Goal: Communication & Community: Answer question/provide support

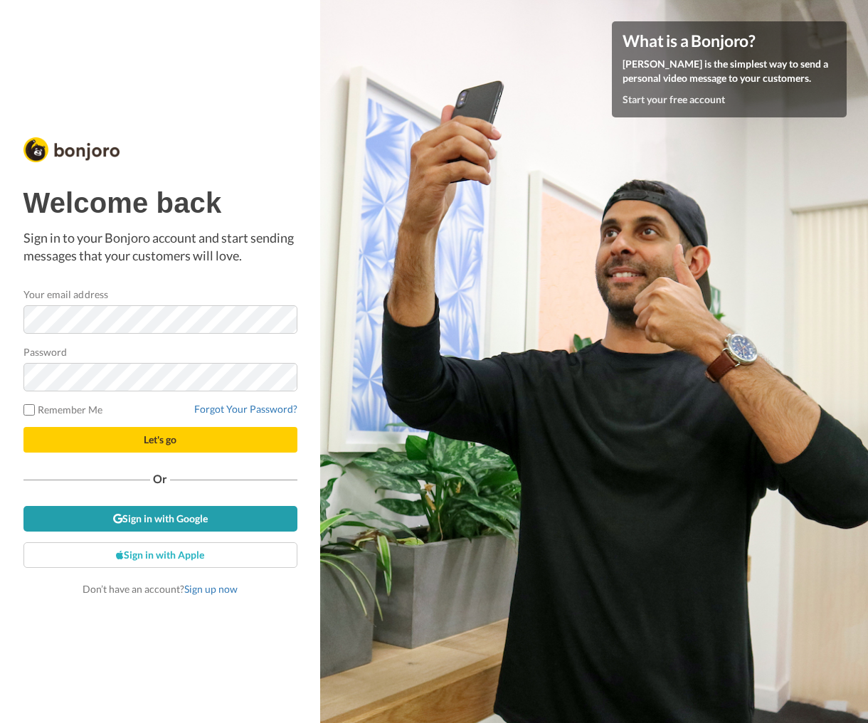
click at [216, 512] on link "Sign in with Google" at bounding box center [160, 519] width 274 height 26
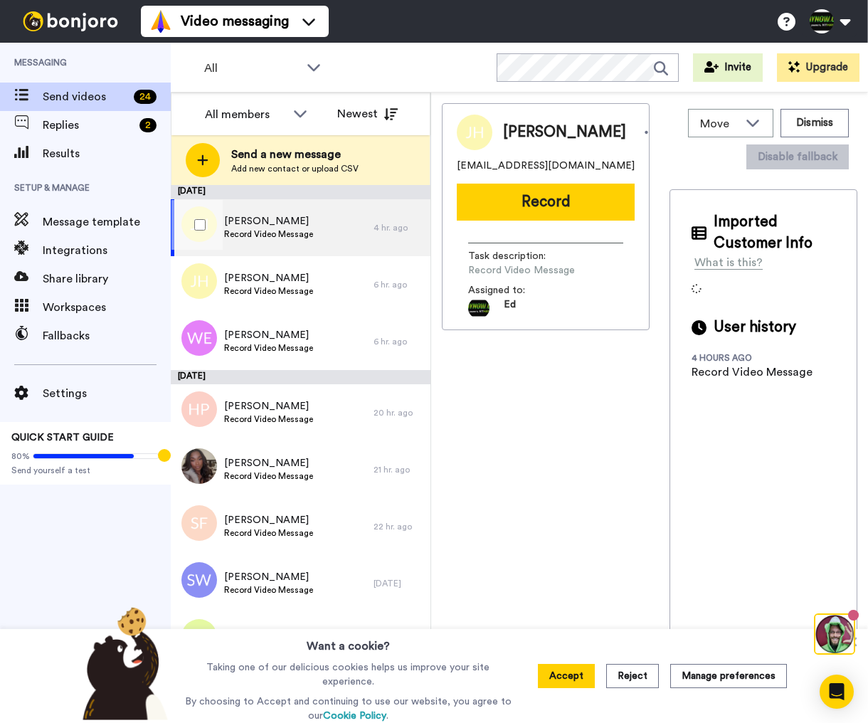
click at [303, 226] on span "[PERSON_NAME]" at bounding box center [268, 221] width 89 height 14
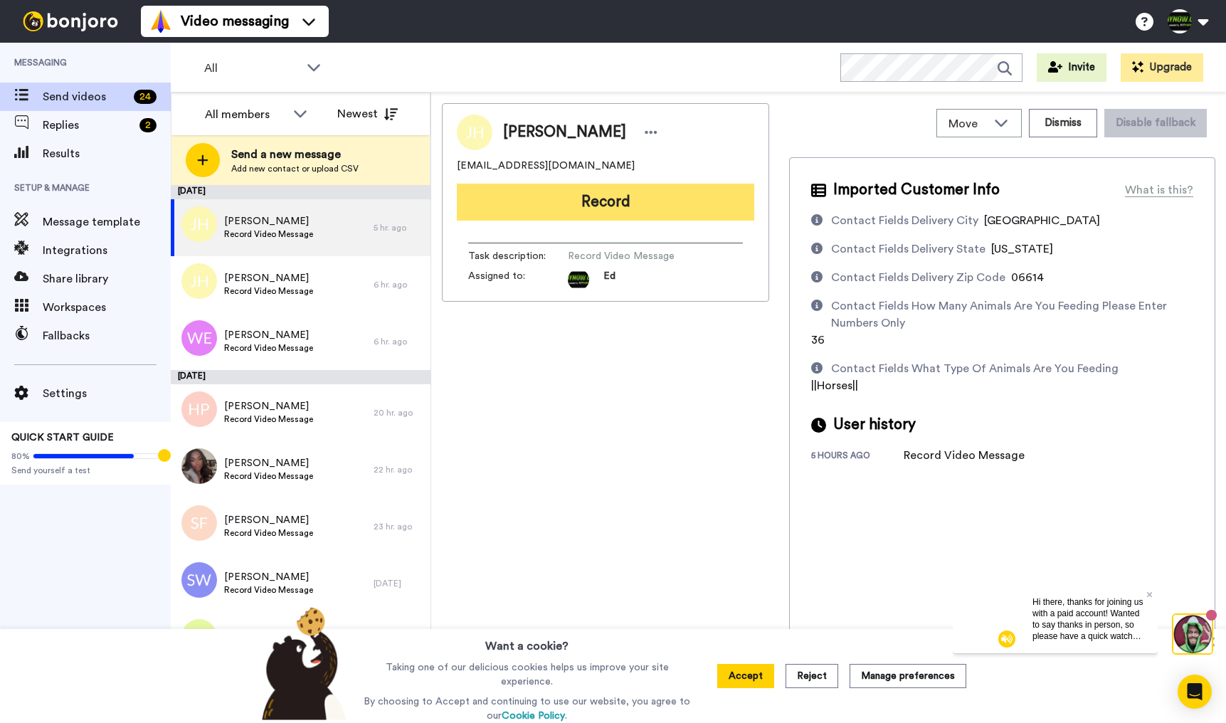
click at [611, 204] on button "Record" at bounding box center [606, 202] width 298 height 37
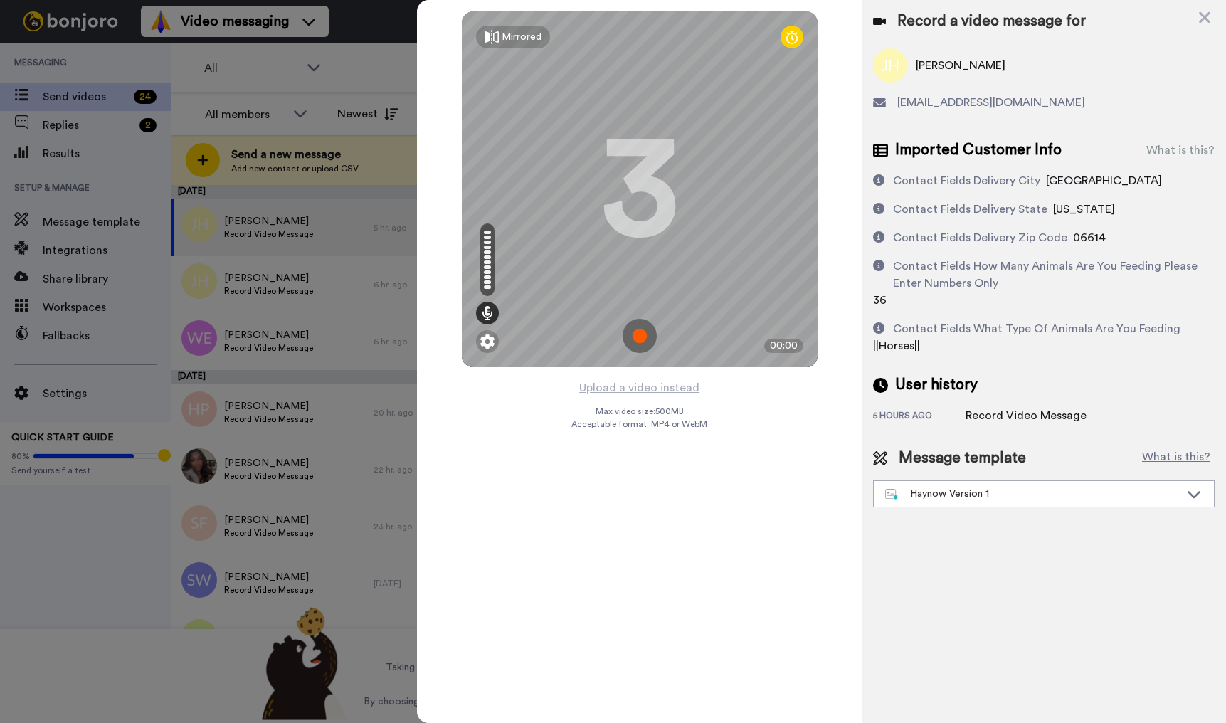
click at [611, 343] on img at bounding box center [640, 336] width 34 height 34
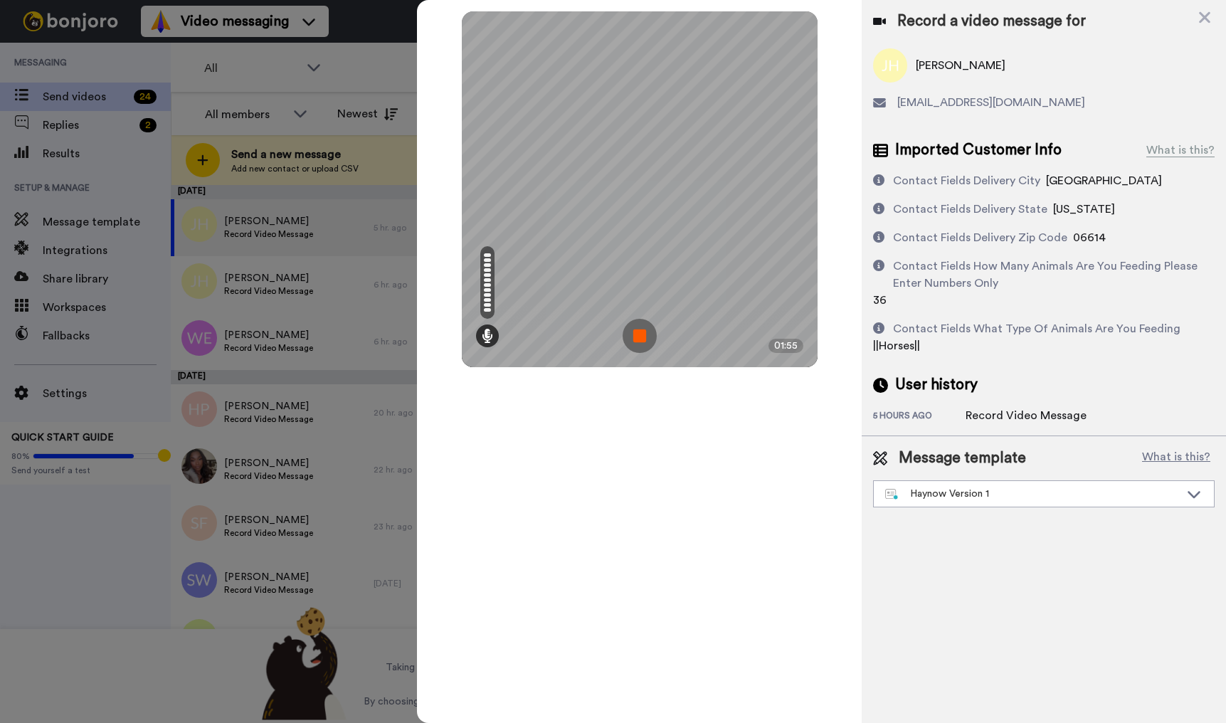
click at [611, 341] on img at bounding box center [640, 336] width 34 height 34
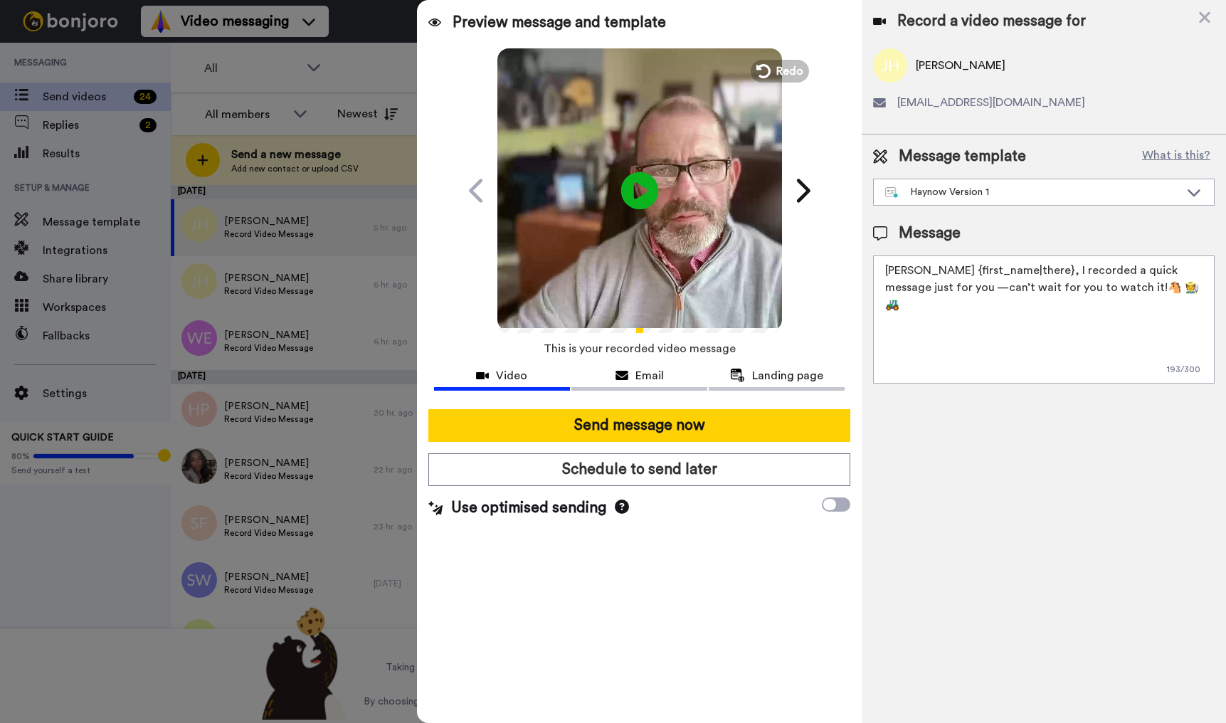
click at [611, 196] on icon at bounding box center [640, 191] width 38 height 38
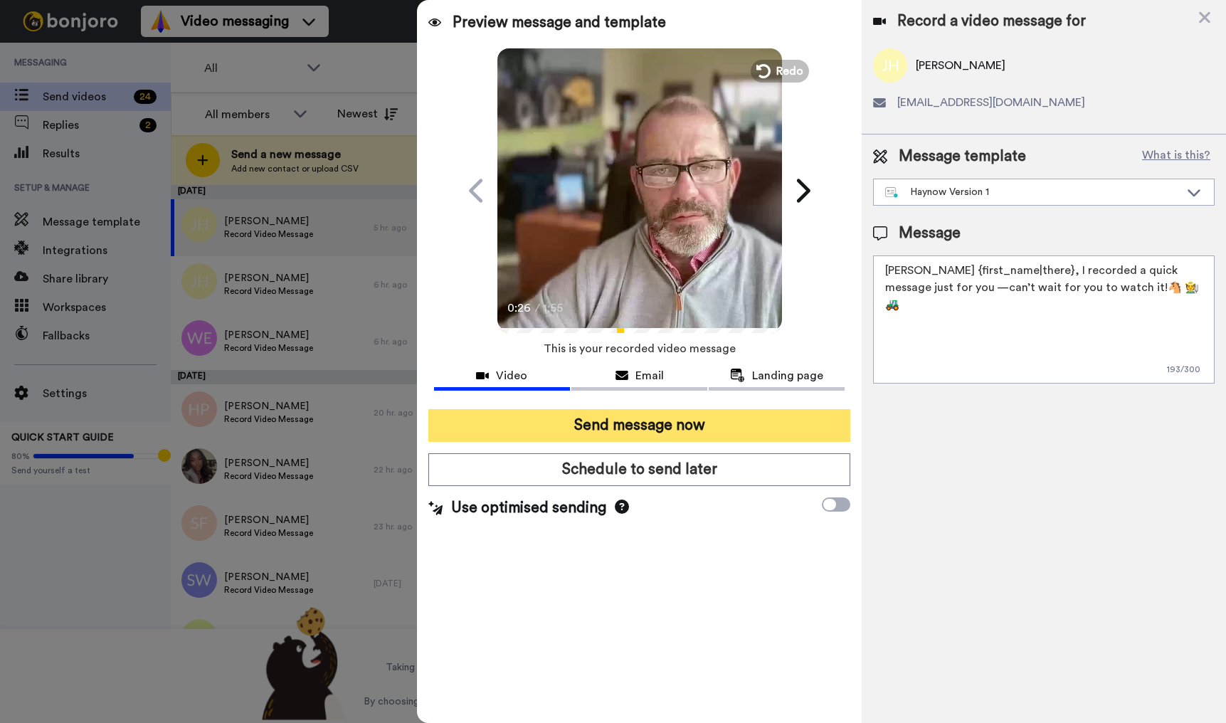
click at [611, 427] on button "Send message now" at bounding box center [639, 425] width 422 height 33
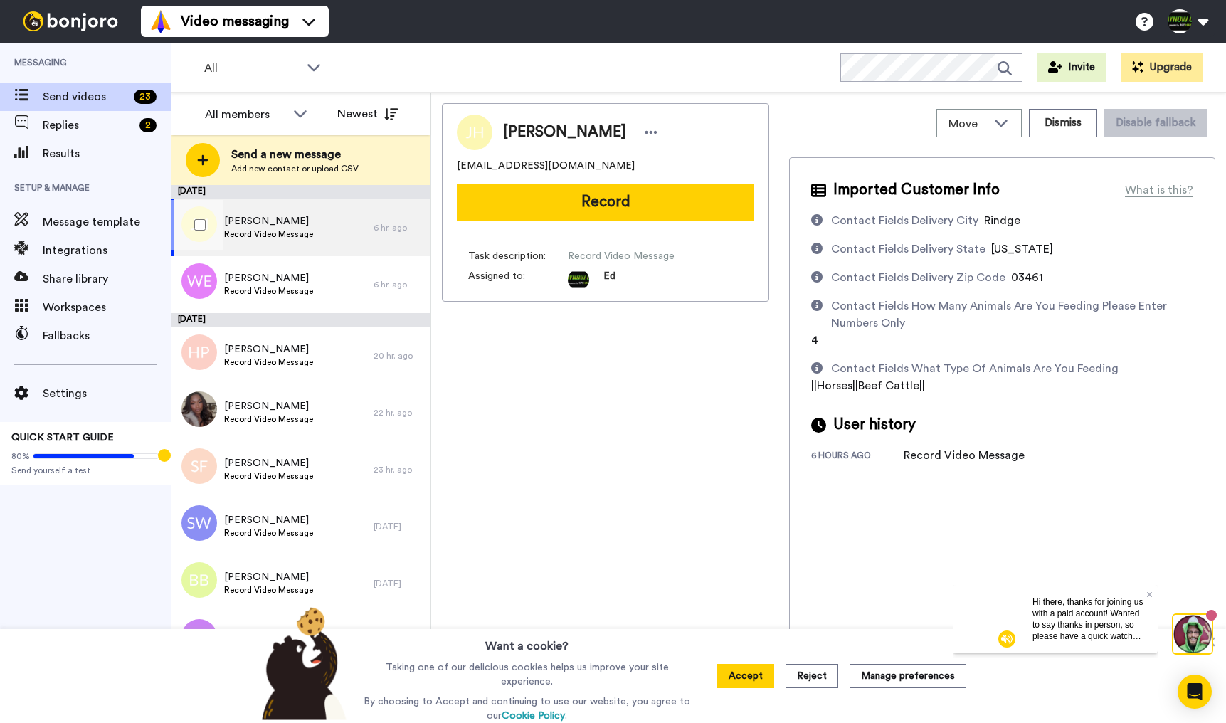
click at [350, 228] on div "Jessica Heys Record Video Message" at bounding box center [272, 227] width 203 height 57
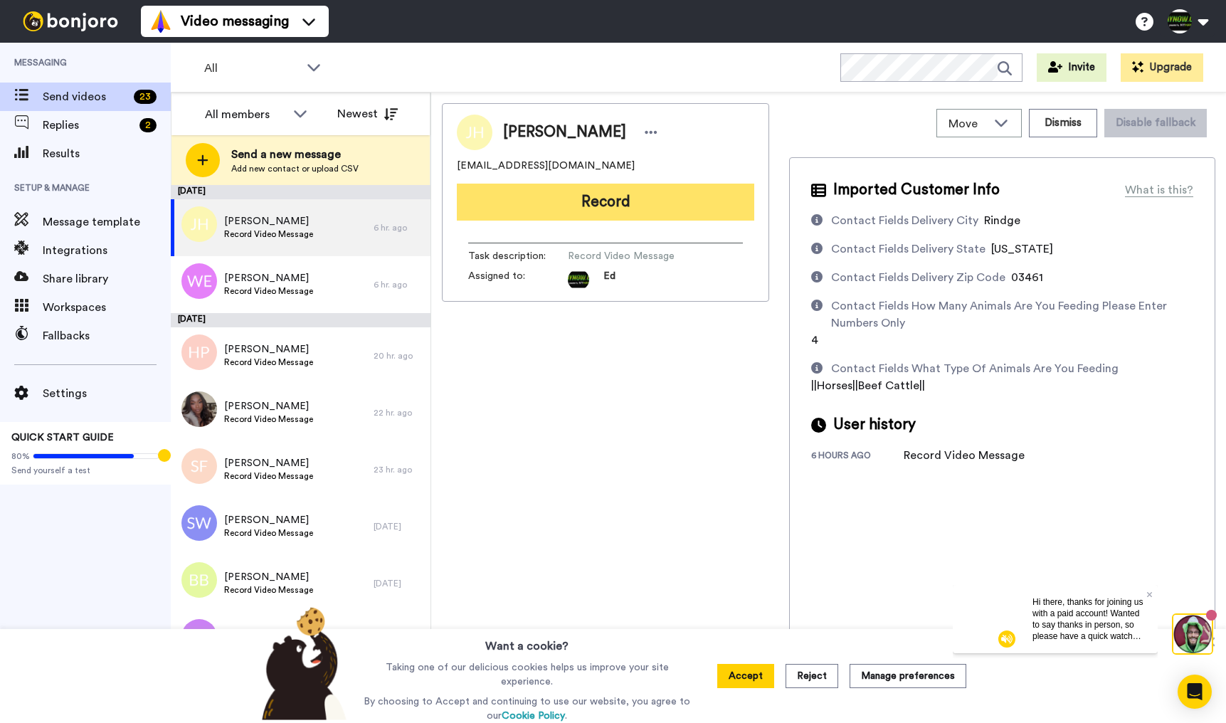
click at [645, 202] on button "Record" at bounding box center [606, 202] width 298 height 37
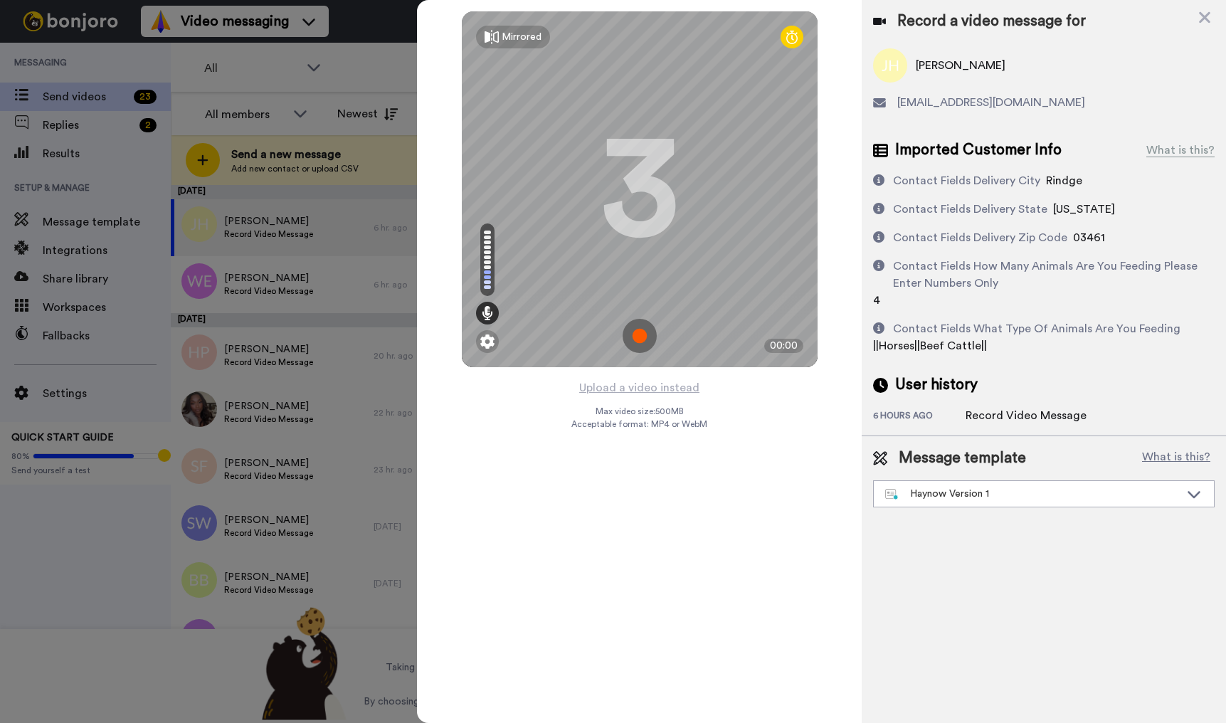
click at [644, 335] on img at bounding box center [640, 336] width 34 height 34
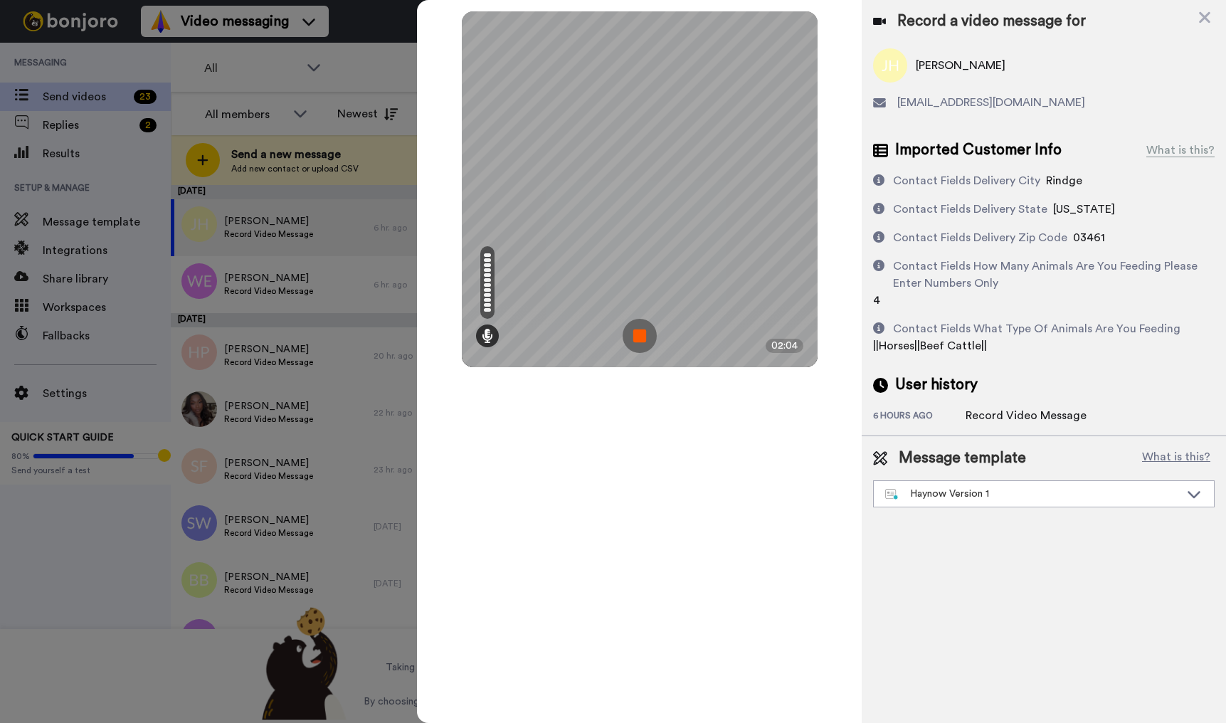
click at [642, 337] on img at bounding box center [640, 336] width 34 height 34
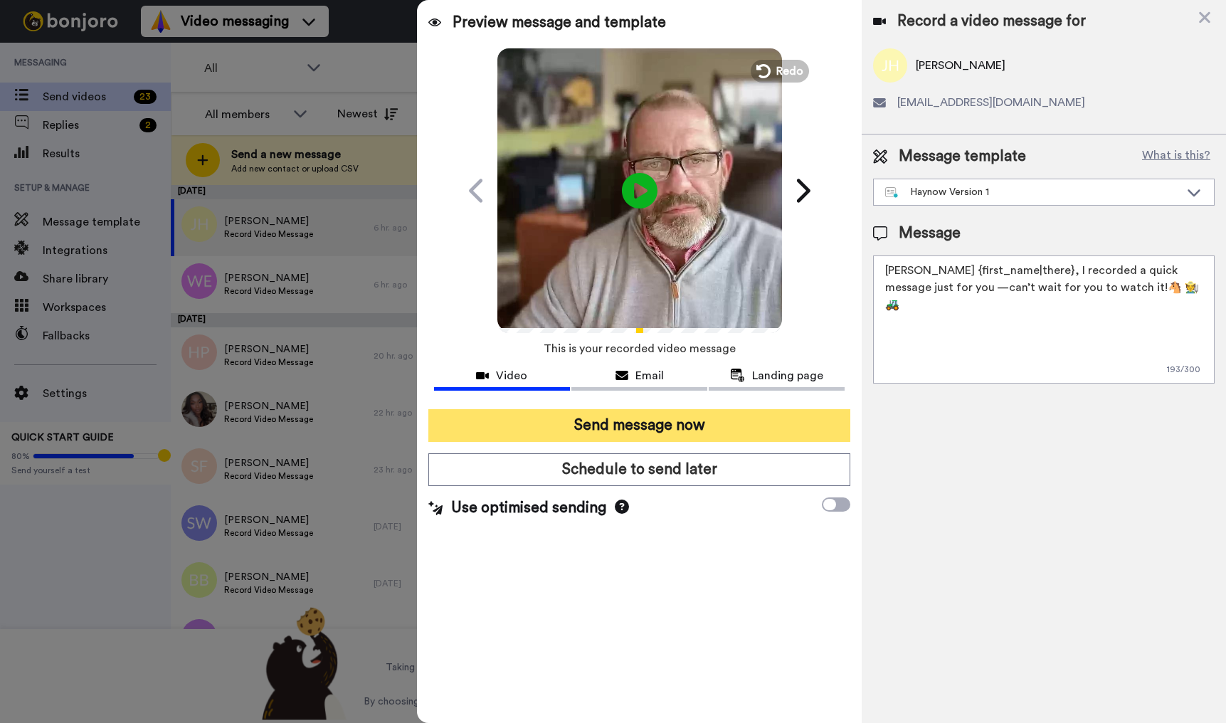
click at [734, 419] on button "Send message now" at bounding box center [639, 425] width 422 height 33
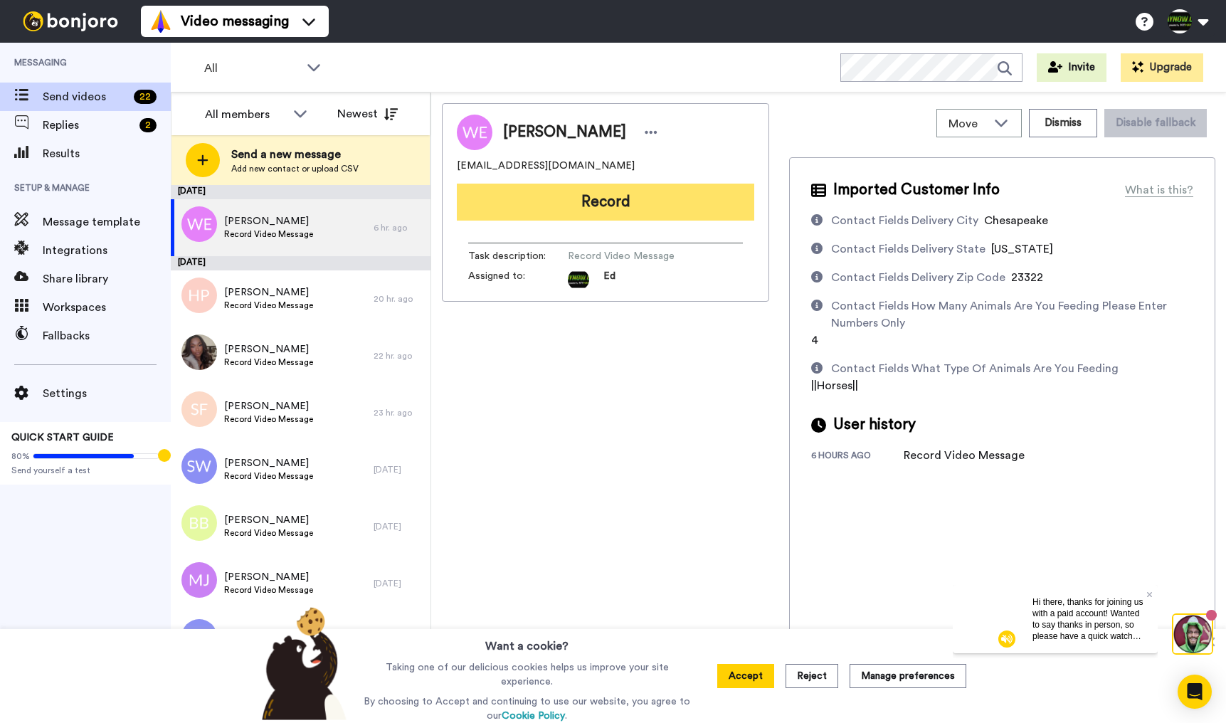
click at [630, 204] on button "Record" at bounding box center [606, 202] width 298 height 37
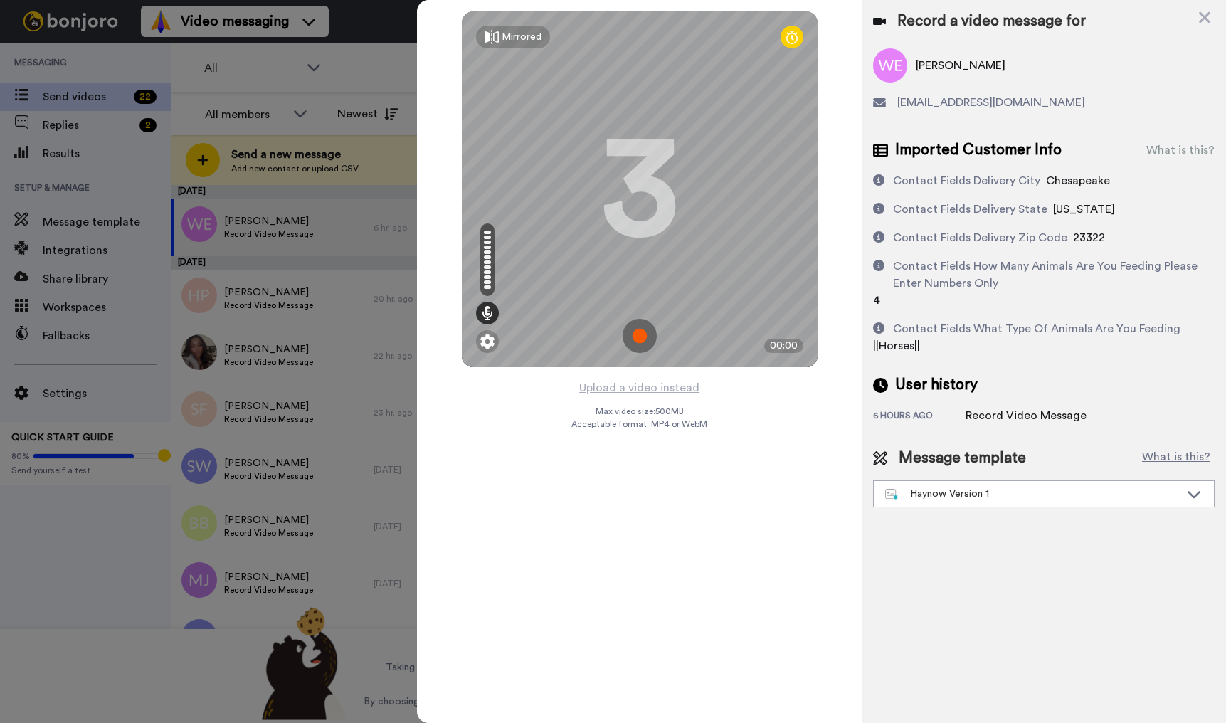
click at [644, 337] on img at bounding box center [640, 336] width 34 height 34
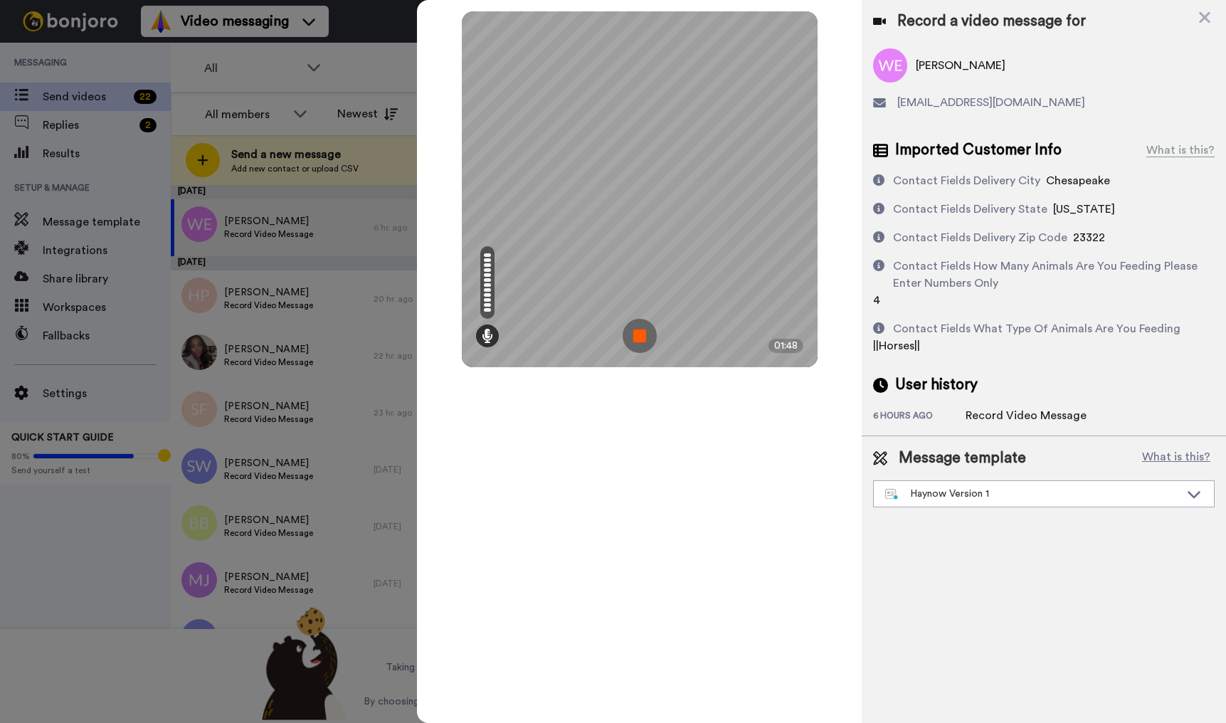
click at [641, 341] on img at bounding box center [640, 336] width 34 height 34
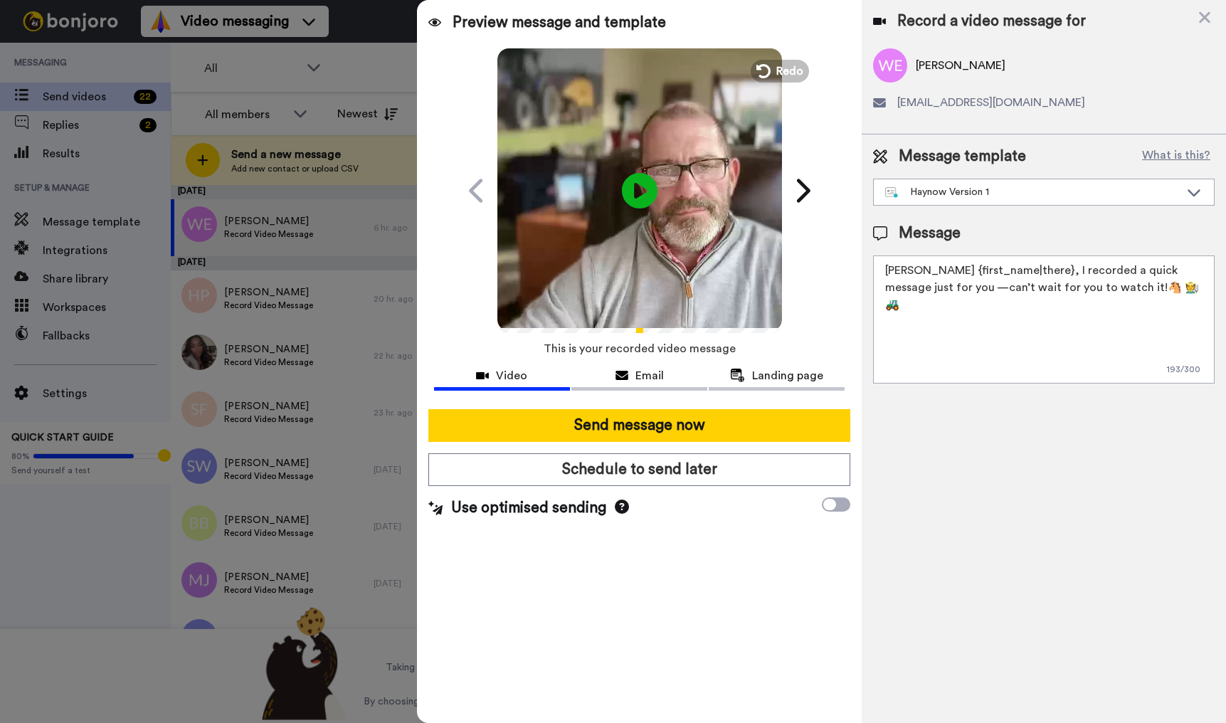
click at [1142, 288] on textarea "[PERSON_NAME] {first_name|there}, I recorded a quick message just for you —can’…" at bounding box center [1044, 320] width 342 height 128
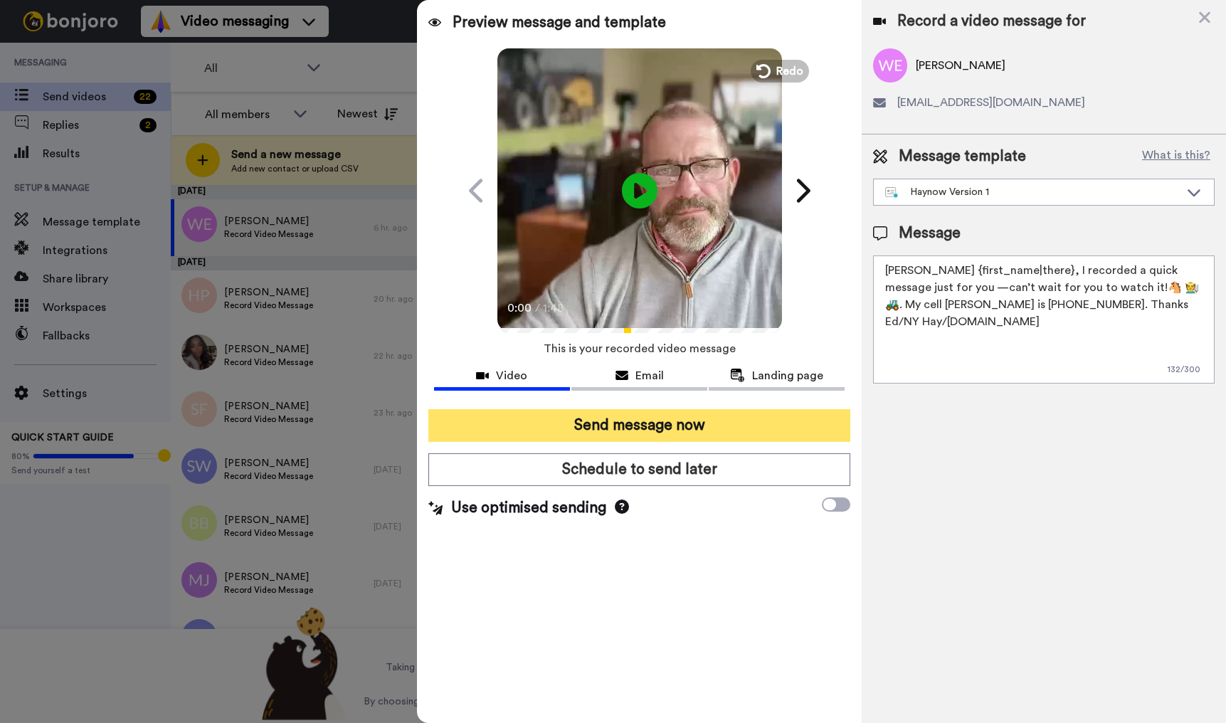
type textarea "Hay {first_name|there}, I recorded a quick message just for you —can’t wait for…"
click at [690, 434] on button "Send message now" at bounding box center [639, 425] width 422 height 33
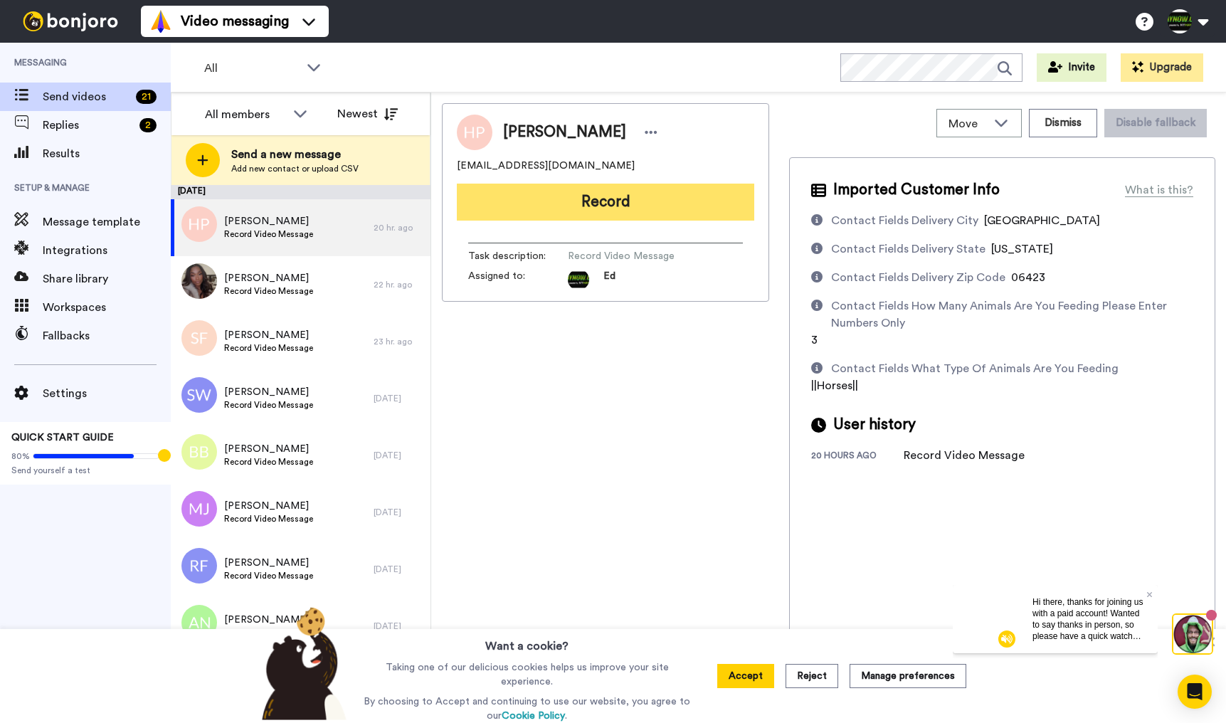
click at [585, 198] on button "Record" at bounding box center [606, 202] width 298 height 37
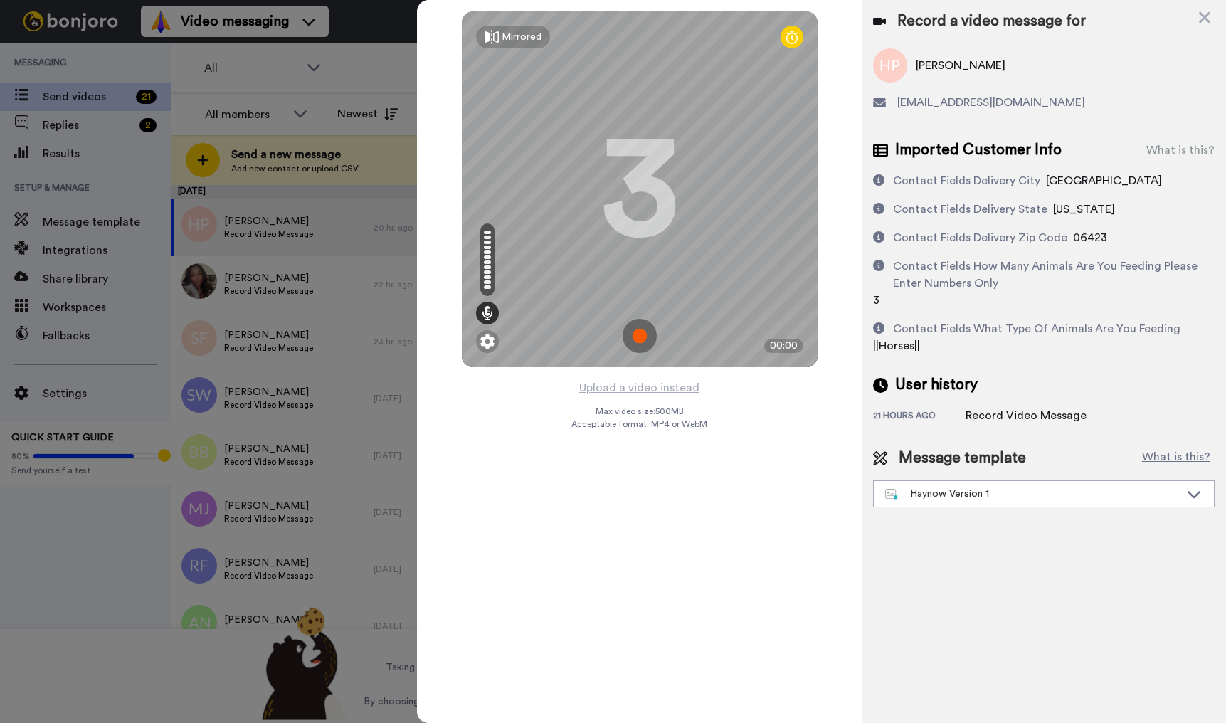
click at [643, 338] on img at bounding box center [640, 336] width 34 height 34
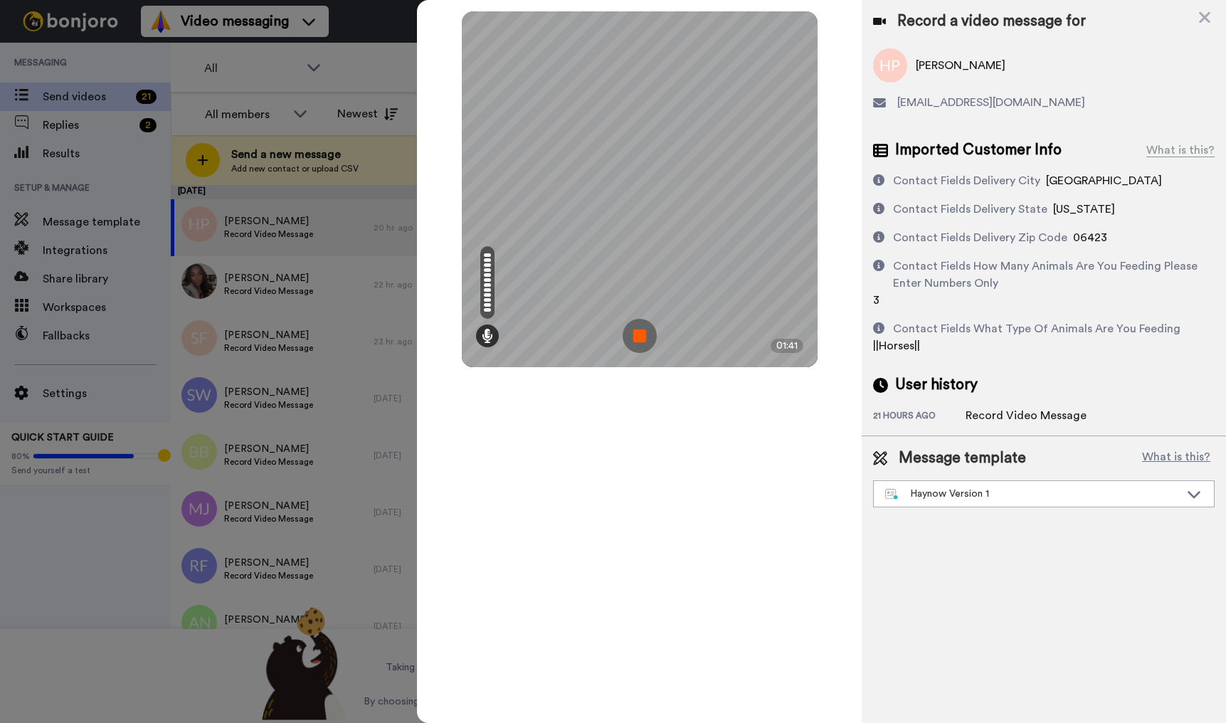
click at [642, 333] on img at bounding box center [640, 336] width 34 height 34
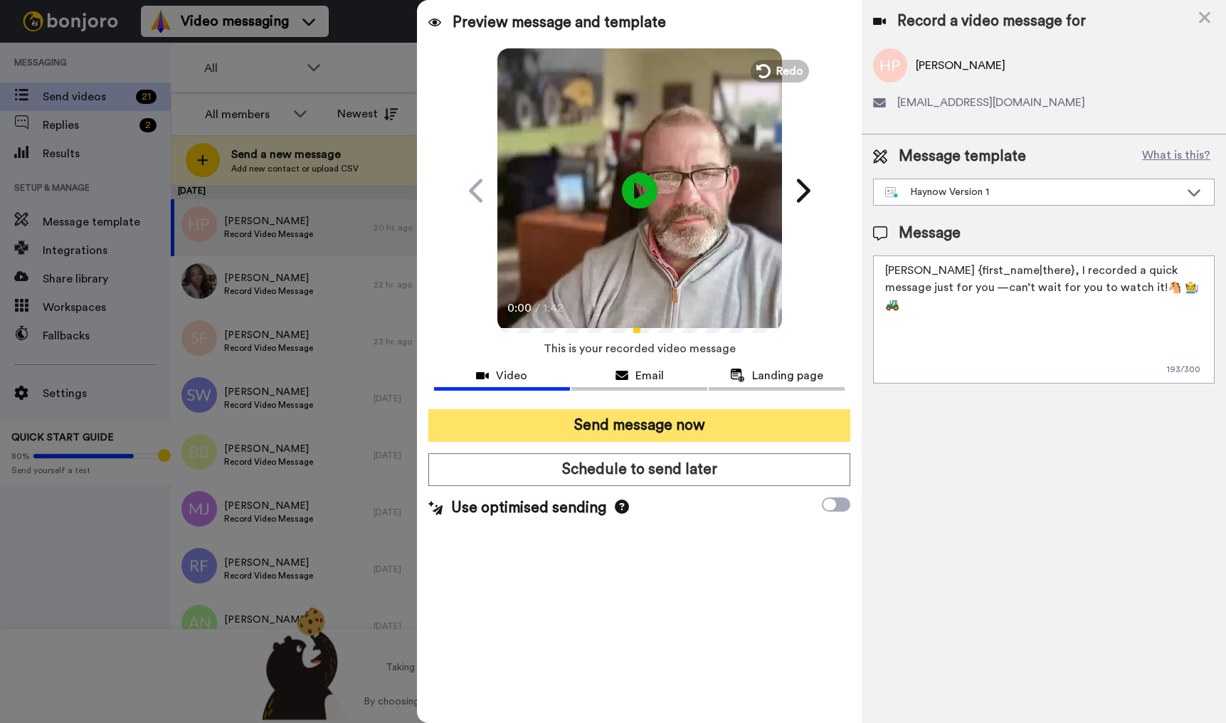
click at [674, 433] on button "Send message now" at bounding box center [639, 425] width 422 height 33
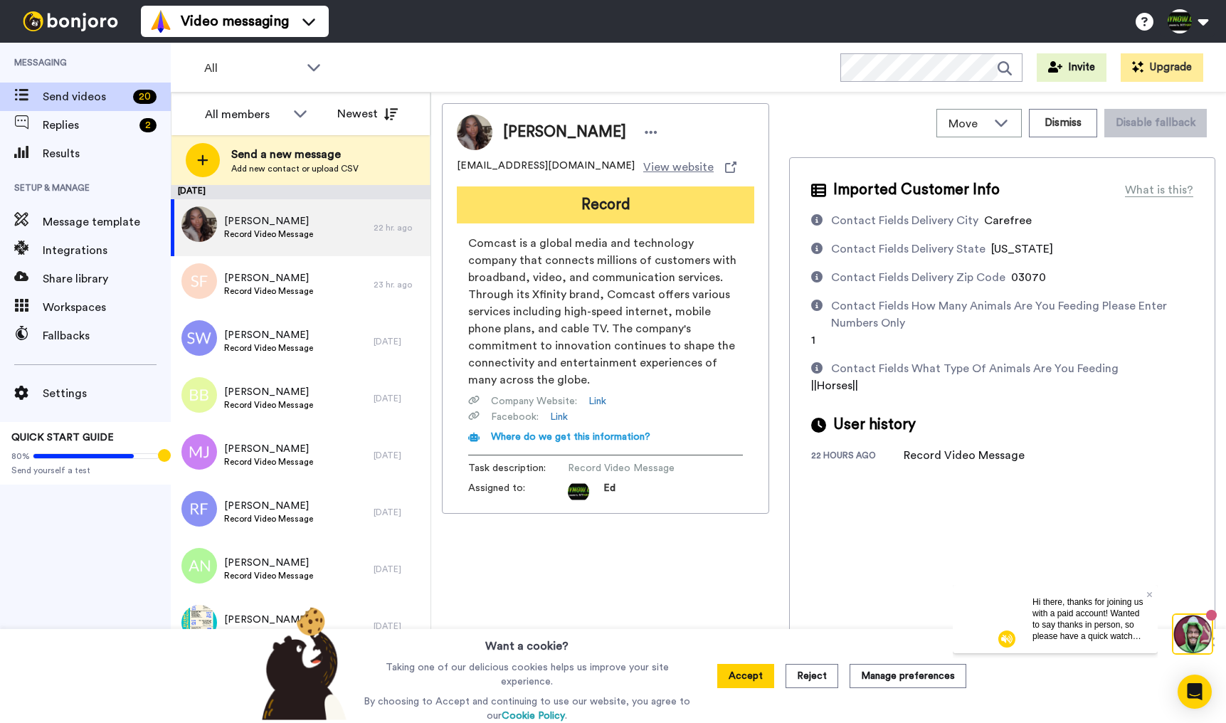
click at [673, 212] on button "Record" at bounding box center [606, 204] width 298 height 37
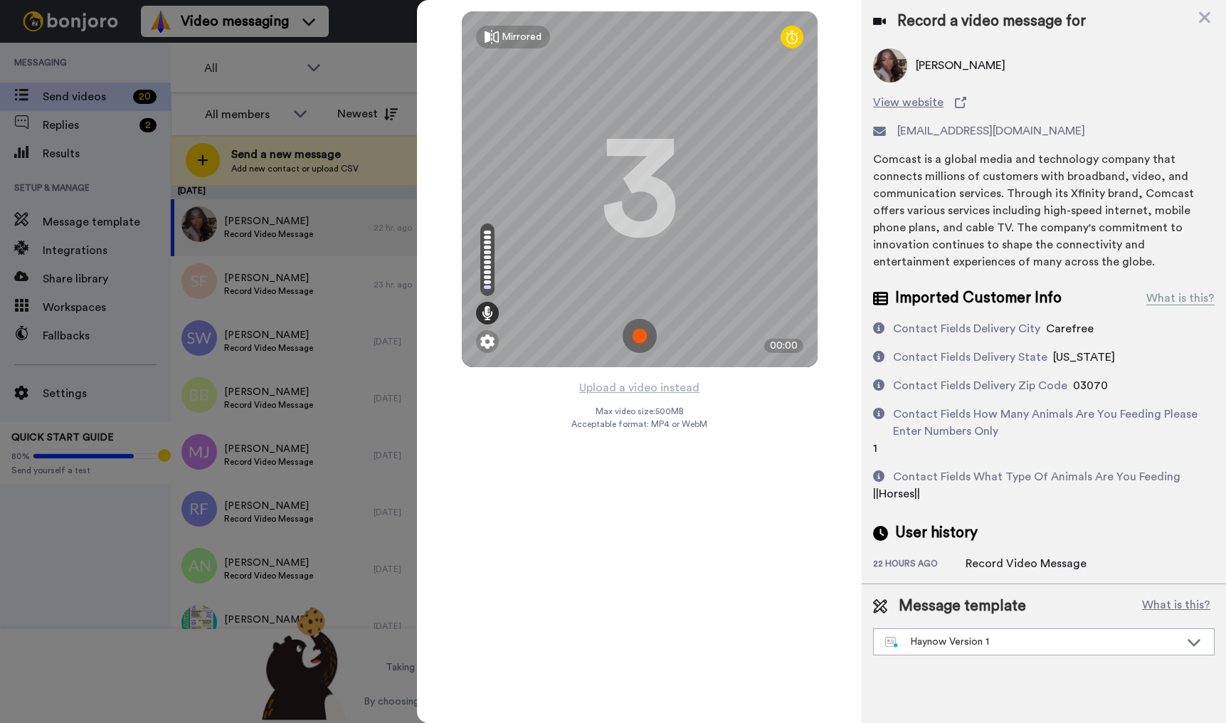
click at [645, 337] on img at bounding box center [640, 336] width 34 height 34
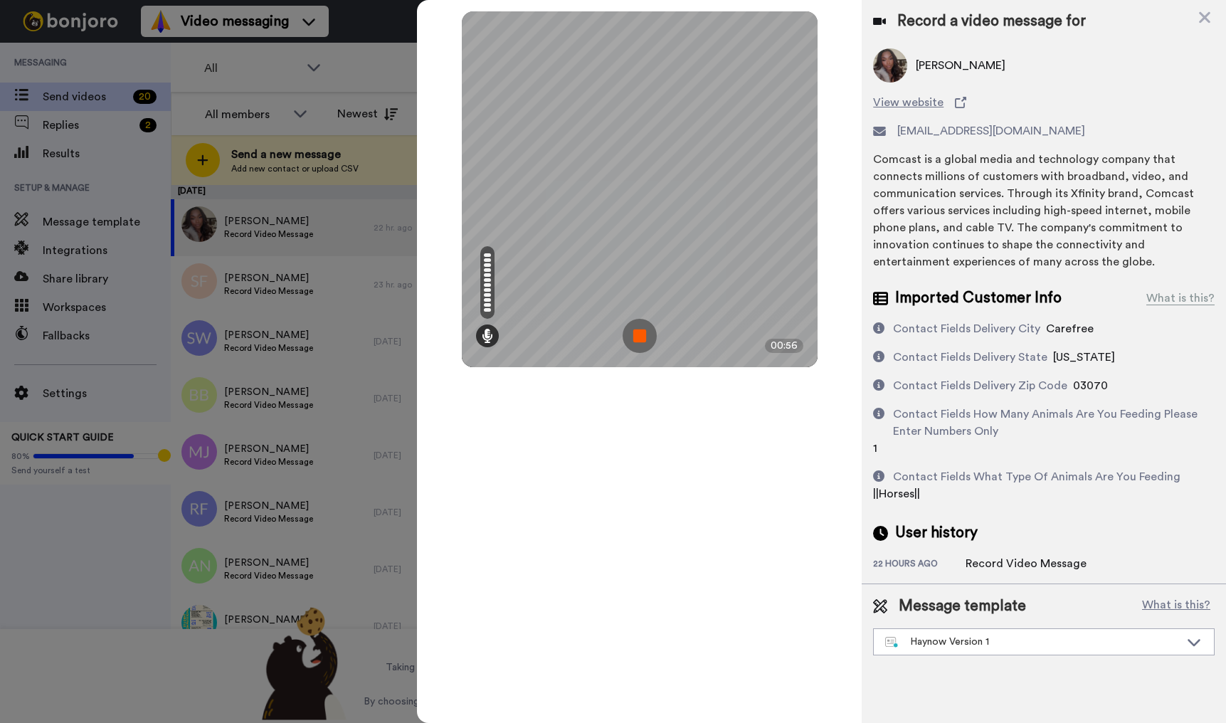
click at [646, 341] on img at bounding box center [640, 336] width 34 height 34
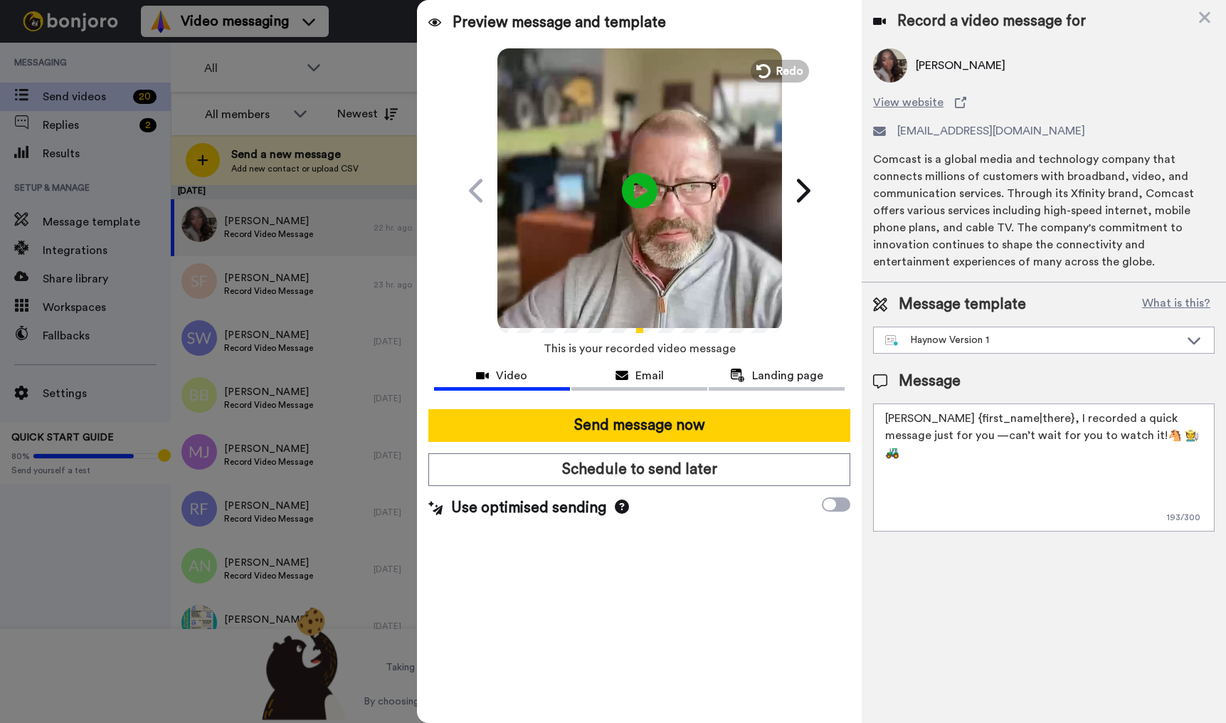
click at [1125, 441] on textarea "[PERSON_NAME] {first_name|there}, I recorded a quick message just for you —can’…" at bounding box center [1044, 468] width 342 height 128
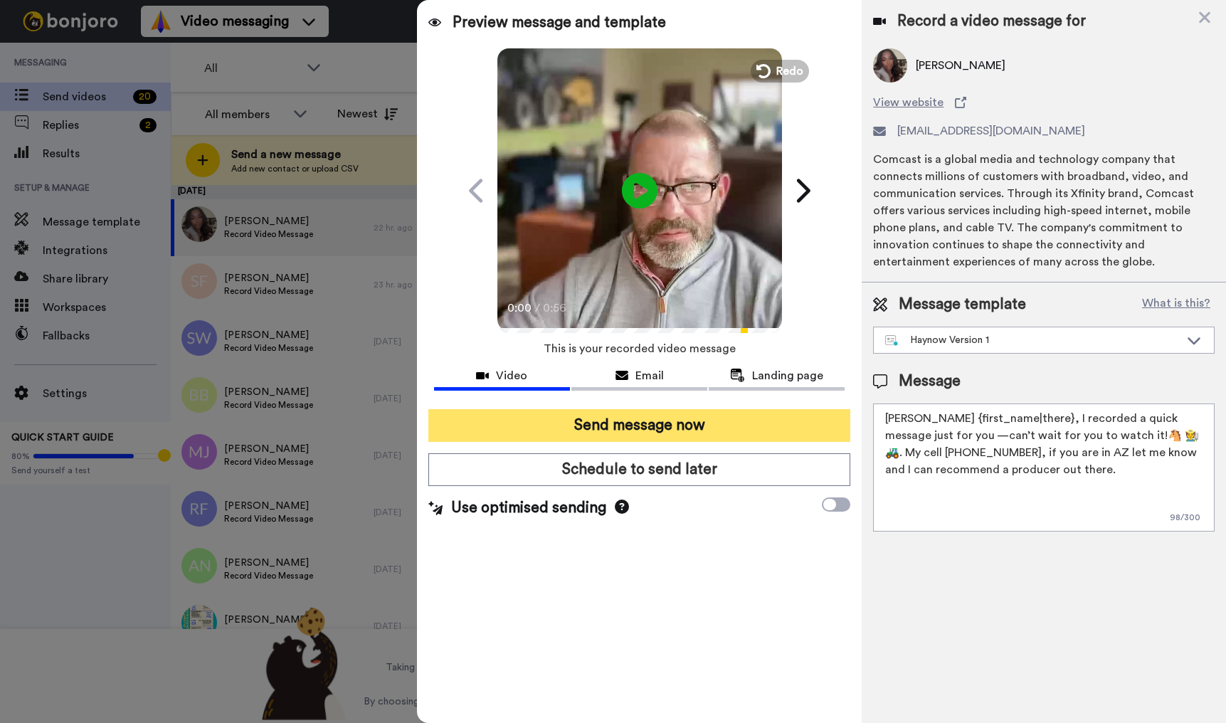
type textarea "Hay {first_name|there}, I recorded a quick message just for you —can’t wait for…"
click at [687, 417] on button "Send message now" at bounding box center [639, 425] width 422 height 33
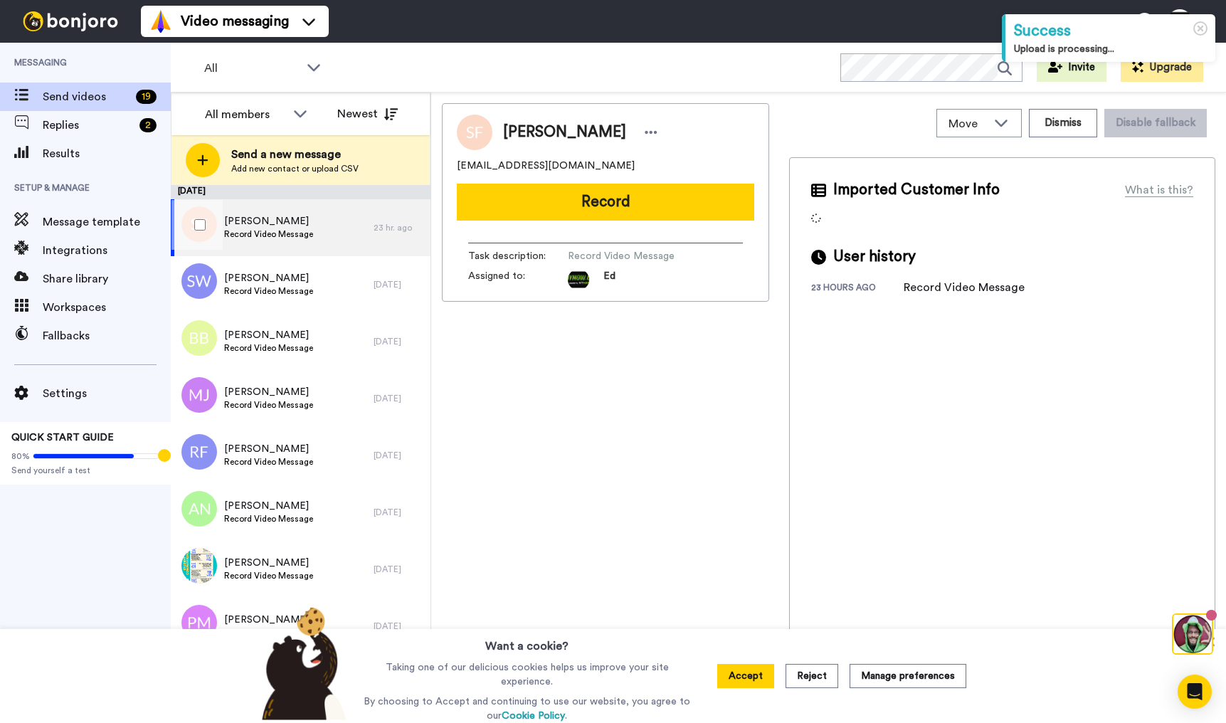
click at [336, 230] on div "[PERSON_NAME] Record Video Message" at bounding box center [272, 227] width 203 height 57
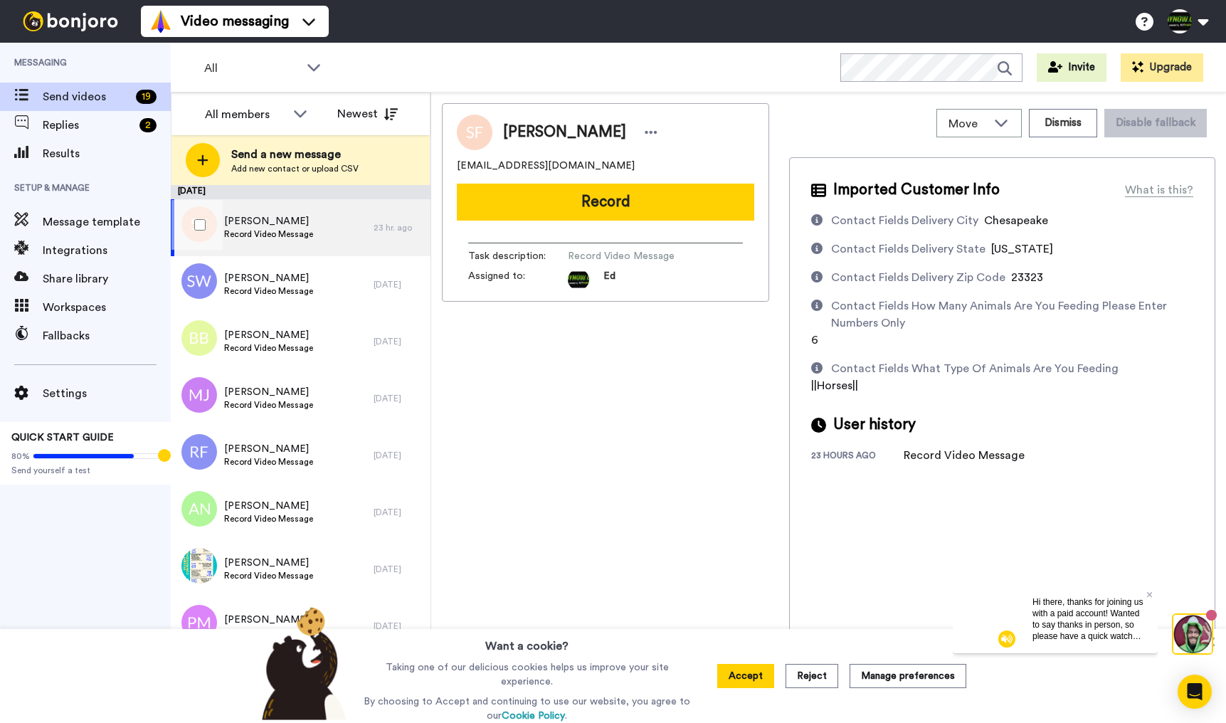
click at [330, 230] on div "[PERSON_NAME] Record Video Message" at bounding box center [272, 227] width 203 height 57
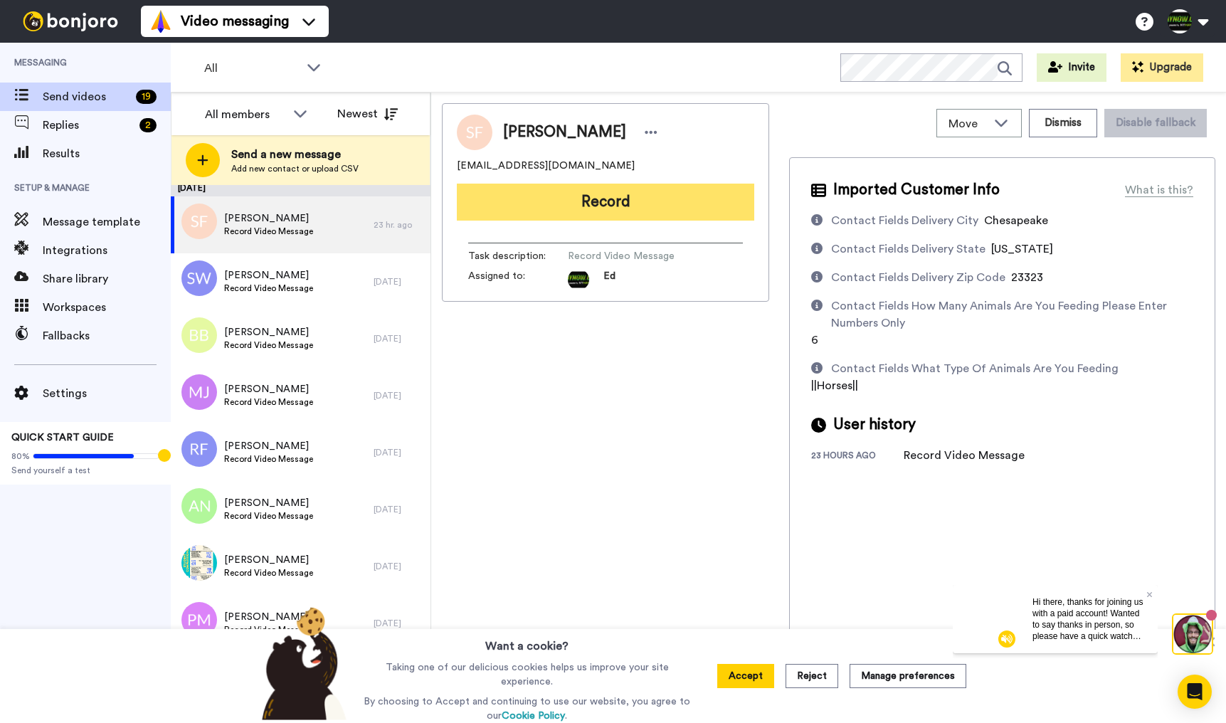
click at [657, 200] on button "Record" at bounding box center [606, 202] width 298 height 37
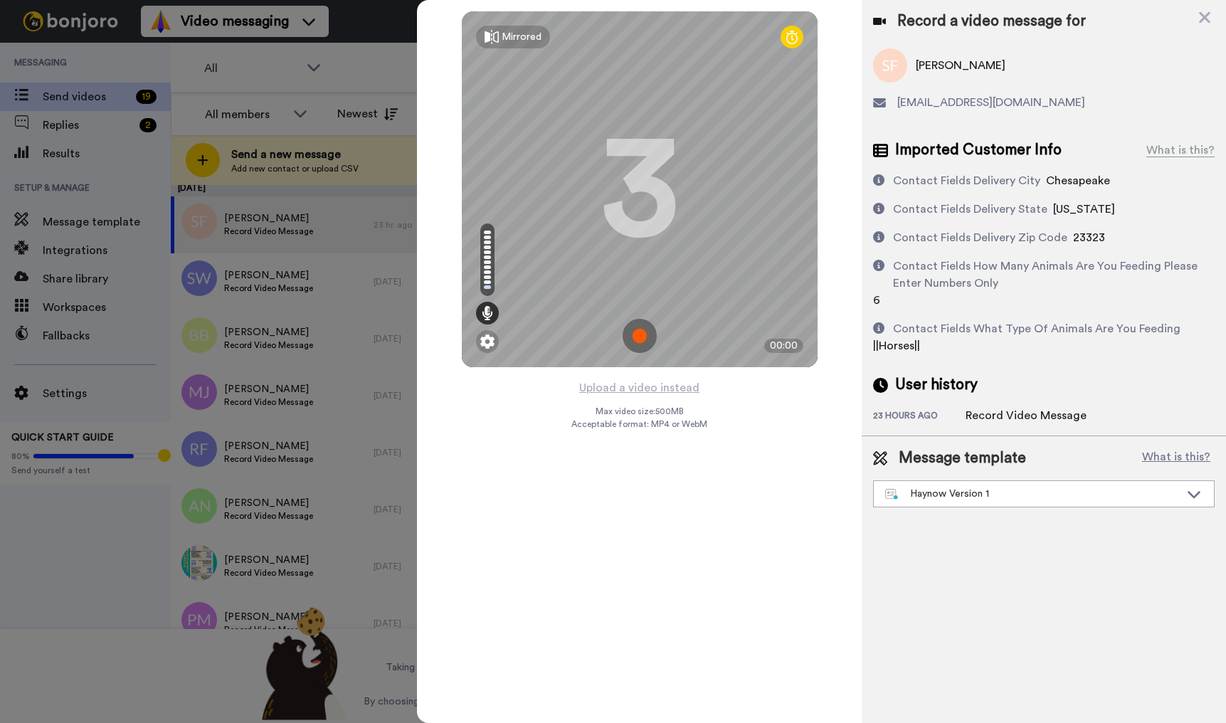
click at [644, 340] on img at bounding box center [640, 336] width 34 height 34
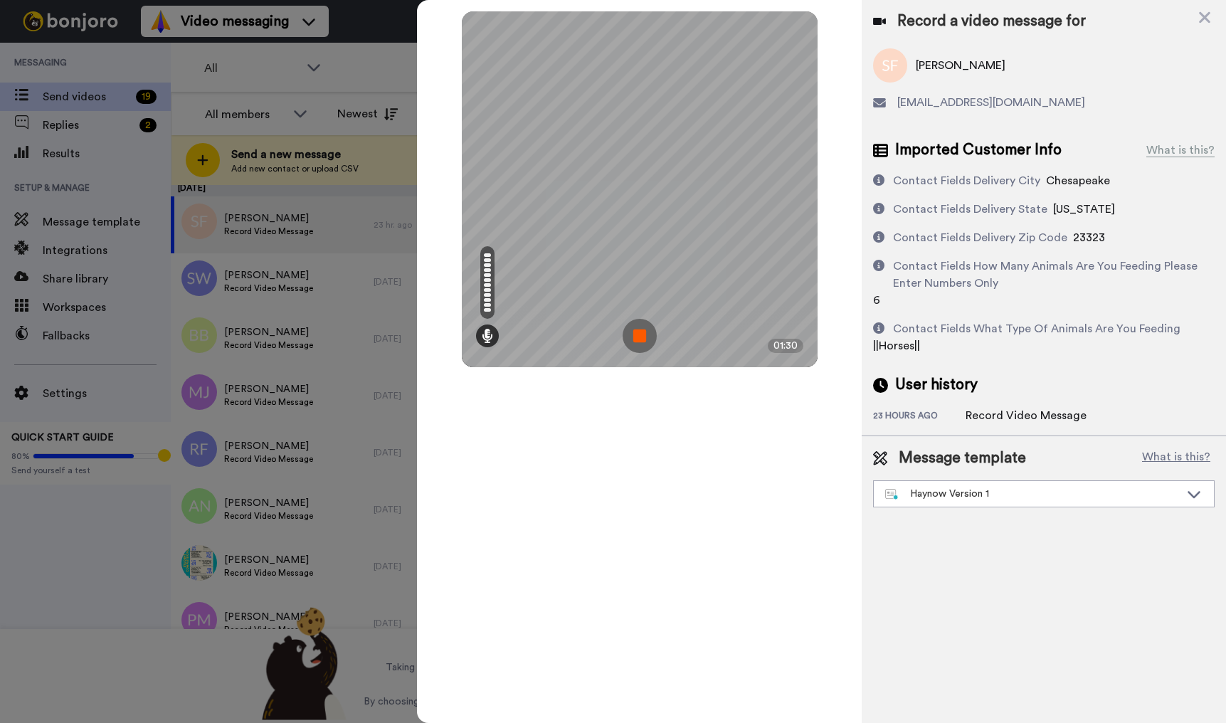
click at [646, 338] on img at bounding box center [640, 336] width 34 height 34
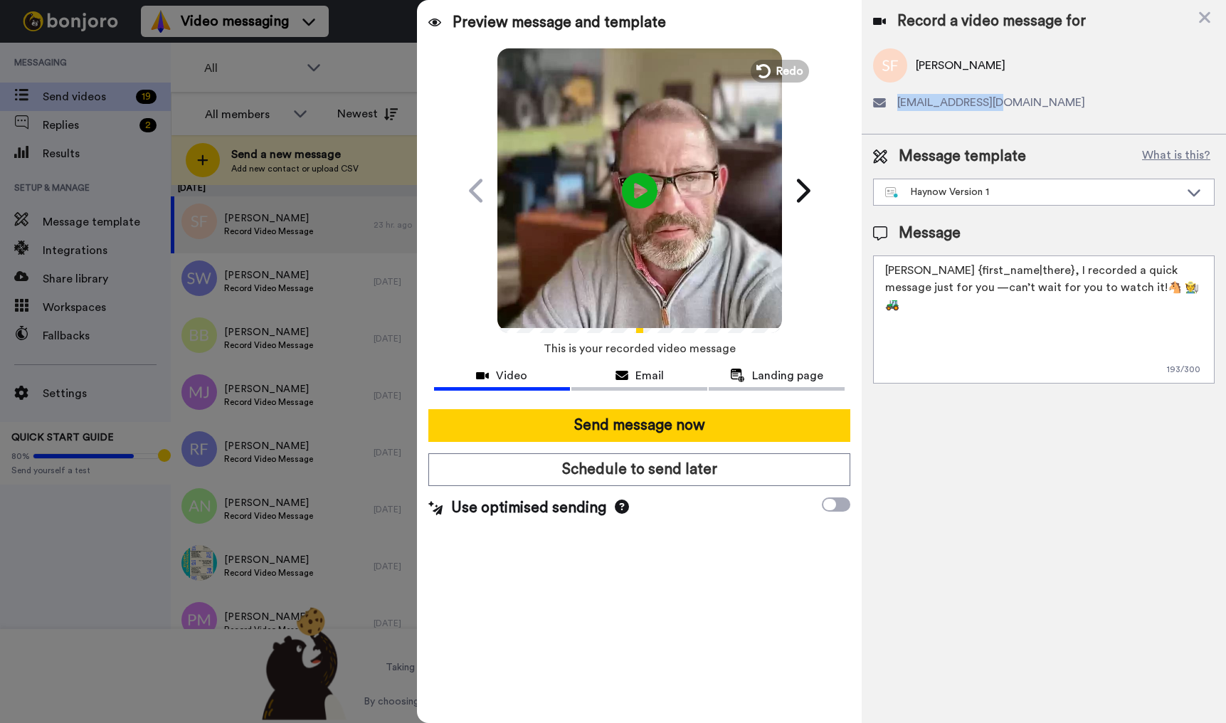
drag, startPoint x: 997, startPoint y: 105, endPoint x: 898, endPoint y: 105, distance: 98.2
click at [898, 105] on span "lipton069@aol.com" at bounding box center [992, 102] width 188 height 17
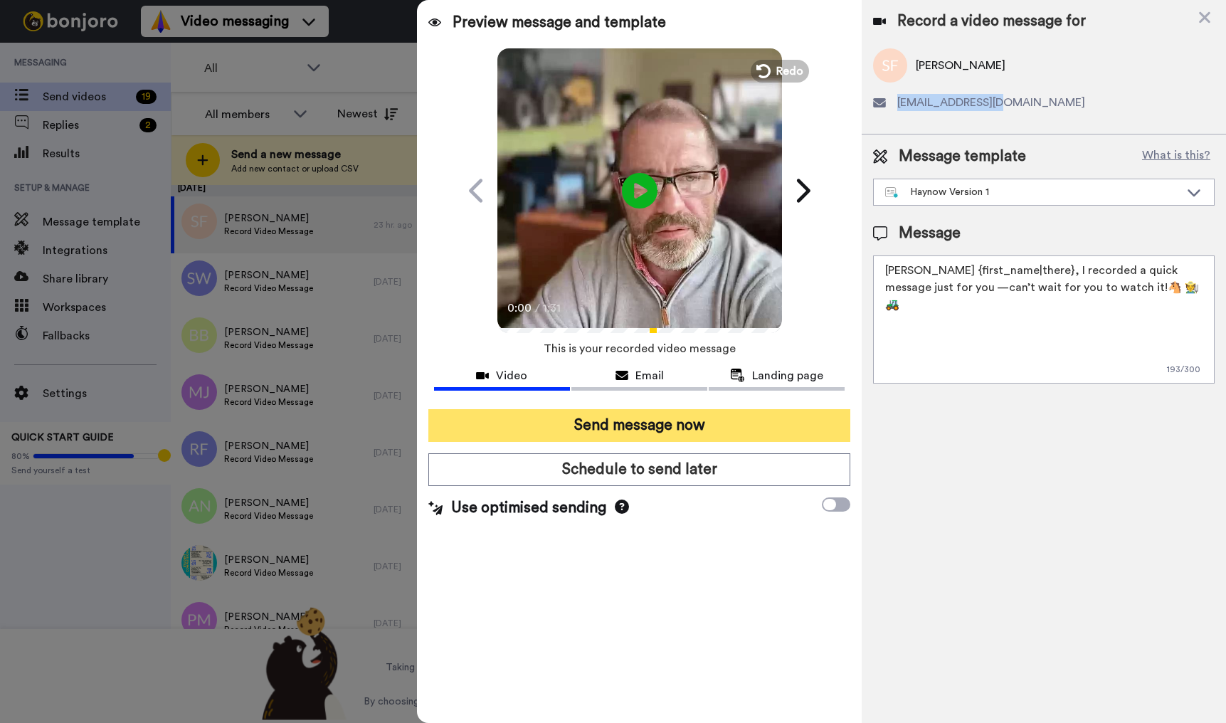
click at [708, 426] on button "Send message now" at bounding box center [639, 425] width 422 height 33
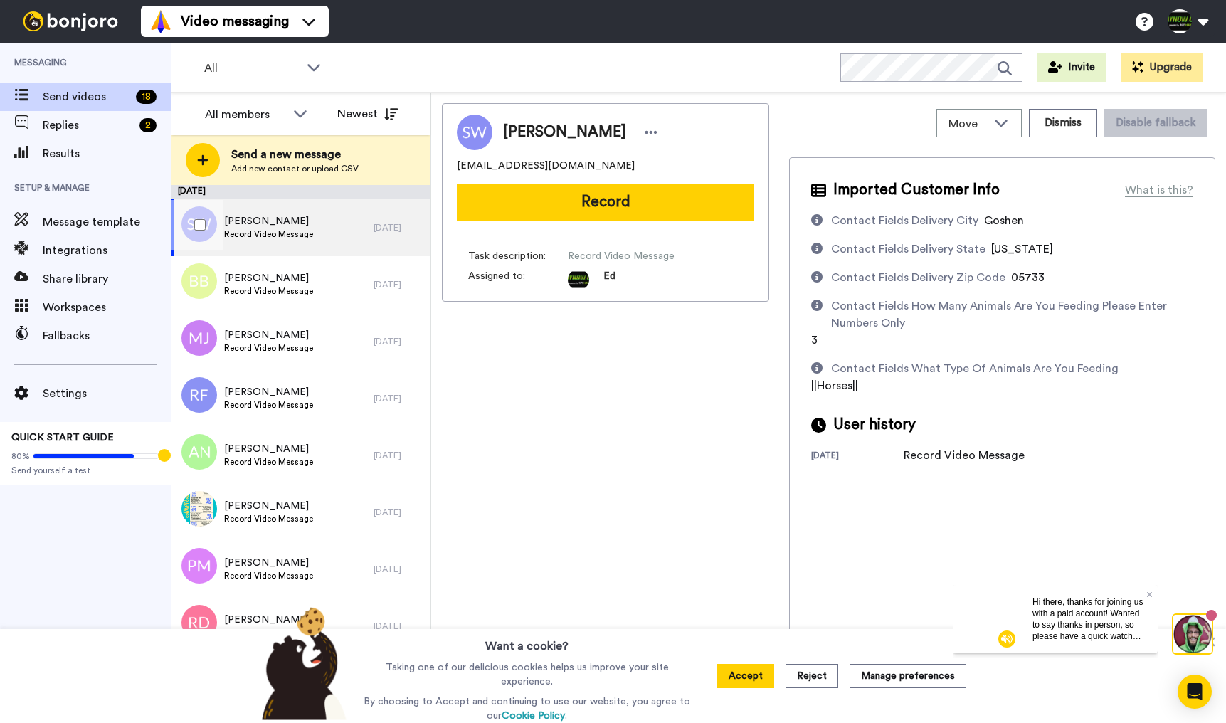
click at [280, 241] on div "Susan Whiting Record Video Message" at bounding box center [272, 227] width 203 height 57
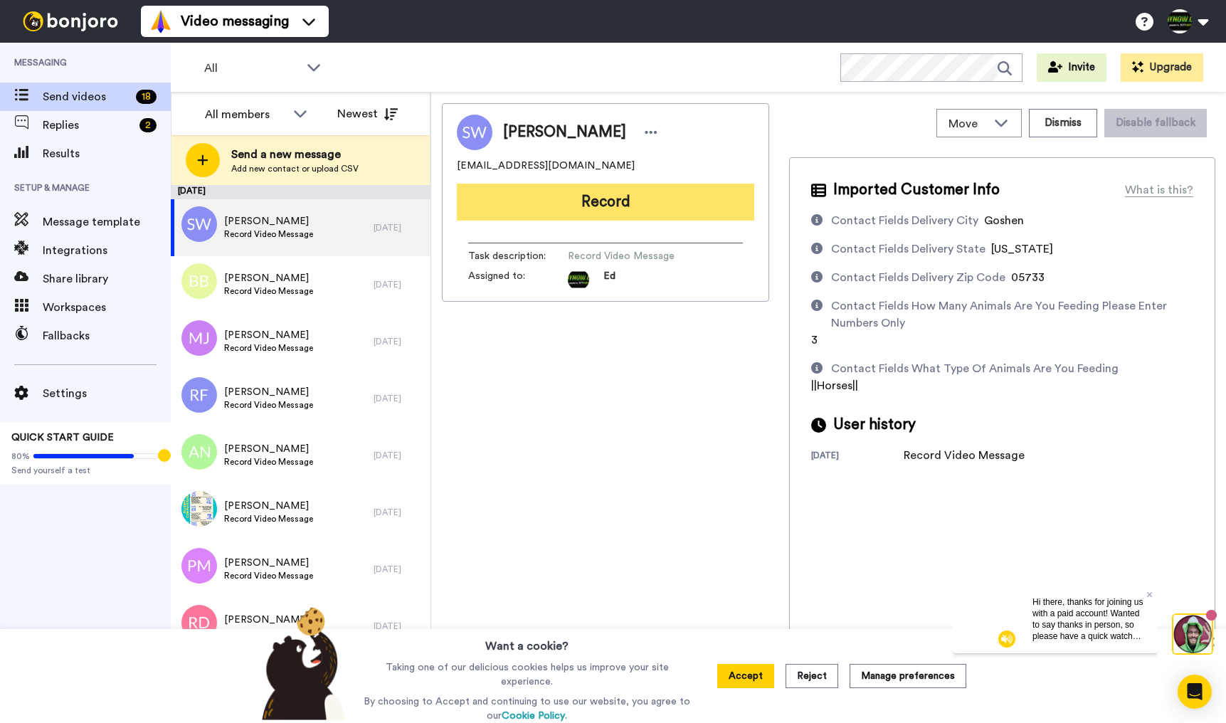
click at [678, 209] on button "Record" at bounding box center [606, 202] width 298 height 37
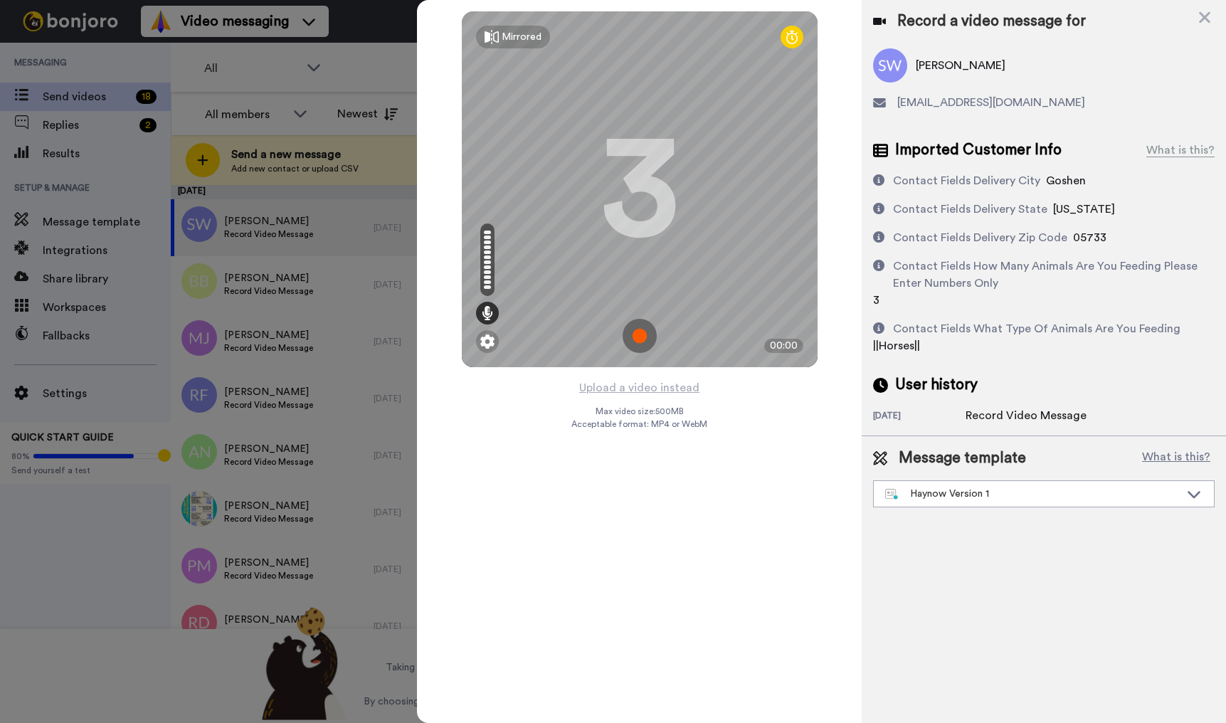
click at [642, 338] on img at bounding box center [640, 336] width 34 height 34
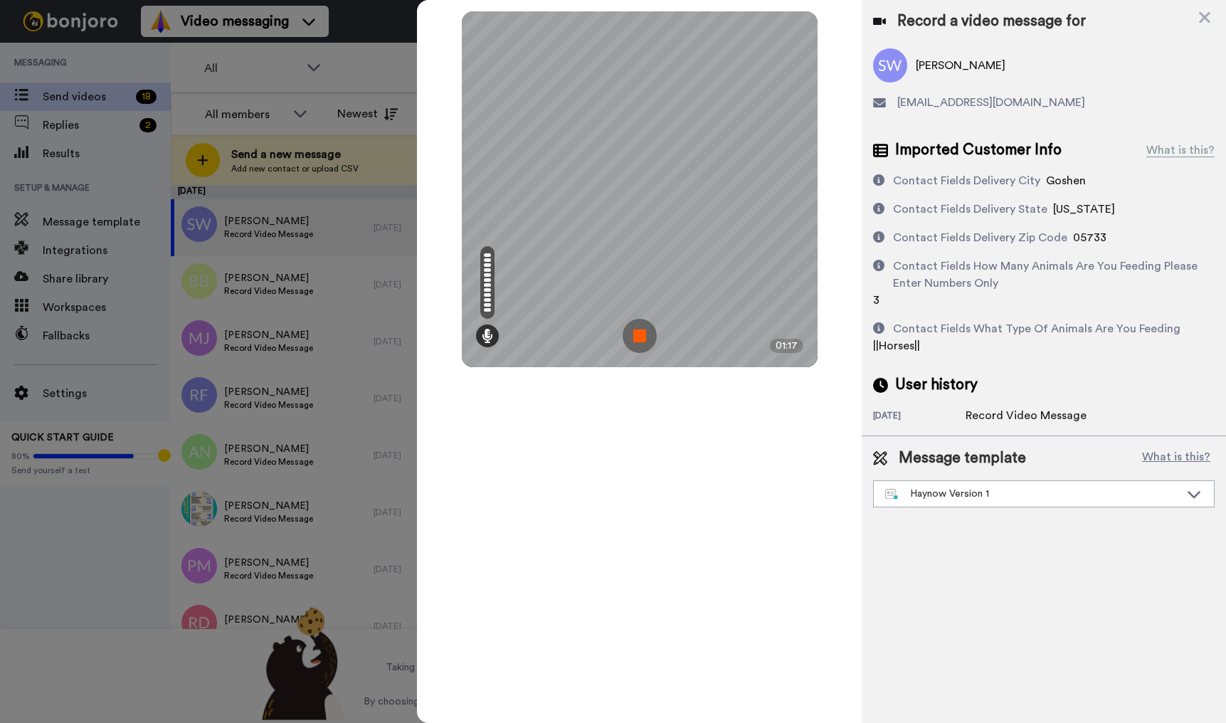
click at [641, 338] on img at bounding box center [640, 336] width 34 height 34
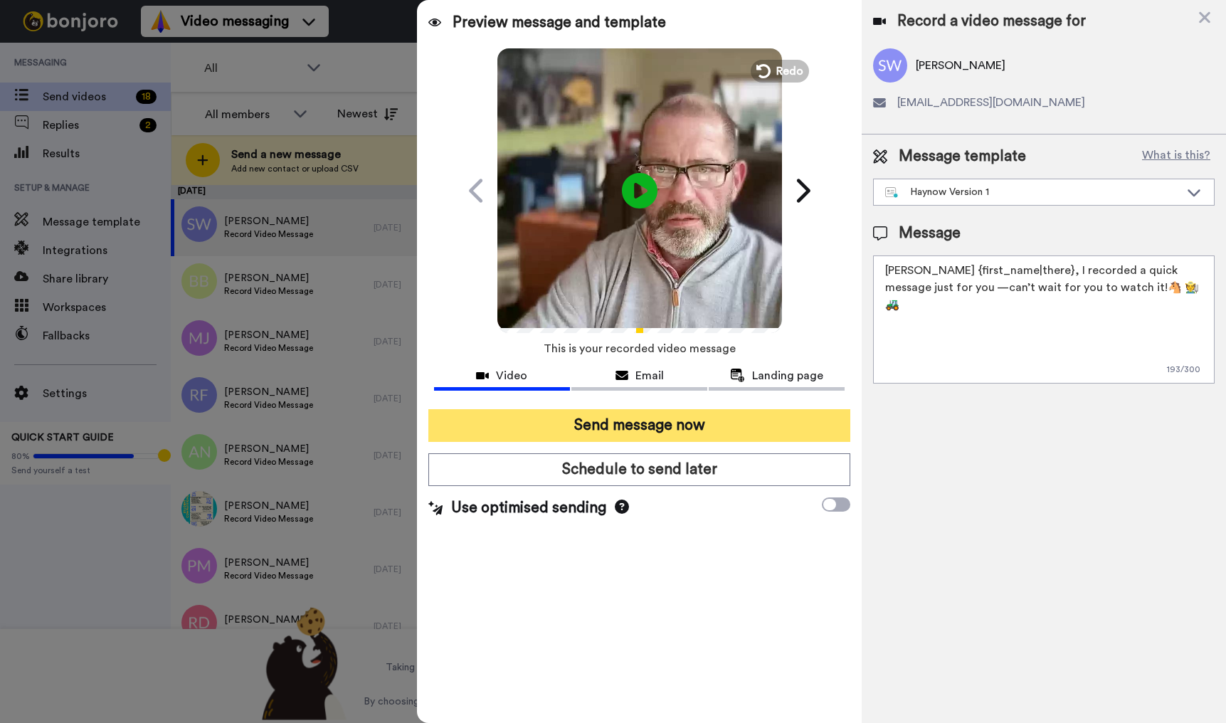
click at [703, 420] on button "Send message now" at bounding box center [639, 425] width 422 height 33
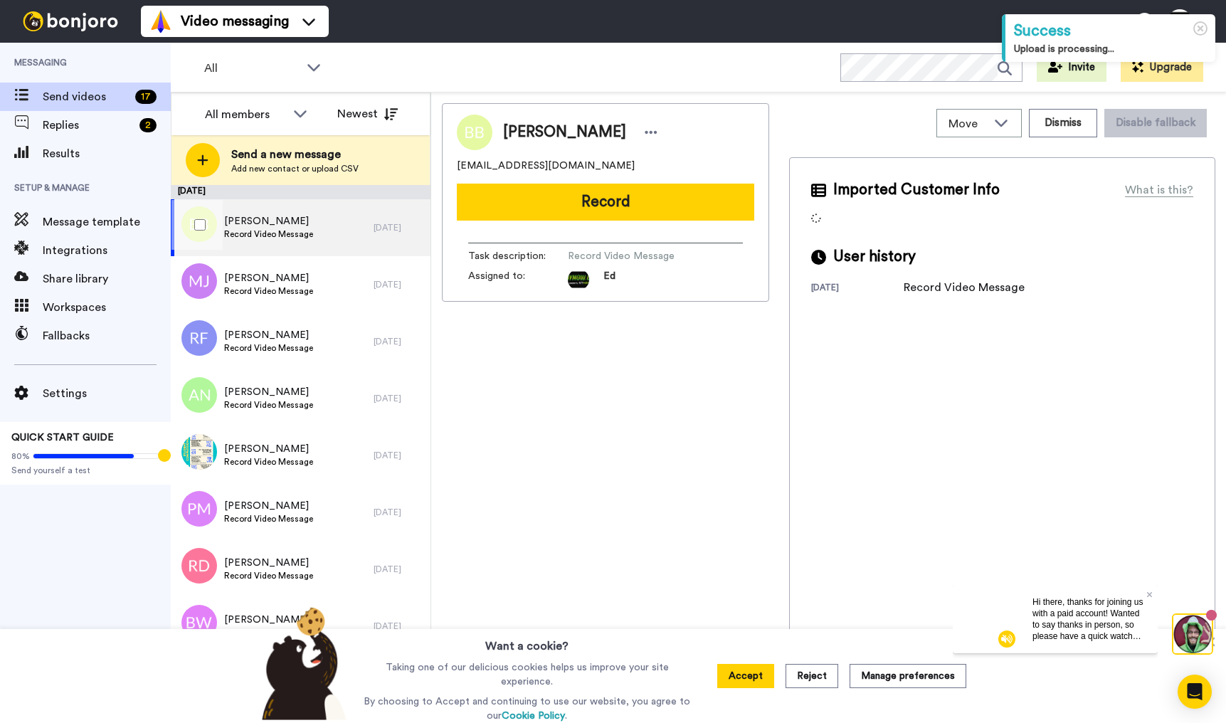
click at [319, 228] on div "[PERSON_NAME] Record Video Message" at bounding box center [272, 227] width 203 height 57
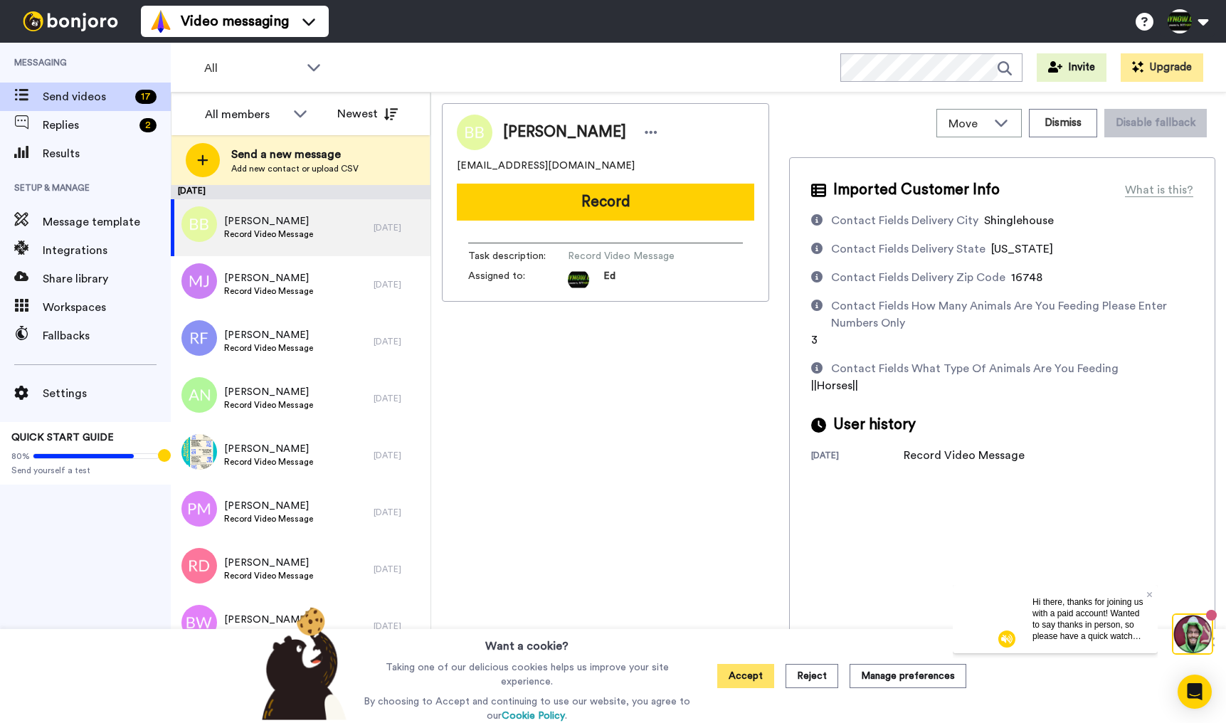
click at [750, 677] on button "Accept" at bounding box center [745, 676] width 57 height 24
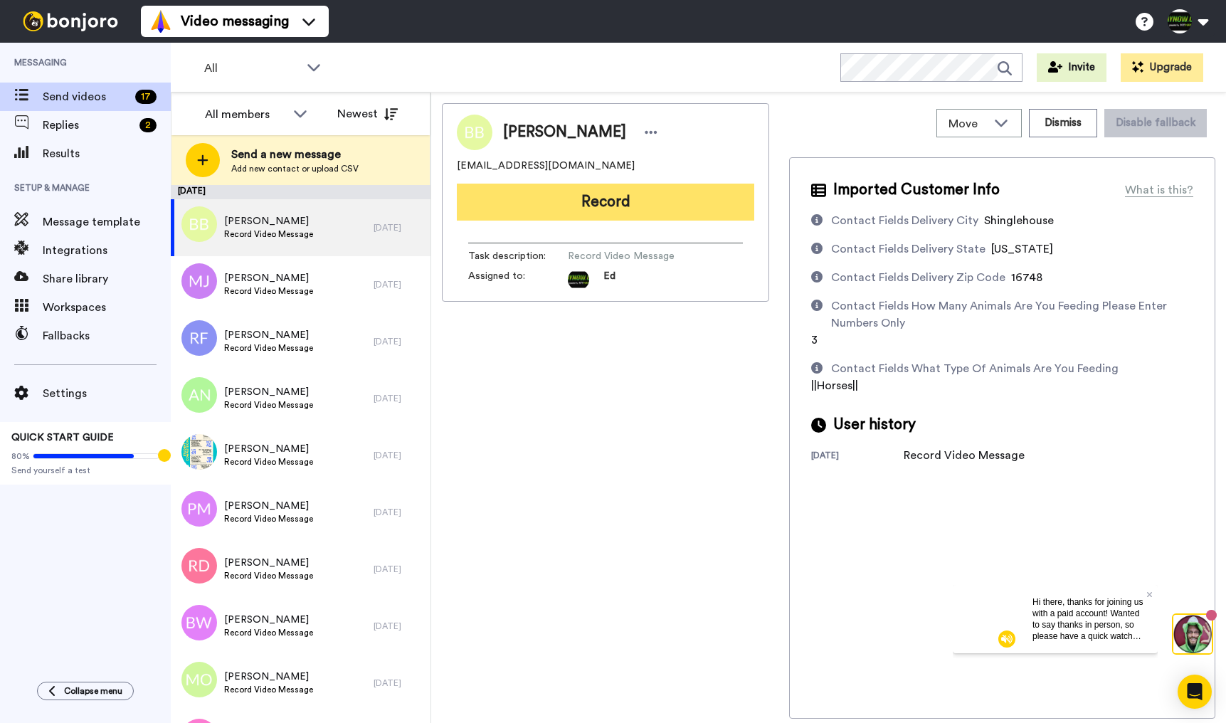
click at [636, 208] on button "Record" at bounding box center [606, 202] width 298 height 37
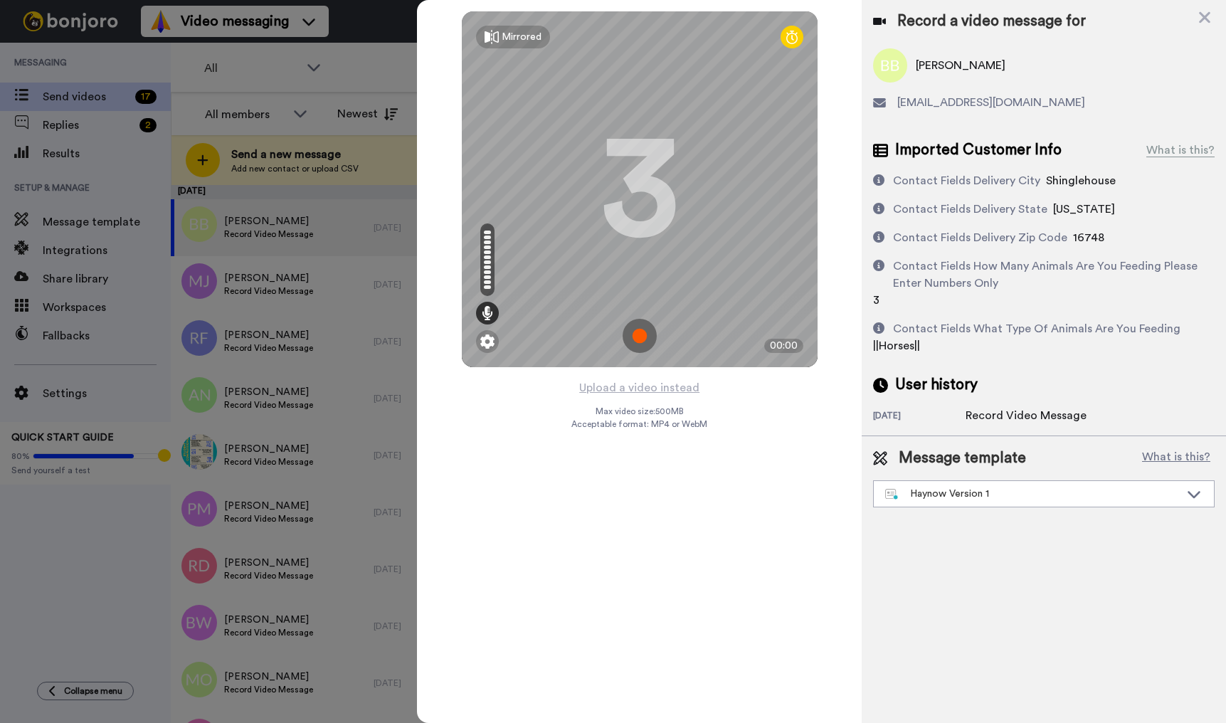
click at [640, 341] on img at bounding box center [640, 336] width 34 height 34
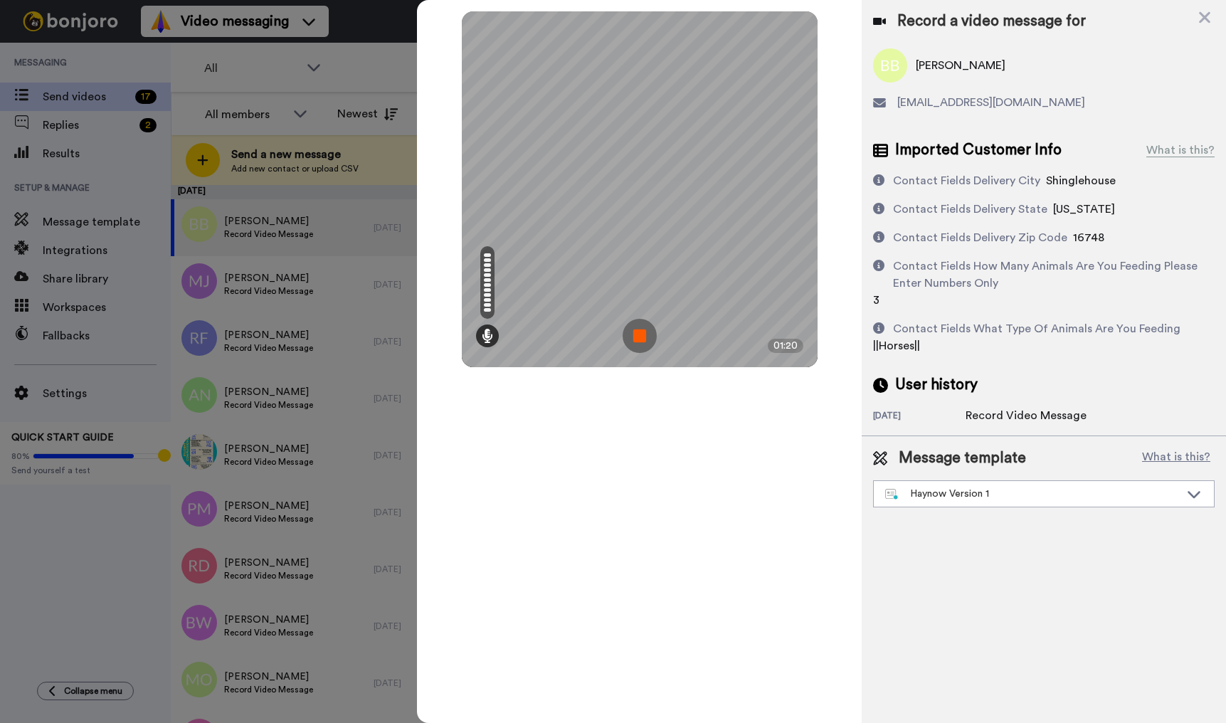
click at [648, 333] on img at bounding box center [640, 336] width 34 height 34
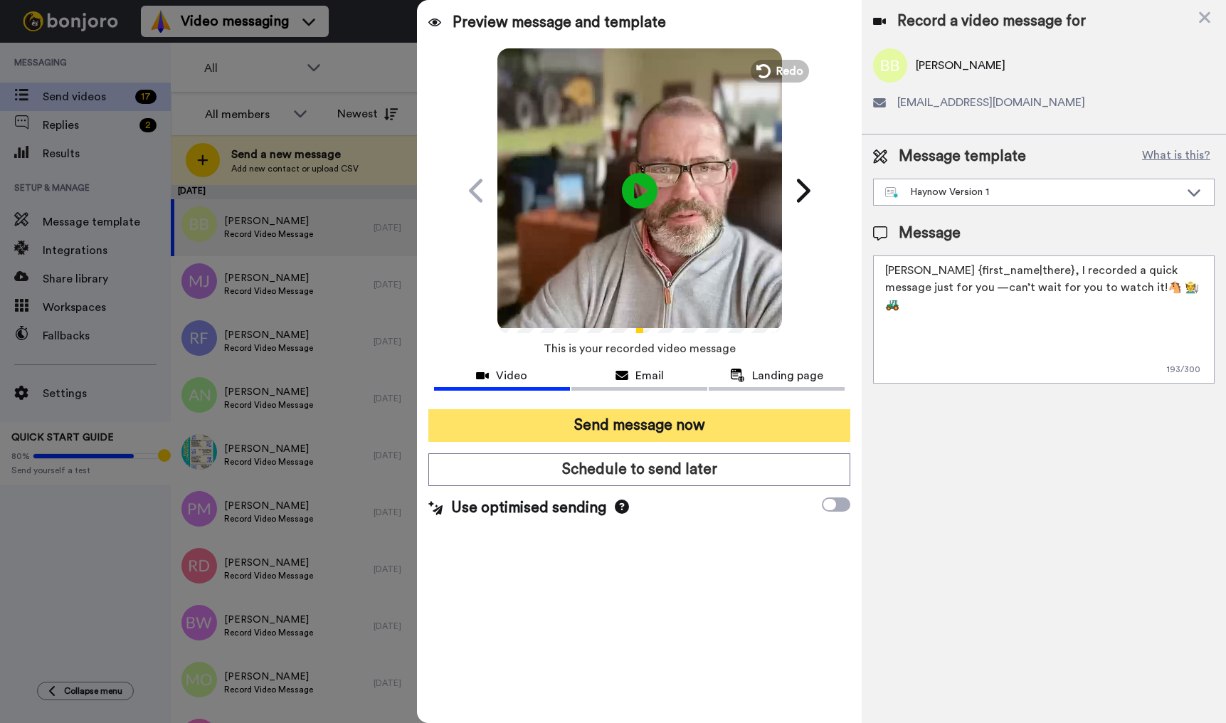
click at [722, 423] on button "Send message now" at bounding box center [639, 425] width 422 height 33
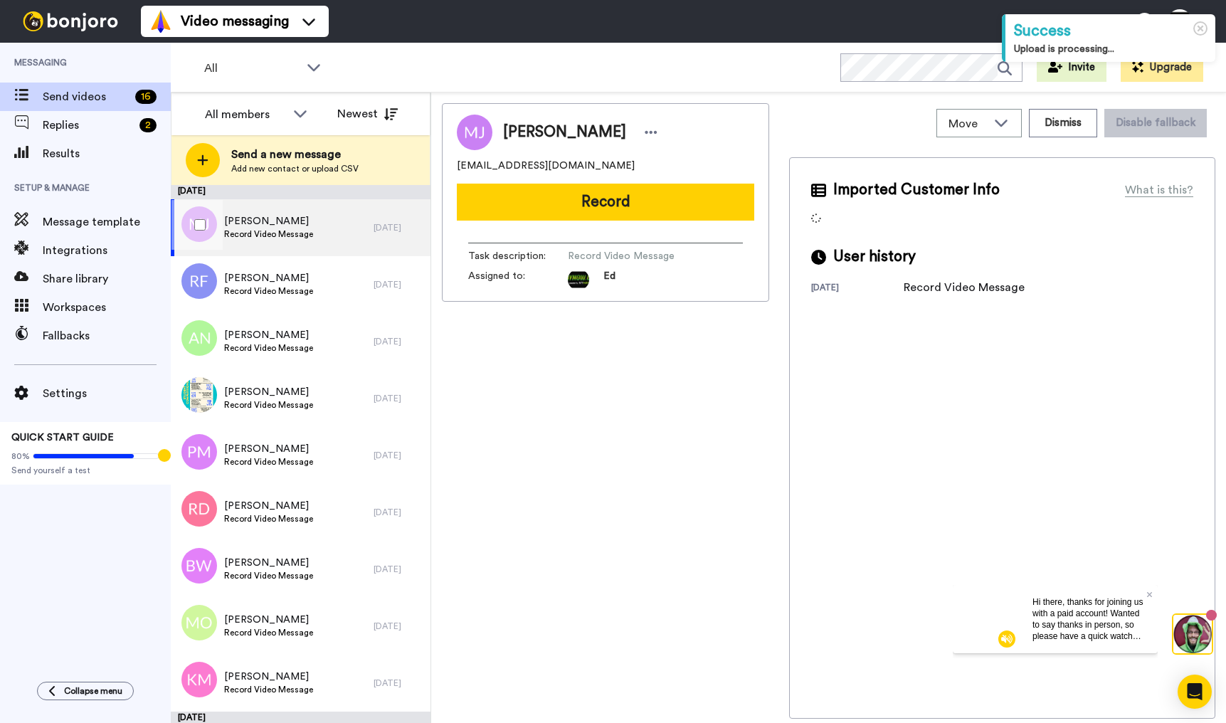
click at [258, 230] on span "Record Video Message" at bounding box center [268, 233] width 89 height 11
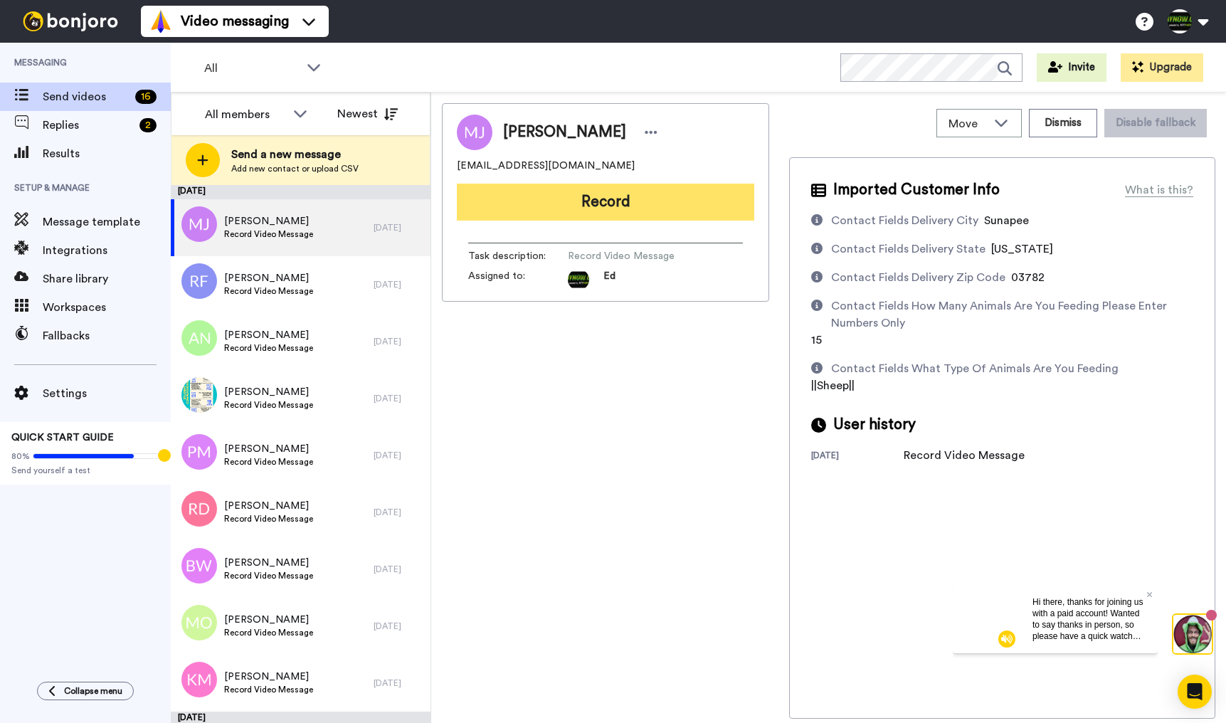
click at [603, 204] on button "Record" at bounding box center [606, 202] width 298 height 37
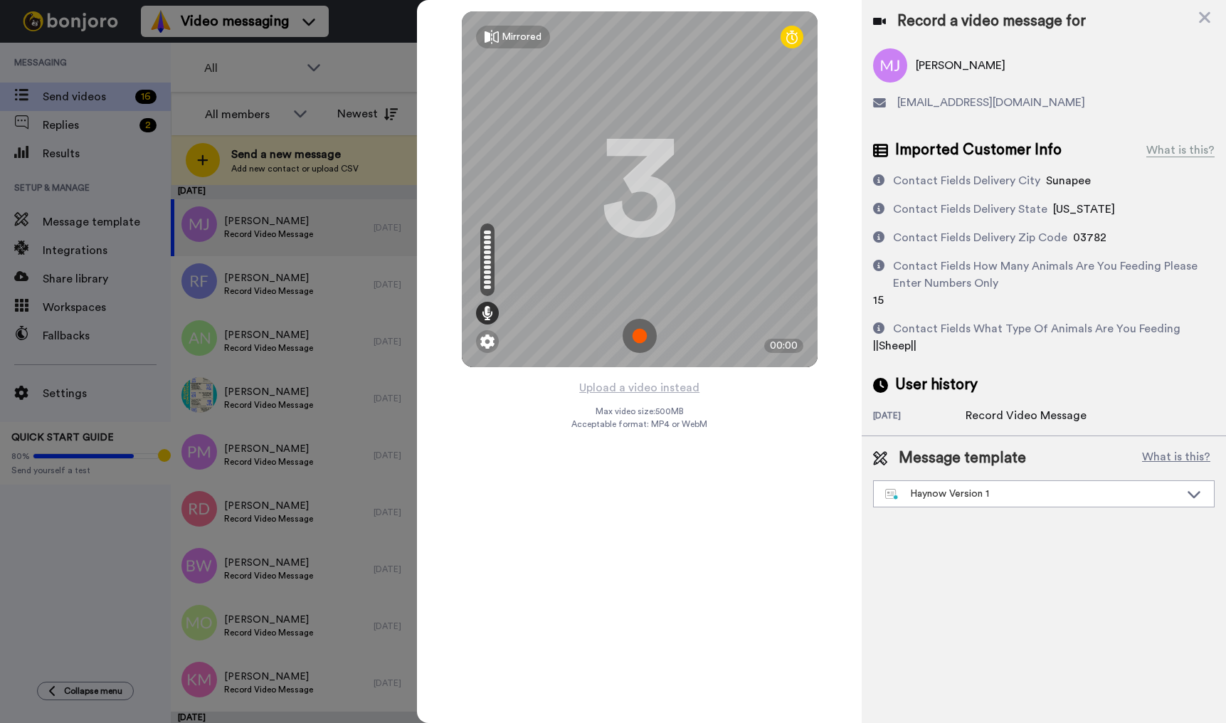
click at [647, 335] on img at bounding box center [640, 336] width 34 height 34
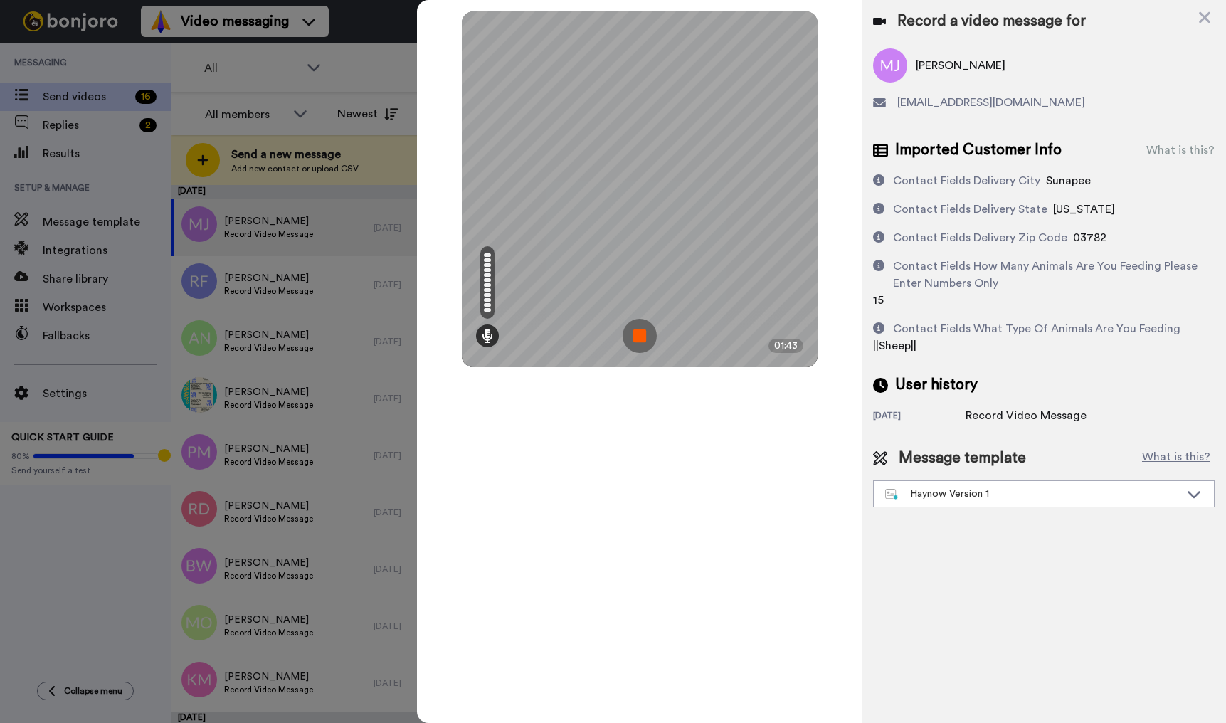
click at [645, 337] on img at bounding box center [640, 336] width 34 height 34
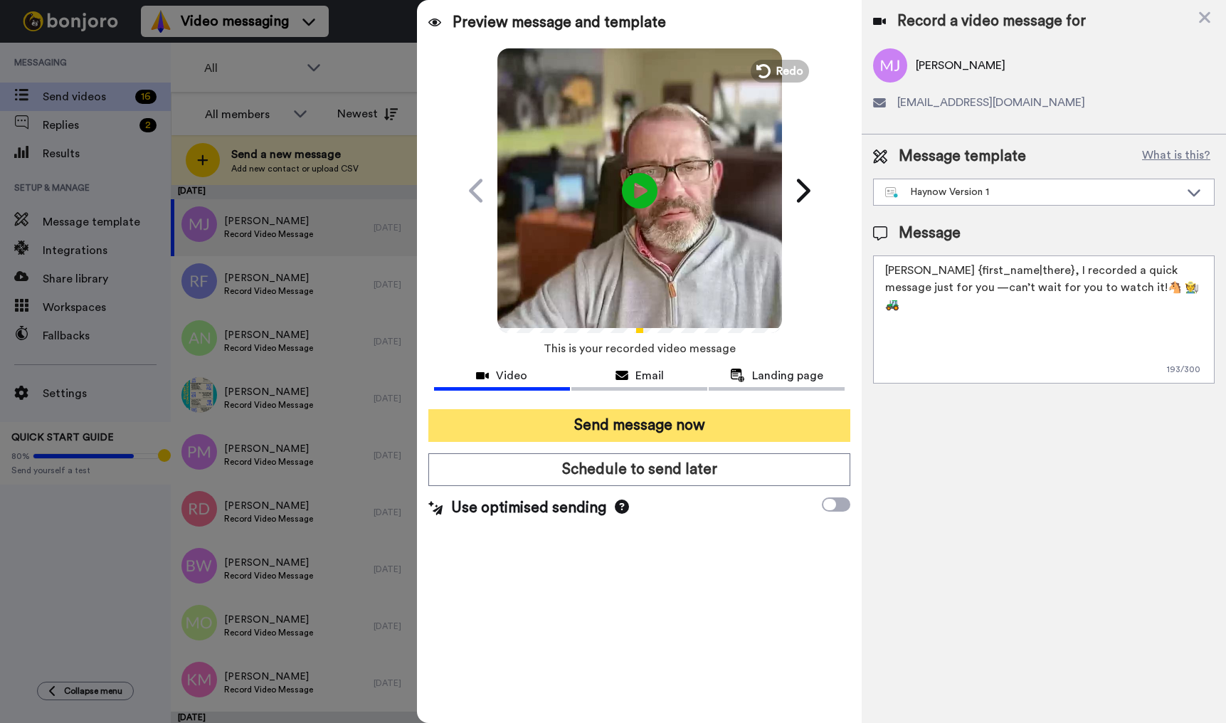
click at [643, 423] on button "Send message now" at bounding box center [639, 425] width 422 height 33
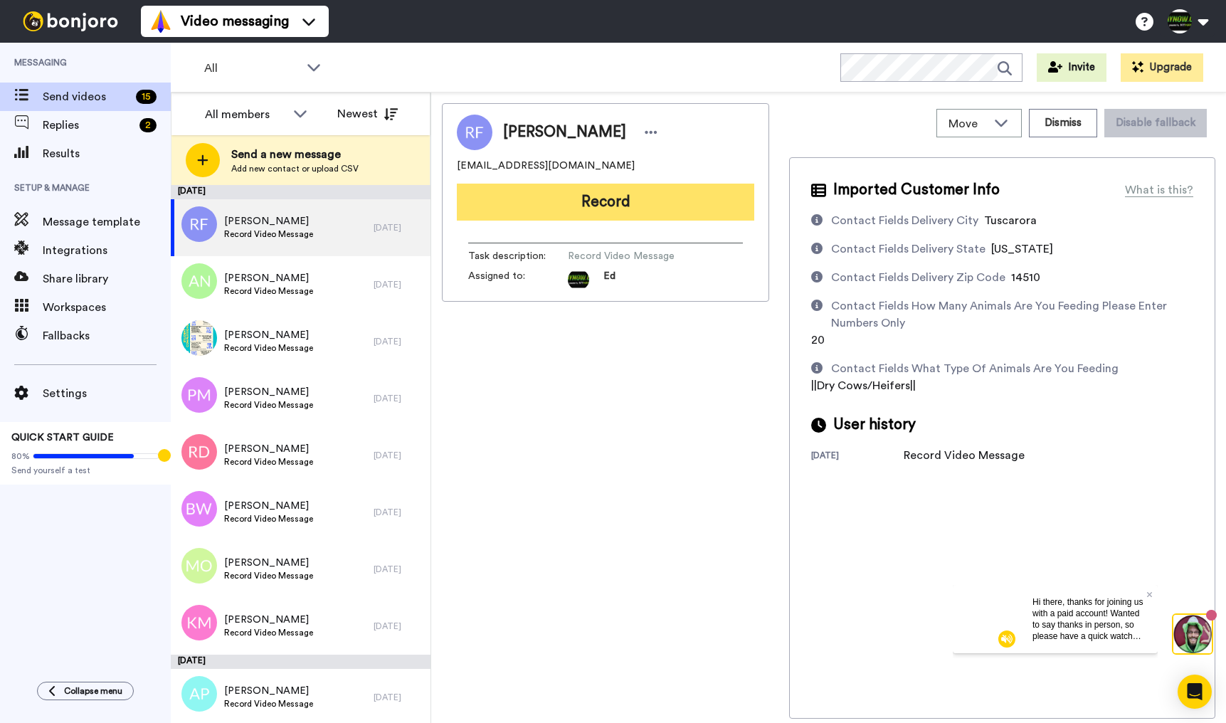
click at [637, 201] on button "Record" at bounding box center [606, 202] width 298 height 37
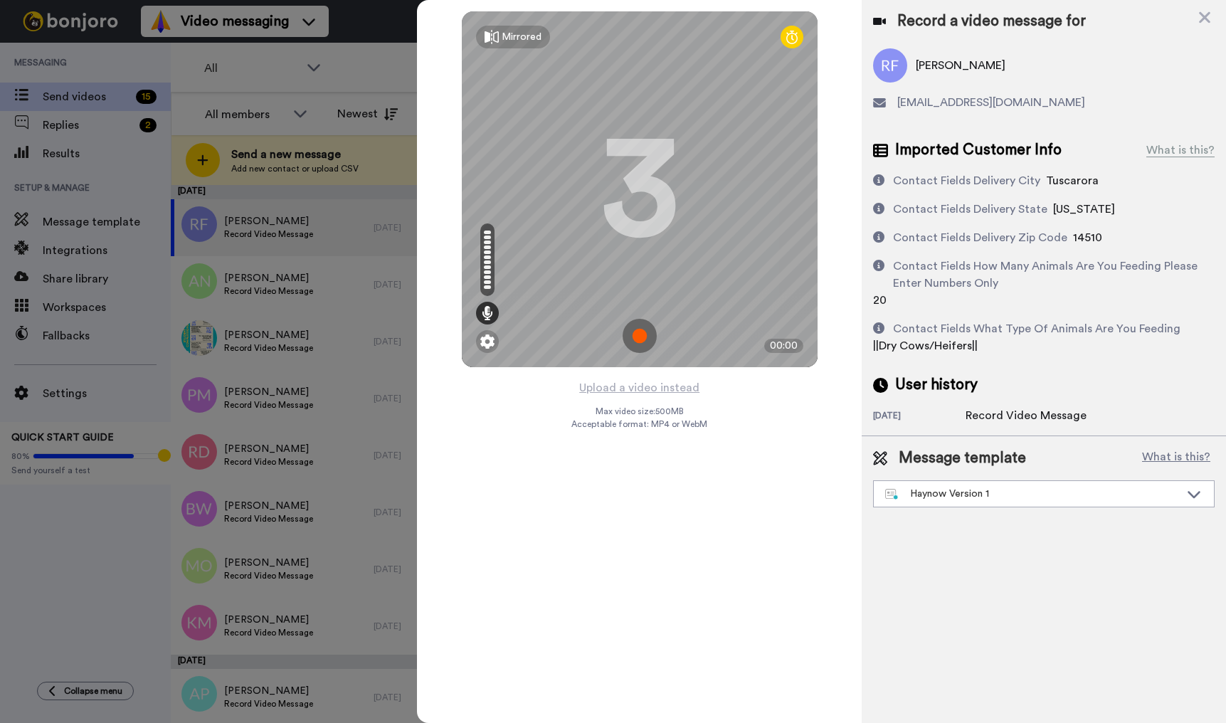
click at [643, 339] on img at bounding box center [640, 336] width 34 height 34
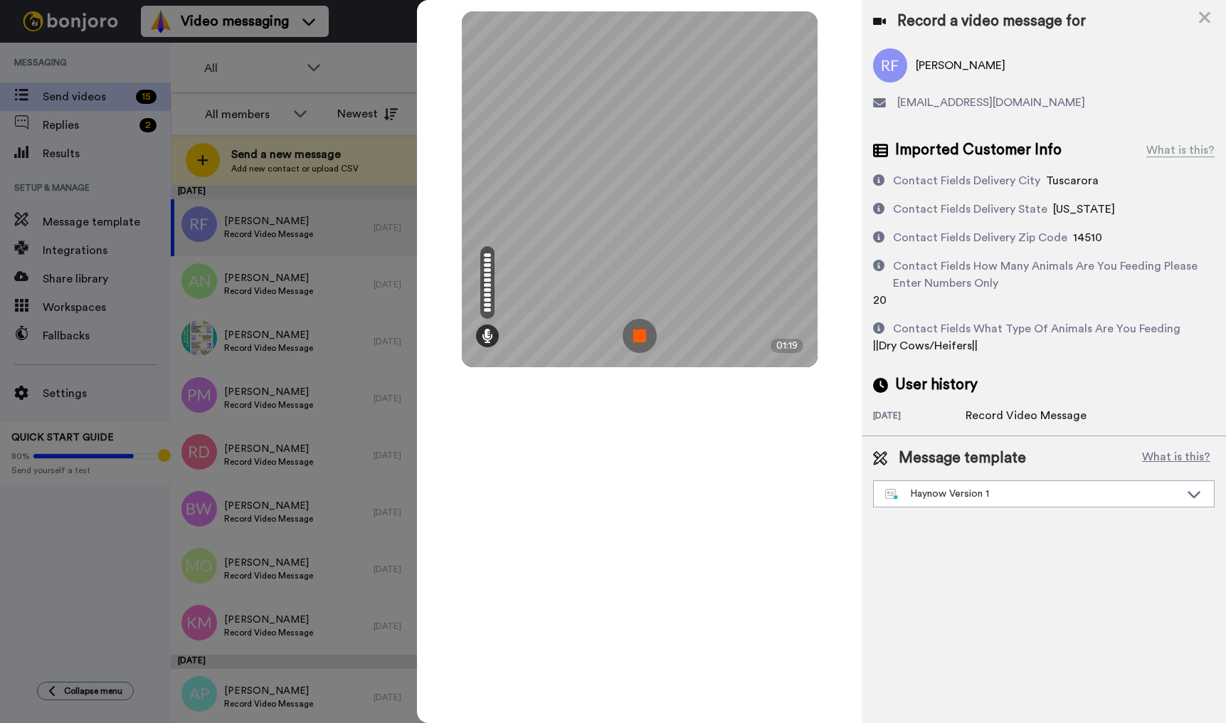
click at [643, 333] on img at bounding box center [640, 336] width 34 height 34
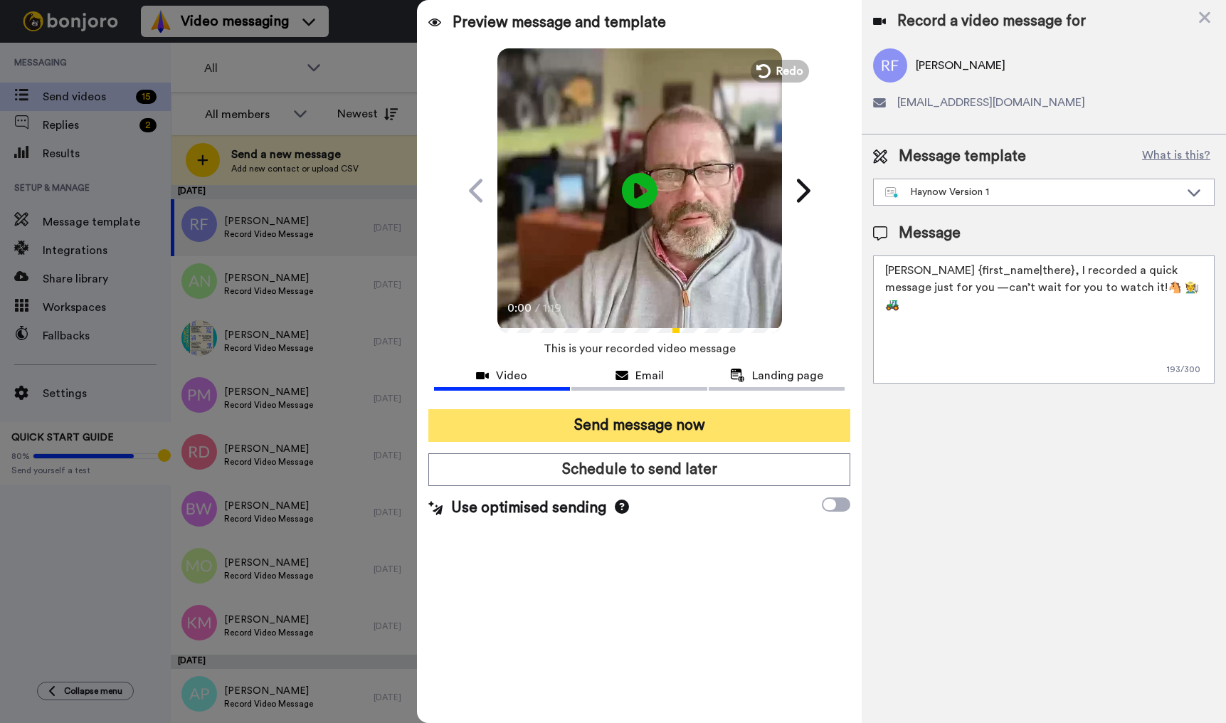
click at [672, 436] on button "Send message now" at bounding box center [639, 425] width 422 height 33
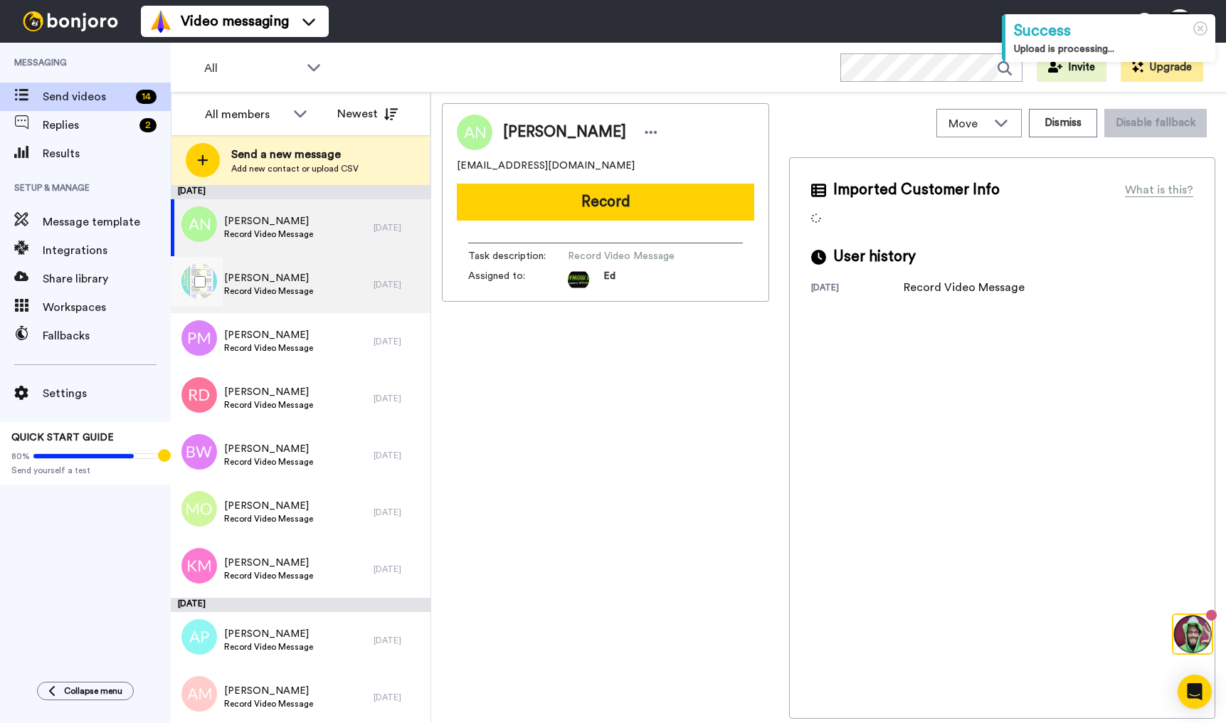
click at [300, 294] on span "Record Video Message" at bounding box center [268, 290] width 89 height 11
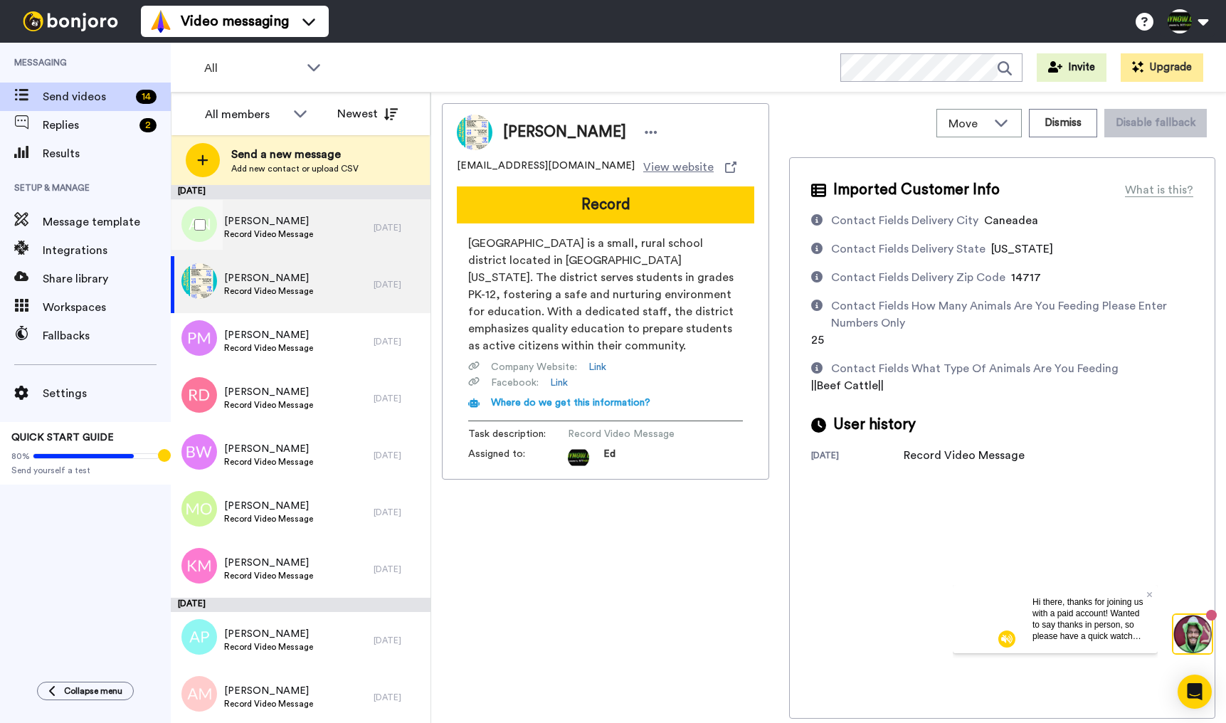
click at [358, 237] on div "Ann Nagle Record Video Message" at bounding box center [272, 227] width 203 height 57
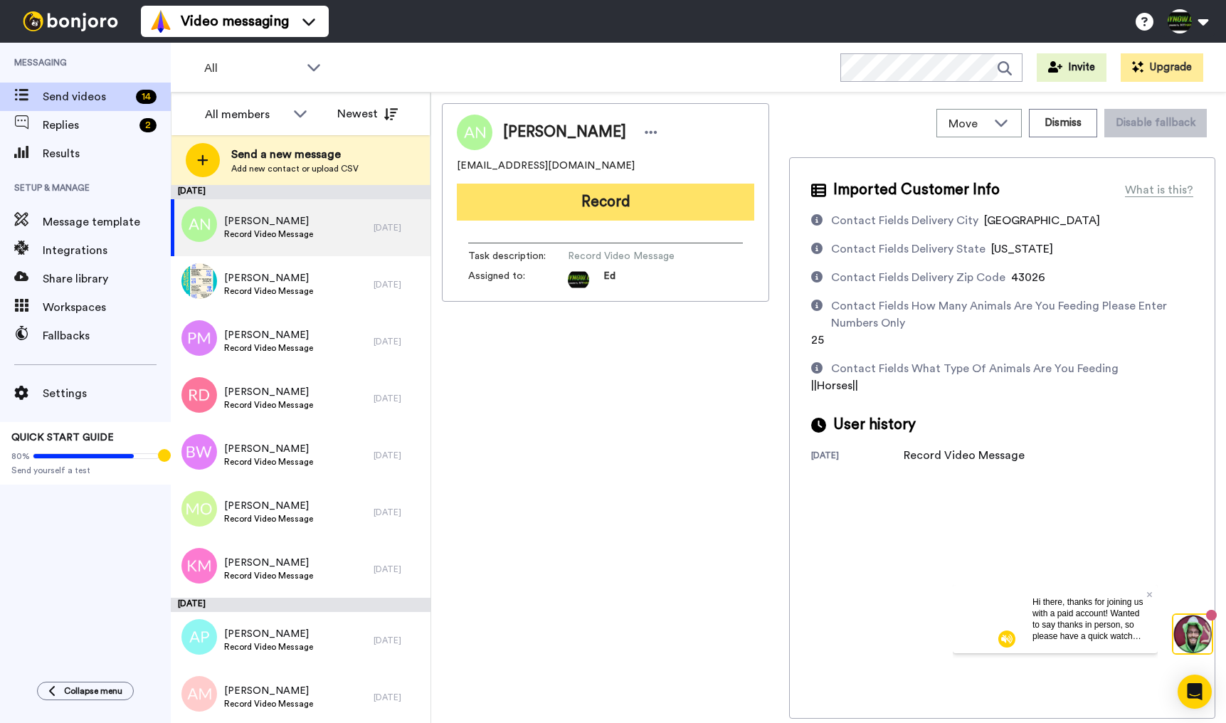
click at [633, 206] on button "Record" at bounding box center [606, 202] width 298 height 37
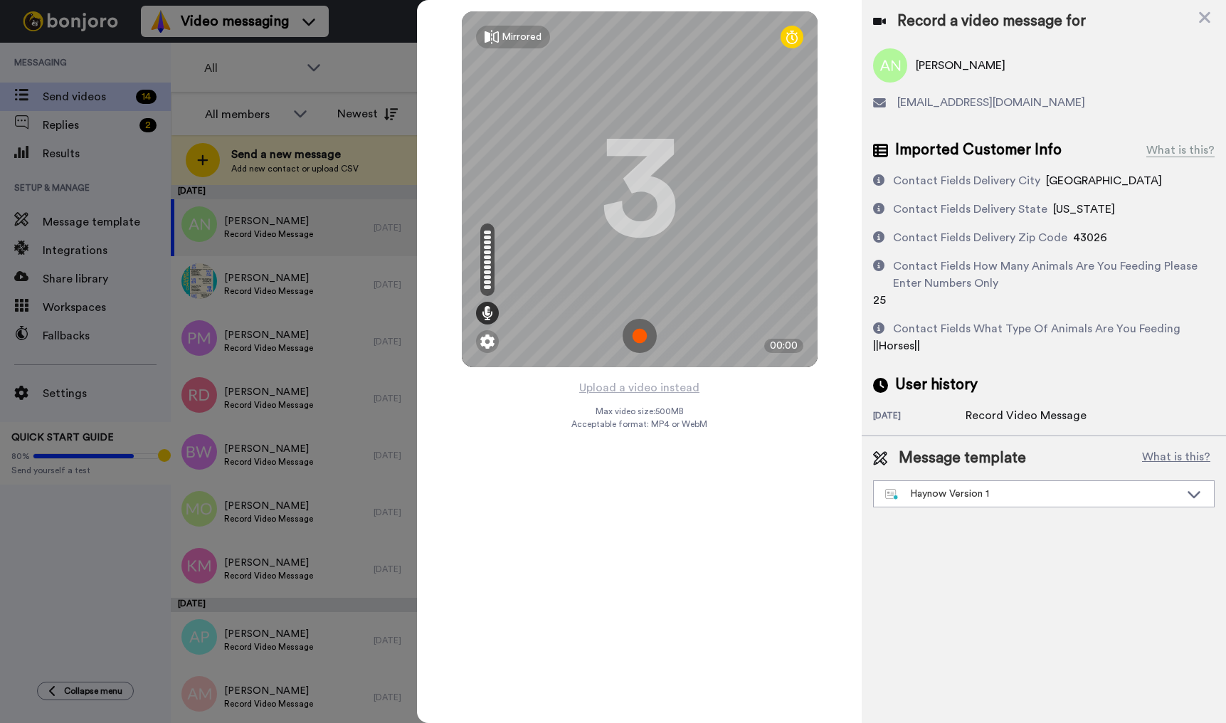
click at [648, 335] on img at bounding box center [640, 336] width 34 height 34
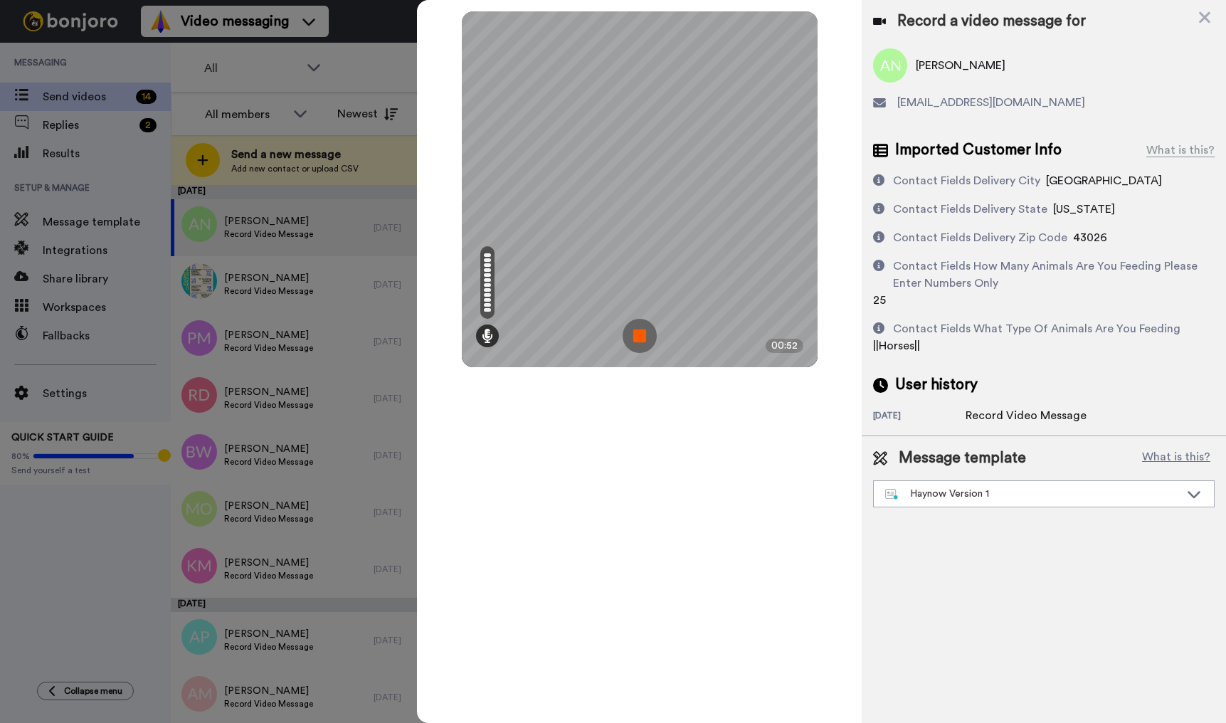
click at [637, 332] on img at bounding box center [640, 336] width 34 height 34
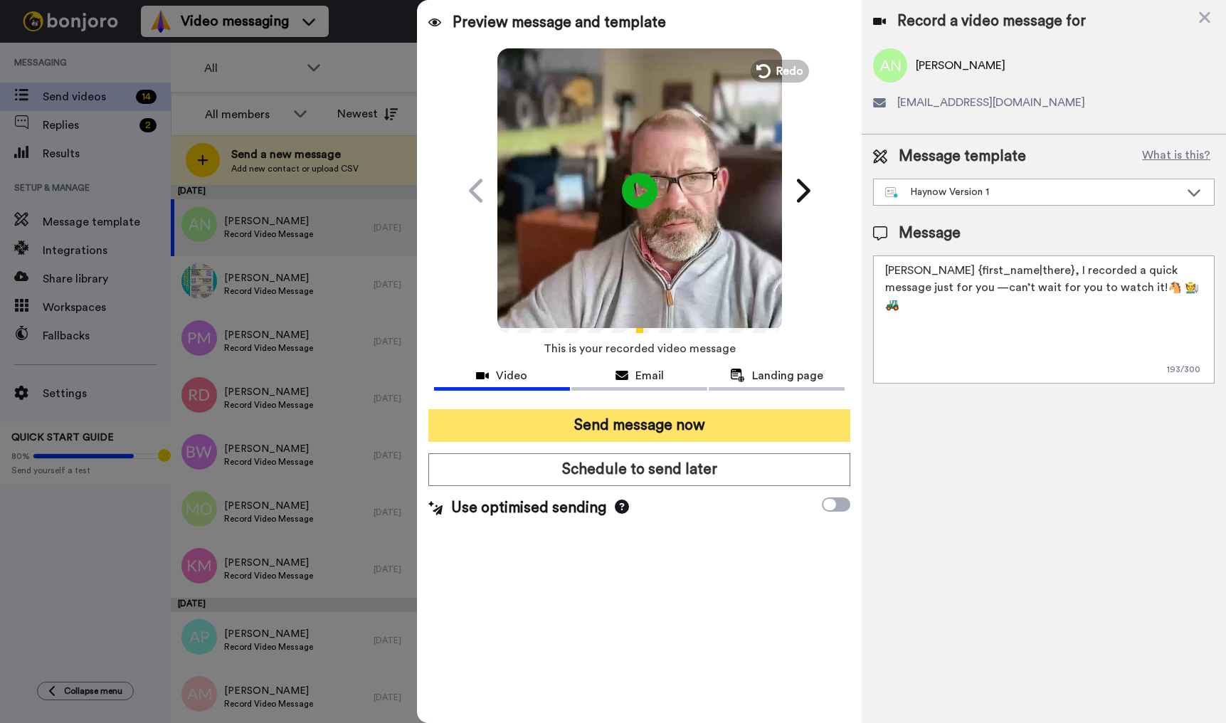
click at [664, 419] on button "Send message now" at bounding box center [639, 425] width 422 height 33
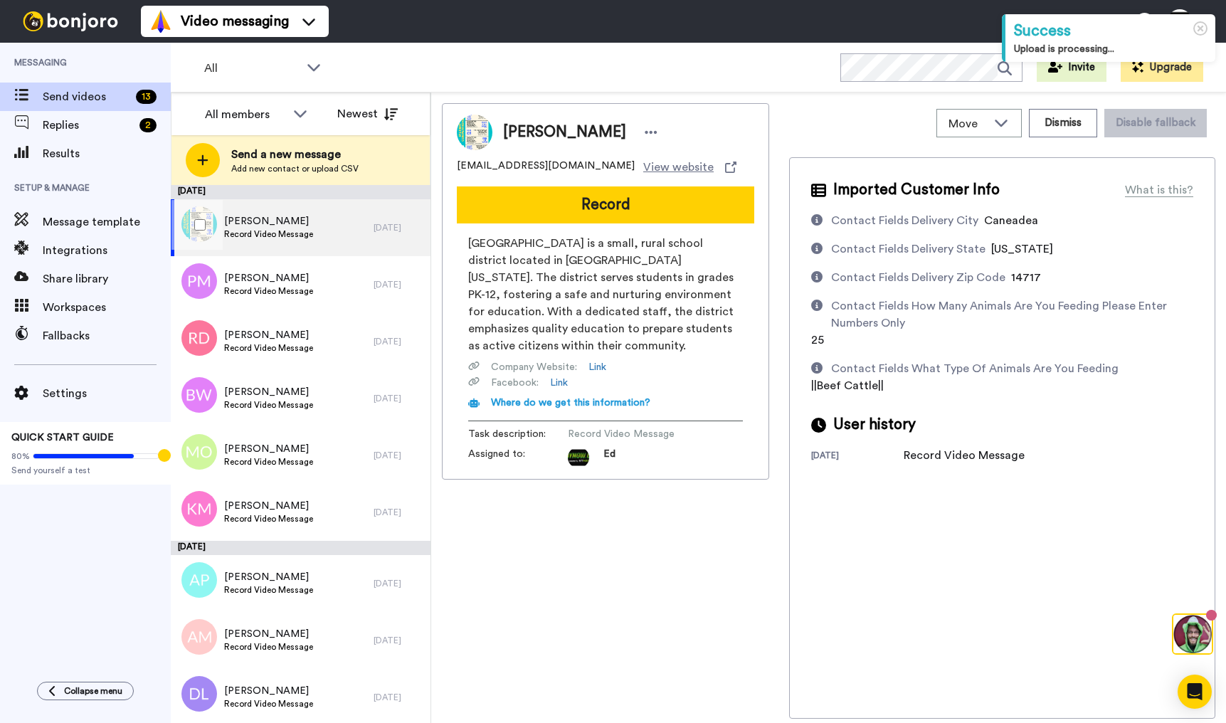
click at [342, 231] on div "[PERSON_NAME] Record Video Message" at bounding box center [272, 227] width 203 height 57
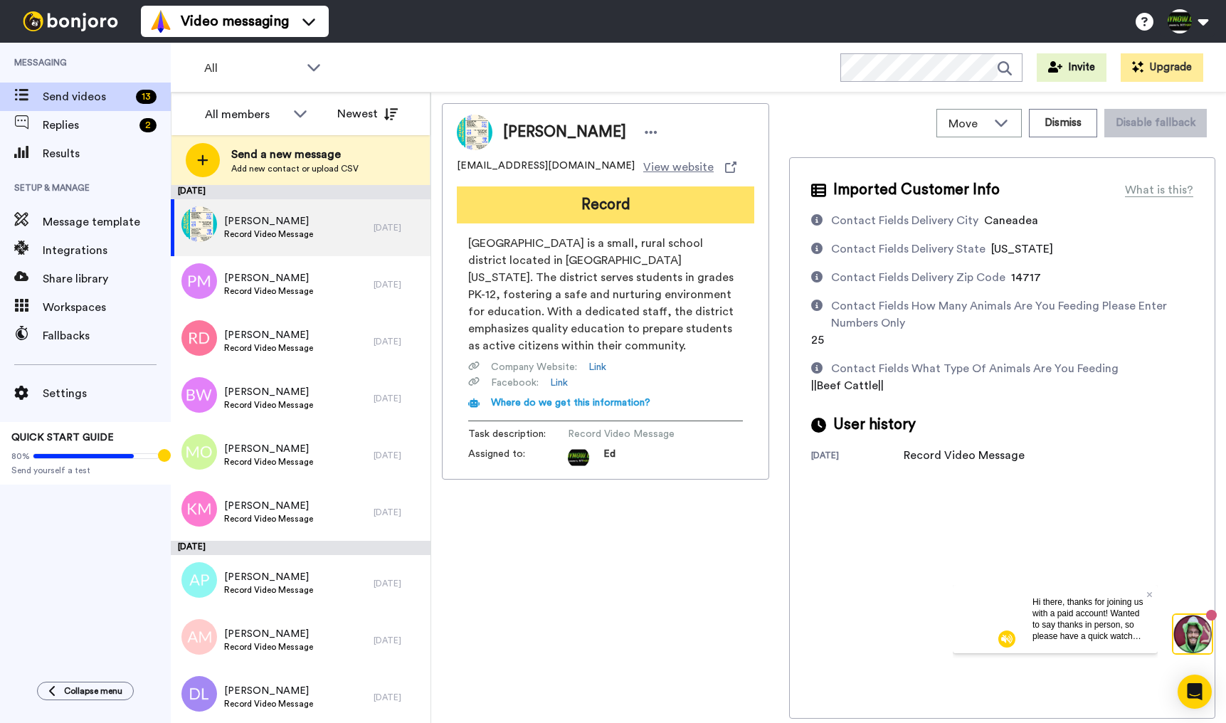
click at [614, 207] on button "Record" at bounding box center [606, 204] width 298 height 37
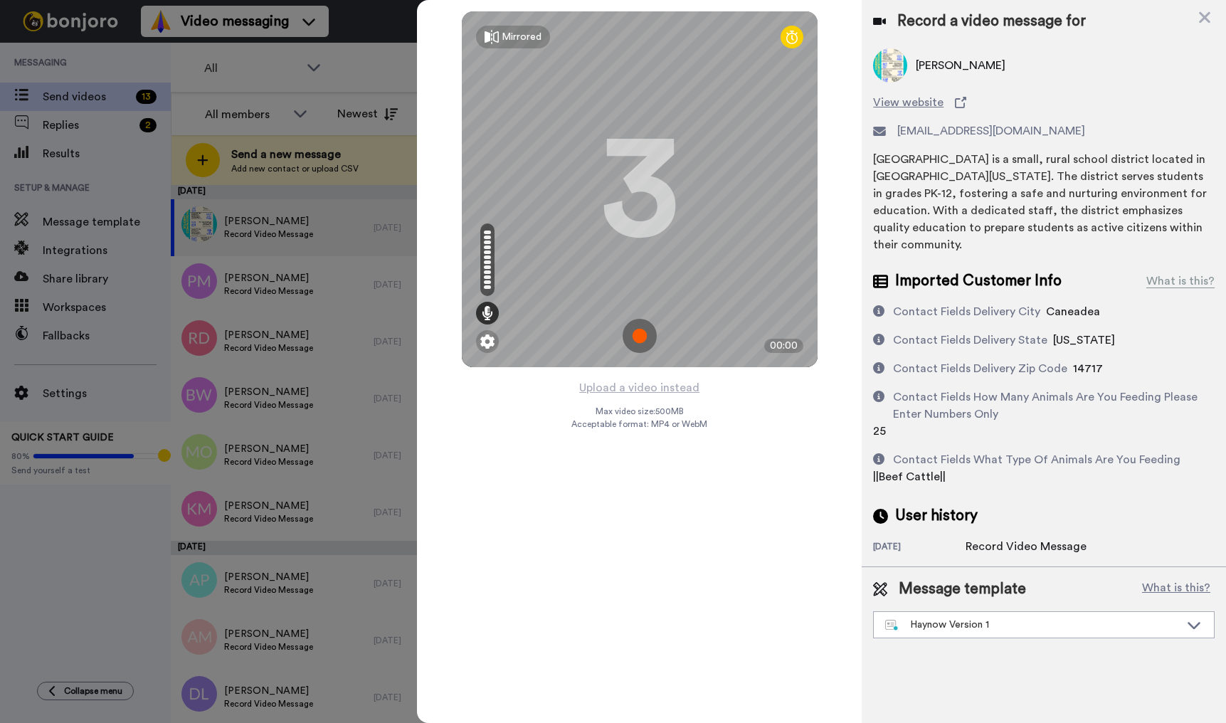
click at [640, 333] on img at bounding box center [640, 336] width 34 height 34
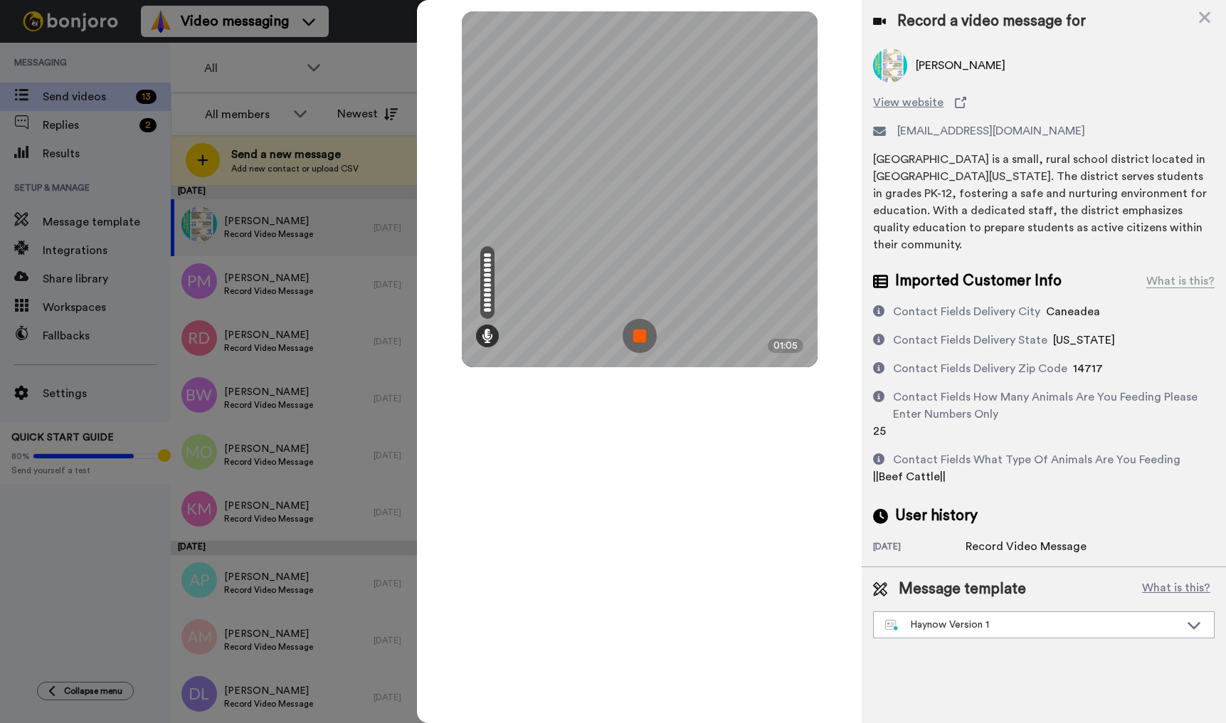
click at [643, 338] on img at bounding box center [640, 336] width 34 height 34
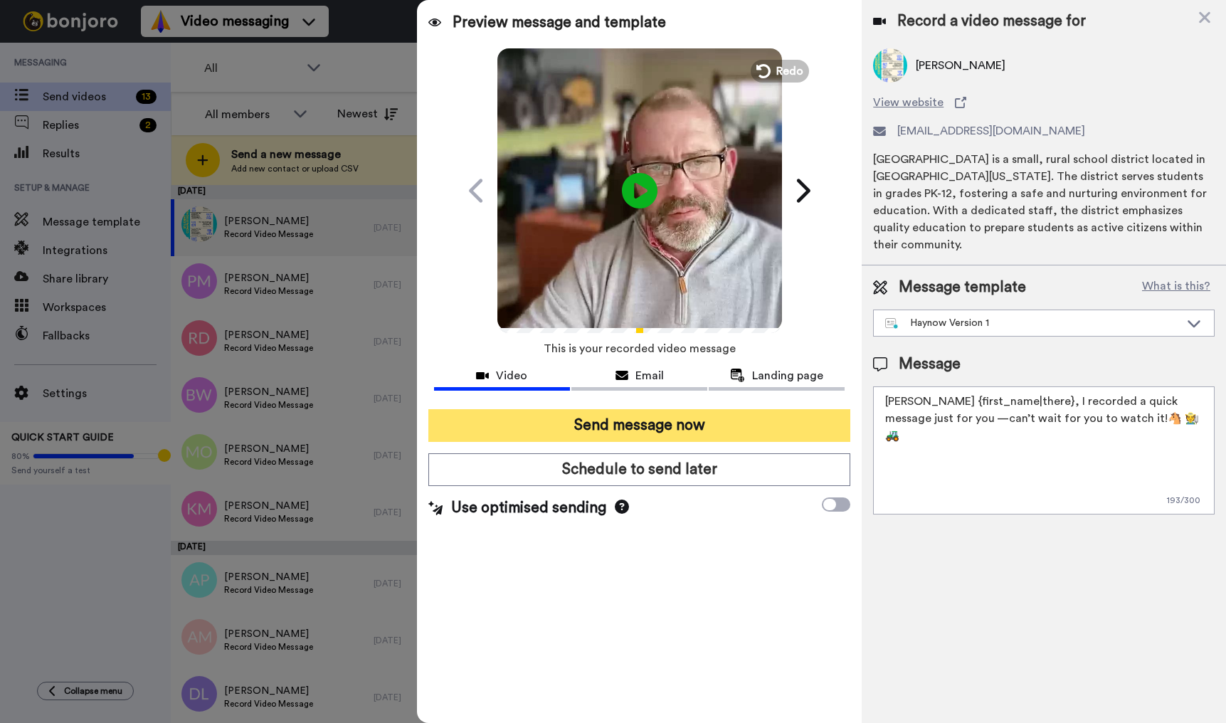
click at [698, 435] on button "Send message now" at bounding box center [639, 425] width 422 height 33
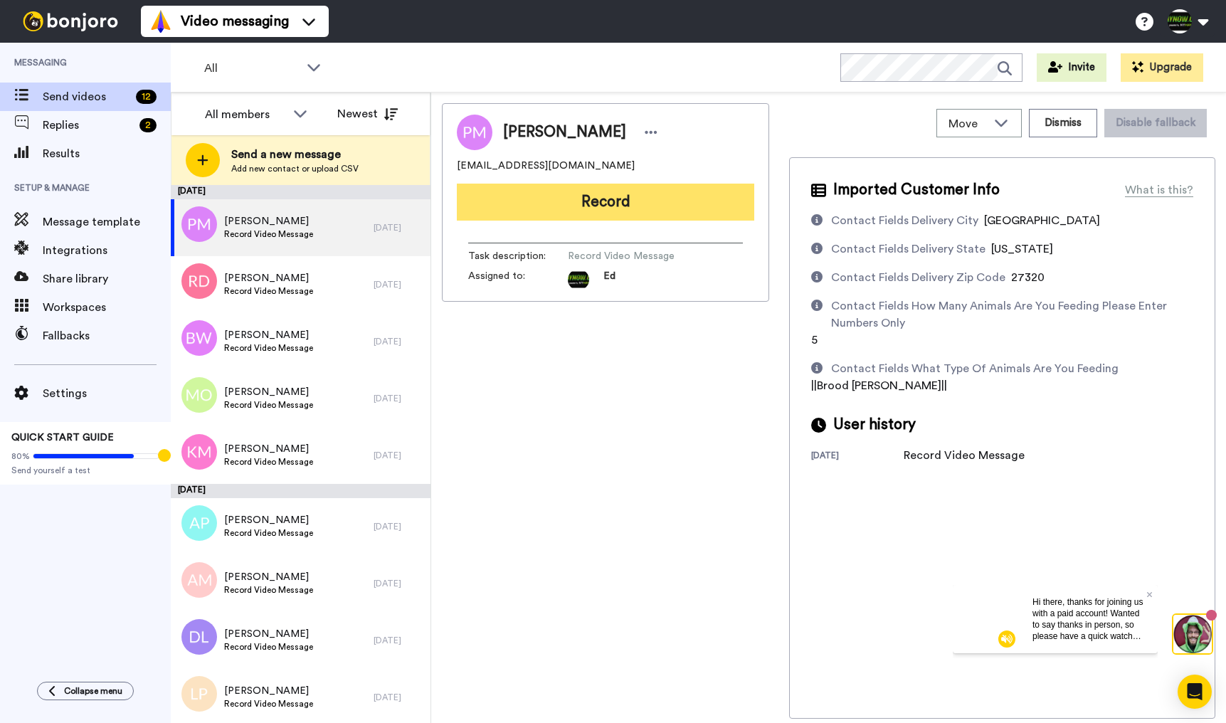
click at [688, 216] on button "Record" at bounding box center [606, 202] width 298 height 37
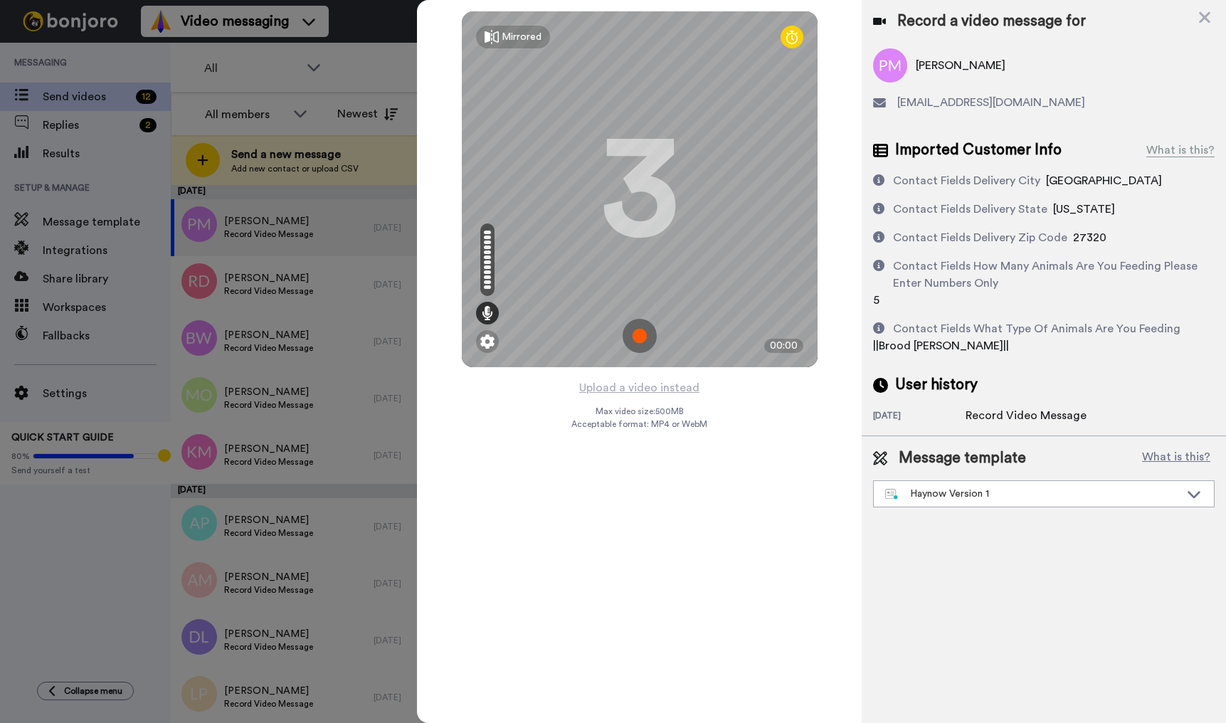
click at [637, 335] on img at bounding box center [640, 336] width 34 height 34
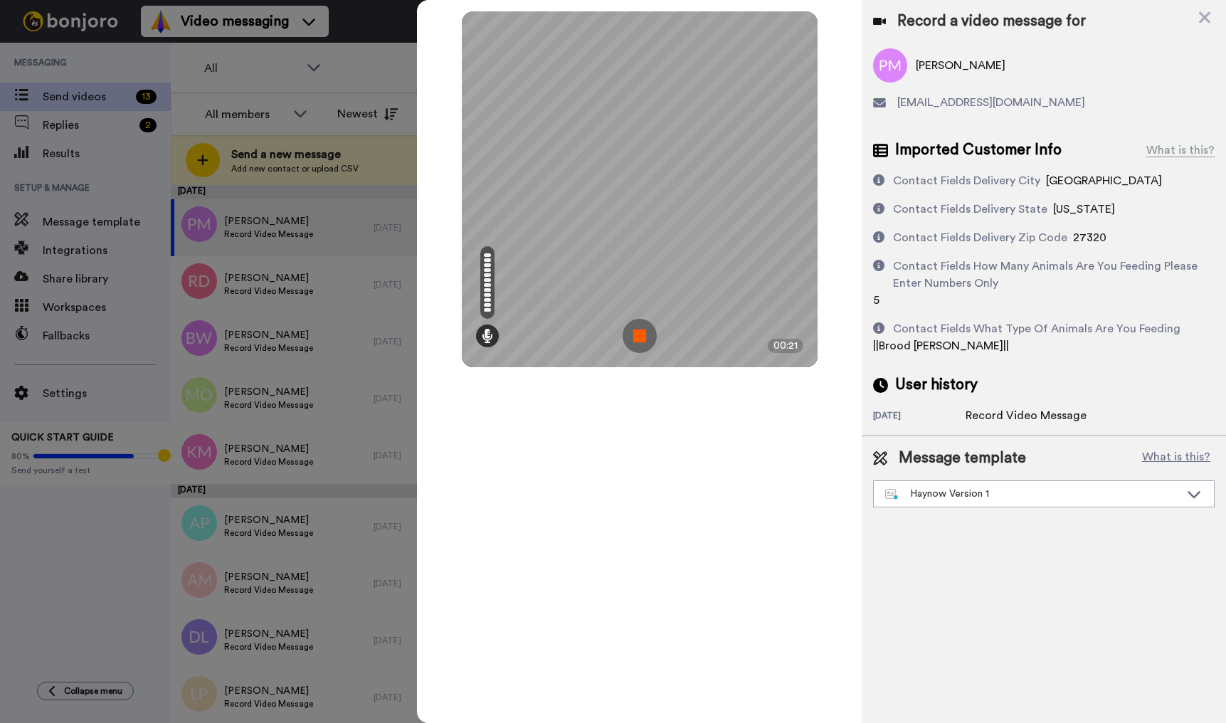
click at [640, 337] on img at bounding box center [640, 336] width 34 height 34
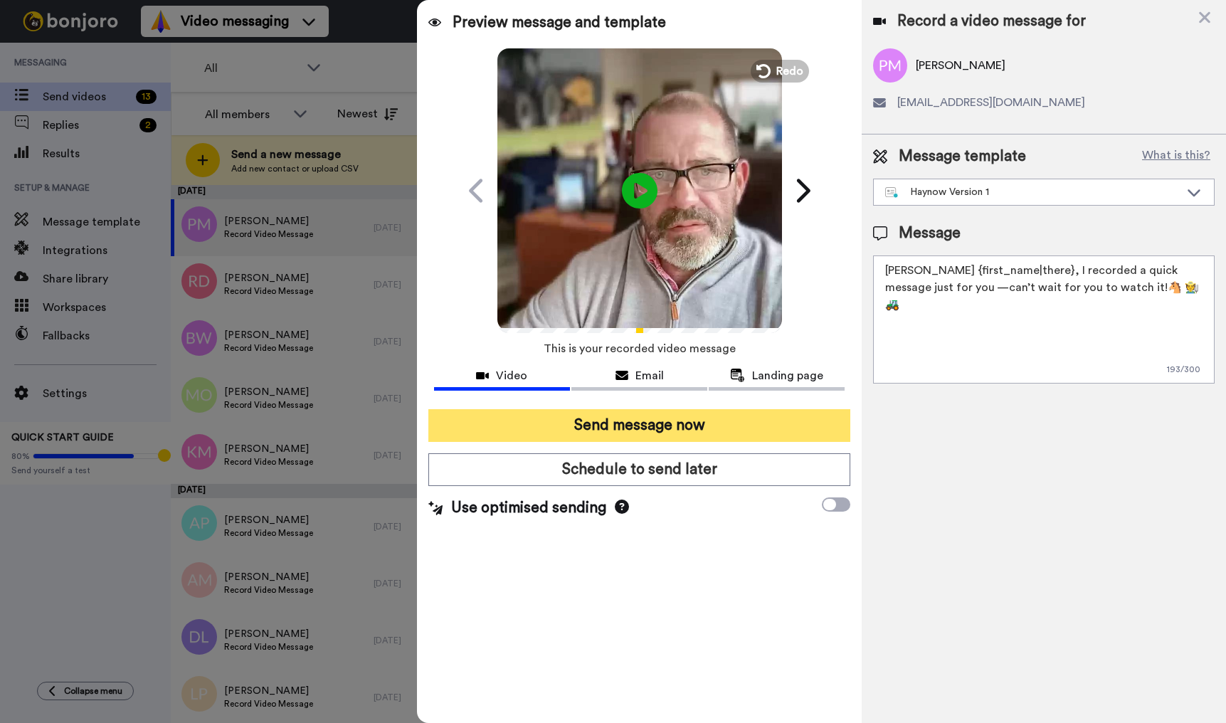
click at [656, 422] on button "Send message now" at bounding box center [639, 425] width 422 height 33
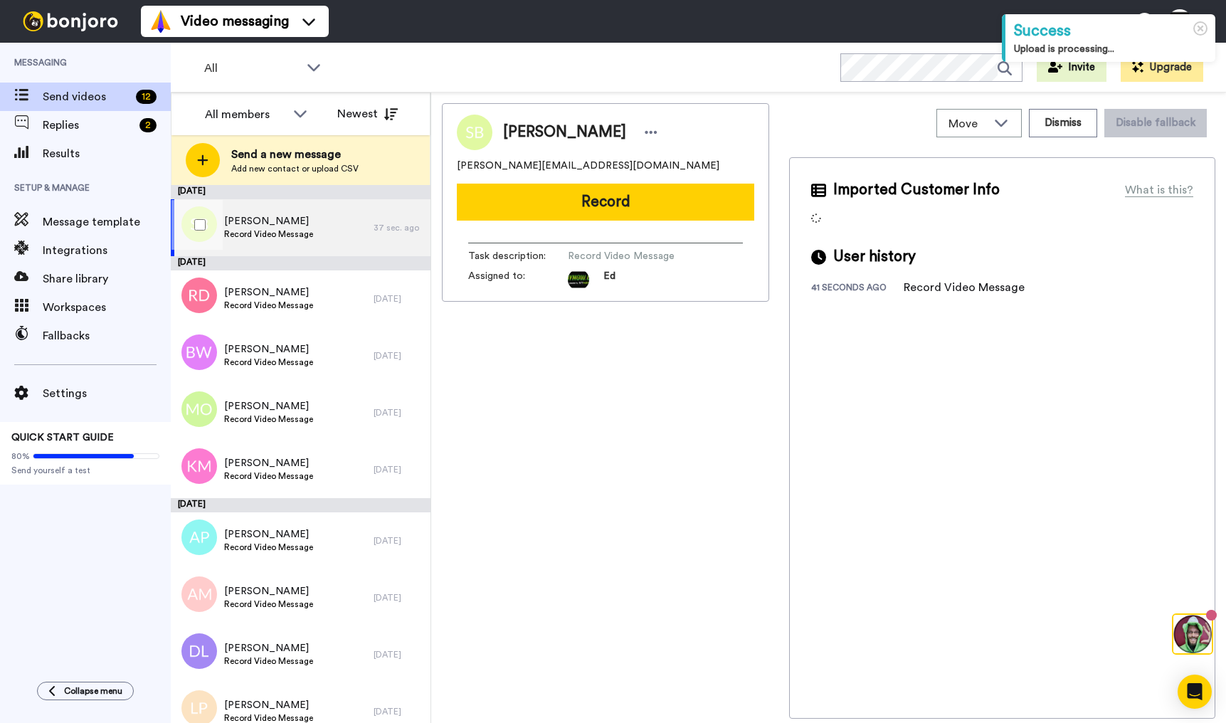
click at [315, 238] on div "[PERSON_NAME] Record Video Message" at bounding box center [272, 227] width 203 height 57
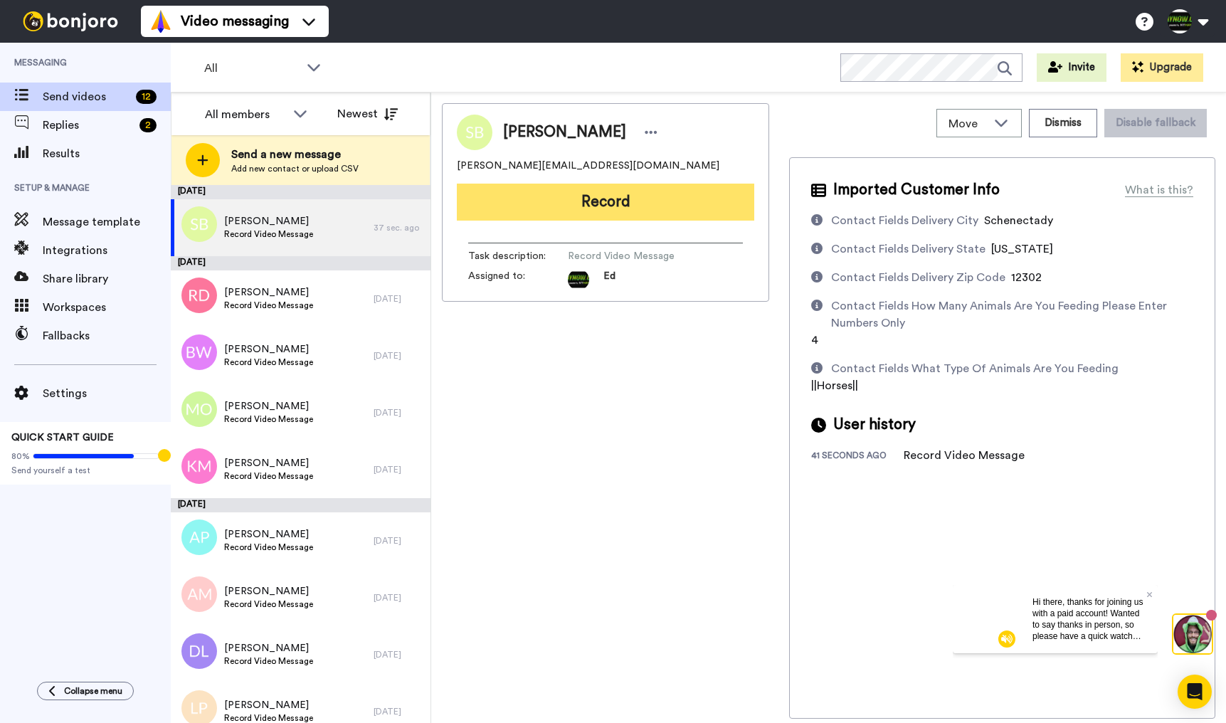
click at [647, 206] on button "Record" at bounding box center [606, 202] width 298 height 37
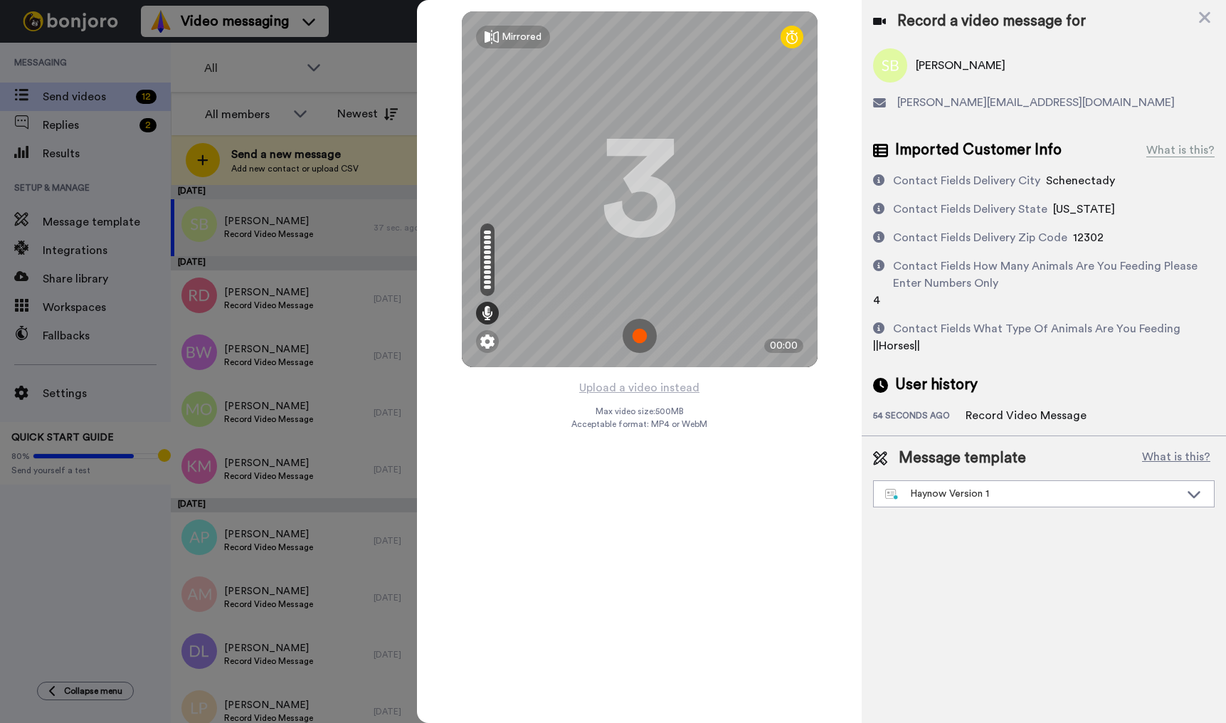
click at [646, 332] on img at bounding box center [640, 336] width 34 height 34
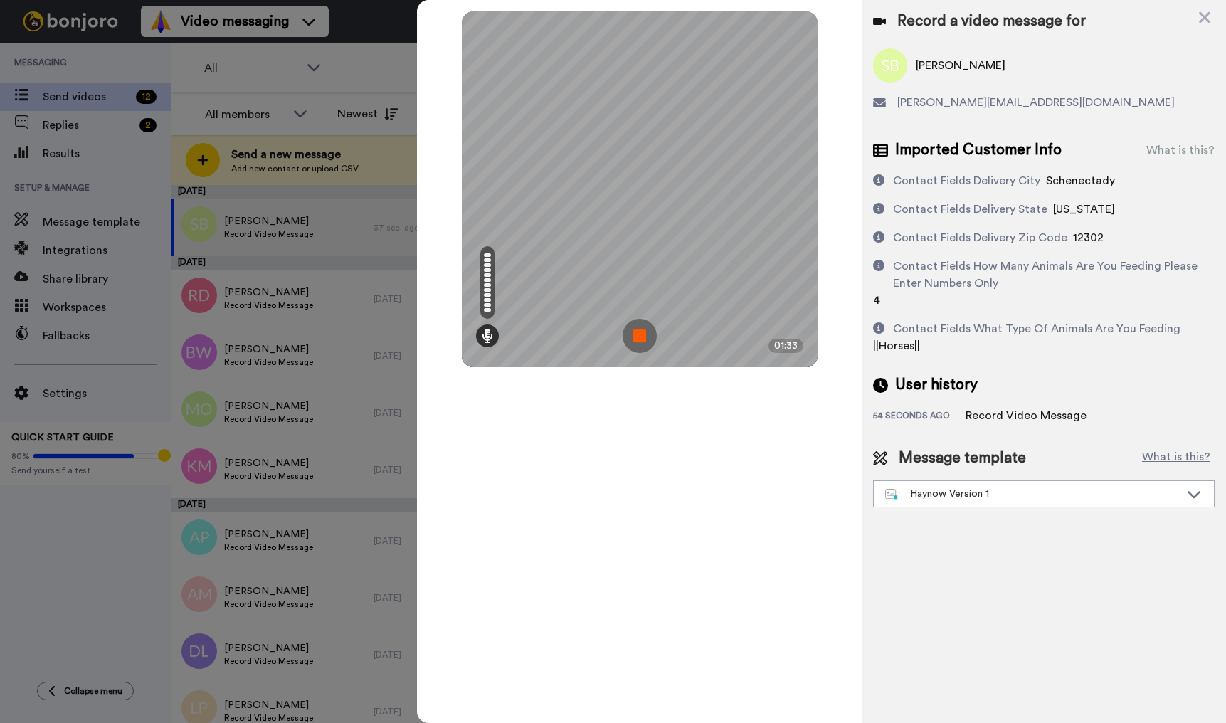
click at [640, 333] on img at bounding box center [640, 336] width 34 height 34
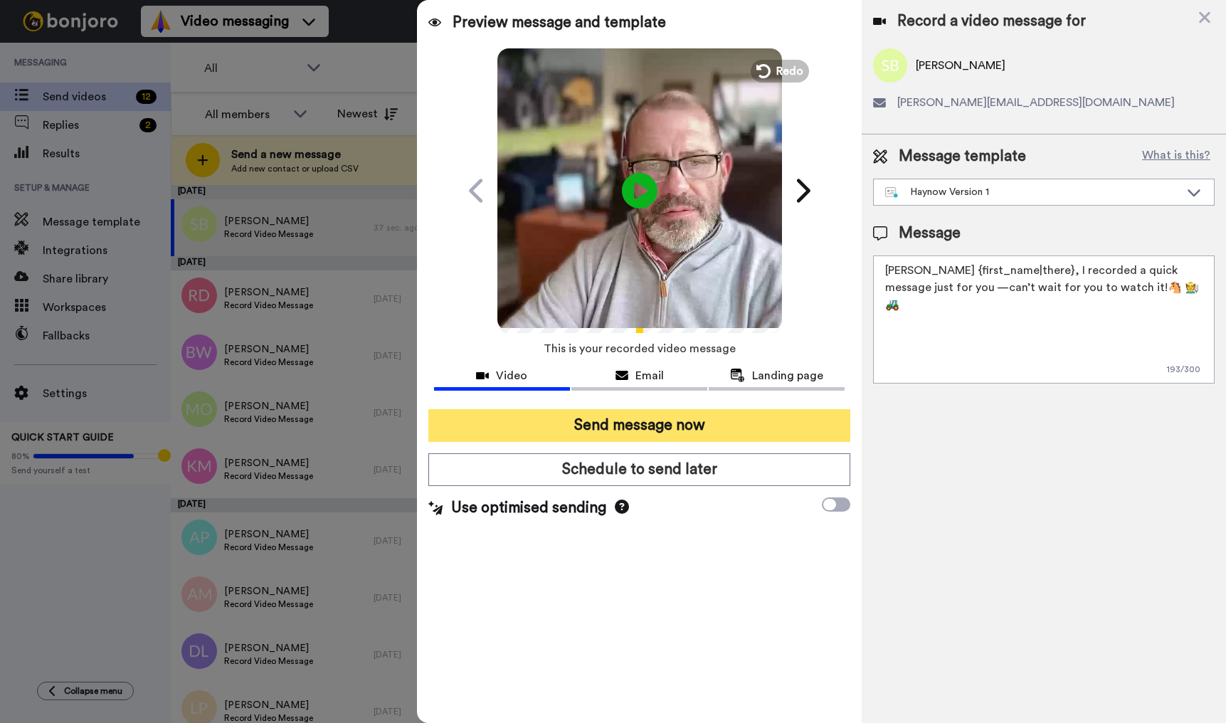
click at [677, 428] on button "Send message now" at bounding box center [639, 425] width 422 height 33
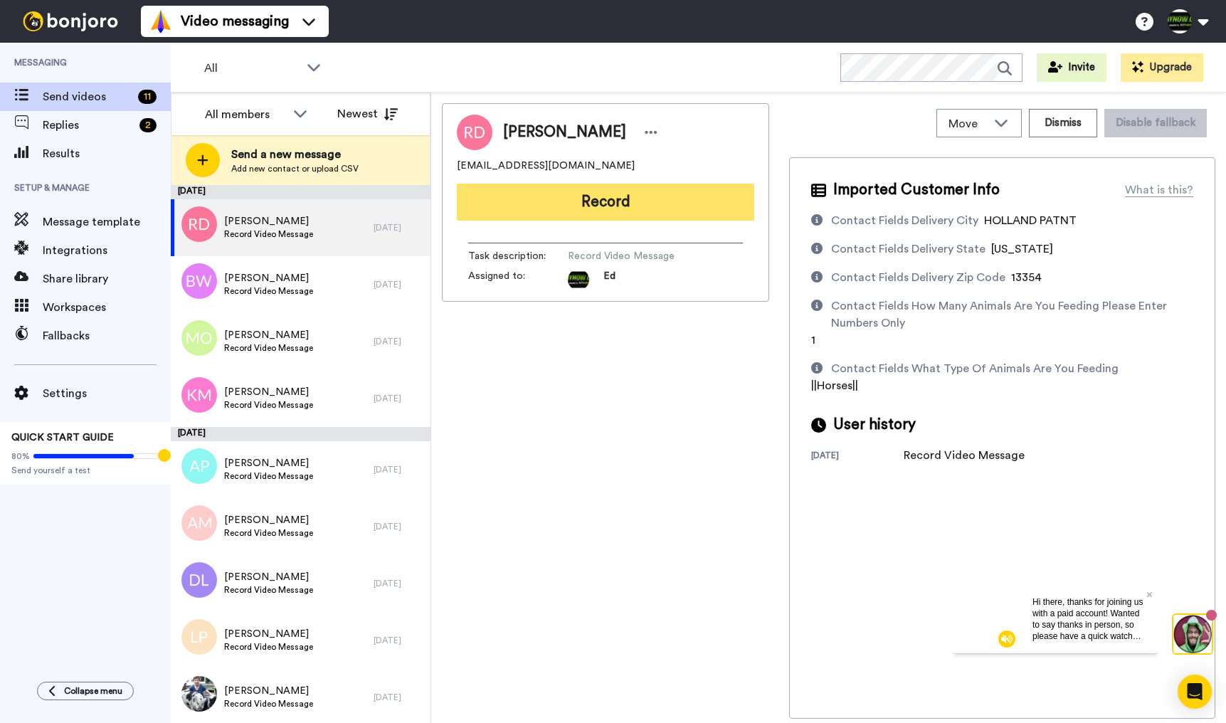
click at [601, 199] on button "Record" at bounding box center [606, 202] width 298 height 37
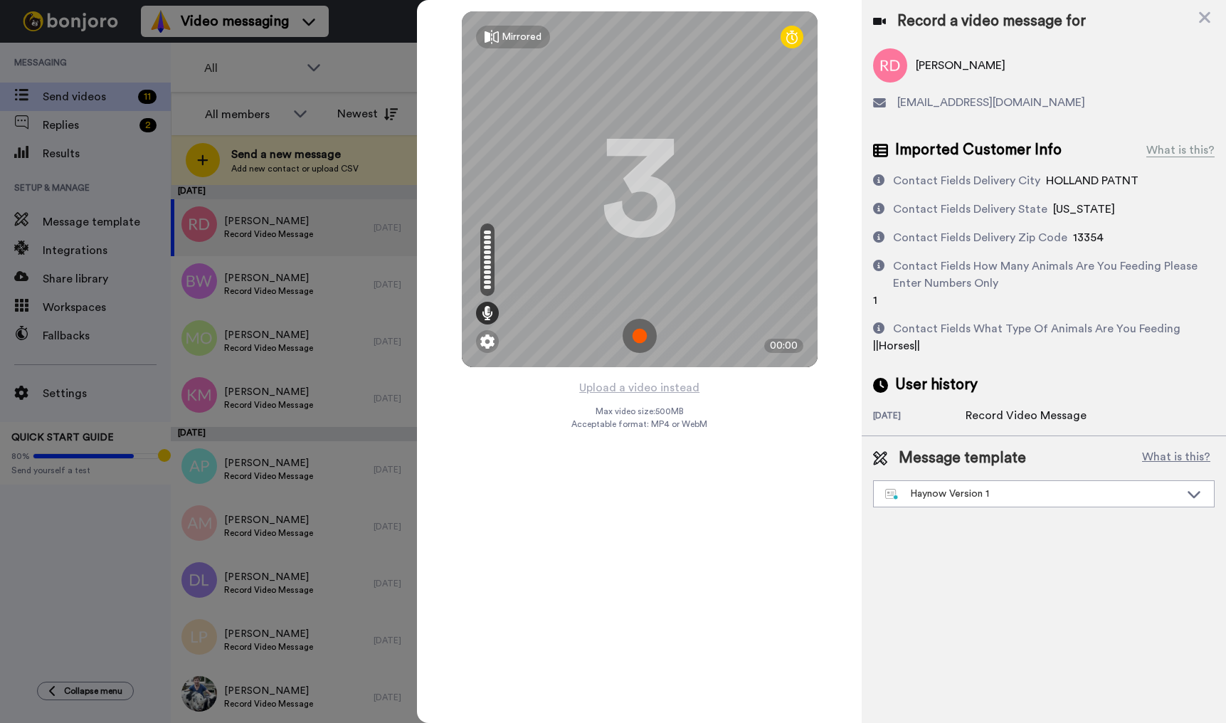
click at [638, 342] on img at bounding box center [640, 336] width 34 height 34
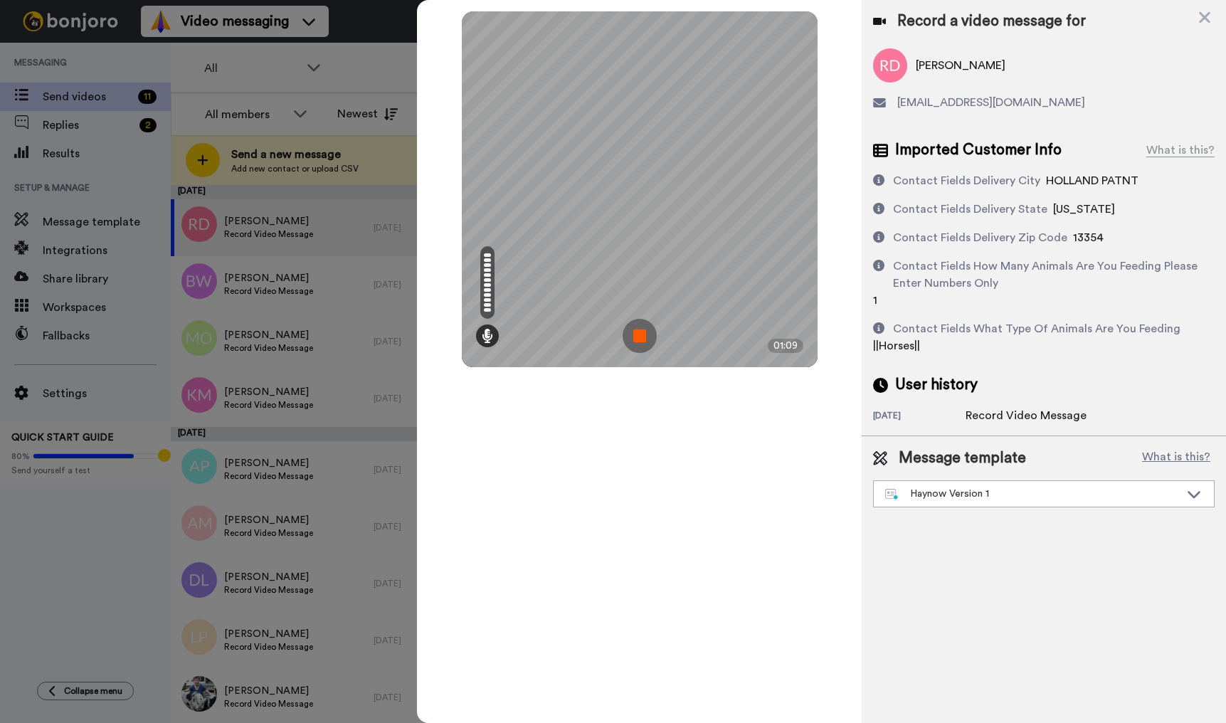
click at [638, 336] on img at bounding box center [640, 336] width 34 height 34
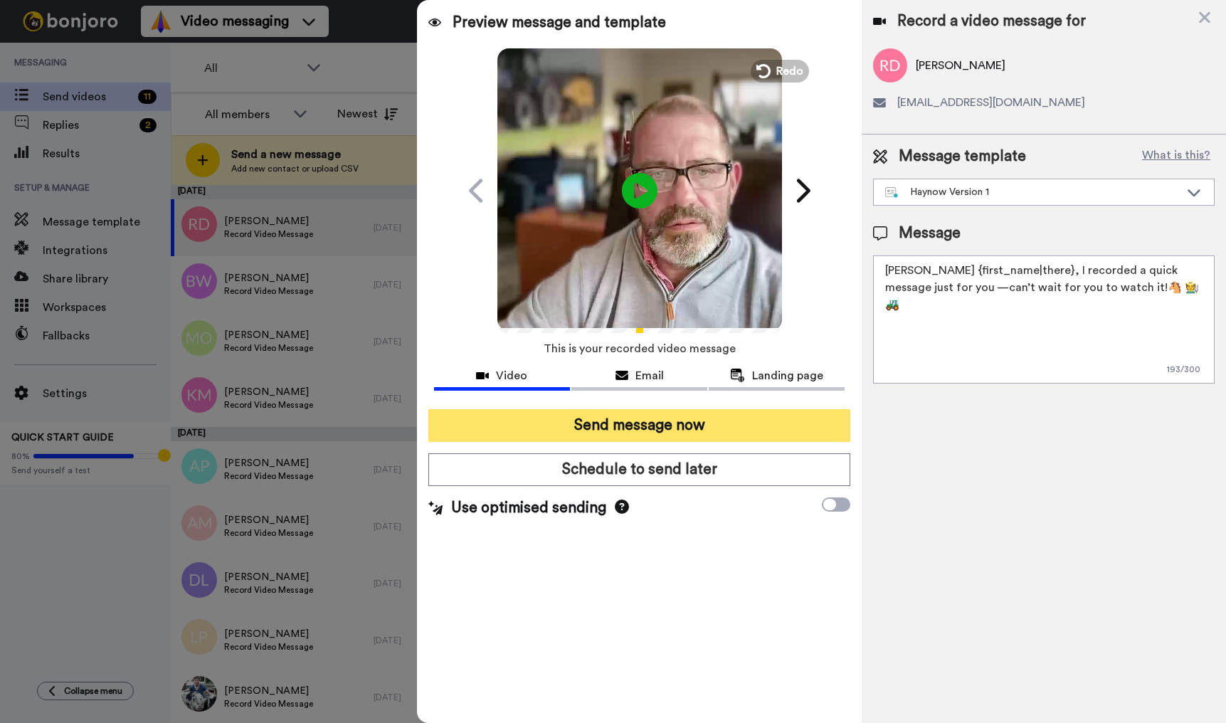
click at [655, 425] on button "Send message now" at bounding box center [639, 425] width 422 height 33
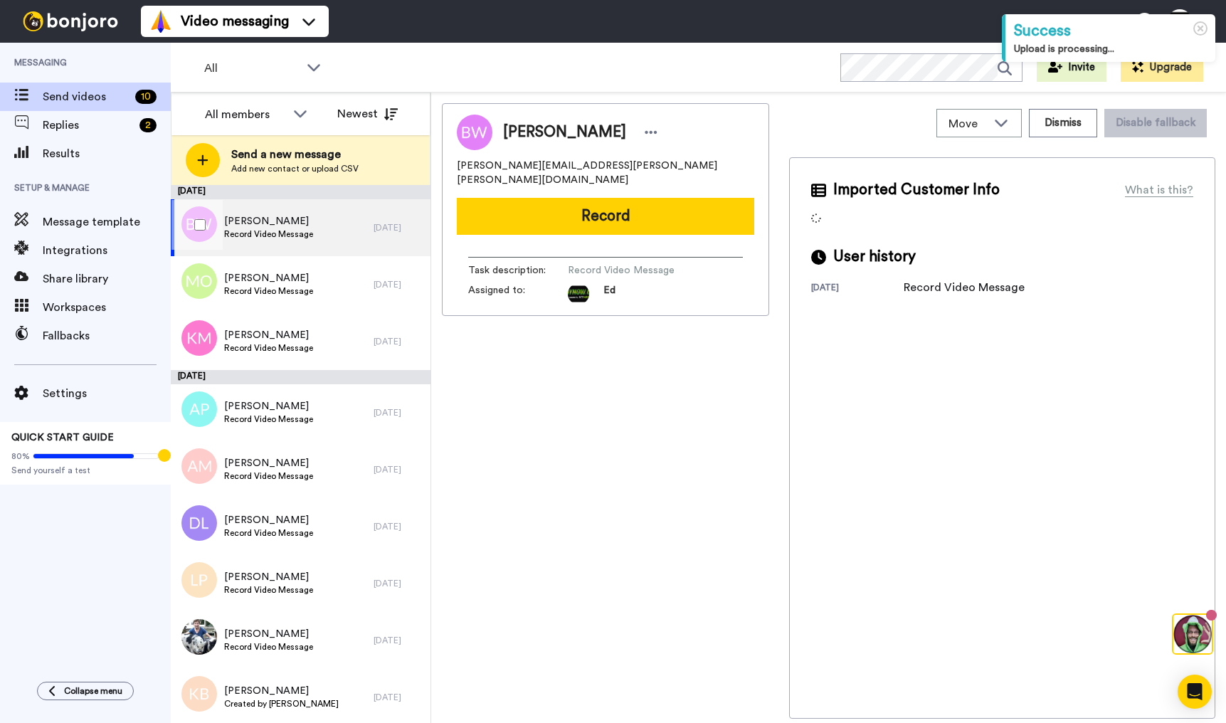
click at [297, 228] on span "[PERSON_NAME]" at bounding box center [268, 221] width 89 height 14
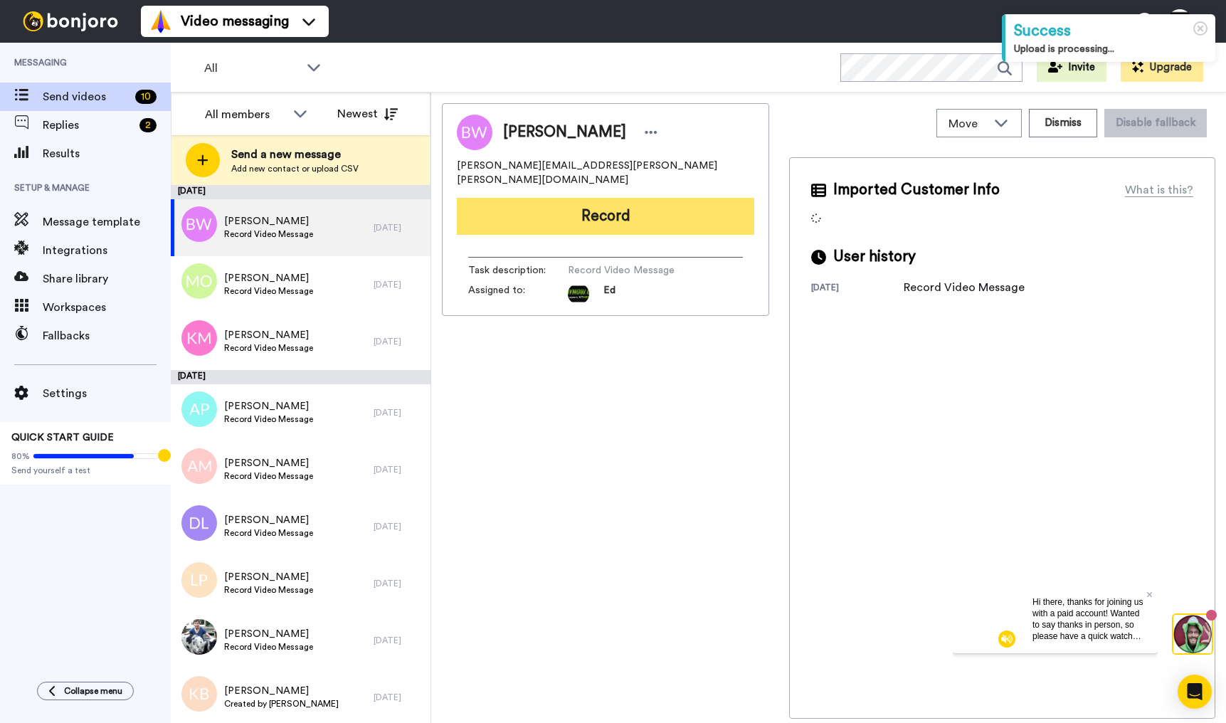
click at [592, 205] on button "Record" at bounding box center [606, 216] width 298 height 37
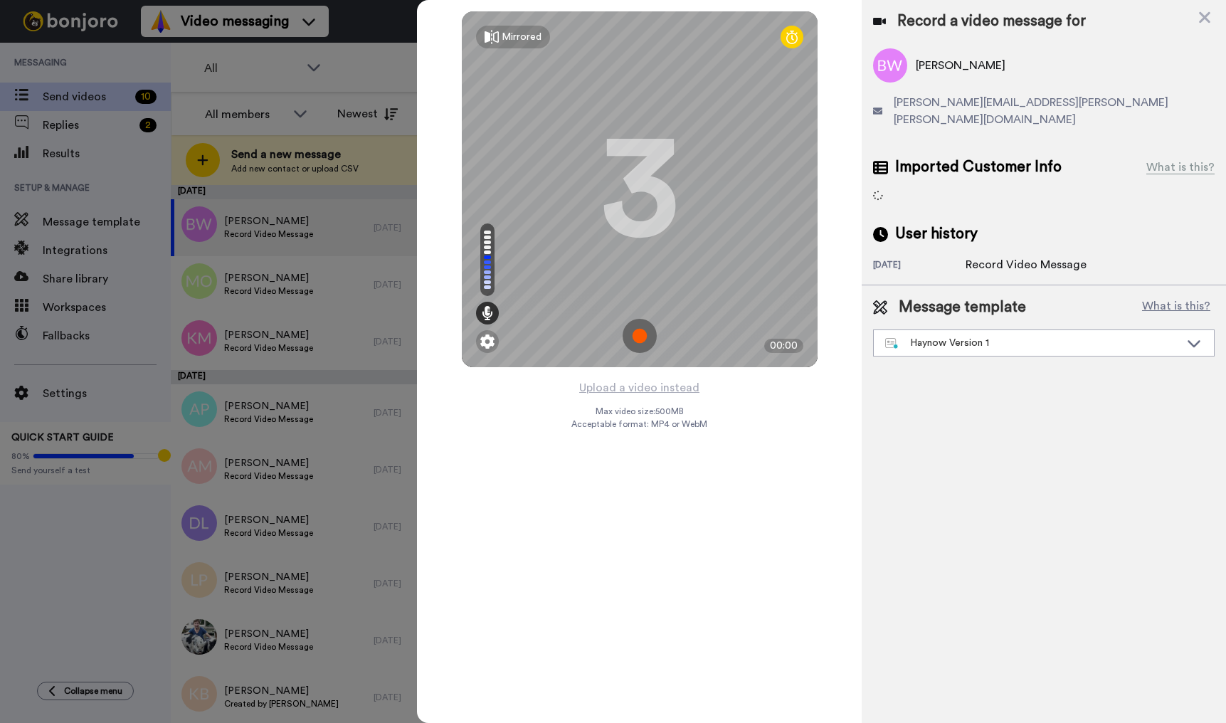
click at [646, 334] on img at bounding box center [640, 336] width 34 height 34
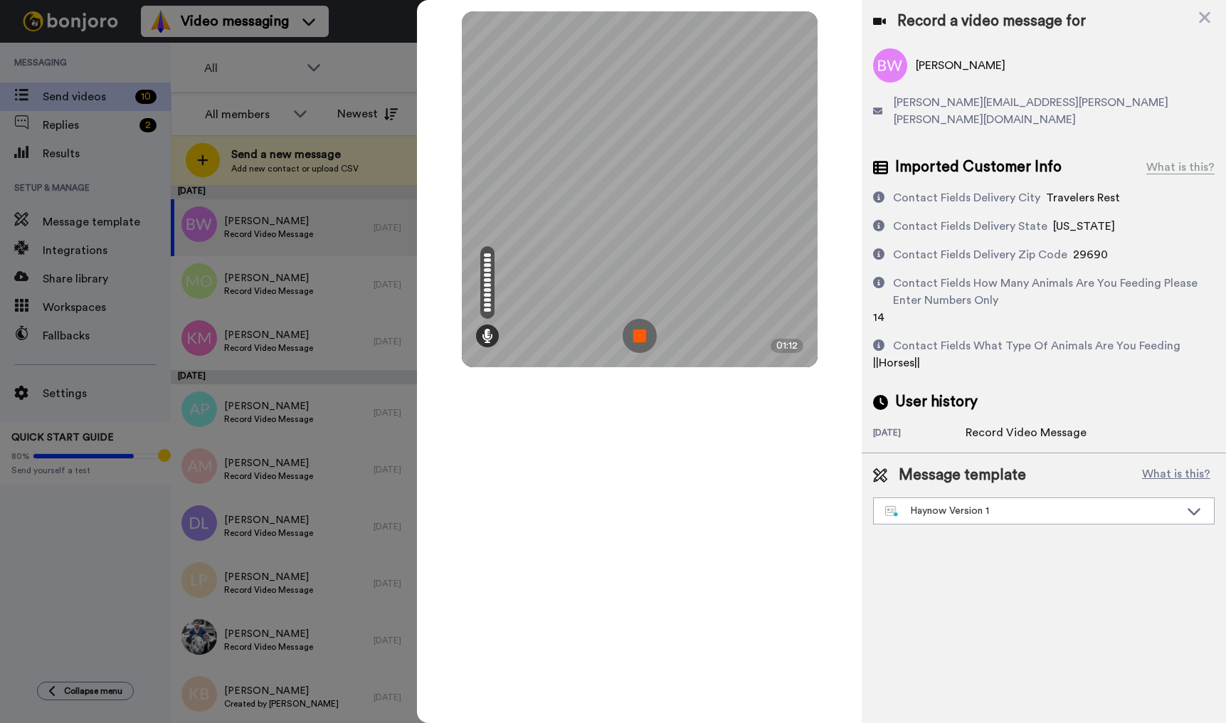
click at [641, 338] on img at bounding box center [640, 336] width 34 height 34
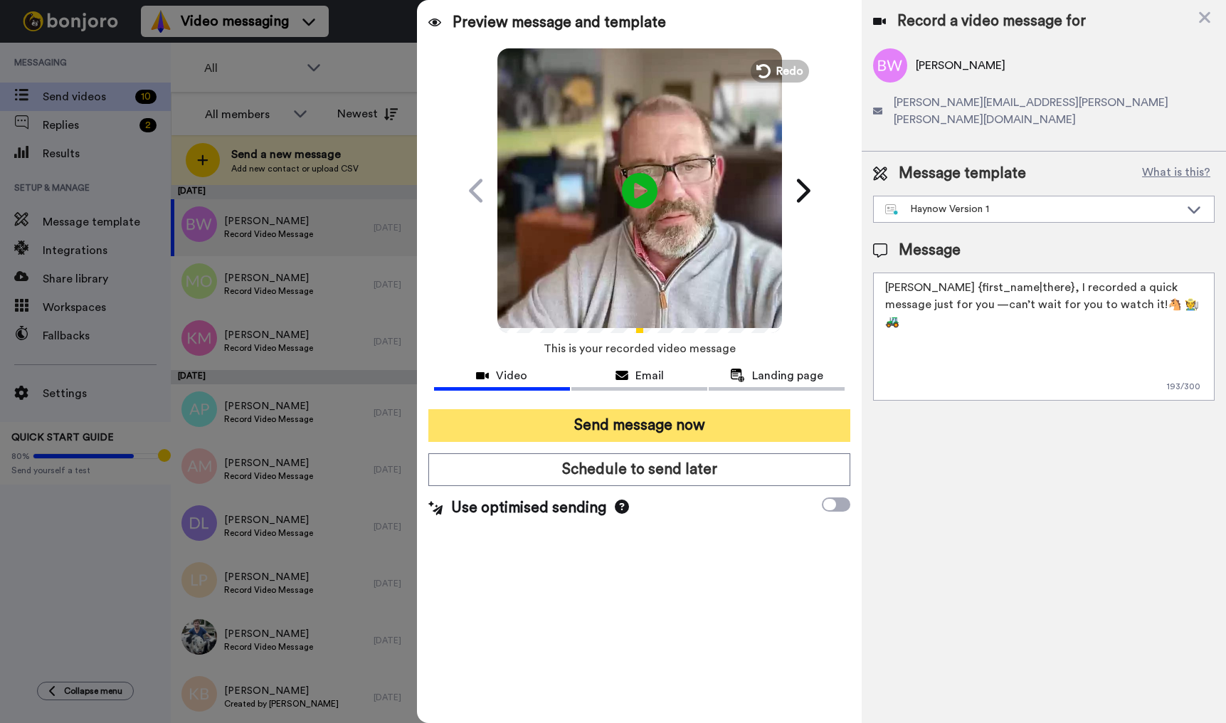
click at [698, 433] on button "Send message now" at bounding box center [639, 425] width 422 height 33
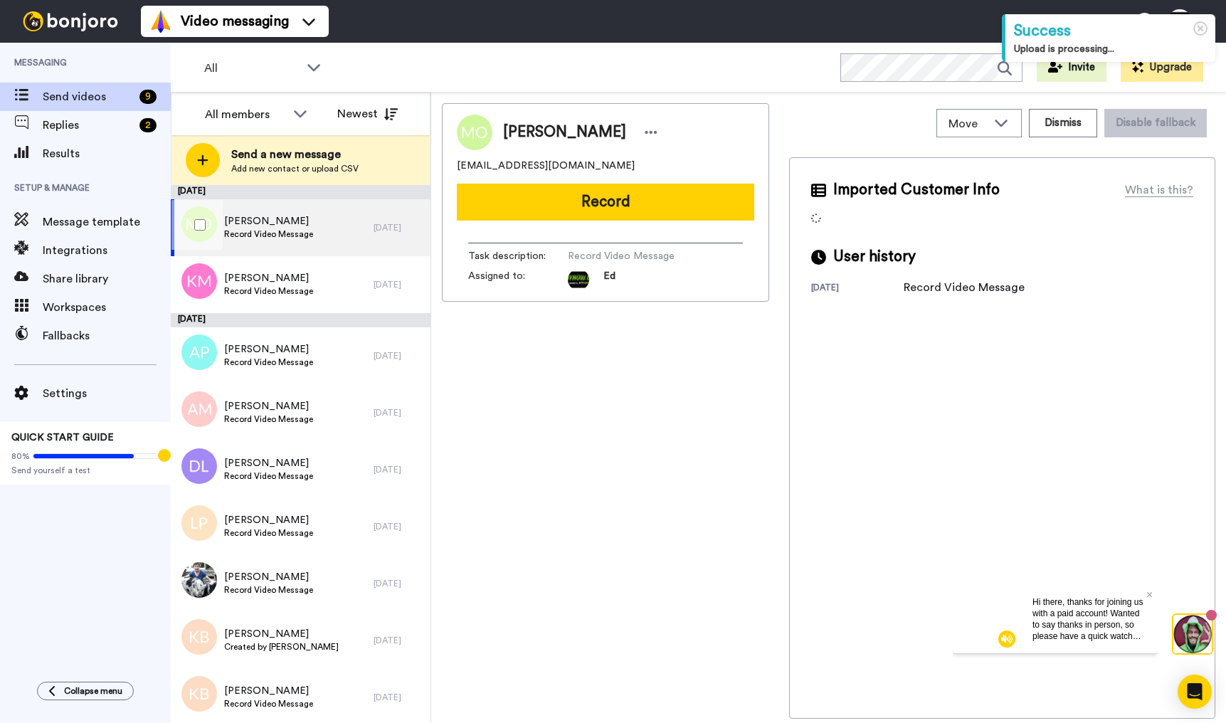
click at [320, 221] on div "[PERSON_NAME] Record Video Message" at bounding box center [272, 227] width 203 height 57
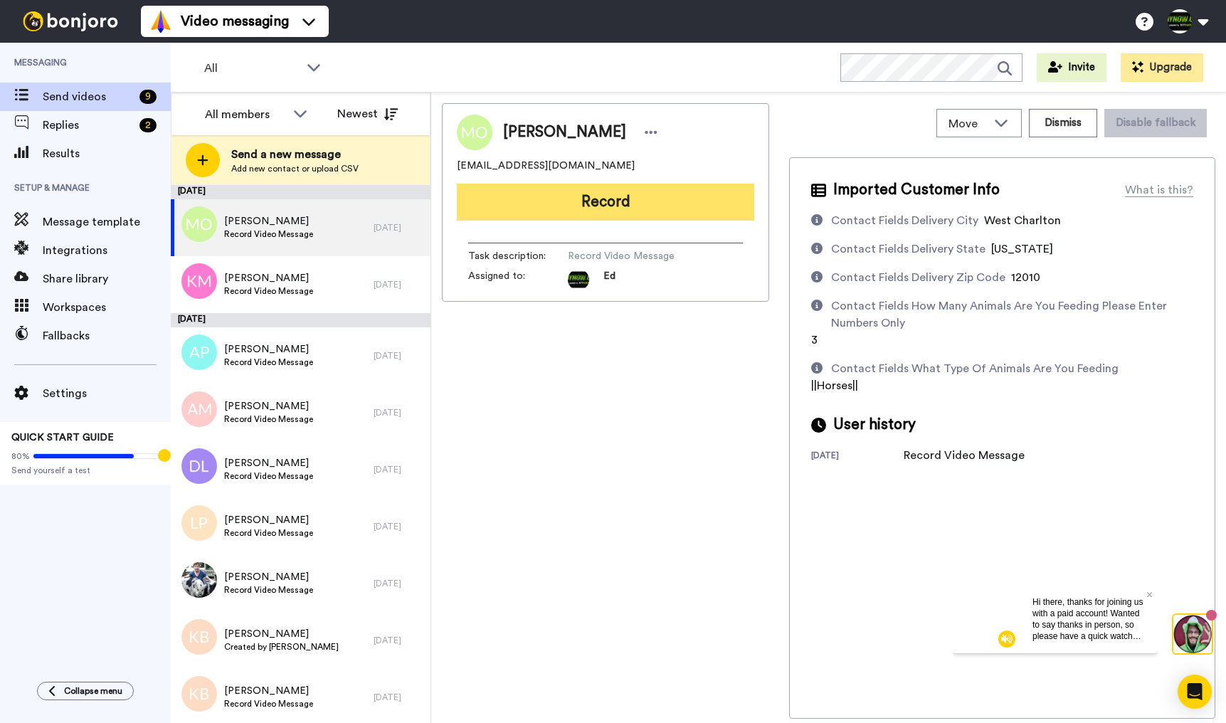
click at [666, 204] on button "Record" at bounding box center [606, 202] width 298 height 37
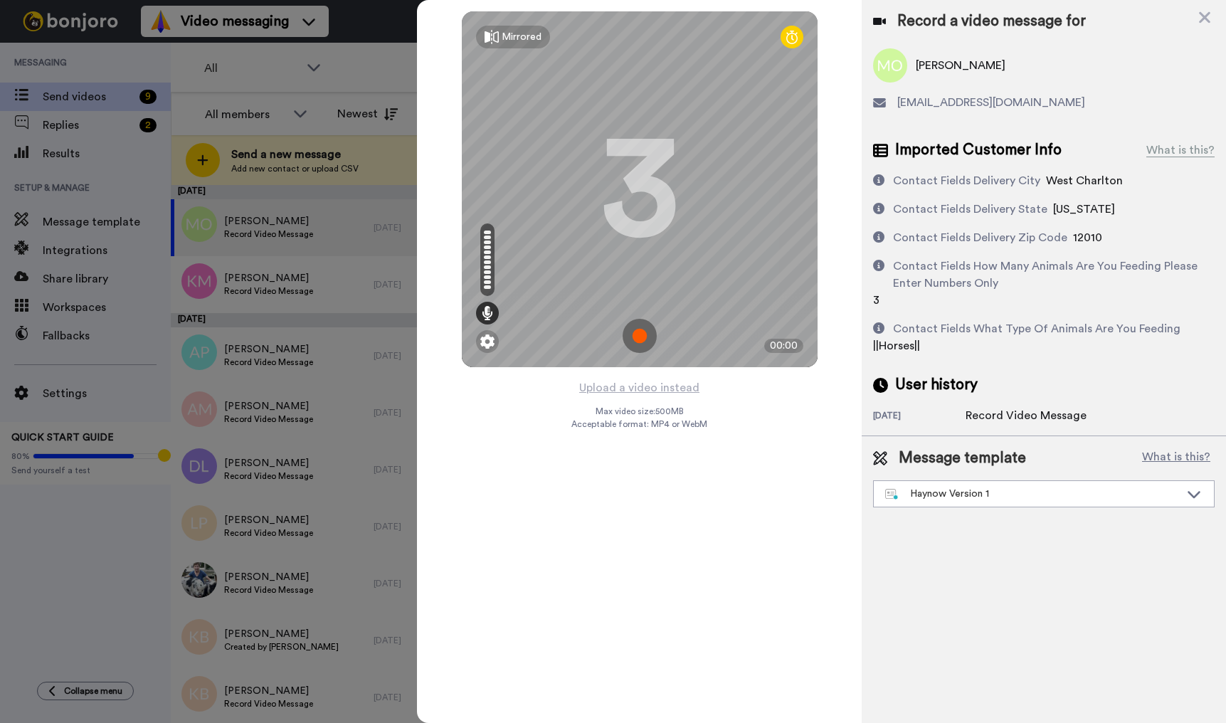
click at [647, 345] on img at bounding box center [640, 336] width 34 height 34
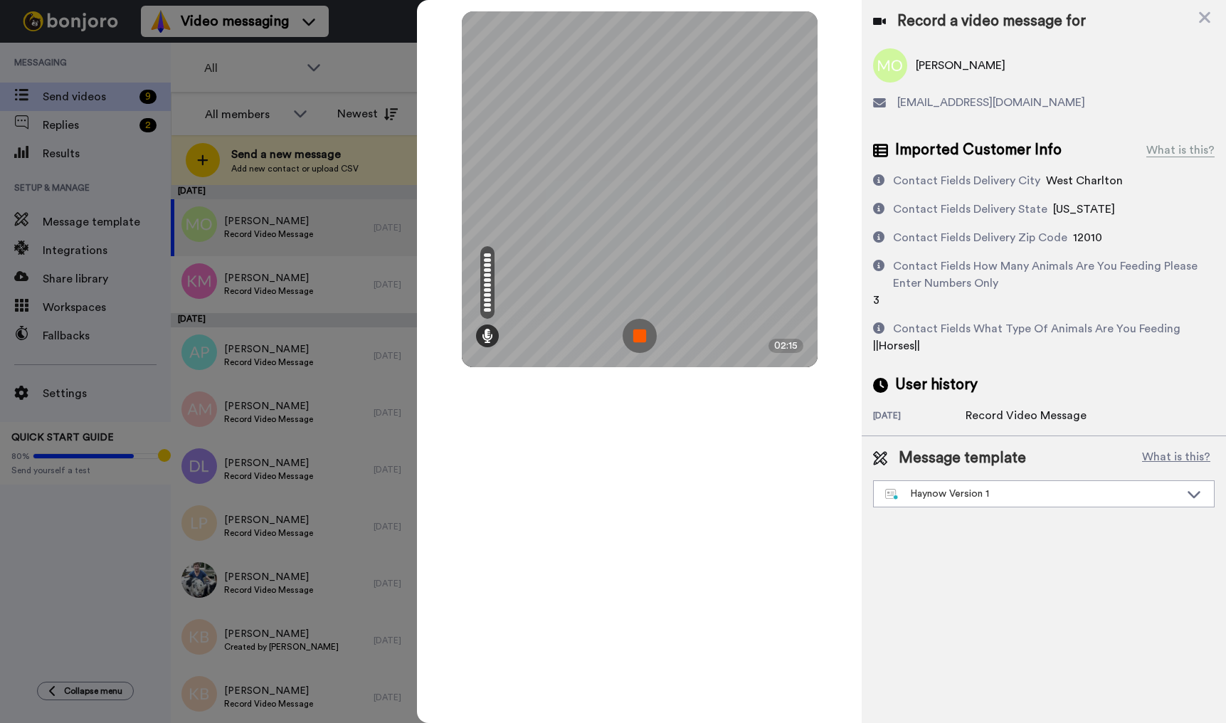
click at [637, 335] on img at bounding box center [640, 336] width 34 height 34
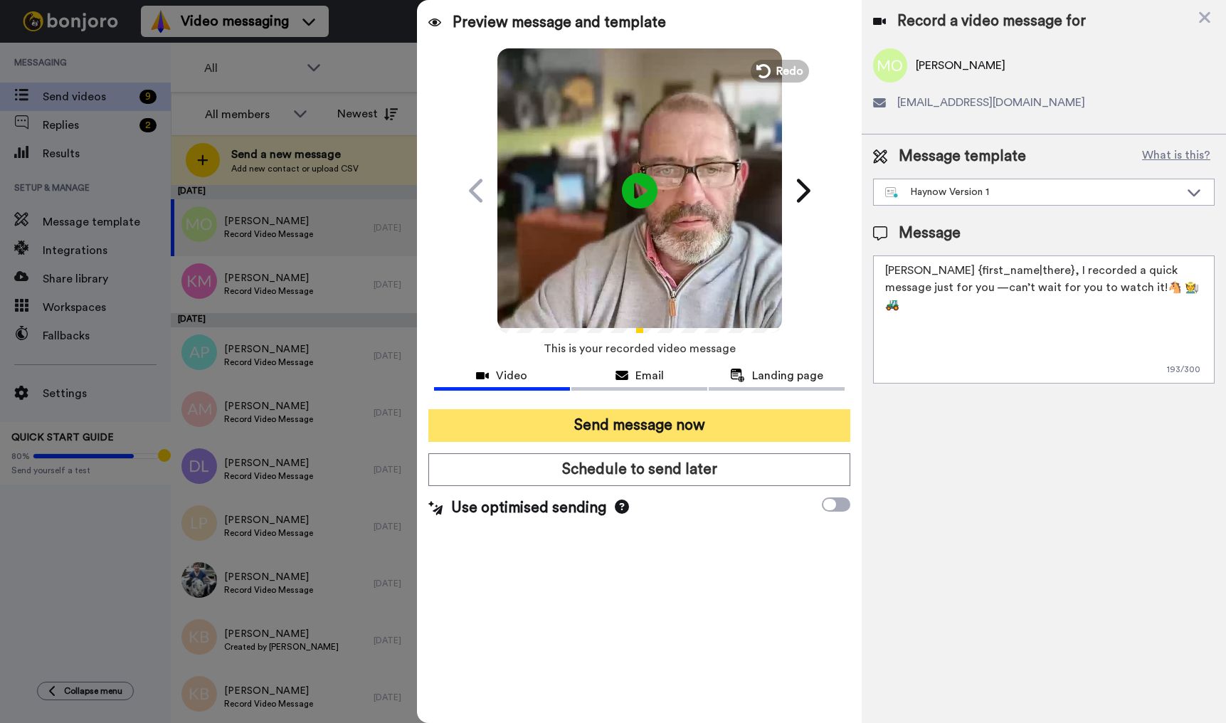
click at [681, 426] on button "Send message now" at bounding box center [639, 425] width 422 height 33
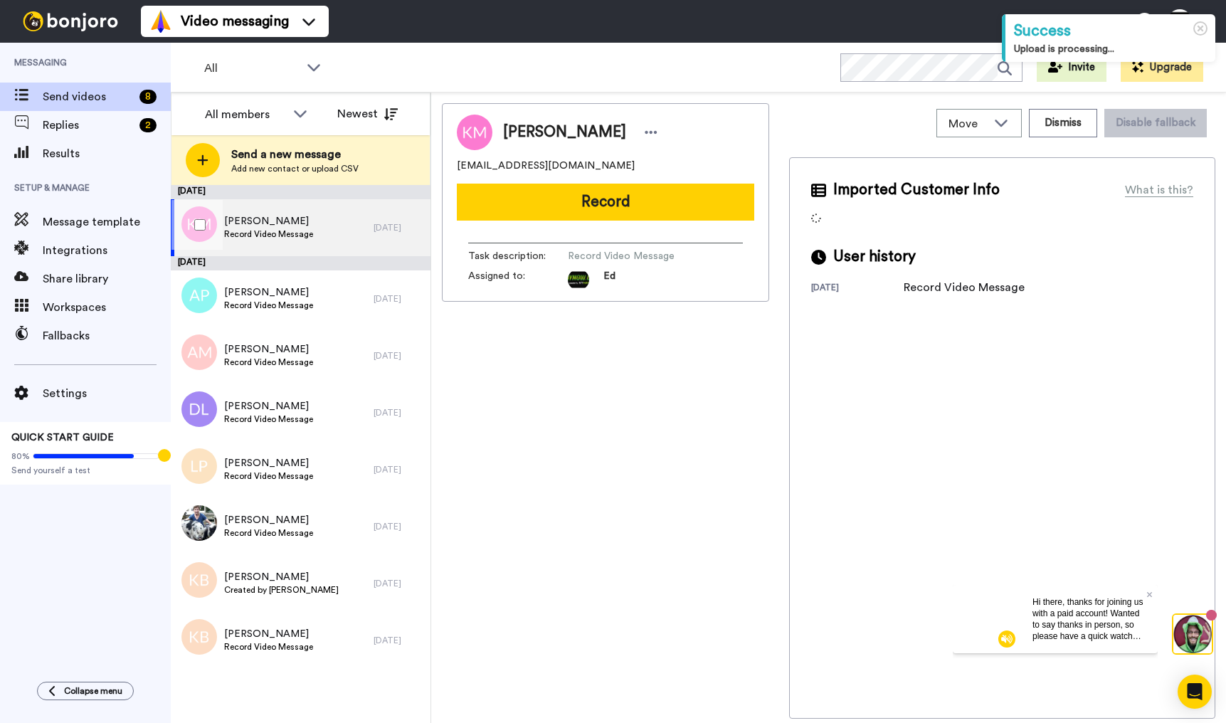
click at [332, 228] on div "[PERSON_NAME] Record Video Message" at bounding box center [272, 227] width 203 height 57
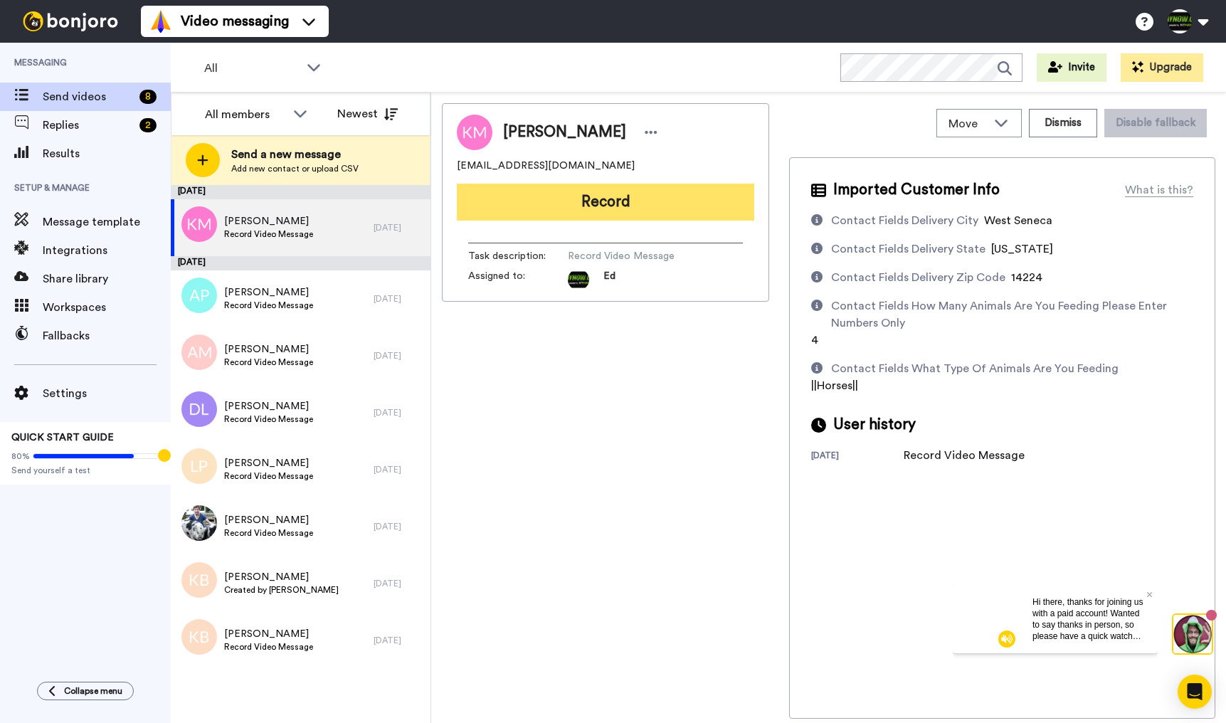
click at [657, 195] on button "Record" at bounding box center [606, 202] width 298 height 37
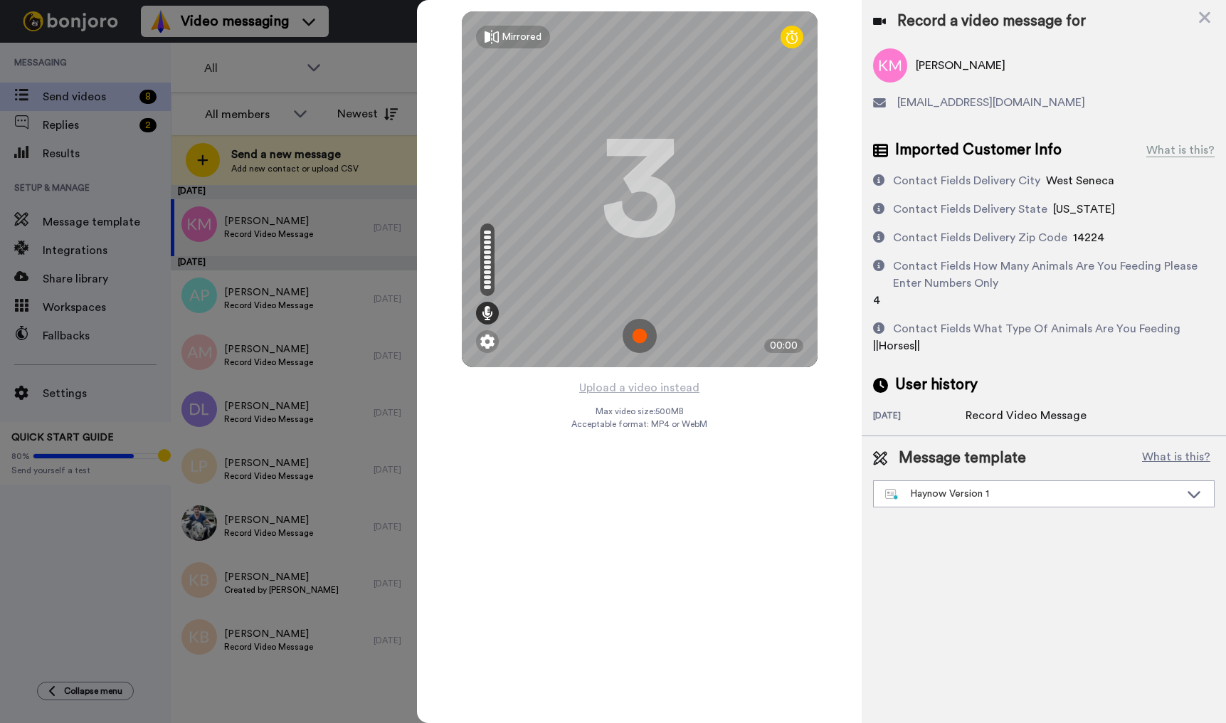
click at [644, 337] on img at bounding box center [640, 336] width 34 height 34
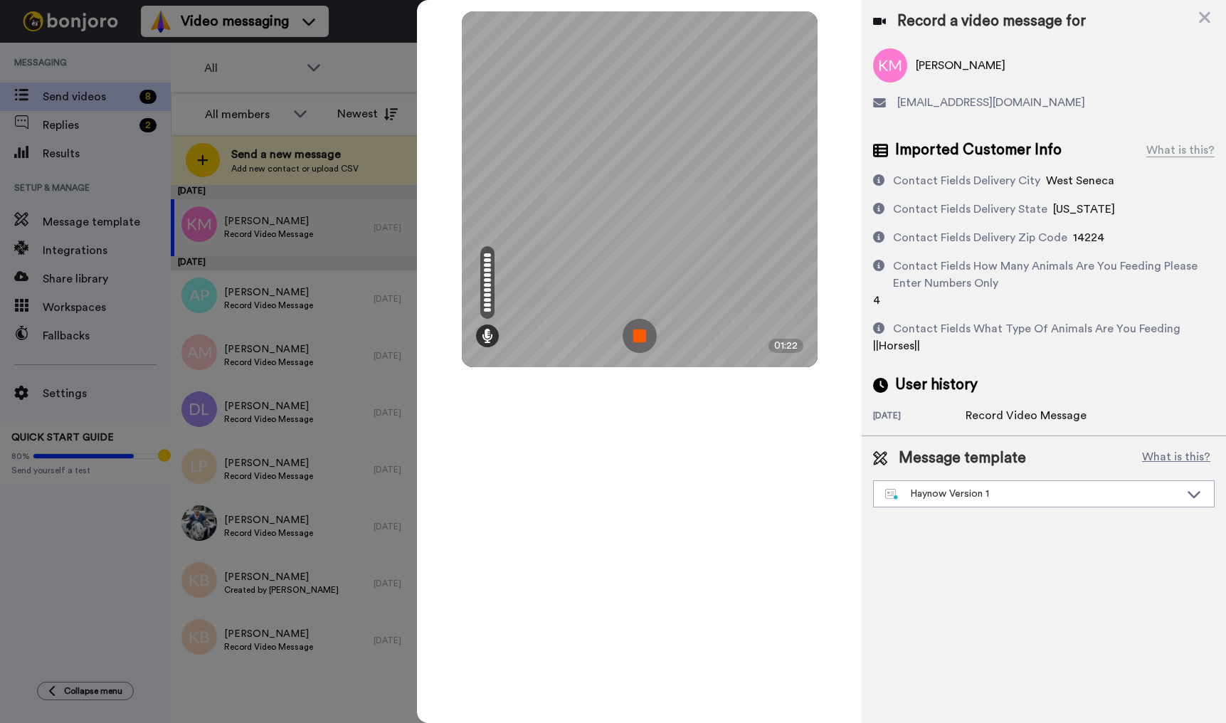
click at [636, 328] on img at bounding box center [640, 336] width 34 height 34
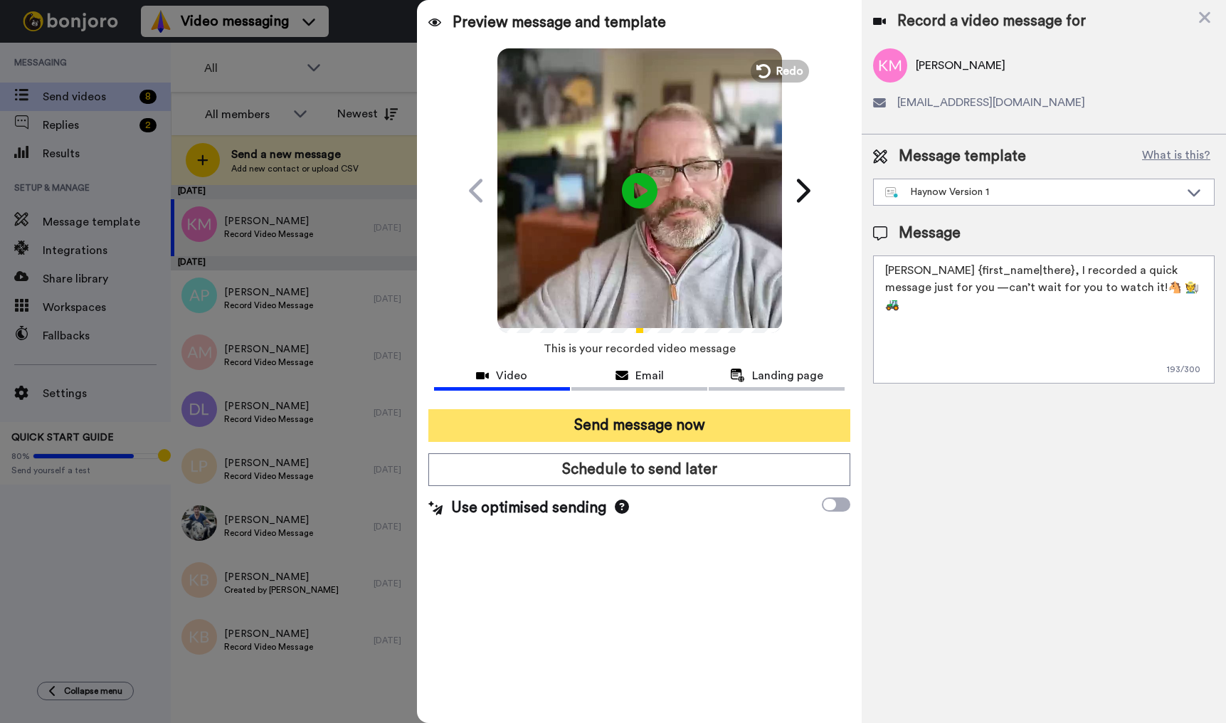
click at [688, 424] on button "Send message now" at bounding box center [639, 425] width 422 height 33
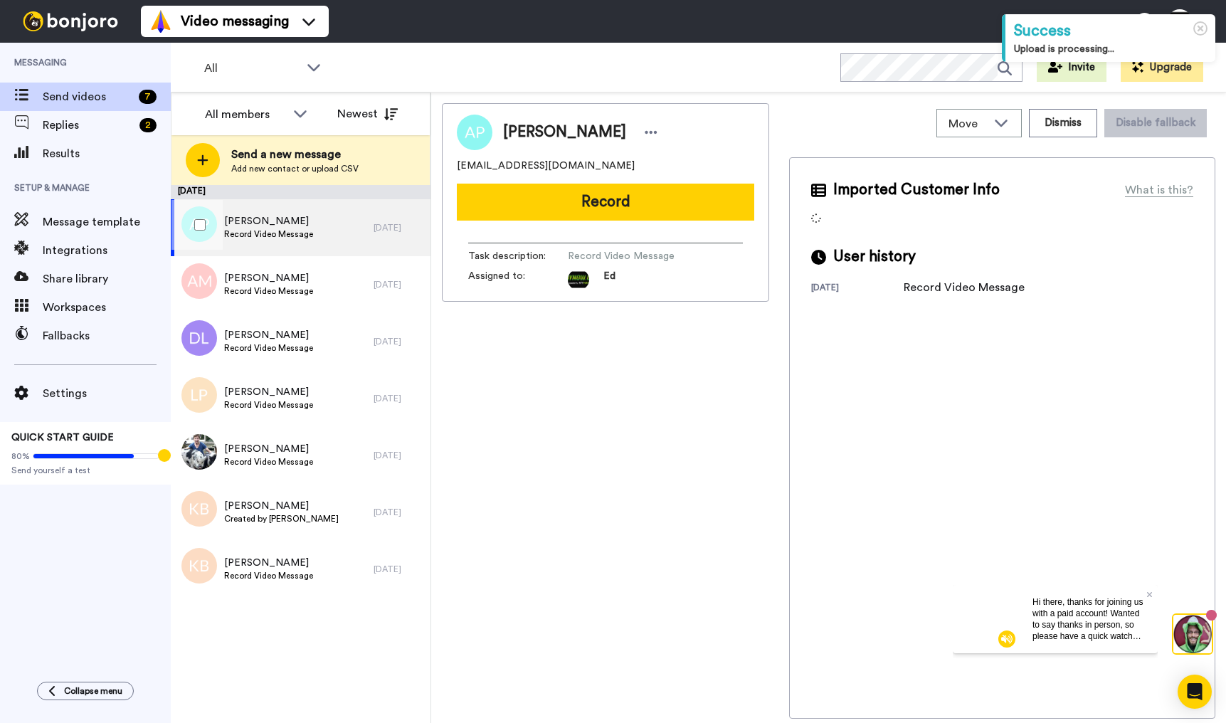
click at [303, 224] on span "[PERSON_NAME]" at bounding box center [268, 221] width 89 height 14
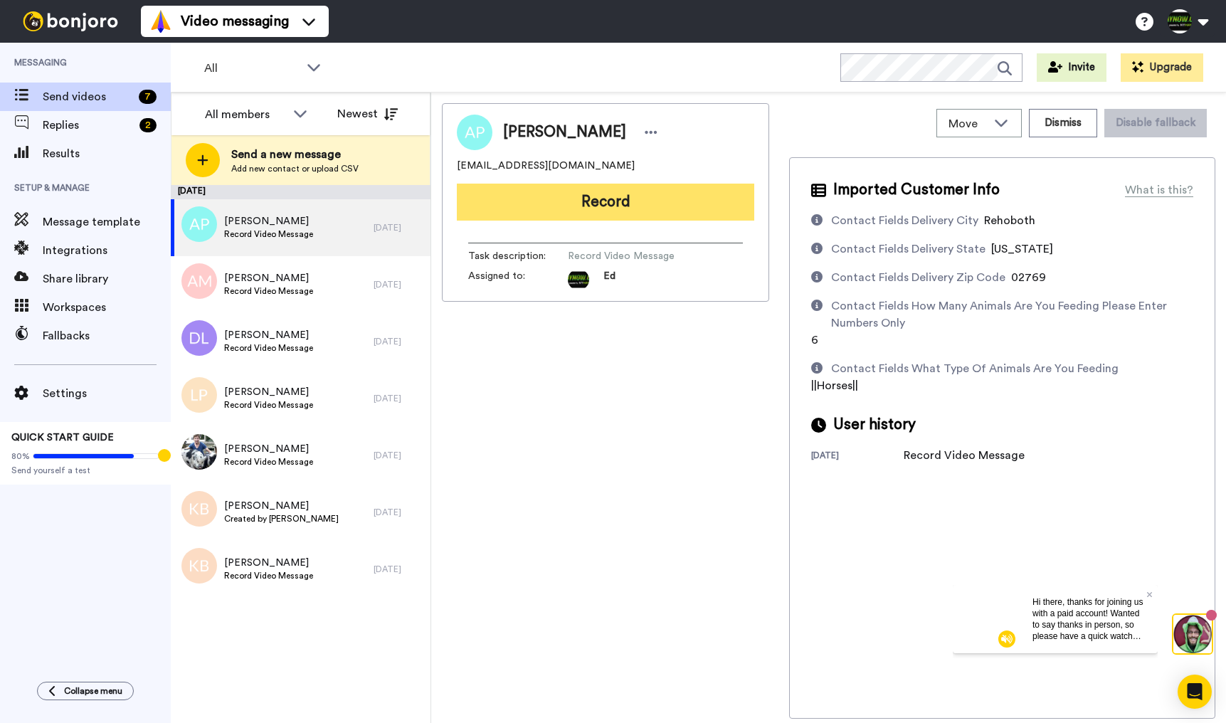
click at [586, 210] on button "Record" at bounding box center [606, 202] width 298 height 37
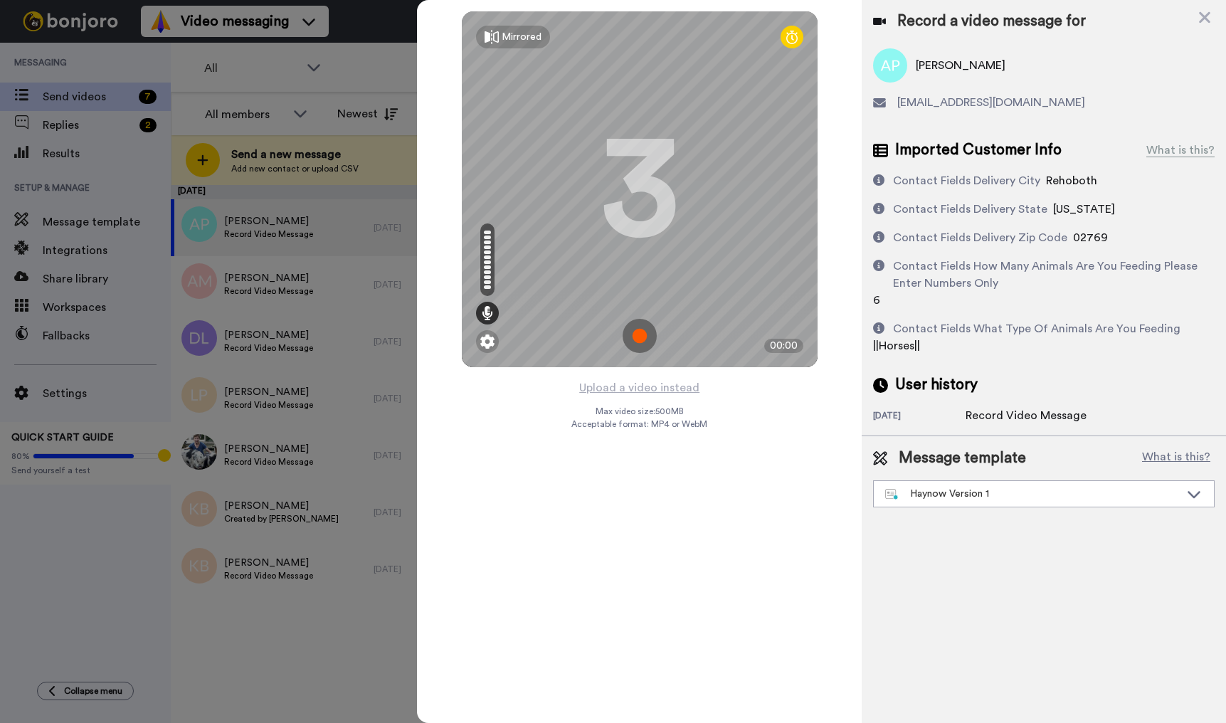
click at [642, 330] on img at bounding box center [640, 336] width 34 height 34
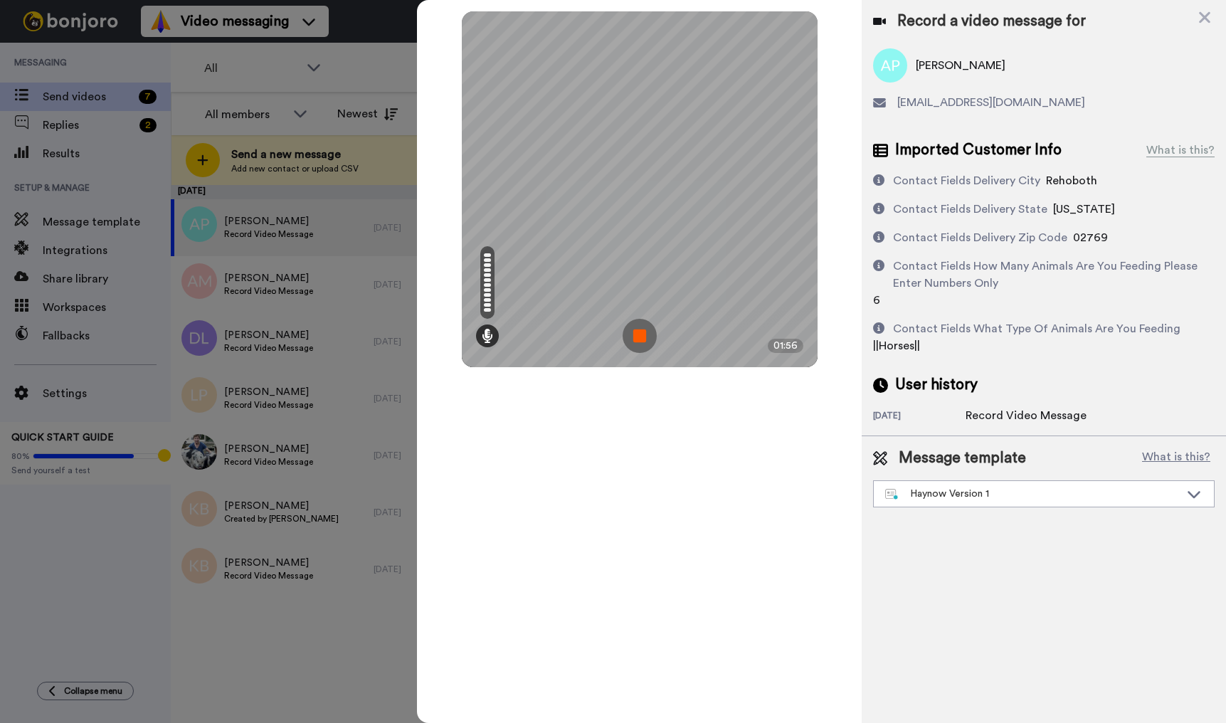
click at [643, 328] on img at bounding box center [640, 336] width 34 height 34
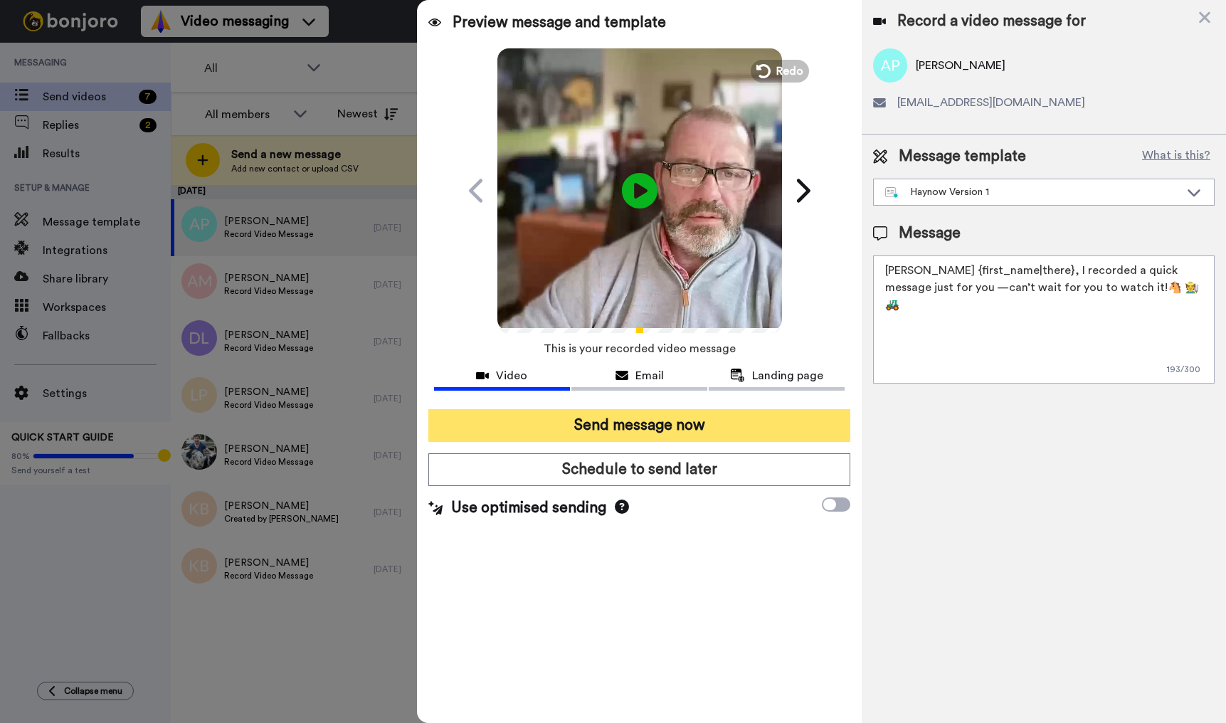
click at [617, 420] on button "Send message now" at bounding box center [639, 425] width 422 height 33
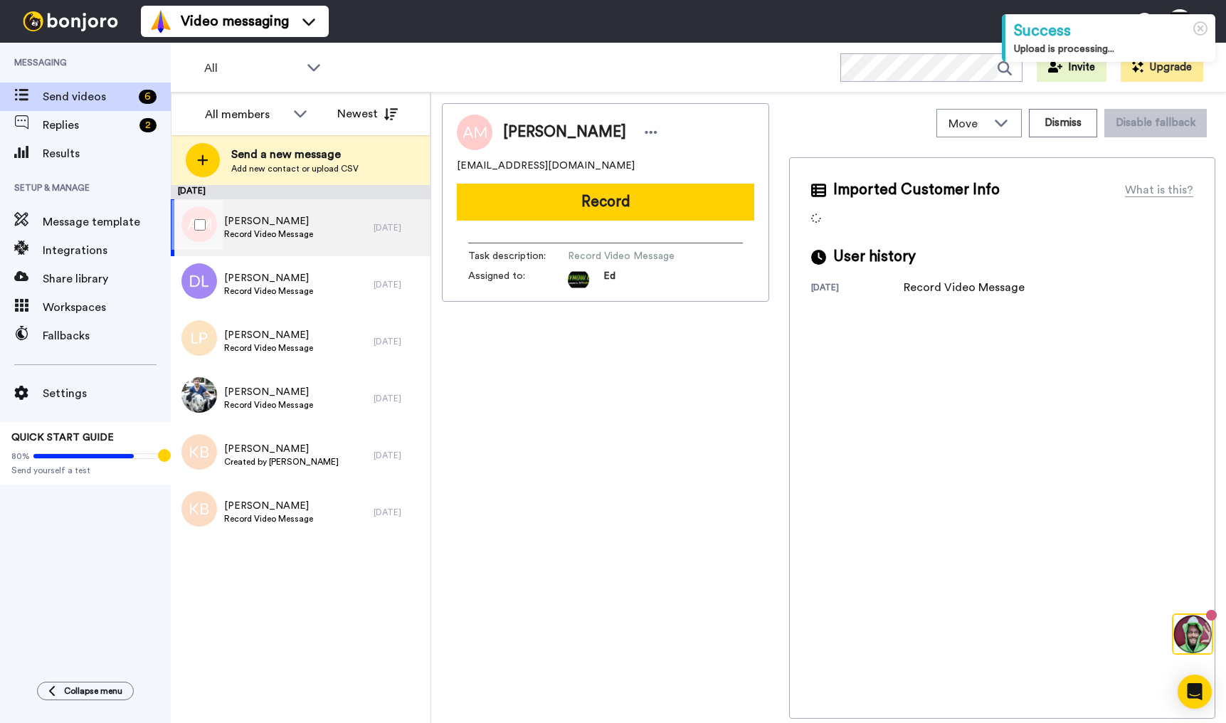
click at [300, 236] on span "Record Video Message" at bounding box center [268, 233] width 89 height 11
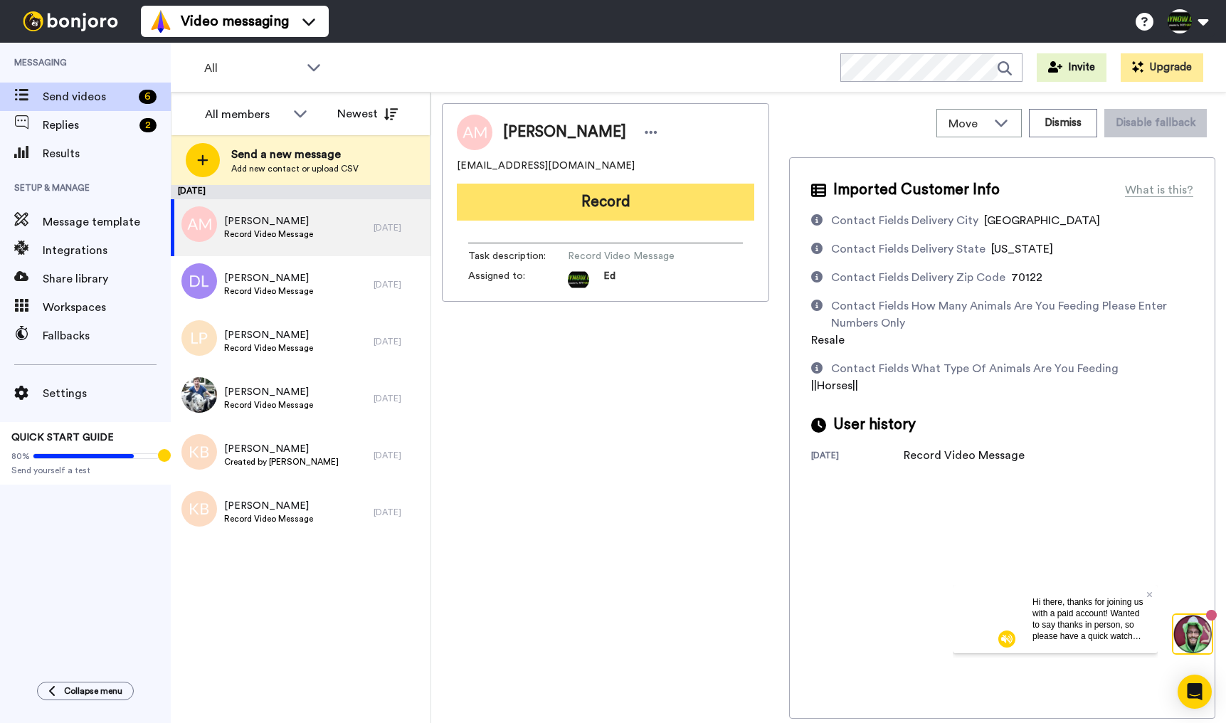
click at [624, 205] on button "Record" at bounding box center [606, 202] width 298 height 37
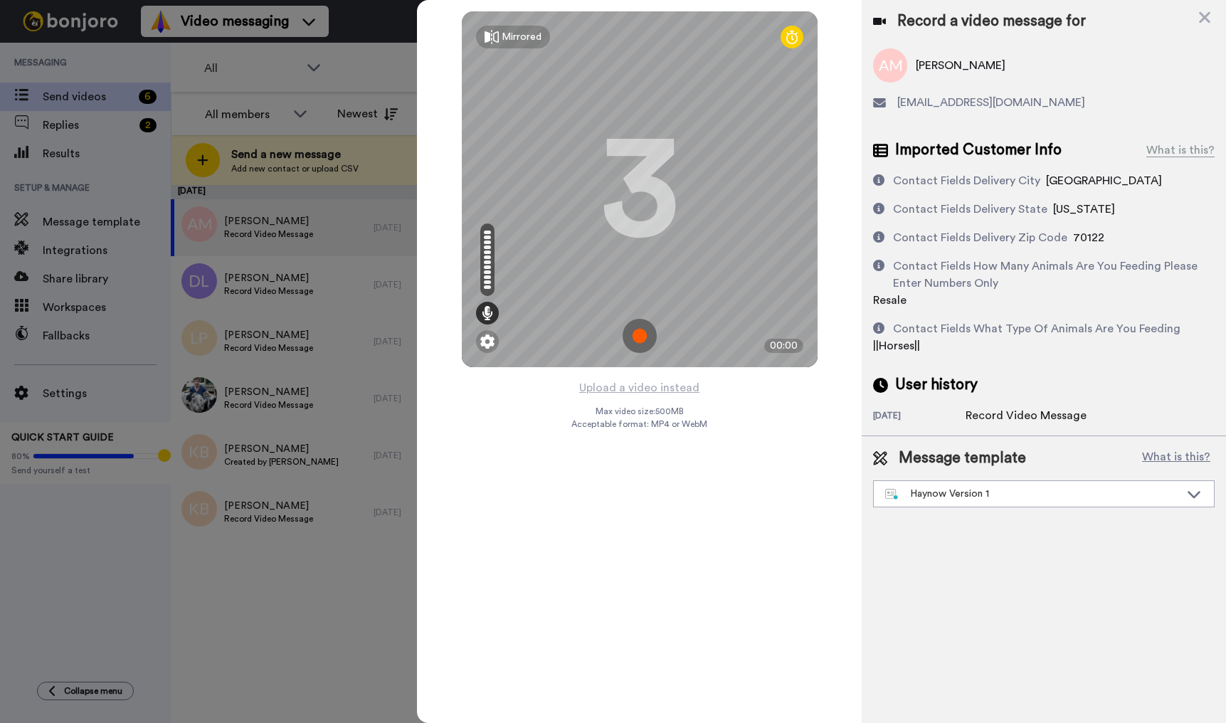
click at [647, 332] on img at bounding box center [640, 336] width 34 height 34
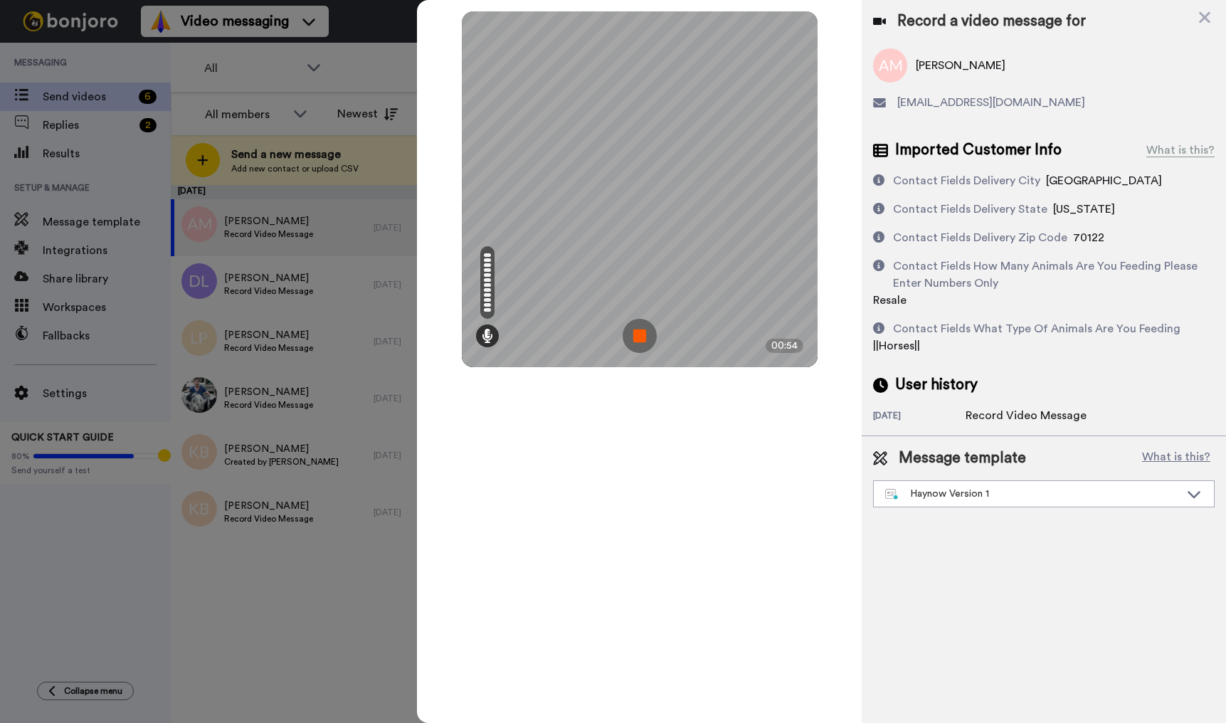
click at [641, 338] on img at bounding box center [640, 336] width 34 height 34
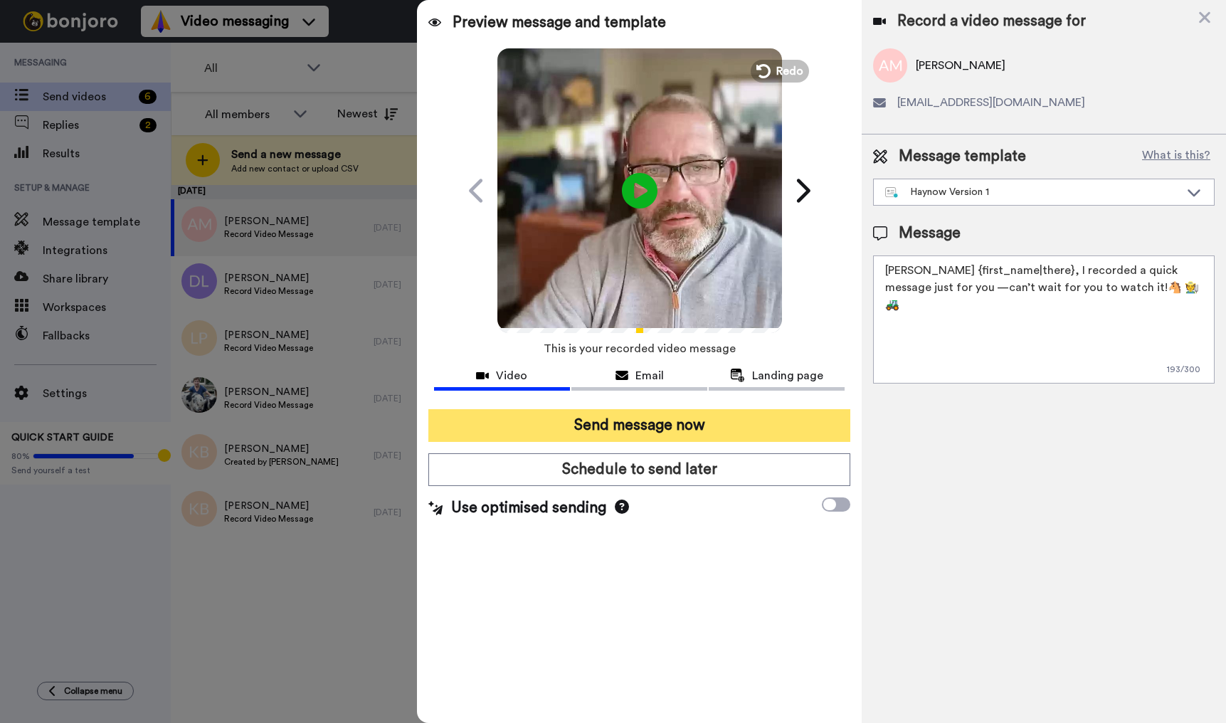
click at [696, 420] on button "Send message now" at bounding box center [639, 425] width 422 height 33
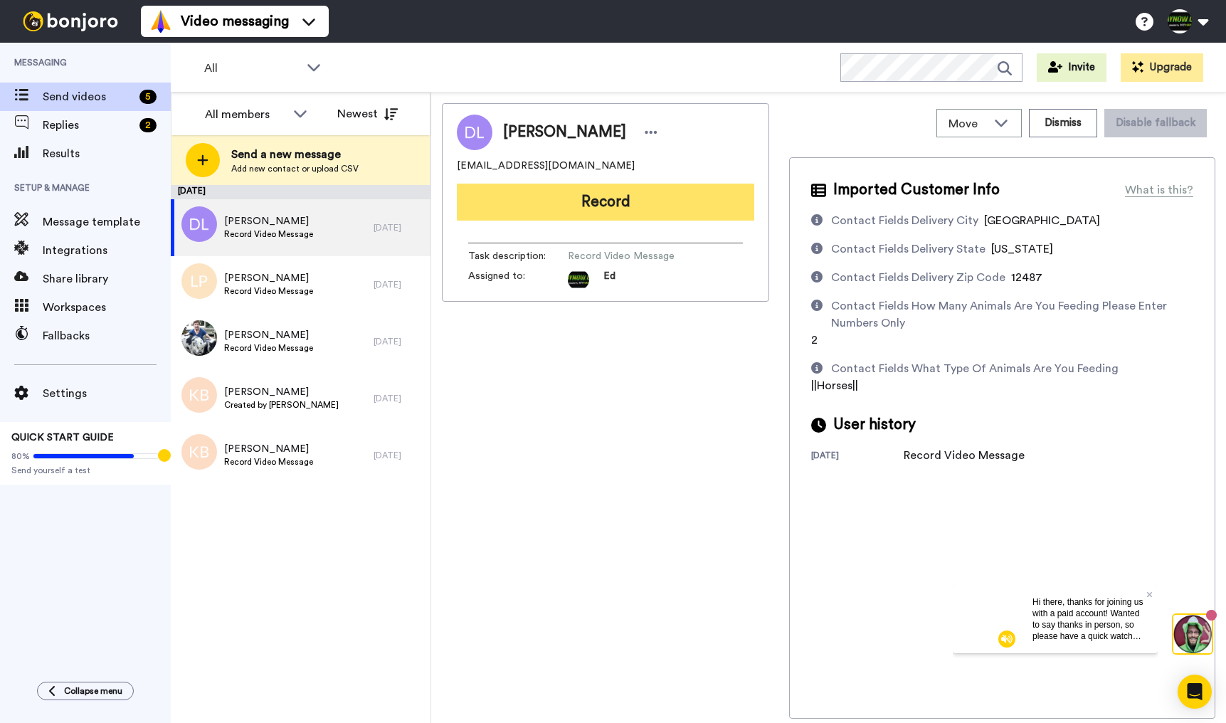
click at [614, 201] on button "Record" at bounding box center [606, 202] width 298 height 37
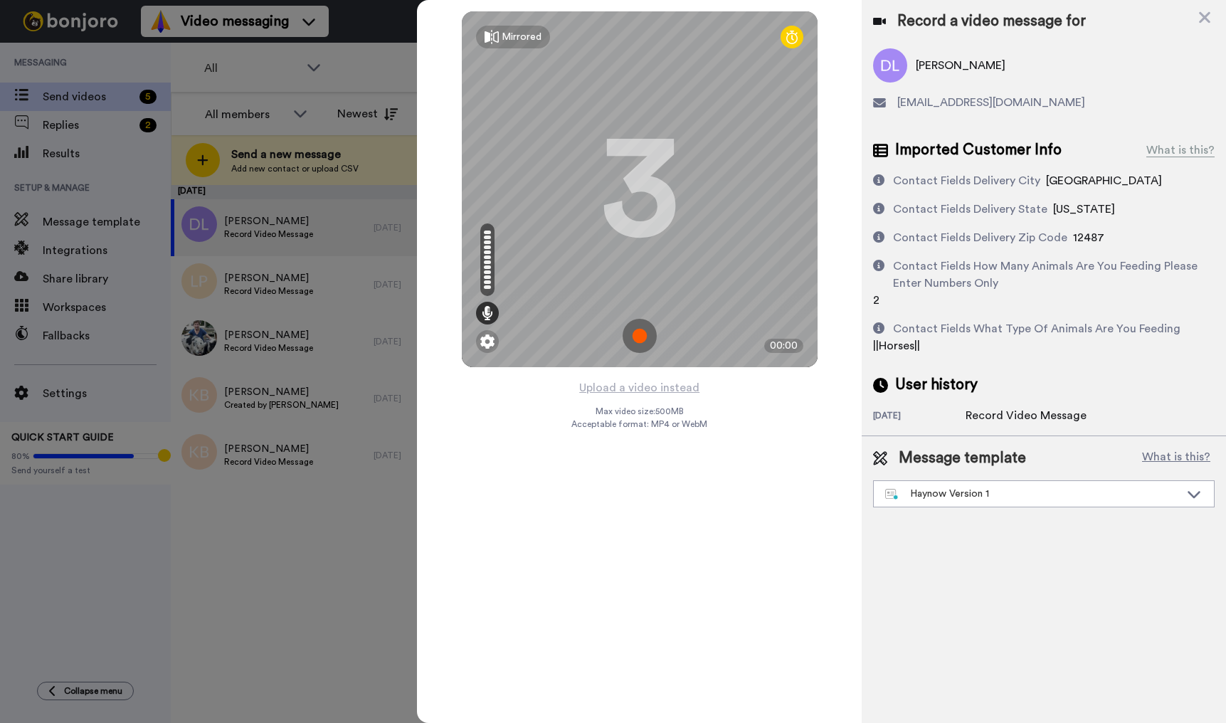
click at [646, 337] on img at bounding box center [640, 336] width 34 height 34
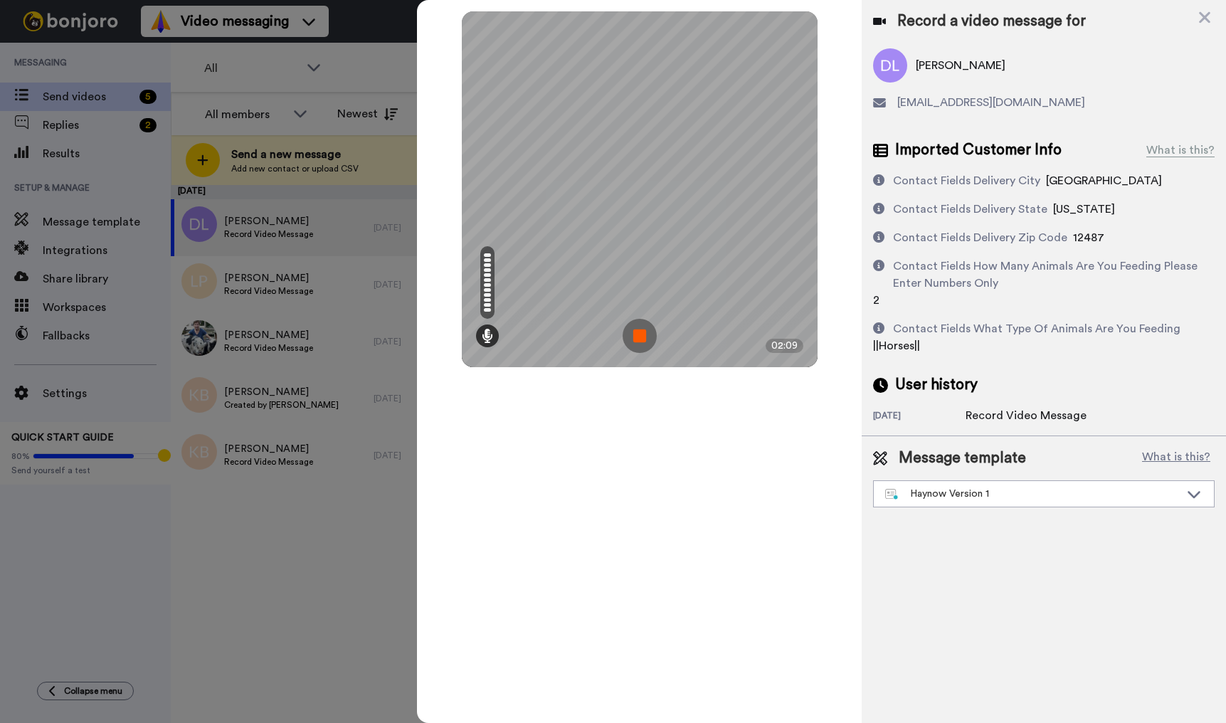
click at [642, 338] on img at bounding box center [640, 336] width 34 height 34
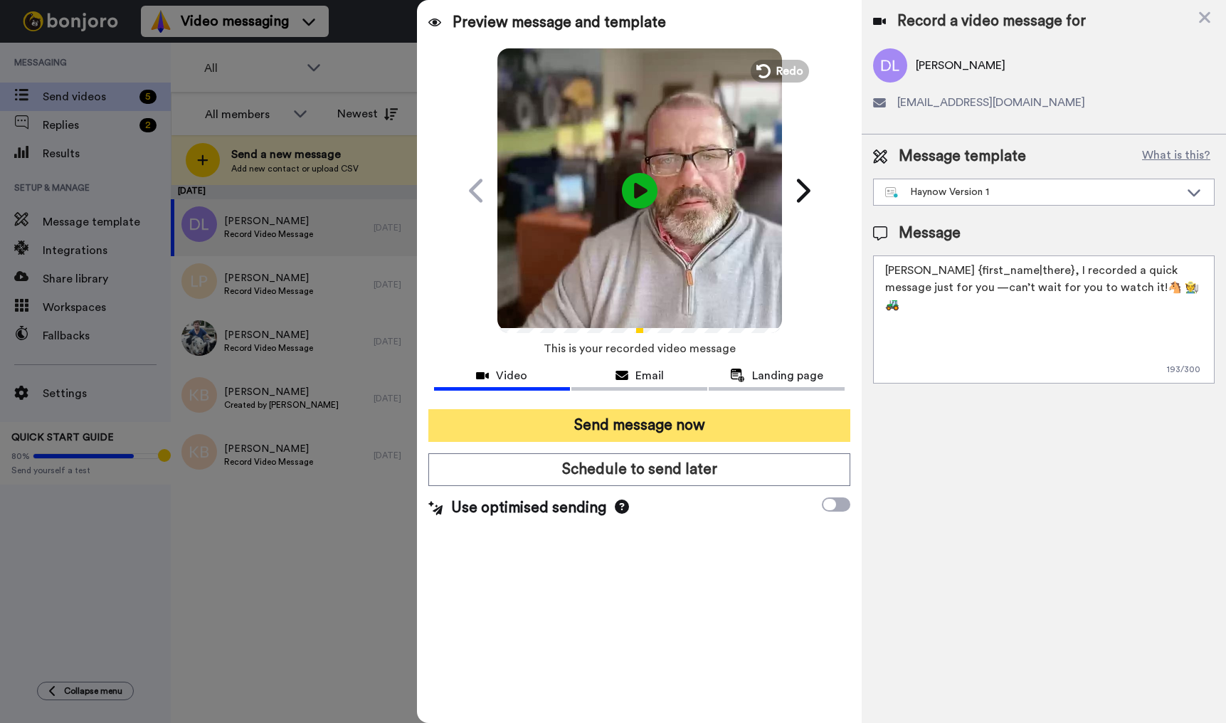
click at [675, 426] on button "Send message now" at bounding box center [639, 425] width 422 height 33
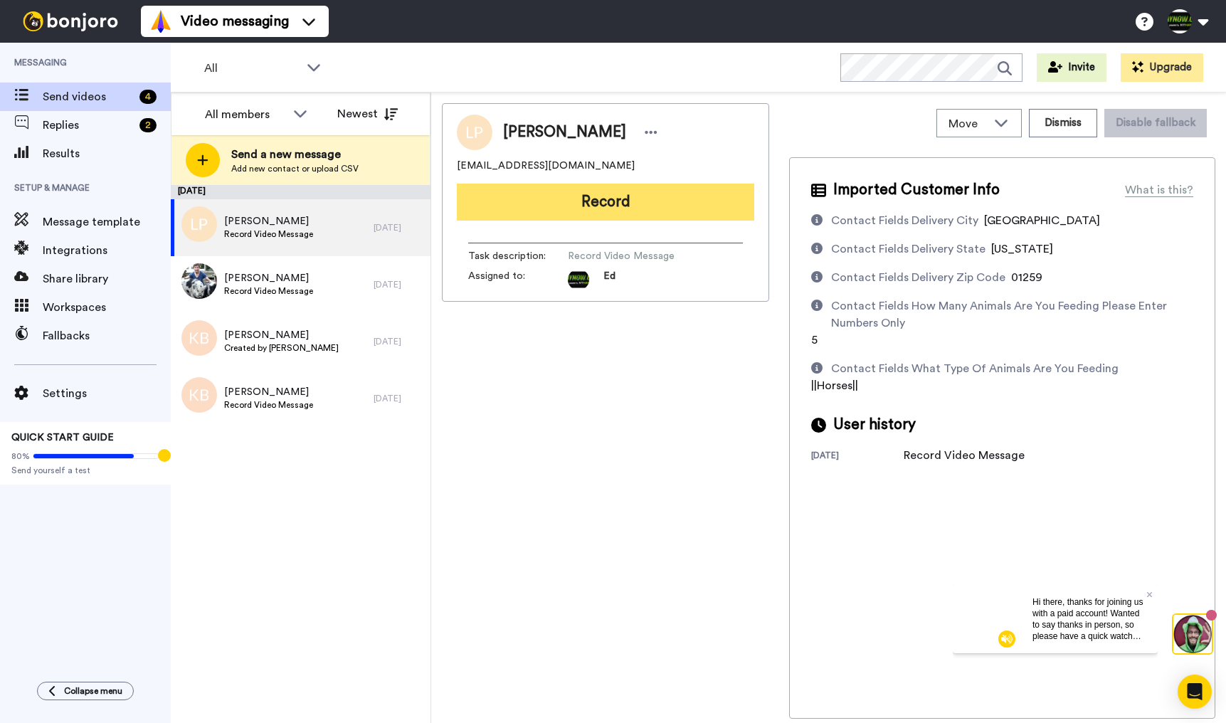
click at [609, 194] on button "Record" at bounding box center [606, 202] width 298 height 37
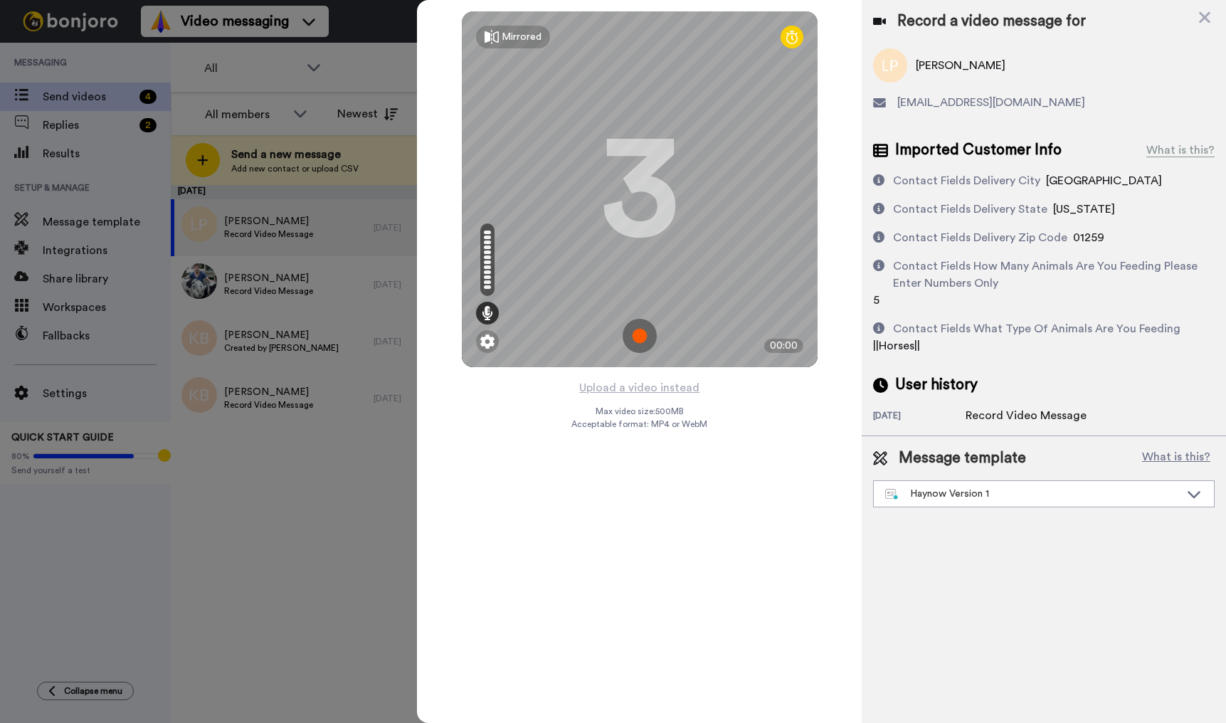
click at [646, 335] on img at bounding box center [640, 336] width 34 height 34
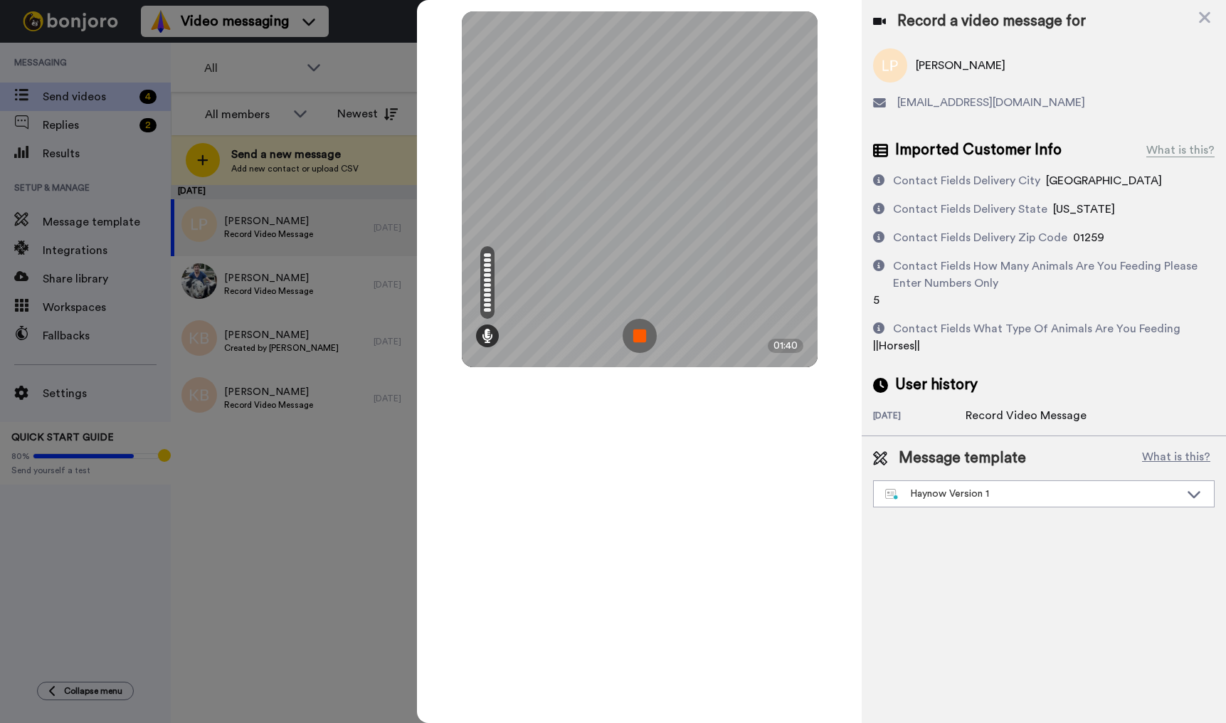
click at [642, 338] on img at bounding box center [640, 336] width 34 height 34
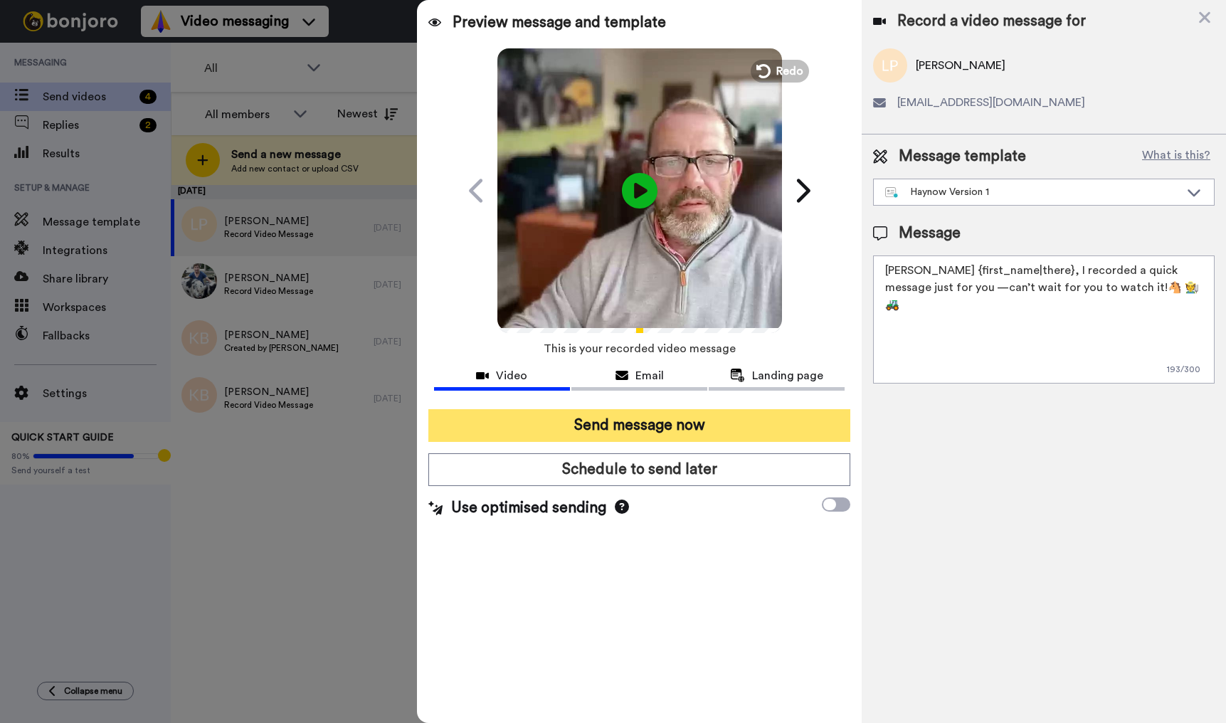
click at [632, 431] on button "Send message now" at bounding box center [639, 425] width 422 height 33
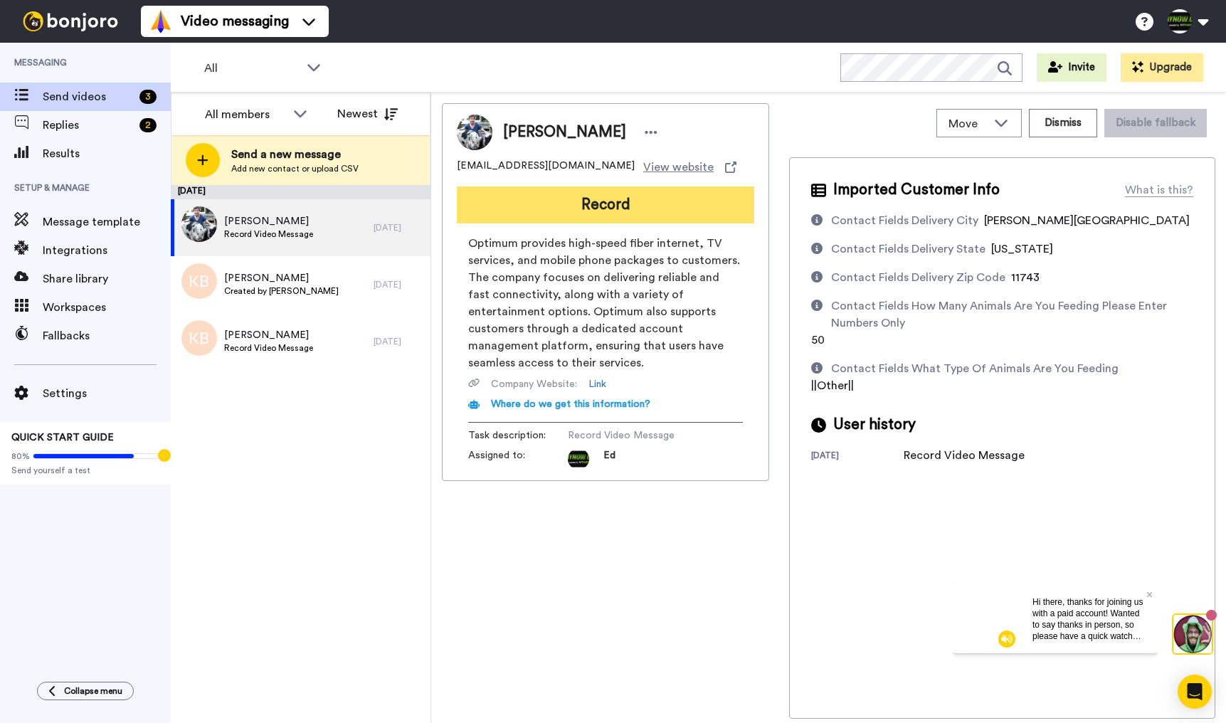
click at [632, 209] on button "Record" at bounding box center [606, 204] width 298 height 37
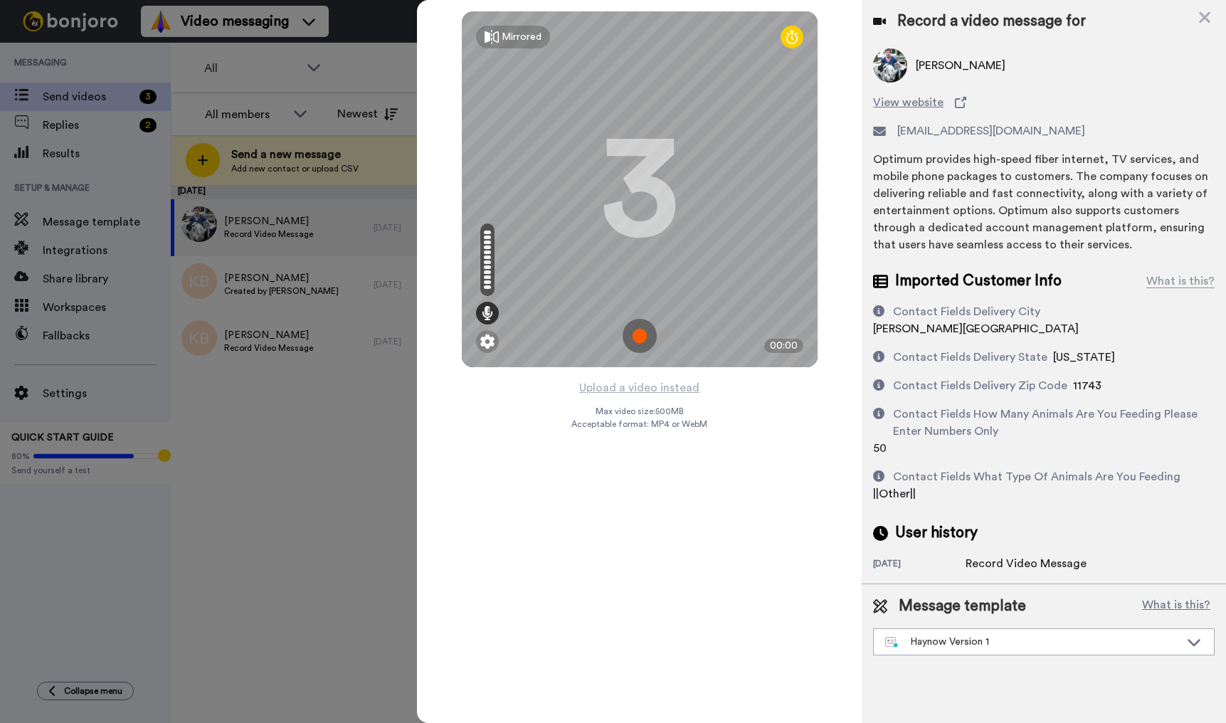
click at [636, 335] on img at bounding box center [640, 336] width 34 height 34
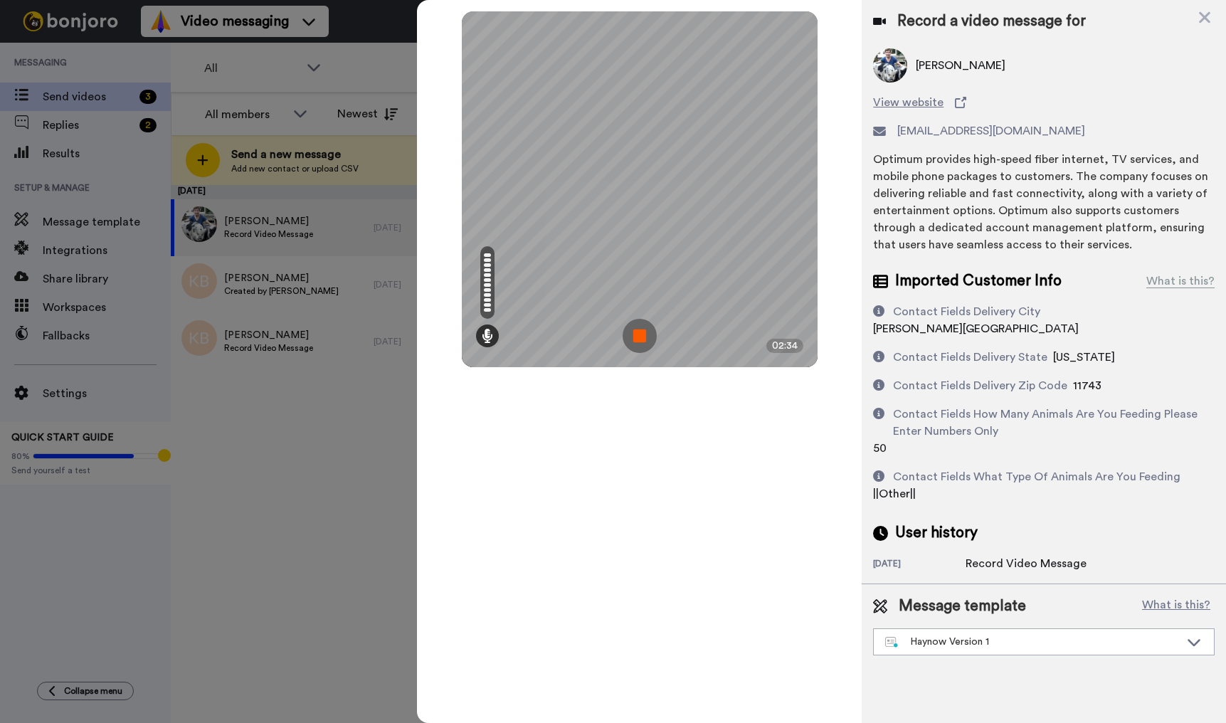
click at [645, 338] on img at bounding box center [640, 336] width 34 height 34
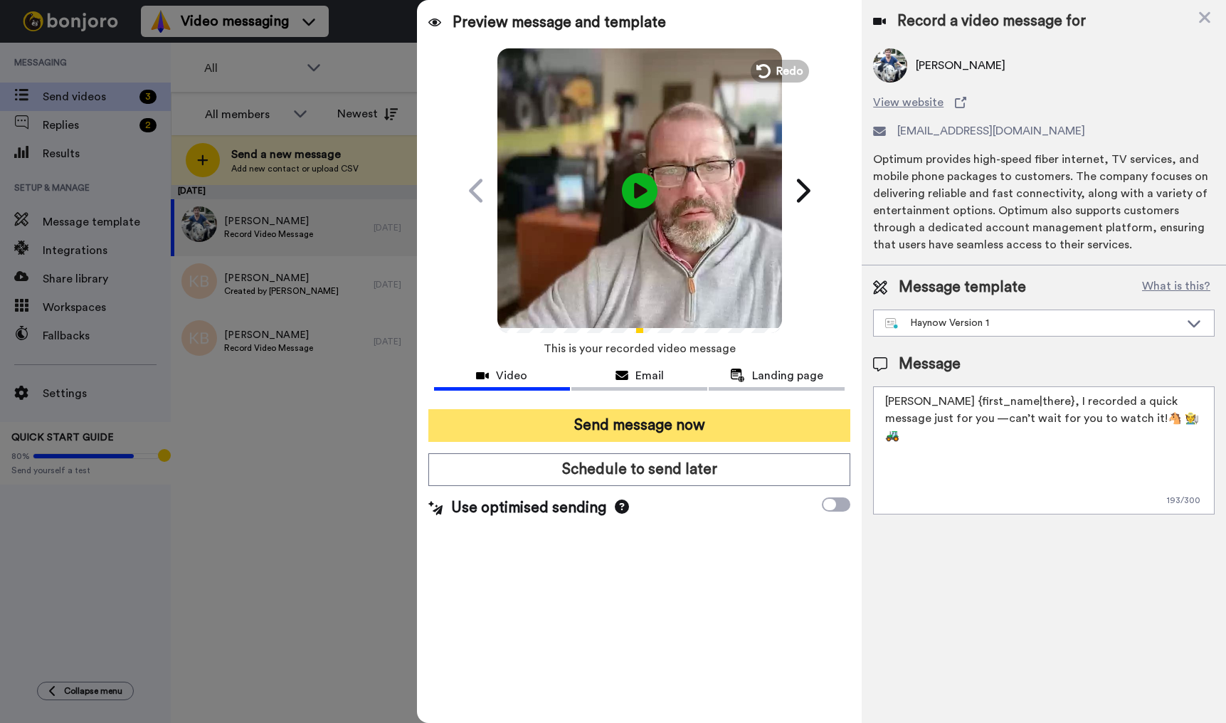
click at [604, 414] on button "Send message now" at bounding box center [639, 425] width 422 height 33
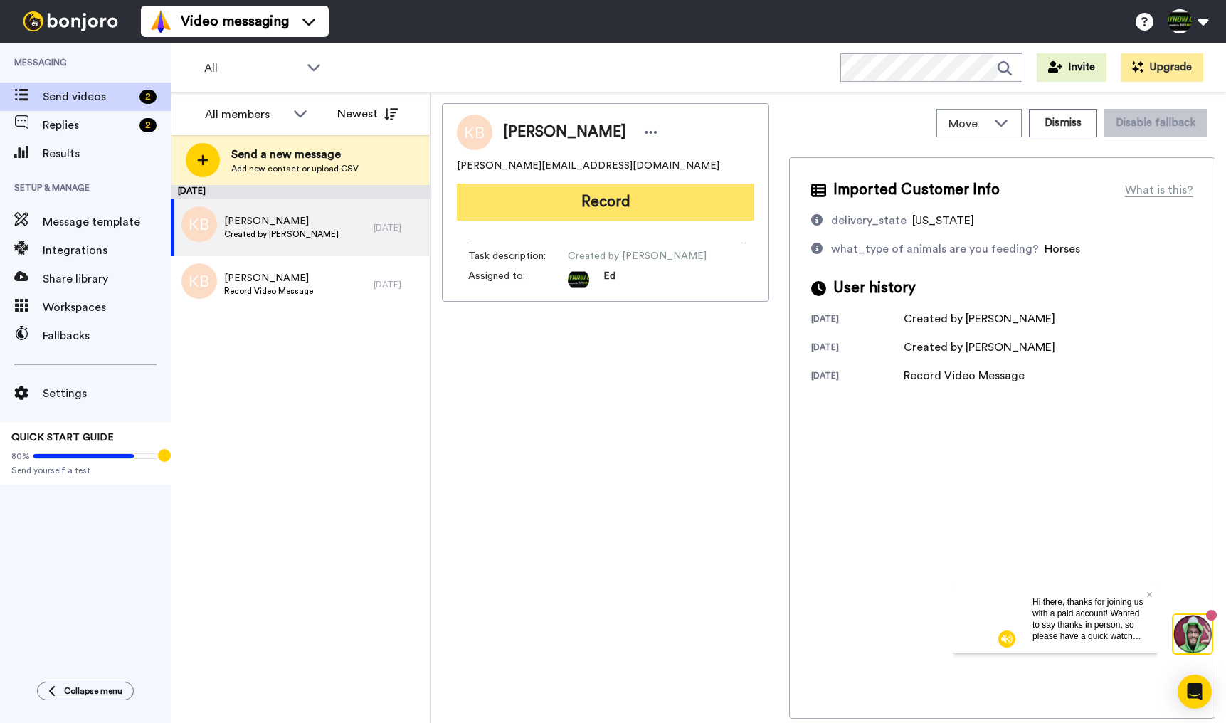
click at [653, 203] on button "Record" at bounding box center [606, 202] width 298 height 37
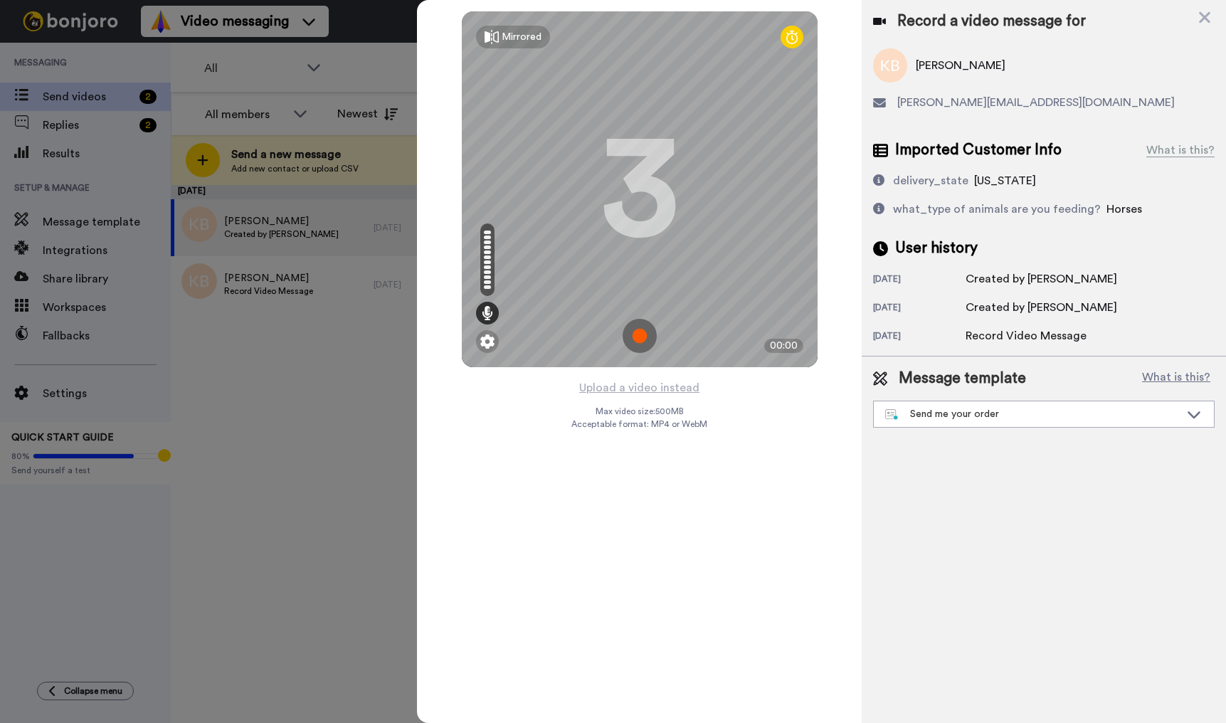
click at [646, 336] on img at bounding box center [640, 336] width 34 height 34
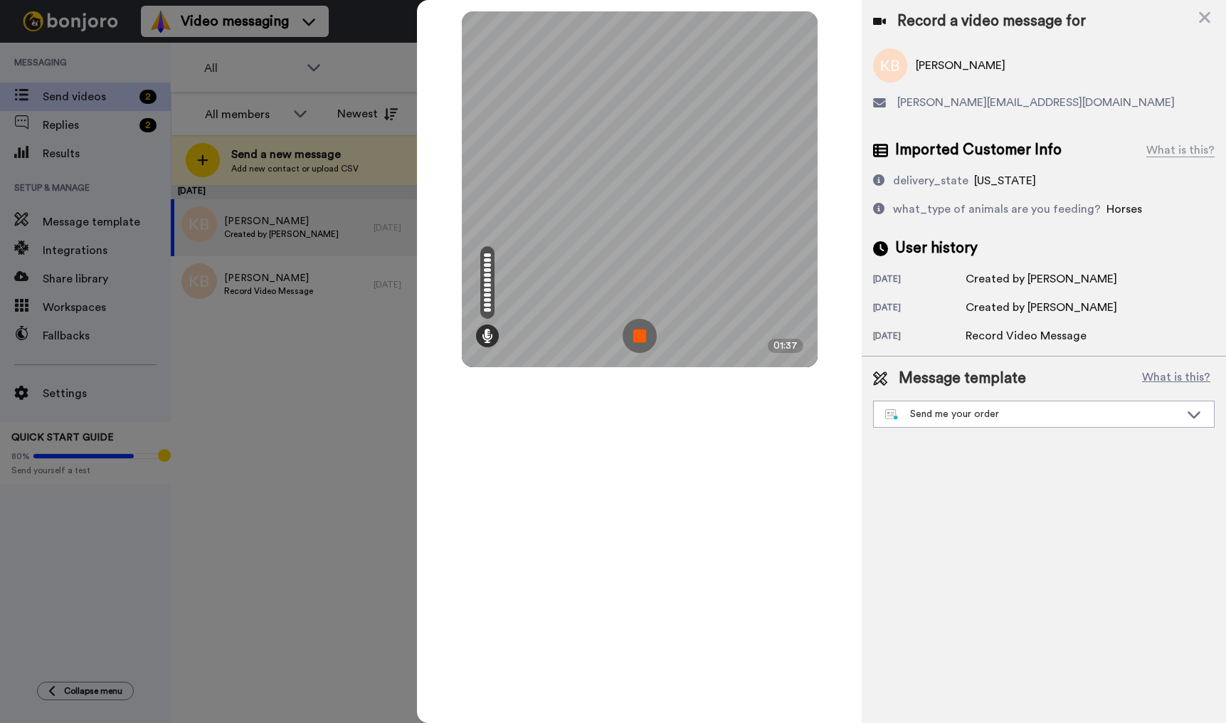
click at [639, 337] on img at bounding box center [640, 336] width 34 height 34
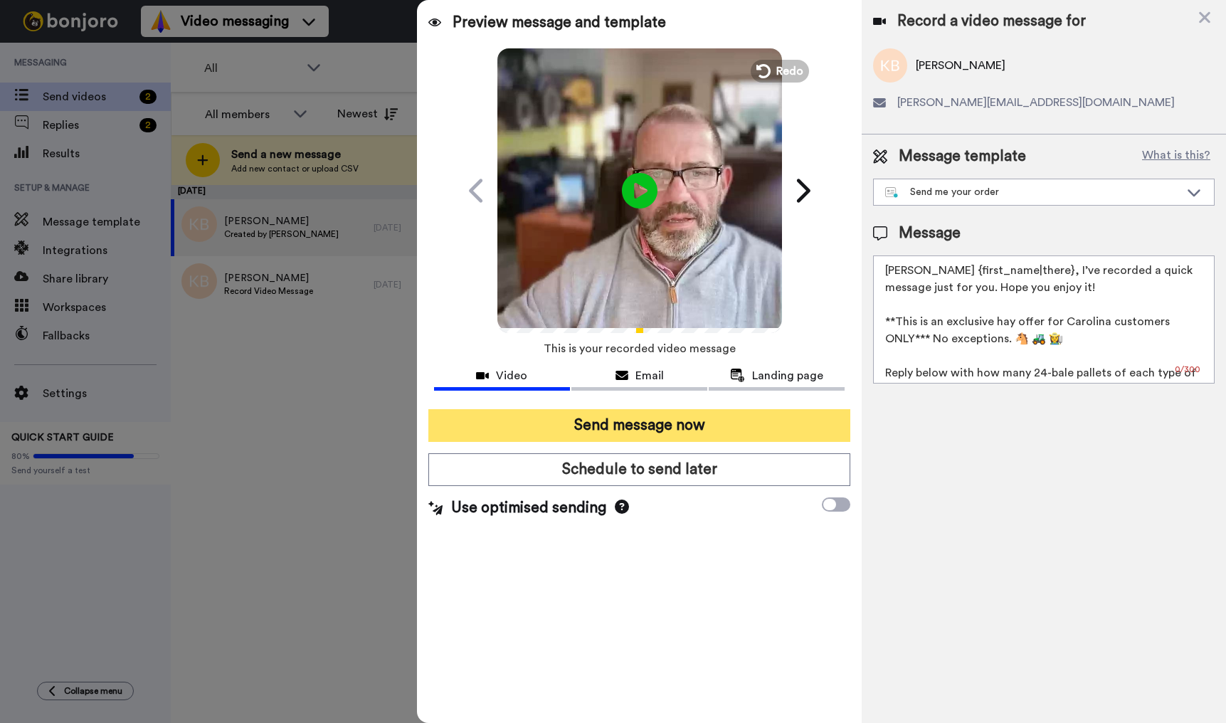
click at [704, 426] on button "Send message now" at bounding box center [639, 425] width 422 height 33
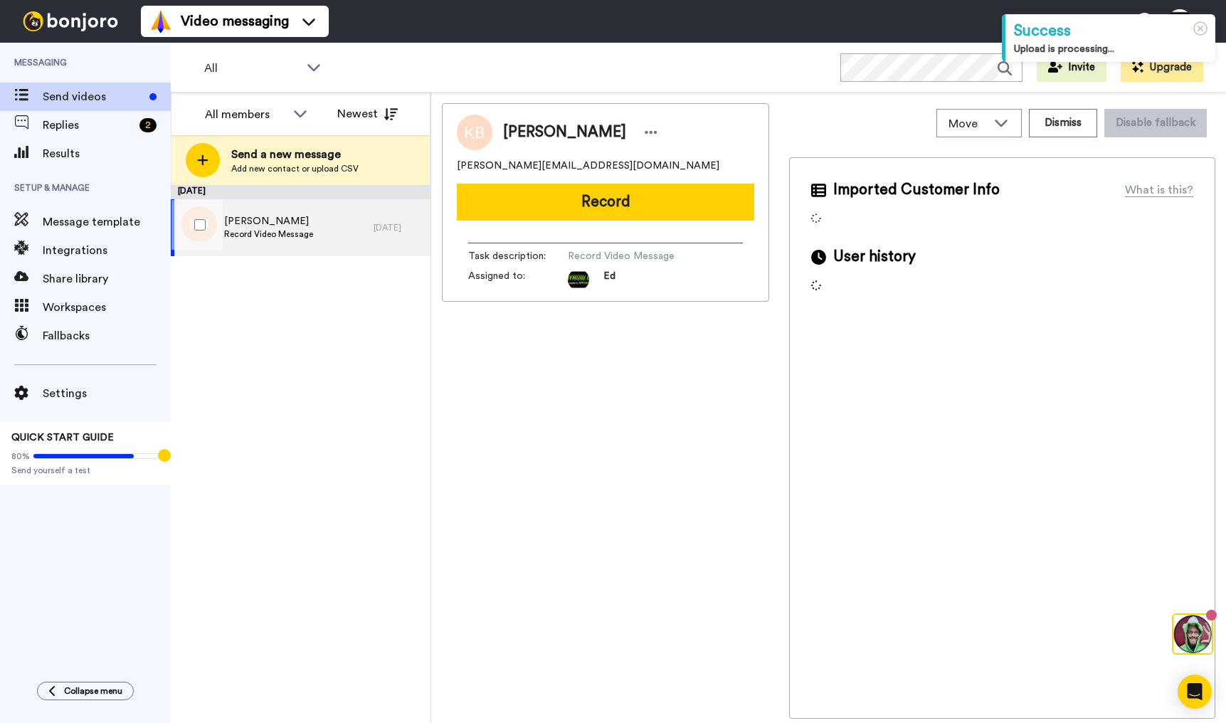
click at [288, 227] on span "[PERSON_NAME]" at bounding box center [268, 221] width 89 height 14
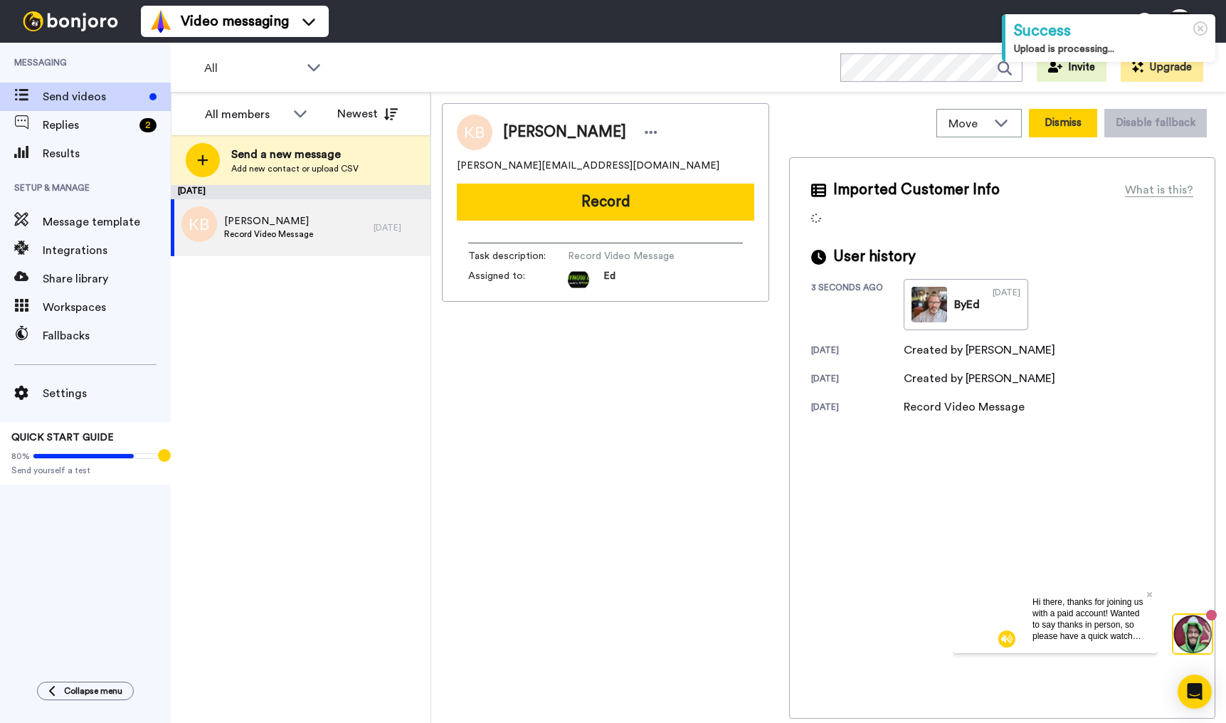
click at [1066, 122] on button "Dismiss" at bounding box center [1063, 123] width 68 height 28
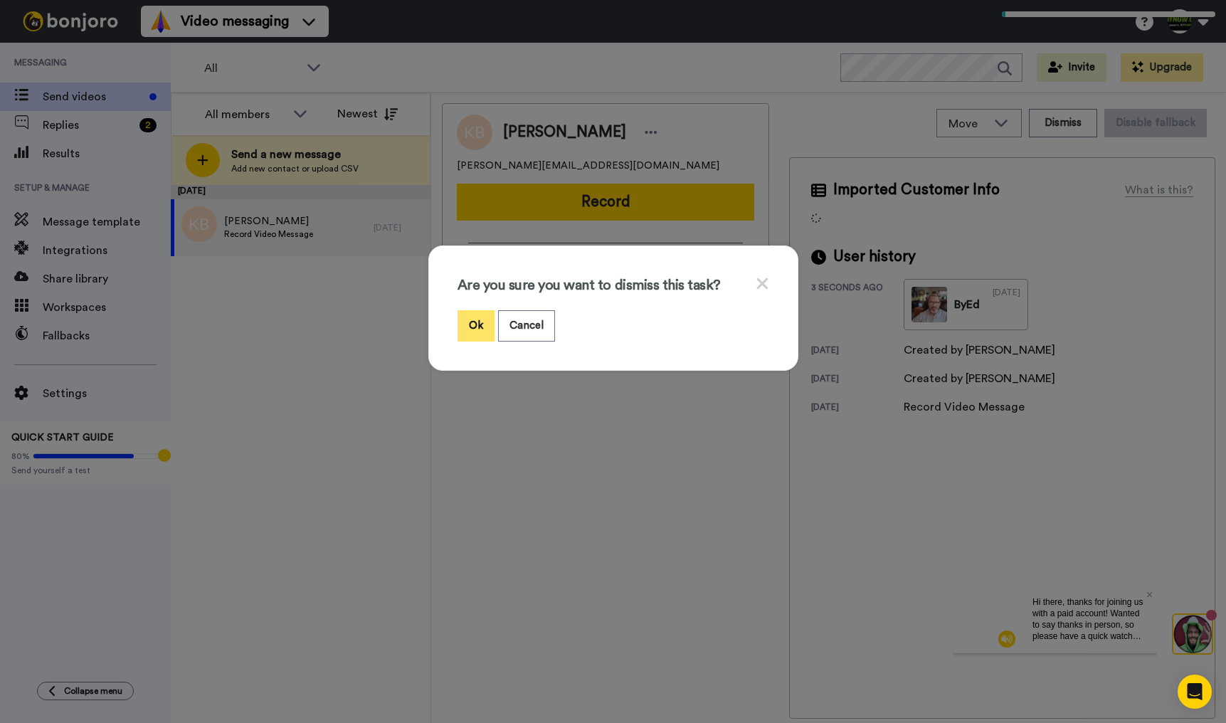
click at [485, 326] on button "Ok" at bounding box center [476, 325] width 37 height 31
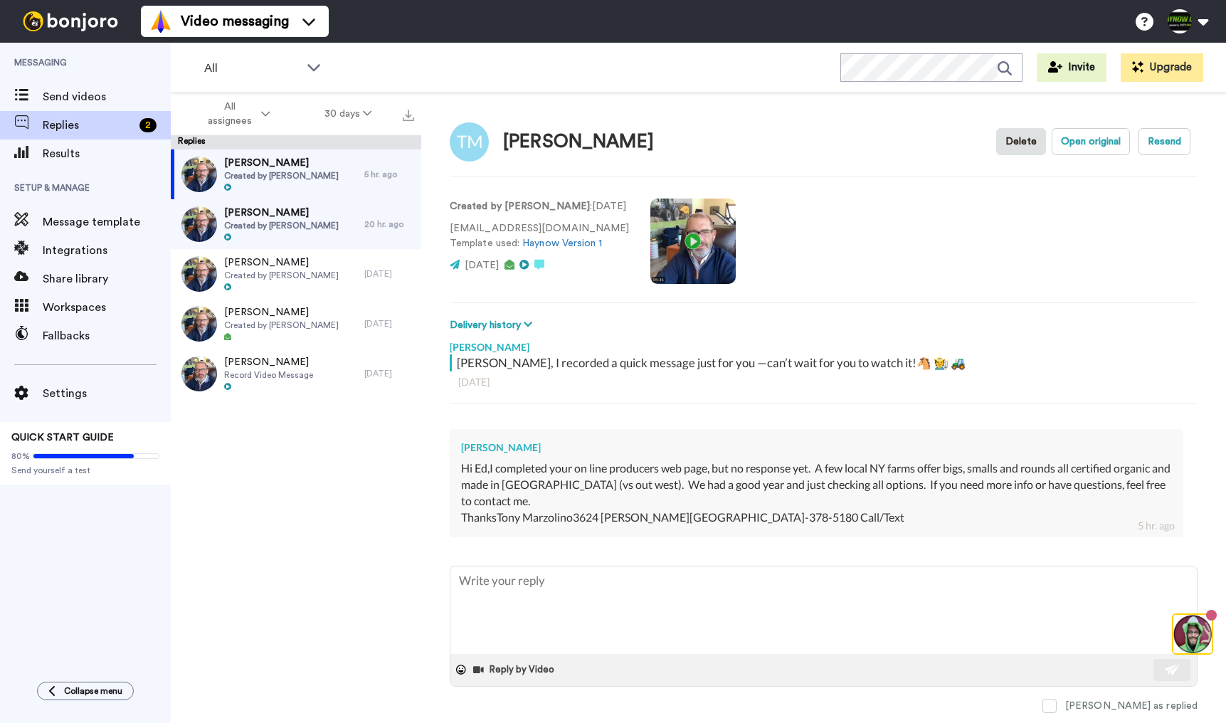
click at [298, 219] on span "Chenee Mathers" at bounding box center [281, 213] width 115 height 14
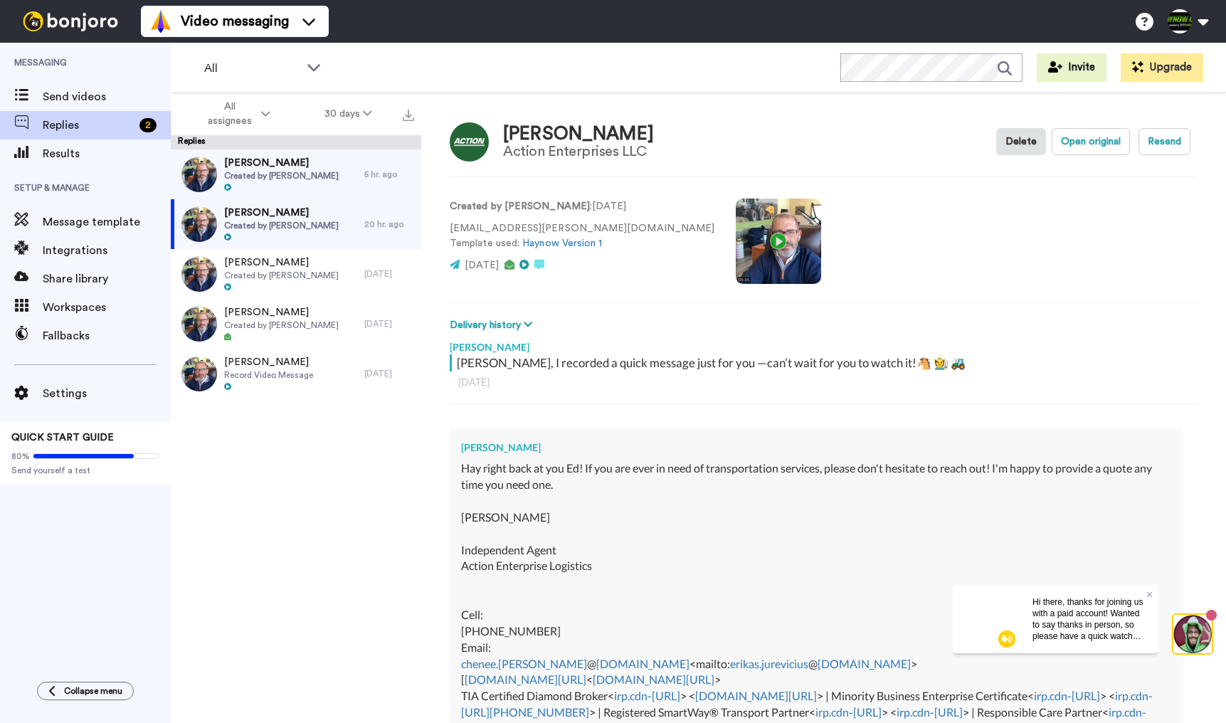
click at [312, 216] on span "Chenee Mathers" at bounding box center [281, 213] width 115 height 14
click at [321, 224] on span "Created by Ed Potrzeba Jr" at bounding box center [281, 225] width 115 height 11
click at [313, 173] on span "Created by Ed Potrzeba Jr" at bounding box center [281, 175] width 115 height 11
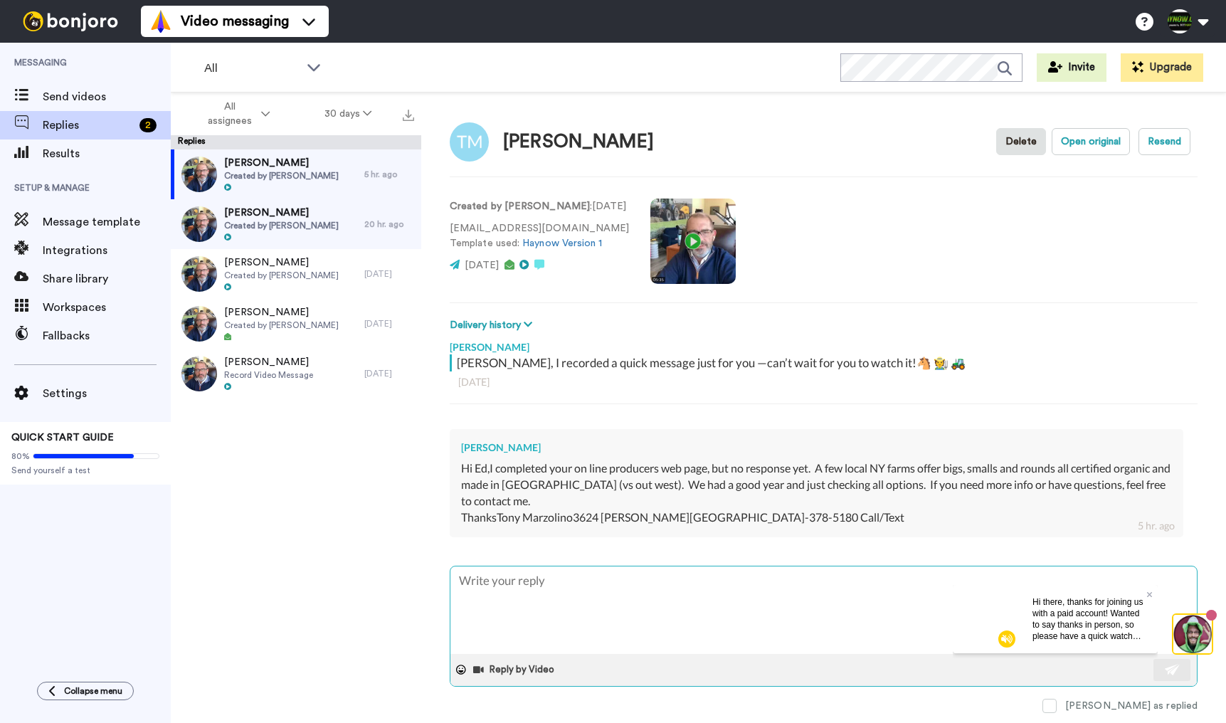
click at [709, 567] on textarea at bounding box center [824, 611] width 747 height 88
drag, startPoint x: 574, startPoint y: 518, endPoint x: 791, endPoint y: 512, distance: 216.5
click at [791, 512] on div "Hi Ed,I completed your on line producers web page, but no response yet. A few l…" at bounding box center [816, 493] width 711 height 65
drag, startPoint x: 346, startPoint y: 467, endPoint x: 348, endPoint y: 456, distance: 10.9
click at [346, 466] on div "Tony Marzolino Created by Ed Potrzeba Jr 5 hr. ago Chenee Mathers Created by Ed…" at bounding box center [296, 440] width 251 height 582
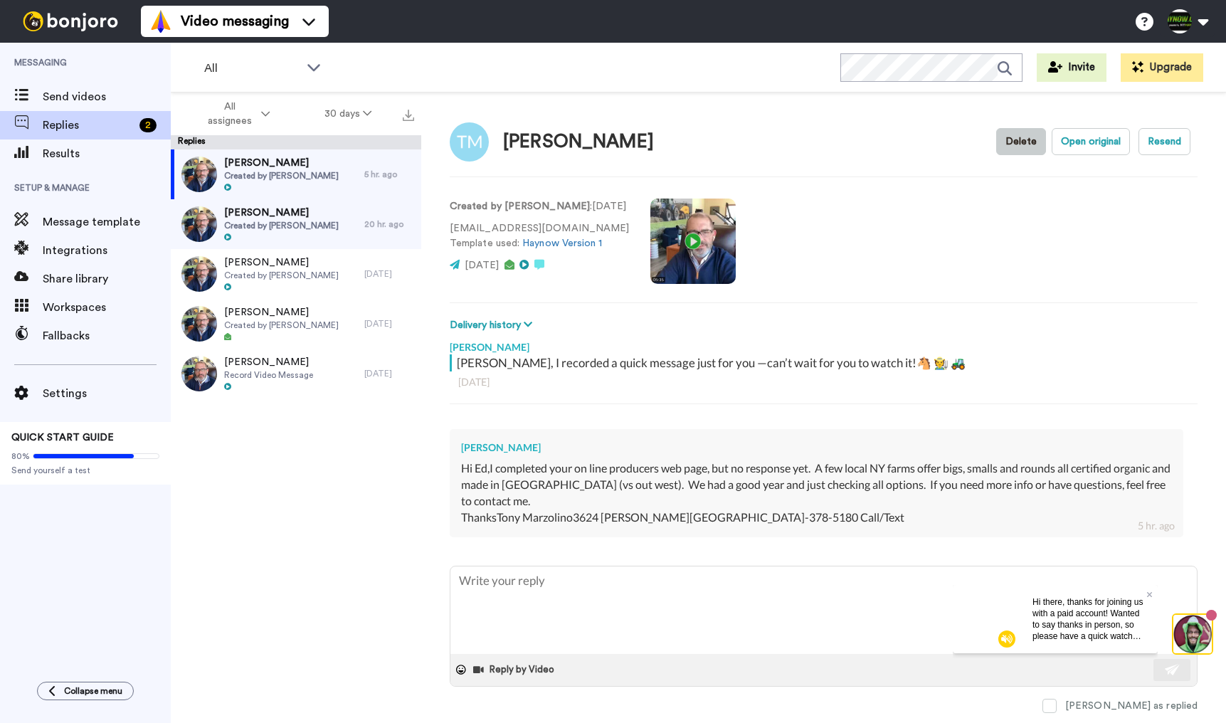
click at [1019, 148] on button "Delete" at bounding box center [1022, 141] width 50 height 27
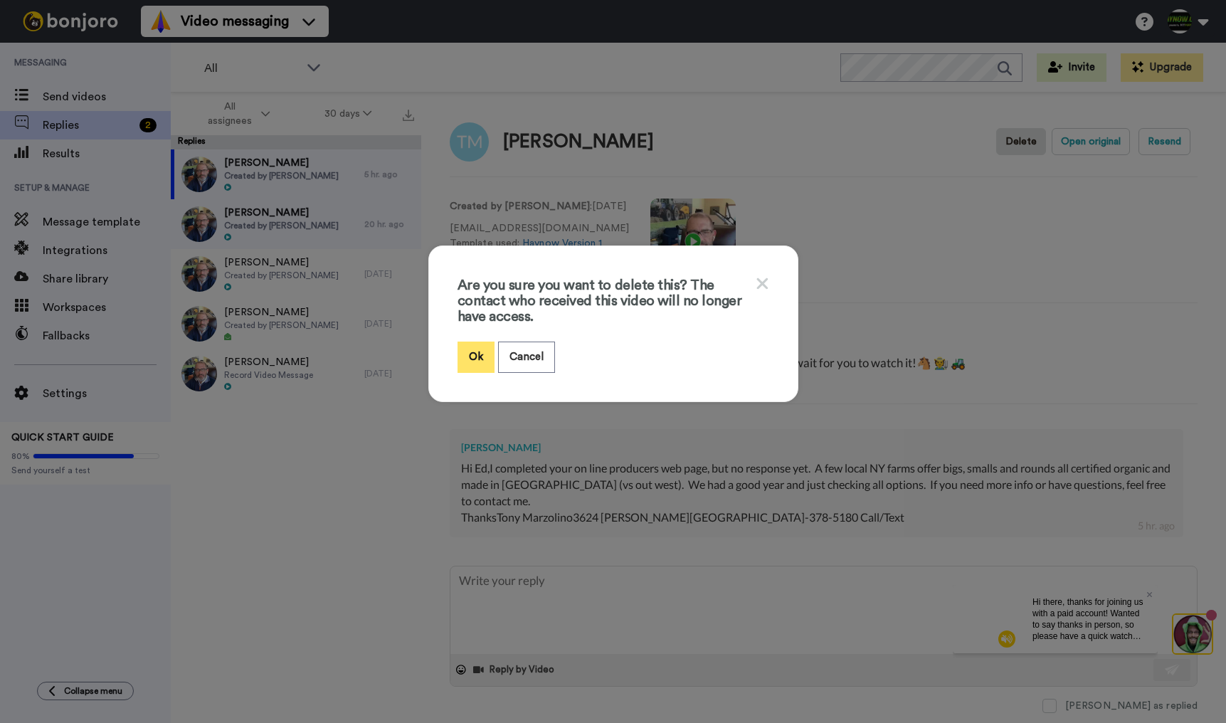
click at [467, 349] on button "Ok" at bounding box center [476, 357] width 37 height 31
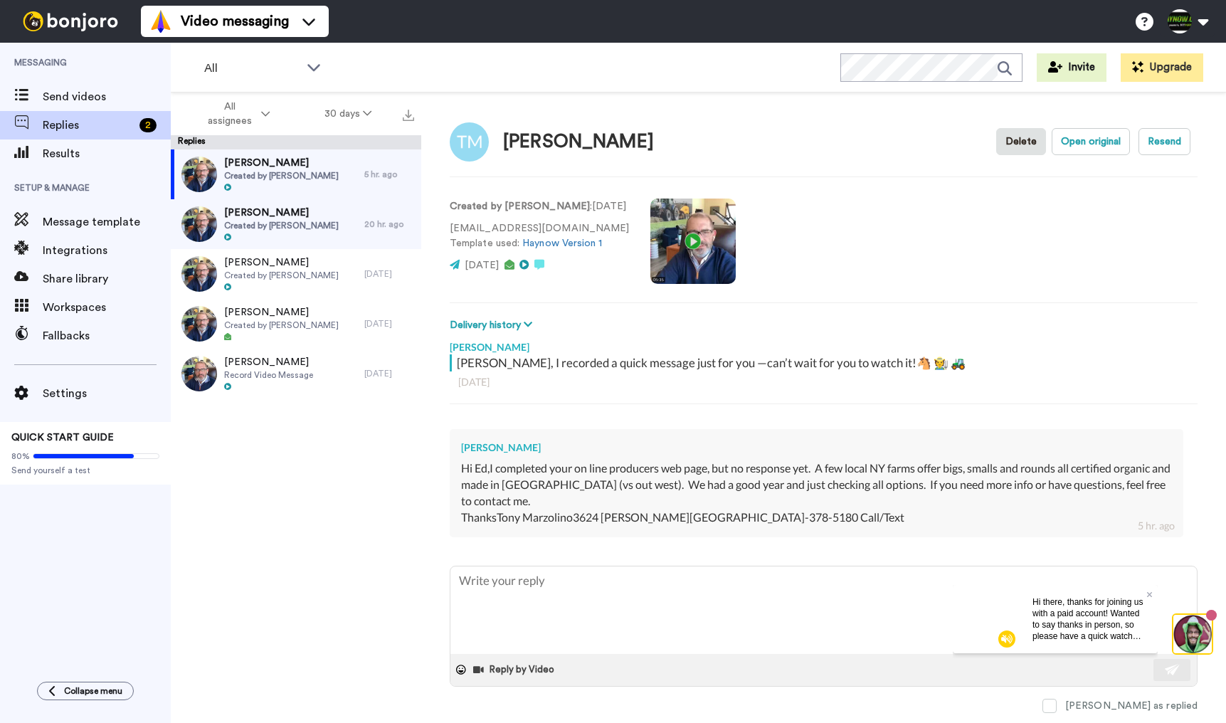
type textarea "x"
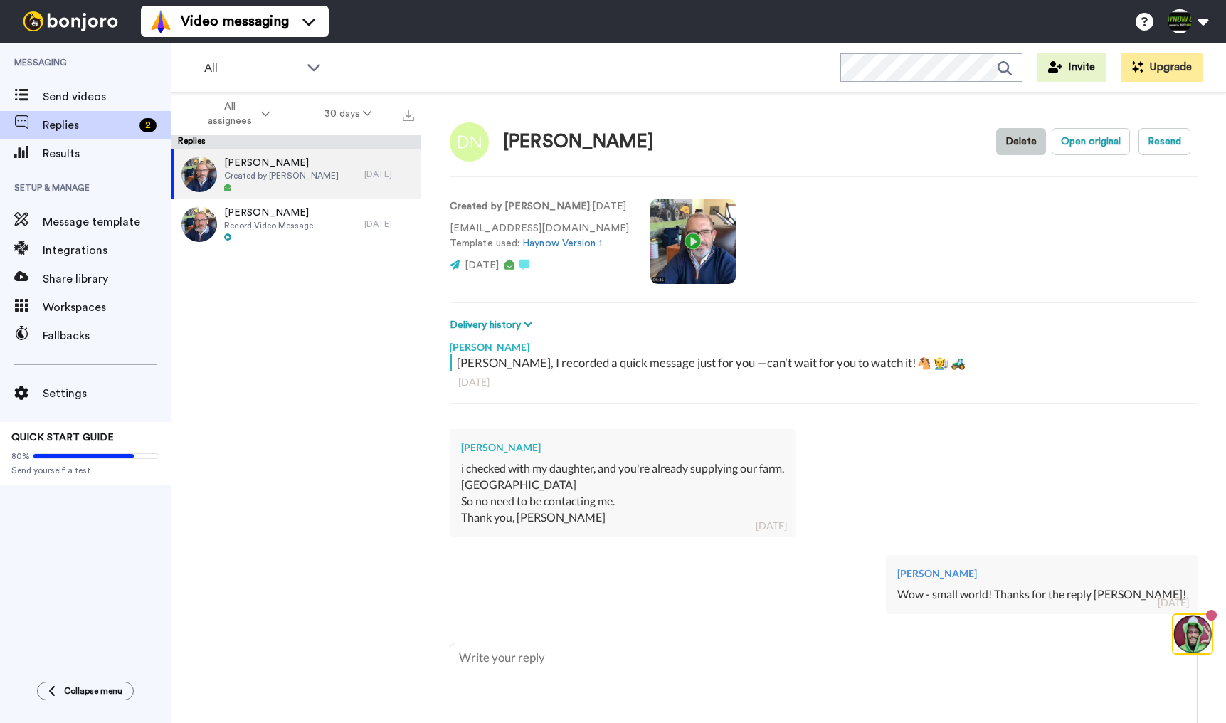
scroll to position [1, 0]
click at [1007, 142] on button "Delete" at bounding box center [1022, 140] width 50 height 27
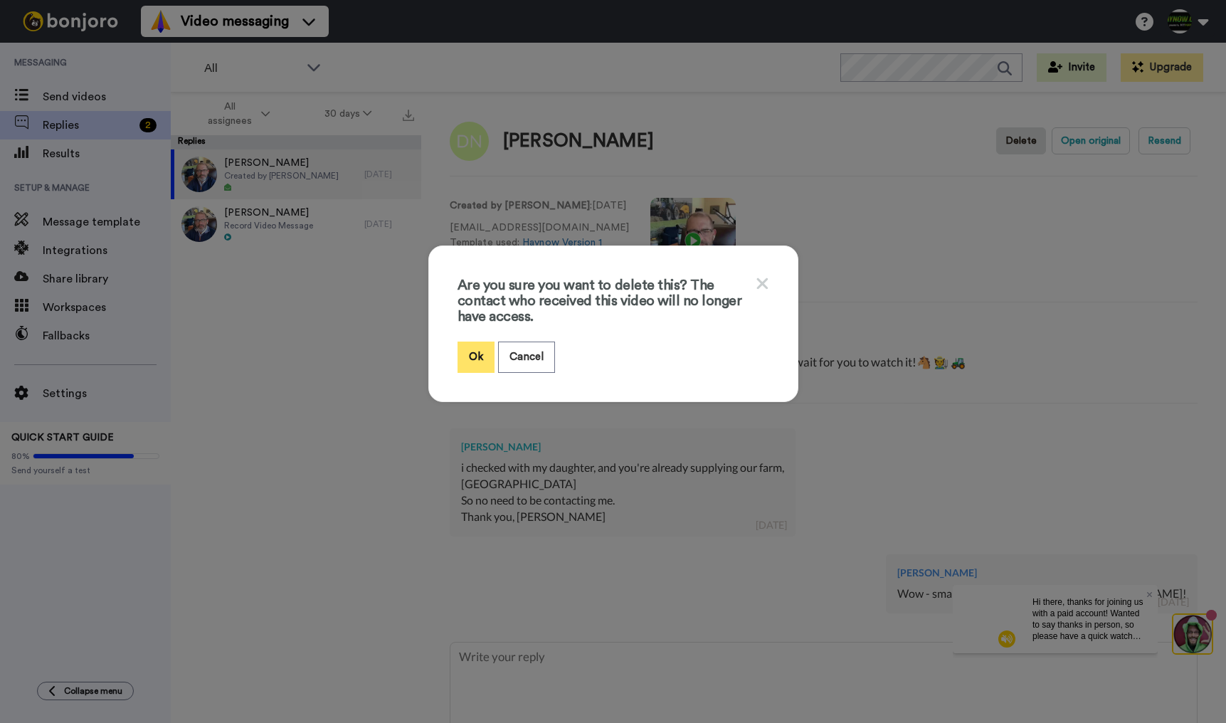
click at [487, 365] on button "Ok" at bounding box center [476, 357] width 37 height 31
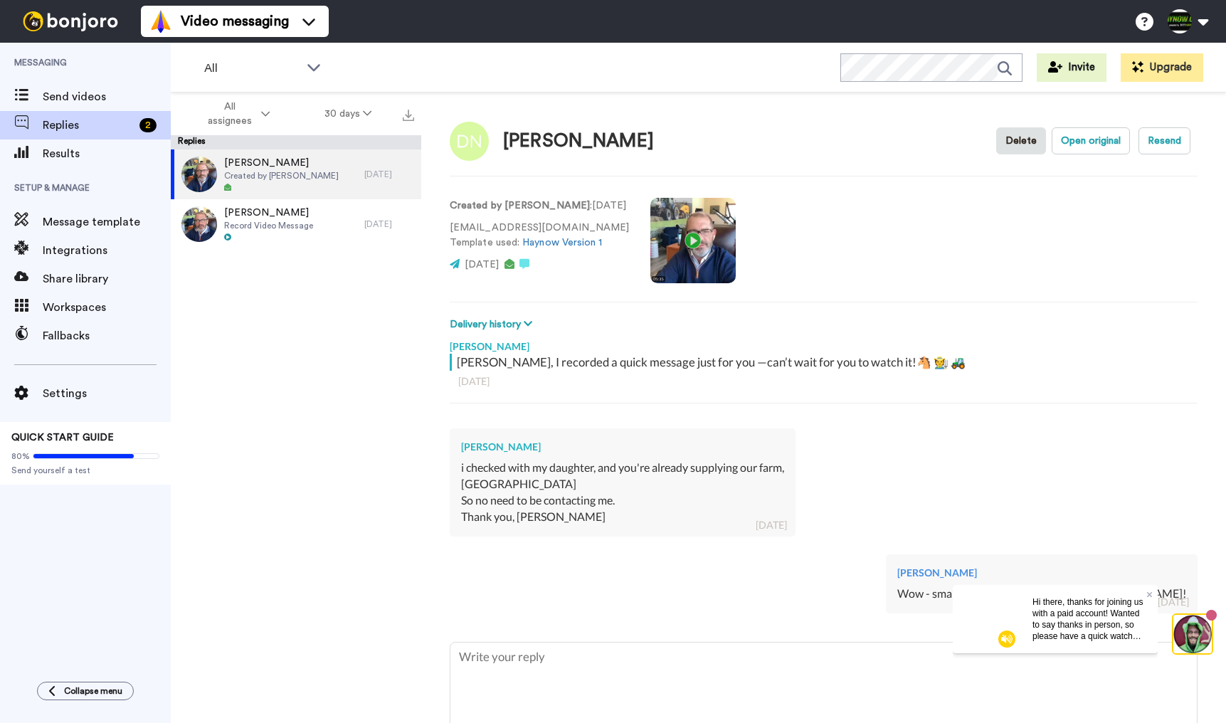
type textarea "x"
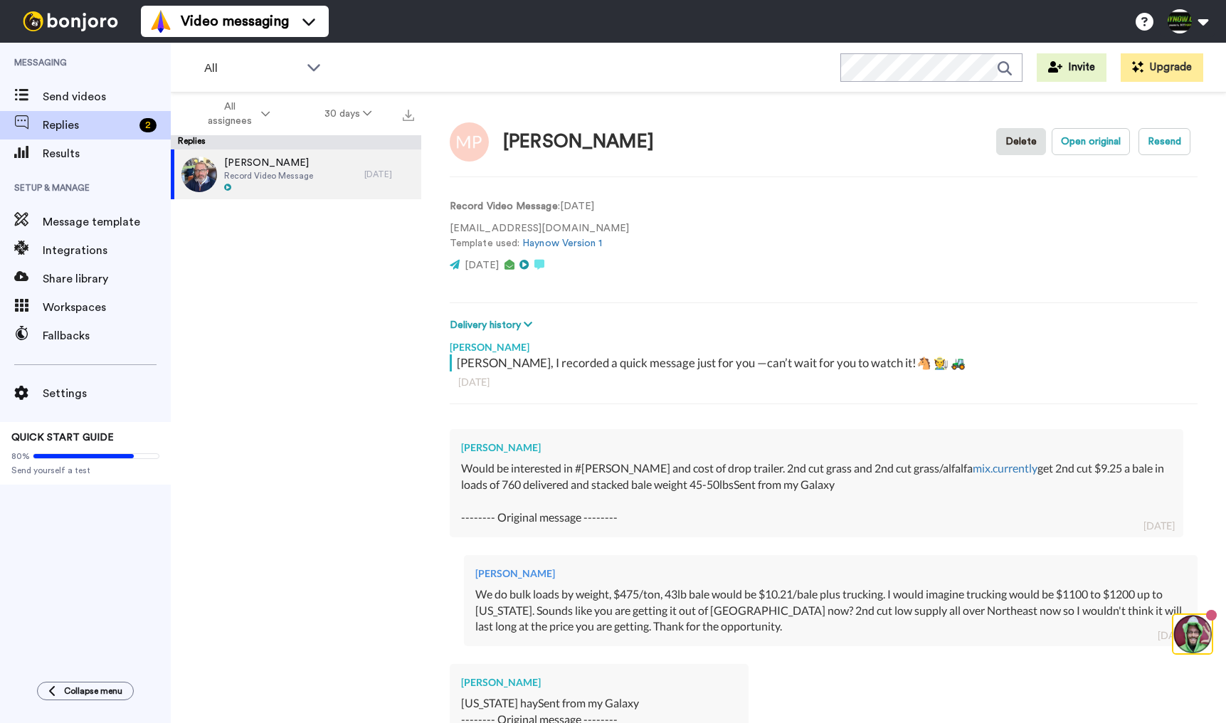
scroll to position [265, 0]
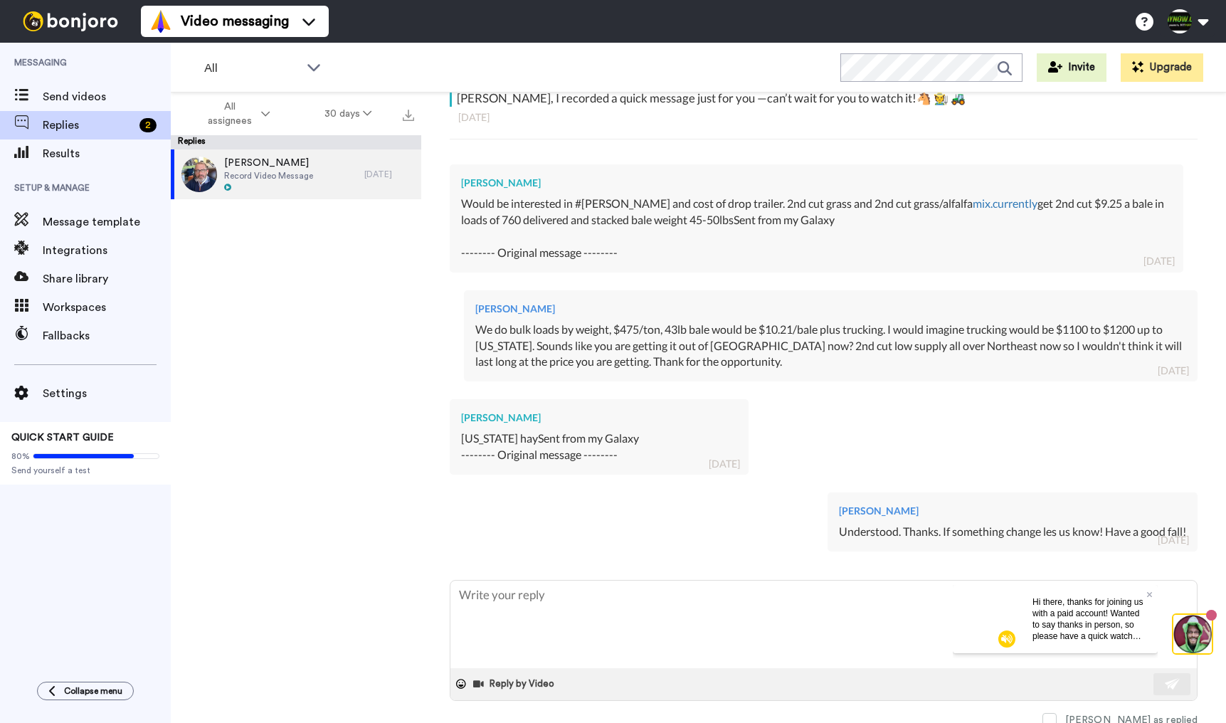
click at [331, 169] on div "[PERSON_NAME] Record Video Message" at bounding box center [268, 174] width 194 height 50
type textarea "x"
click at [102, 159] on span "Results" at bounding box center [107, 153] width 128 height 17
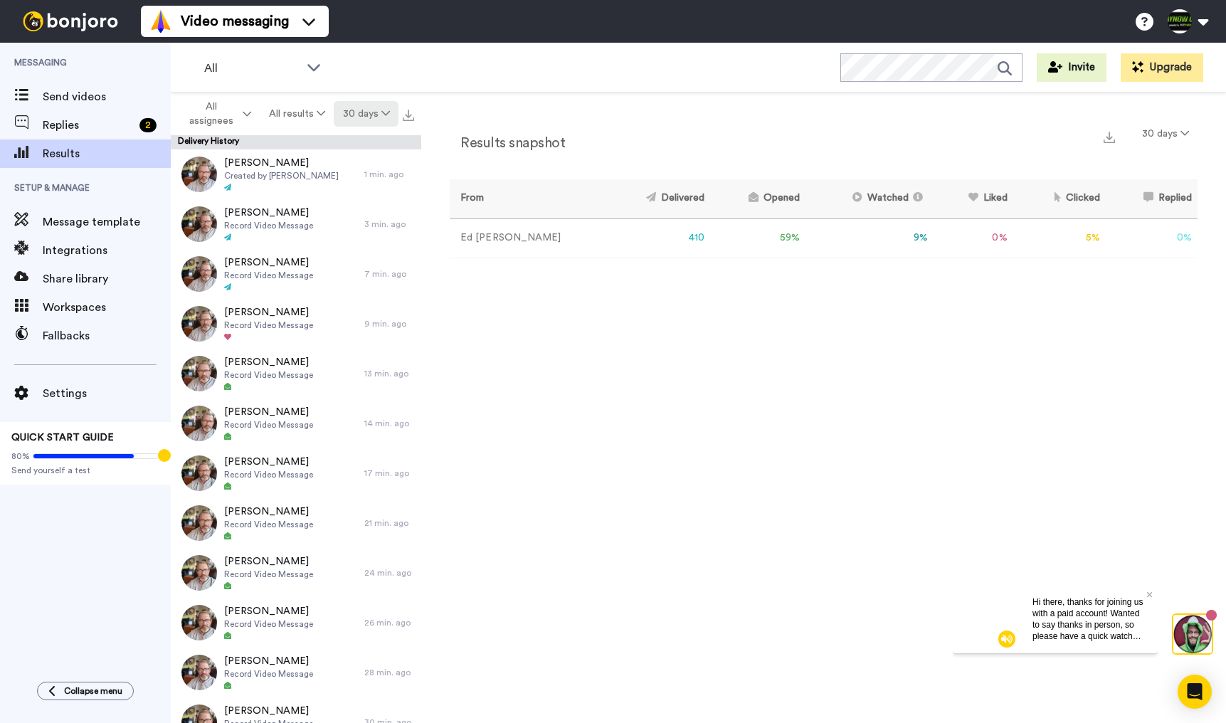
click at [384, 115] on icon at bounding box center [386, 113] width 9 height 10
click at [1179, 129] on button "30 days" at bounding box center [1166, 134] width 64 height 26
click at [1070, 306] on div "Results snapshot 30 days From Delivered Opened Watched Liked Clicked Replied Fa…" at bounding box center [823, 412] width 805 height 638
click at [68, 93] on span "Send videos" at bounding box center [107, 96] width 128 height 17
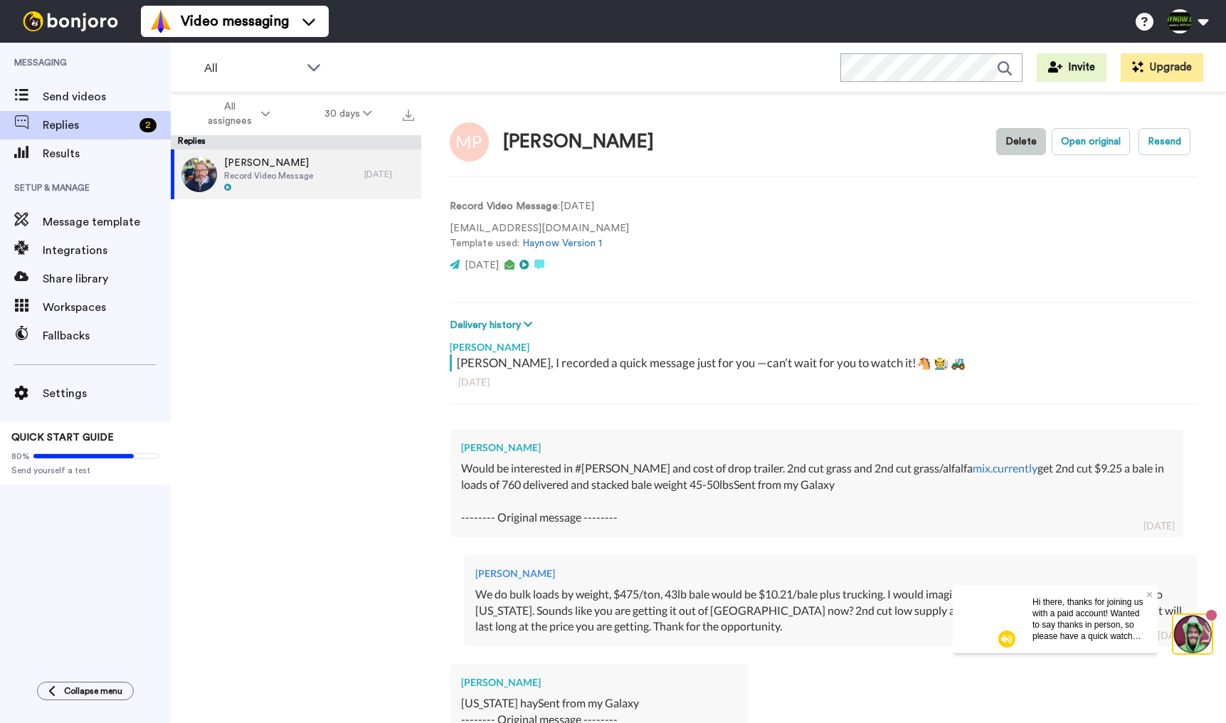
click at [1026, 144] on button "Delete" at bounding box center [1022, 141] width 50 height 27
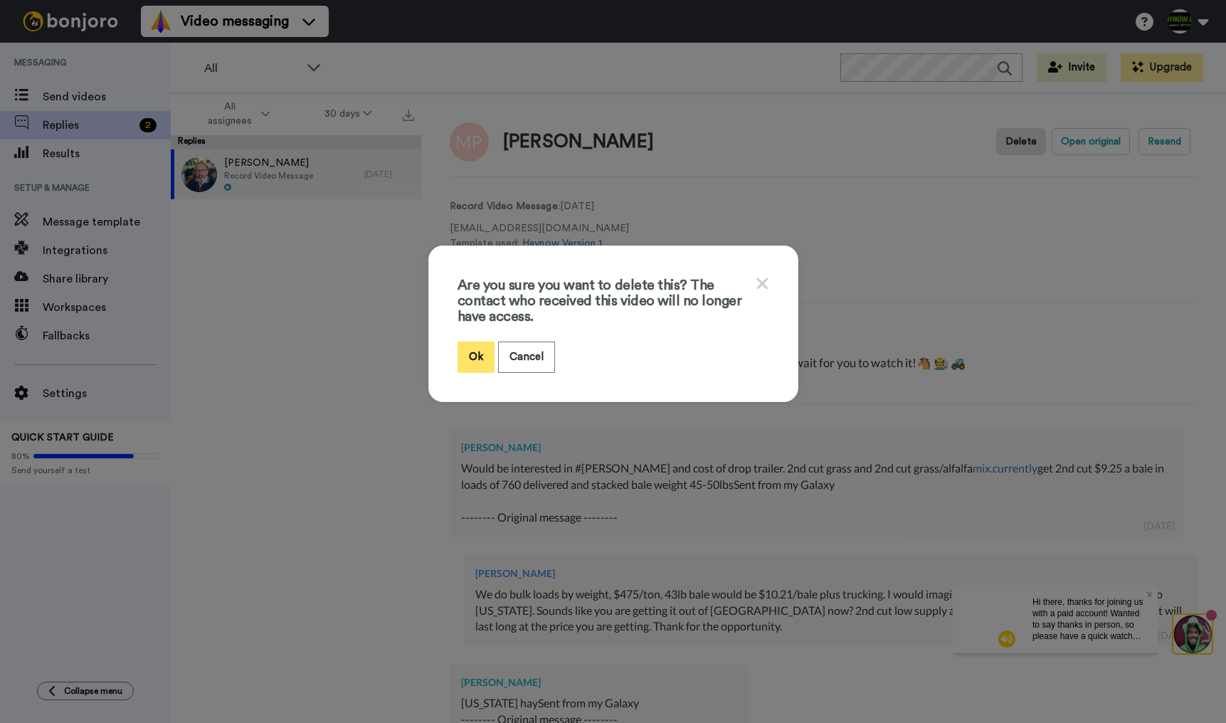
click at [463, 363] on button "Ok" at bounding box center [476, 357] width 37 height 31
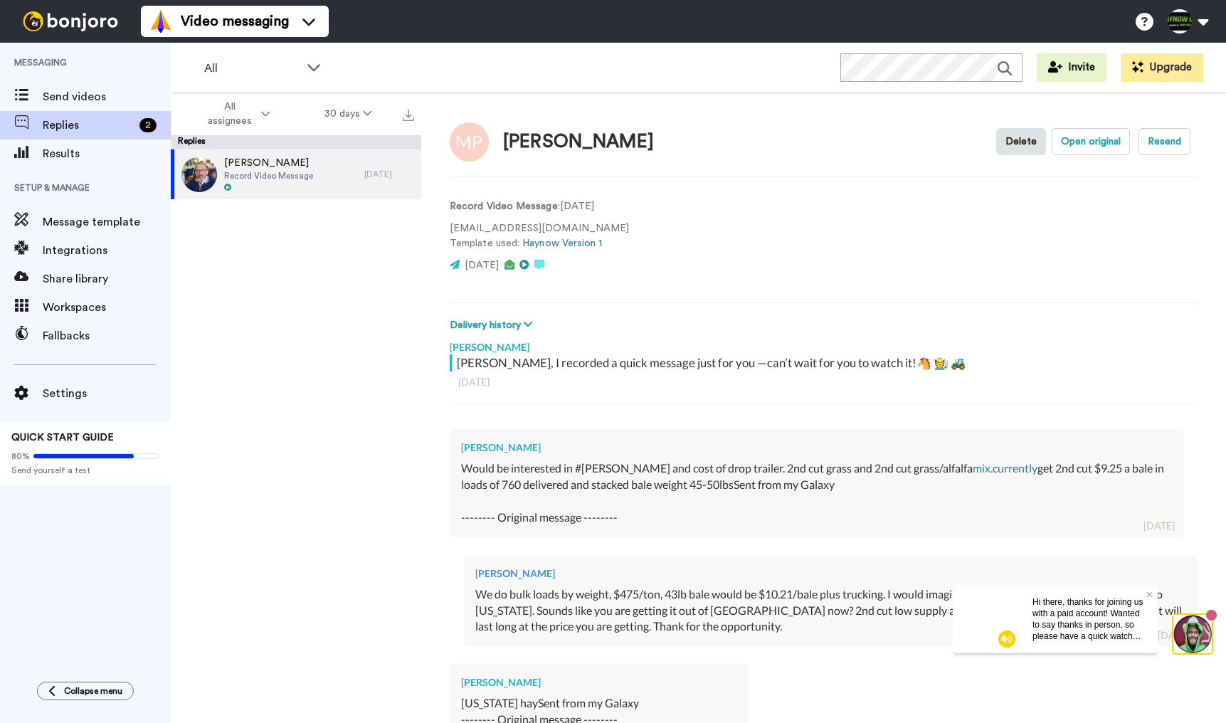
type textarea "x"
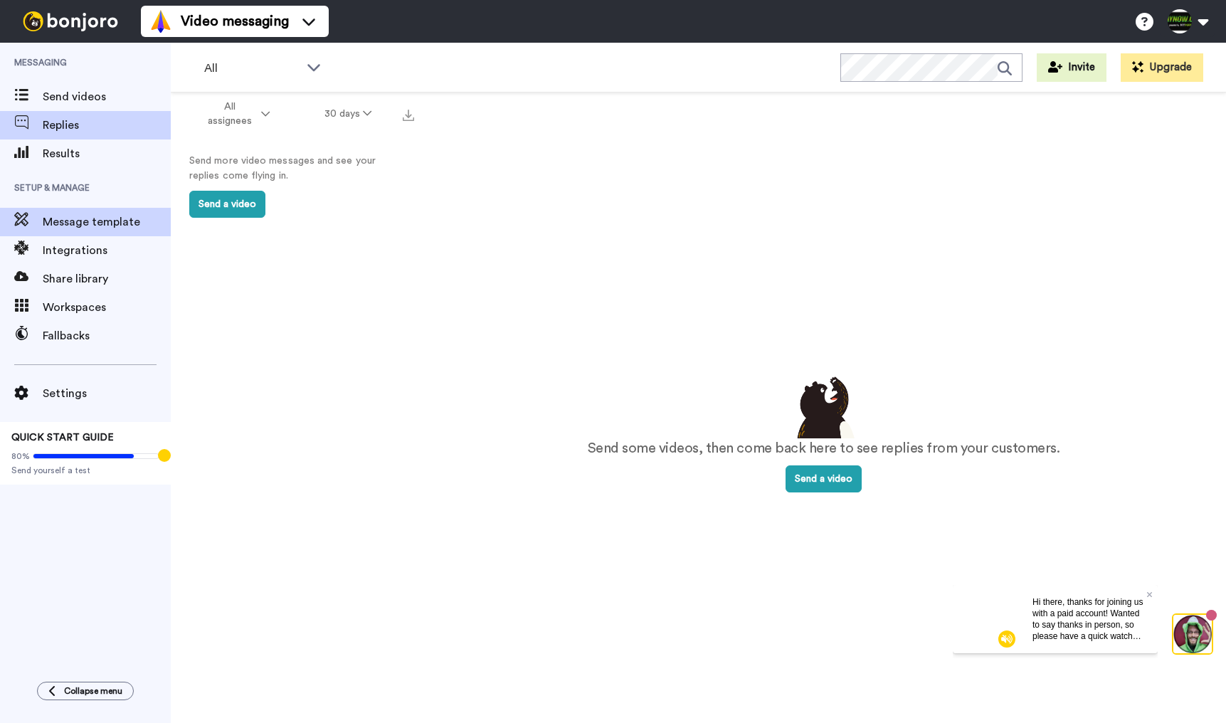
click at [63, 224] on span "Message template" at bounding box center [107, 222] width 128 height 17
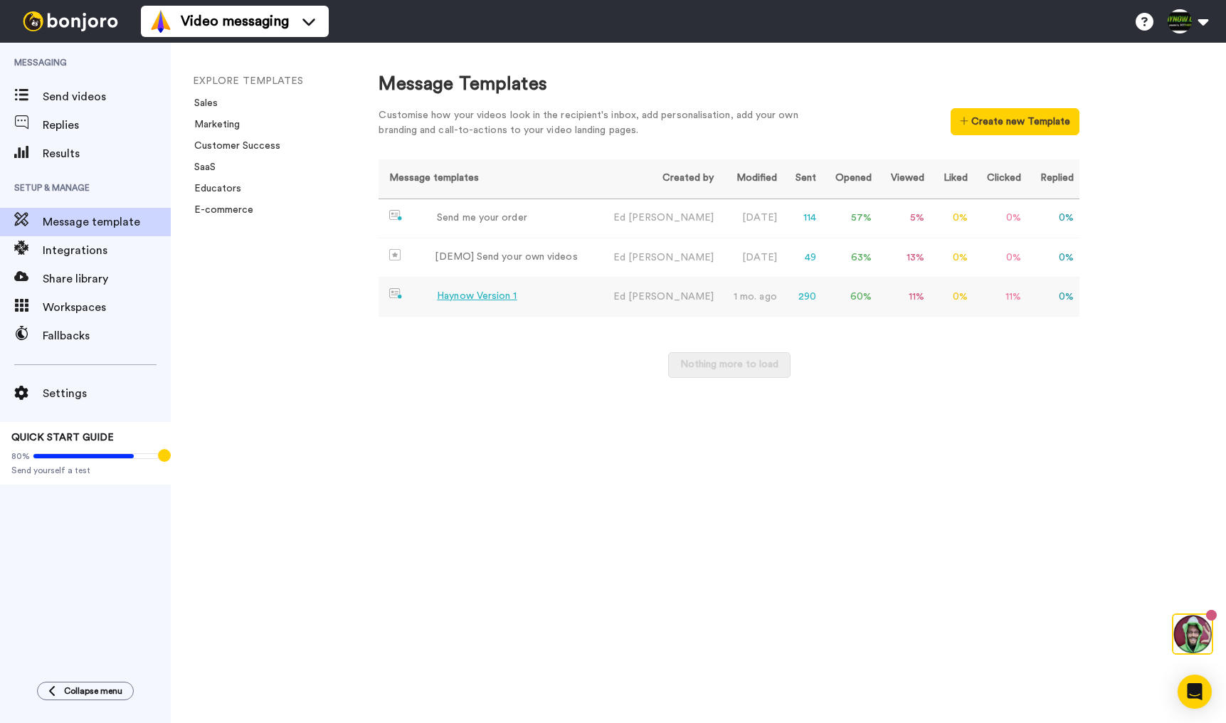
click at [498, 290] on div "Haynow Version 1" at bounding box center [477, 296] width 80 height 15
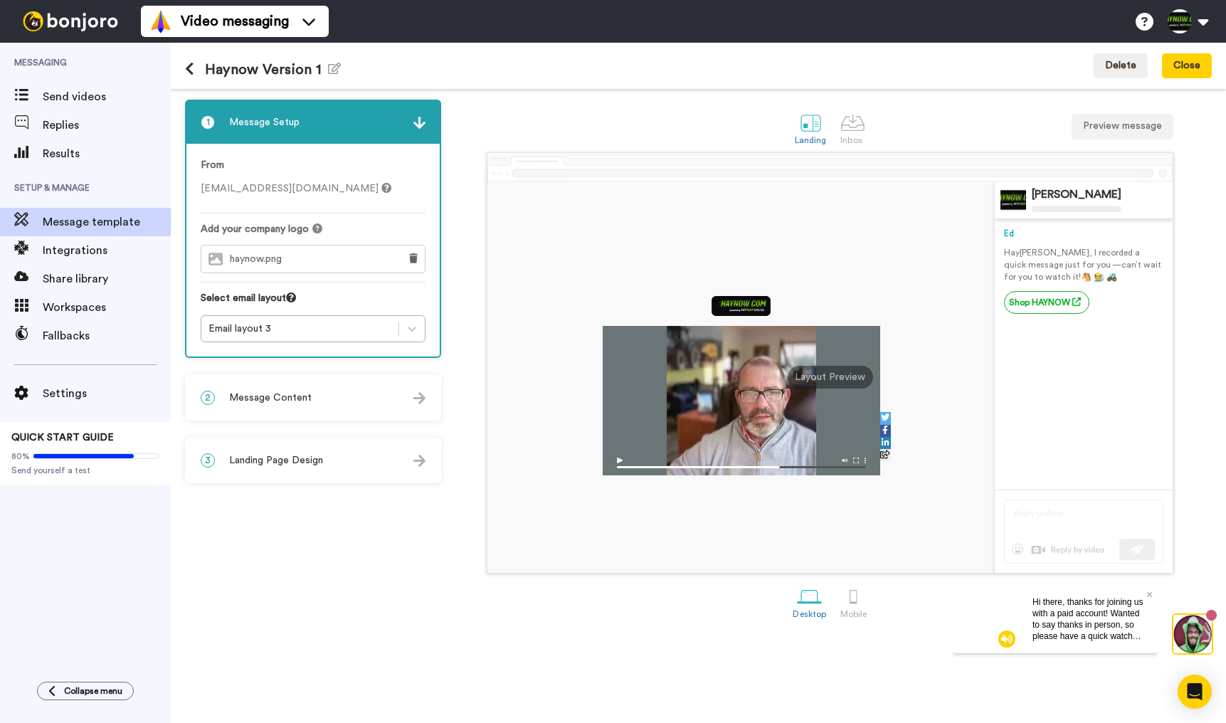
click at [296, 455] on span "Landing Page Design" at bounding box center [276, 460] width 94 height 14
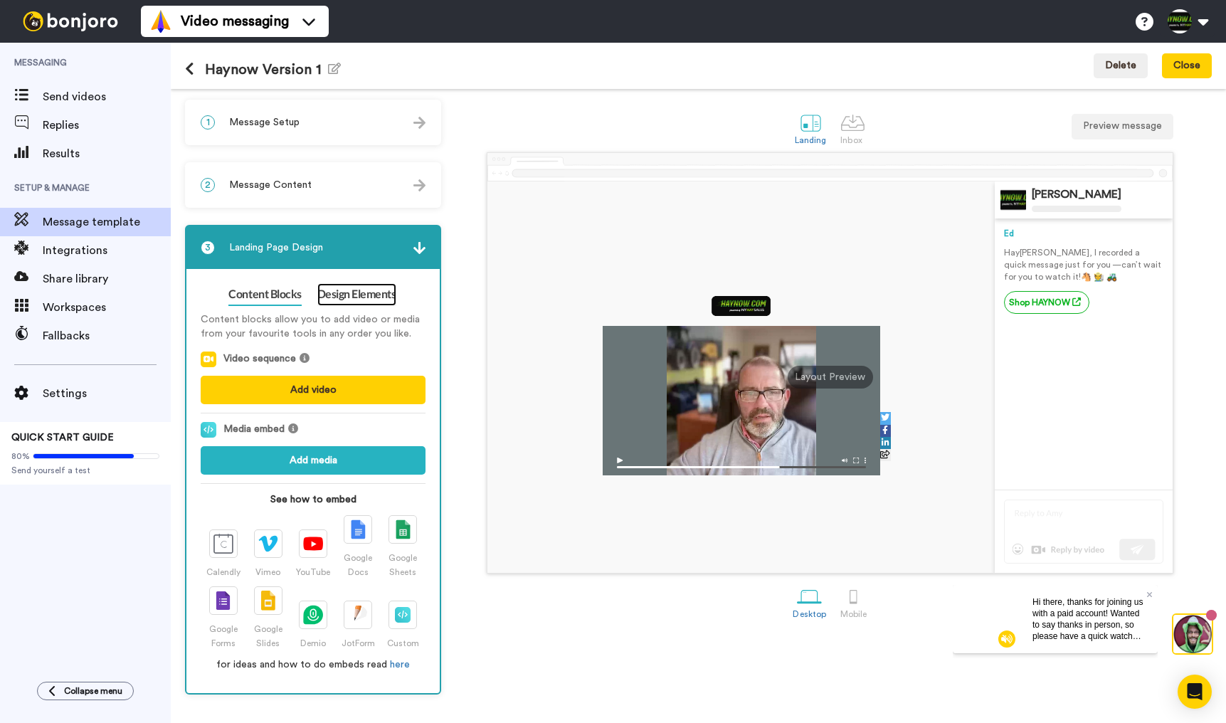
click at [370, 302] on link "Design Elements" at bounding box center [356, 294] width 79 height 23
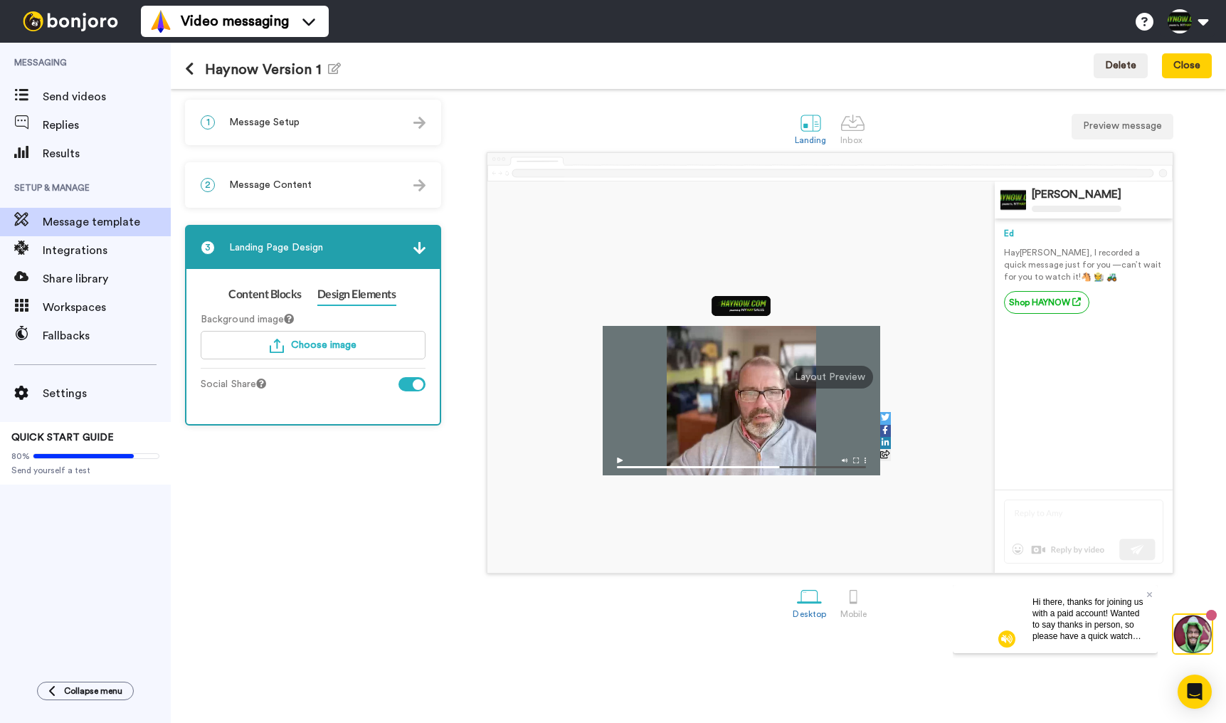
click at [419, 312] on div "Background image Choose image Social Share" at bounding box center [313, 350] width 225 height 90
click at [346, 347] on span "Choose image" at bounding box center [323, 345] width 65 height 10
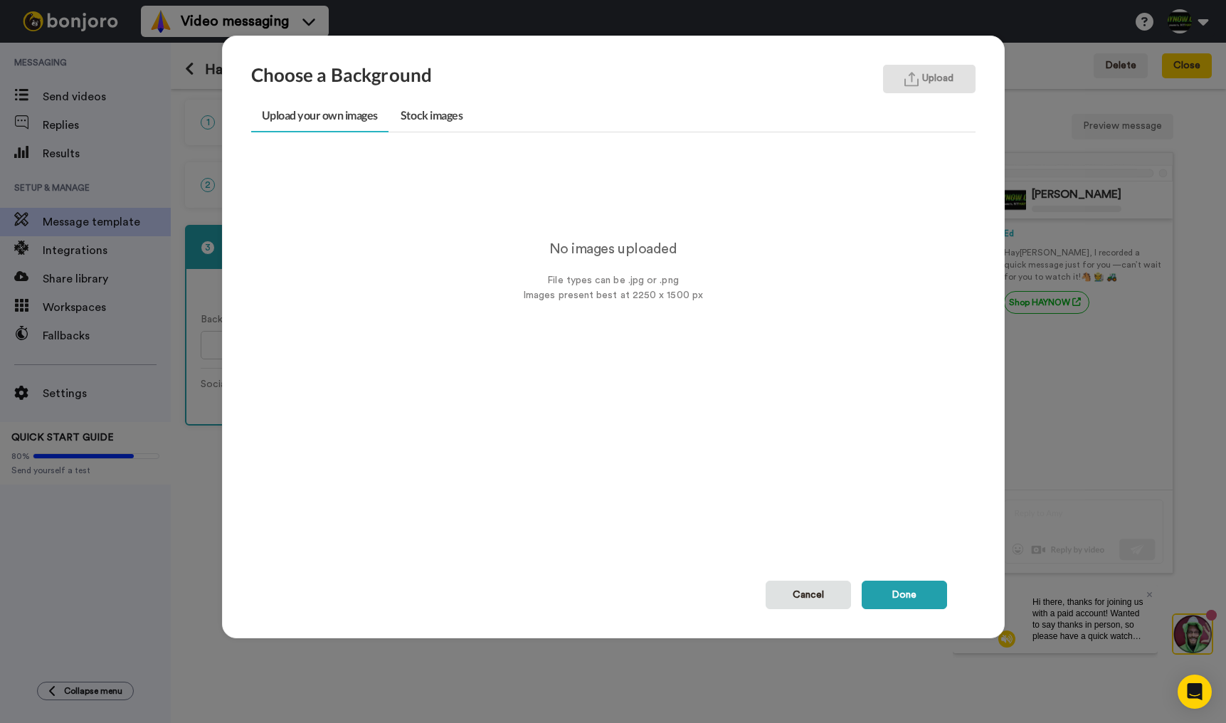
click at [935, 78] on button "Upload" at bounding box center [929, 79] width 93 height 28
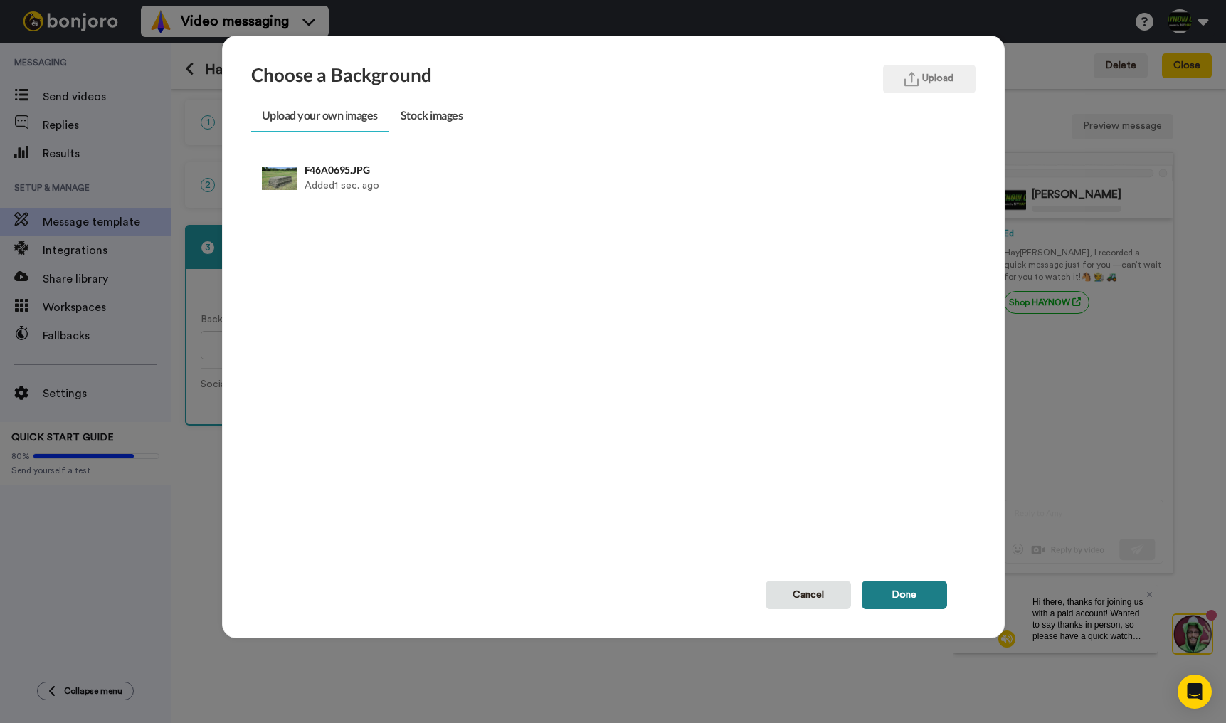
click at [909, 591] on button "Done" at bounding box center [904, 595] width 85 height 28
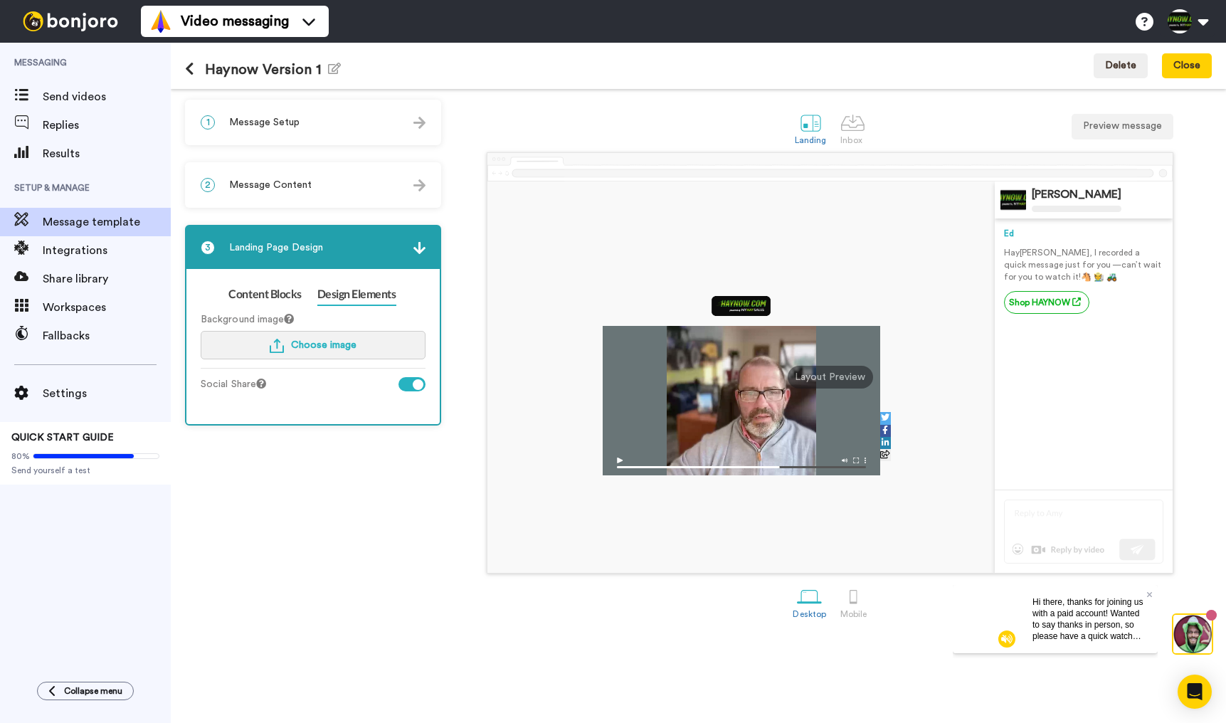
click at [303, 348] on span "Choose image" at bounding box center [323, 345] width 65 height 10
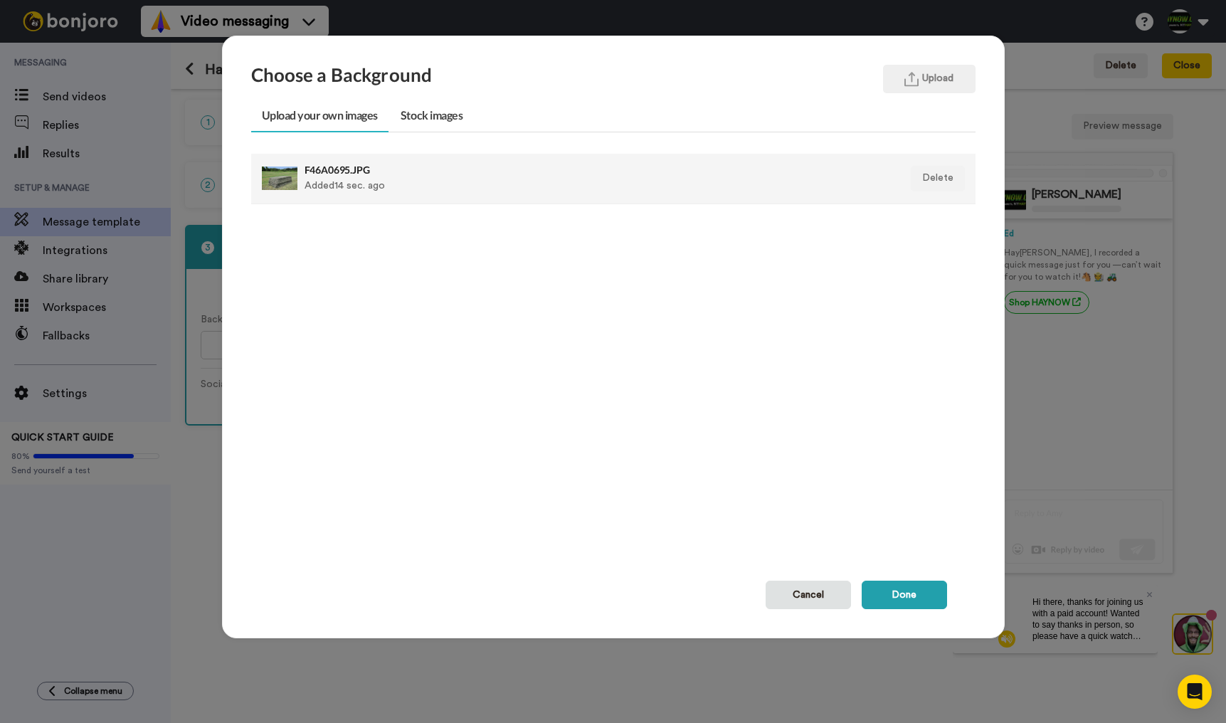
click at [356, 191] on div "F46A0695.JPG Added 14 sec. ago" at bounding box center [544, 179] width 478 height 36
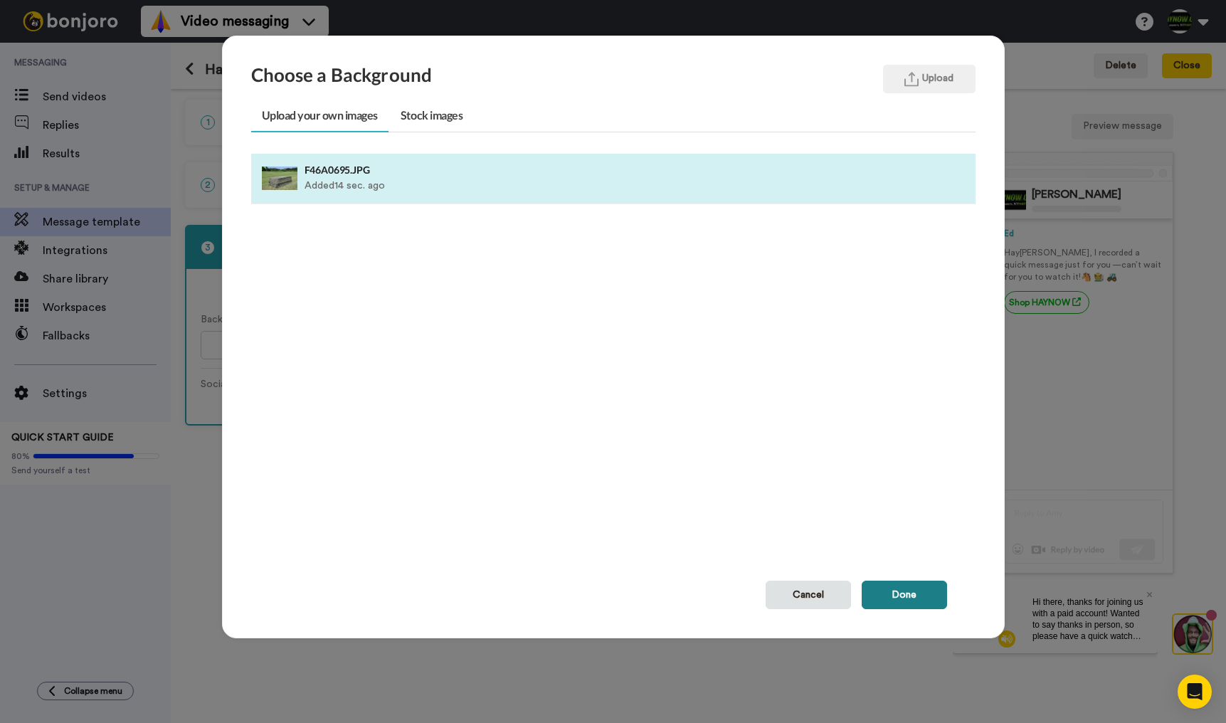
click at [907, 591] on button "Done" at bounding box center [904, 595] width 85 height 28
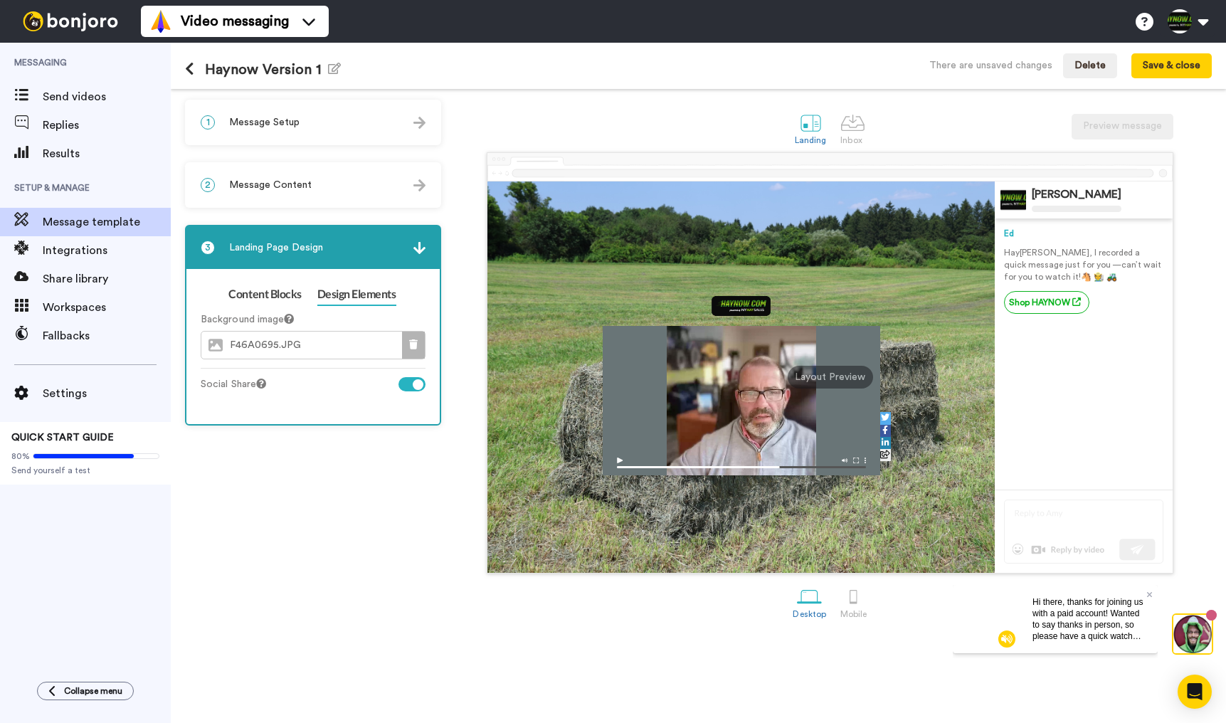
click at [411, 345] on icon at bounding box center [413, 345] width 9 height 10
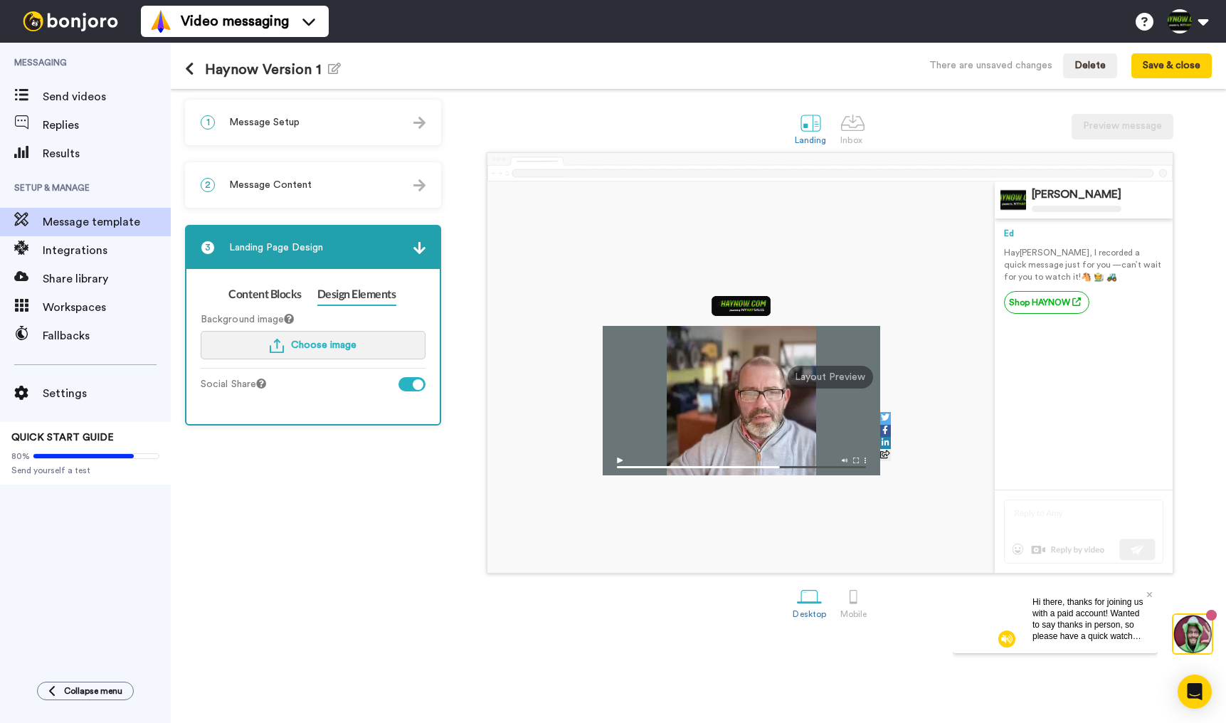
click at [294, 340] on span "Choose image" at bounding box center [323, 345] width 65 height 10
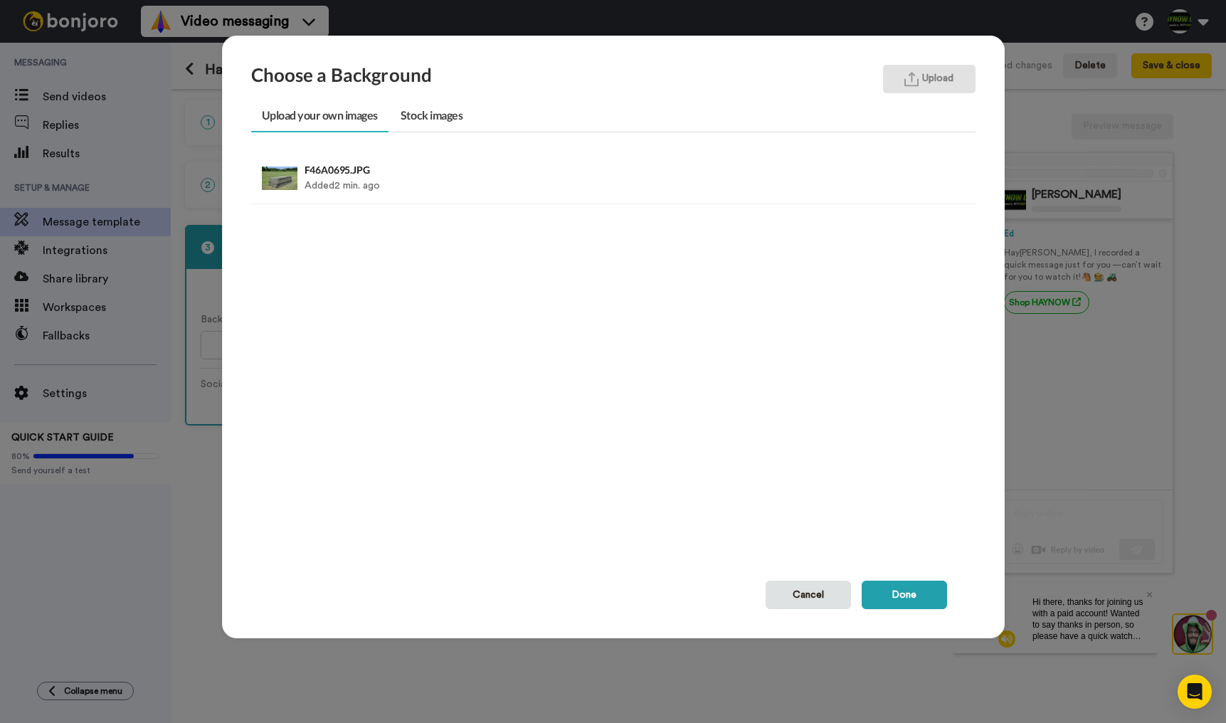
click at [942, 75] on button "Upload" at bounding box center [929, 79] width 93 height 28
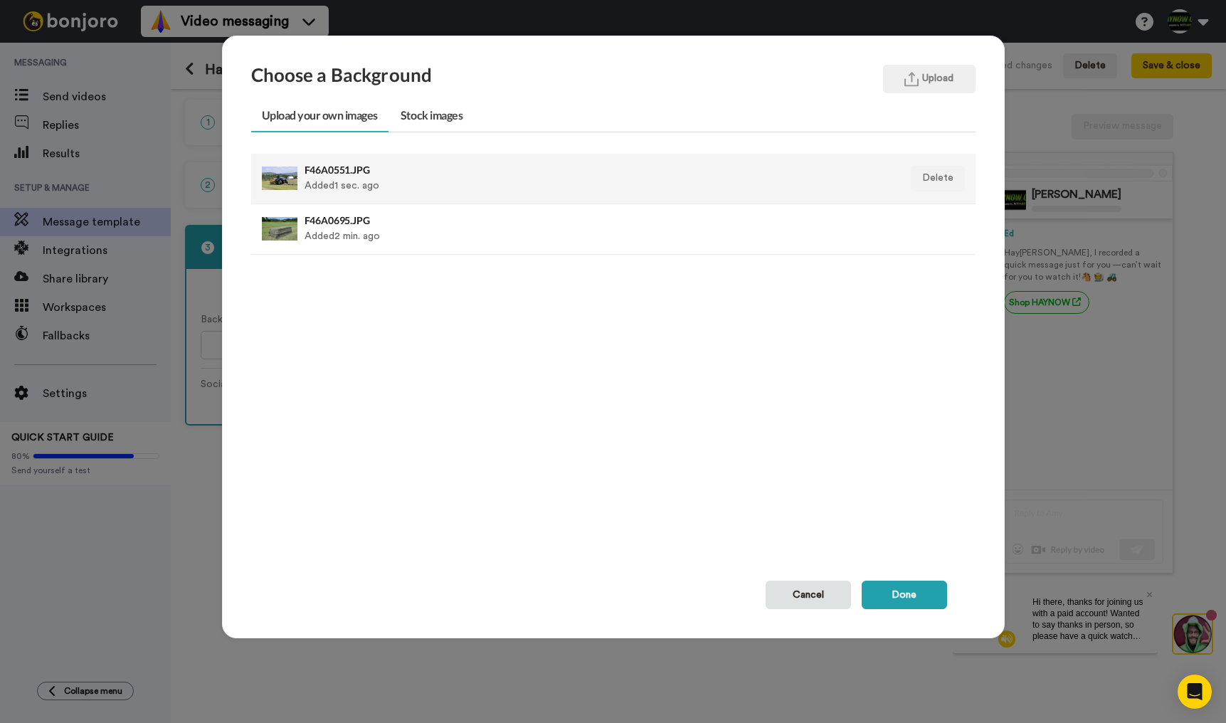
click at [416, 181] on div "F46A0551.JPG Added 1 sec. ago" at bounding box center [544, 179] width 478 height 36
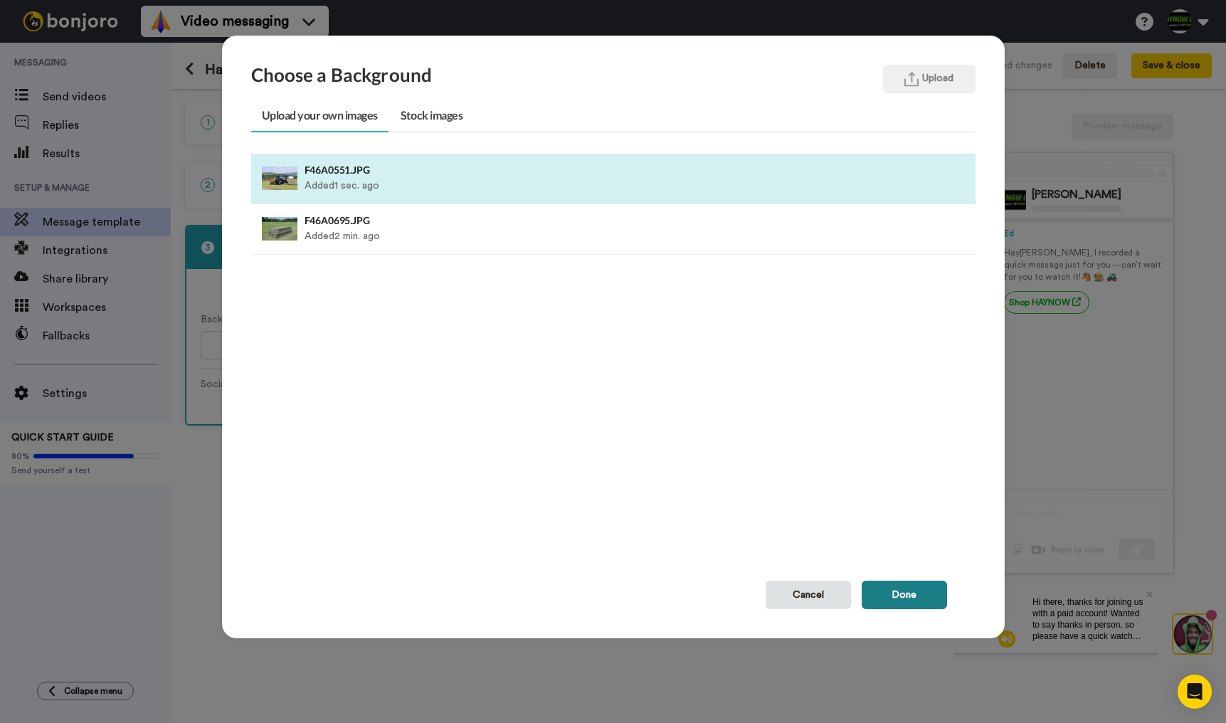
click at [917, 589] on button "Done" at bounding box center [904, 595] width 85 height 28
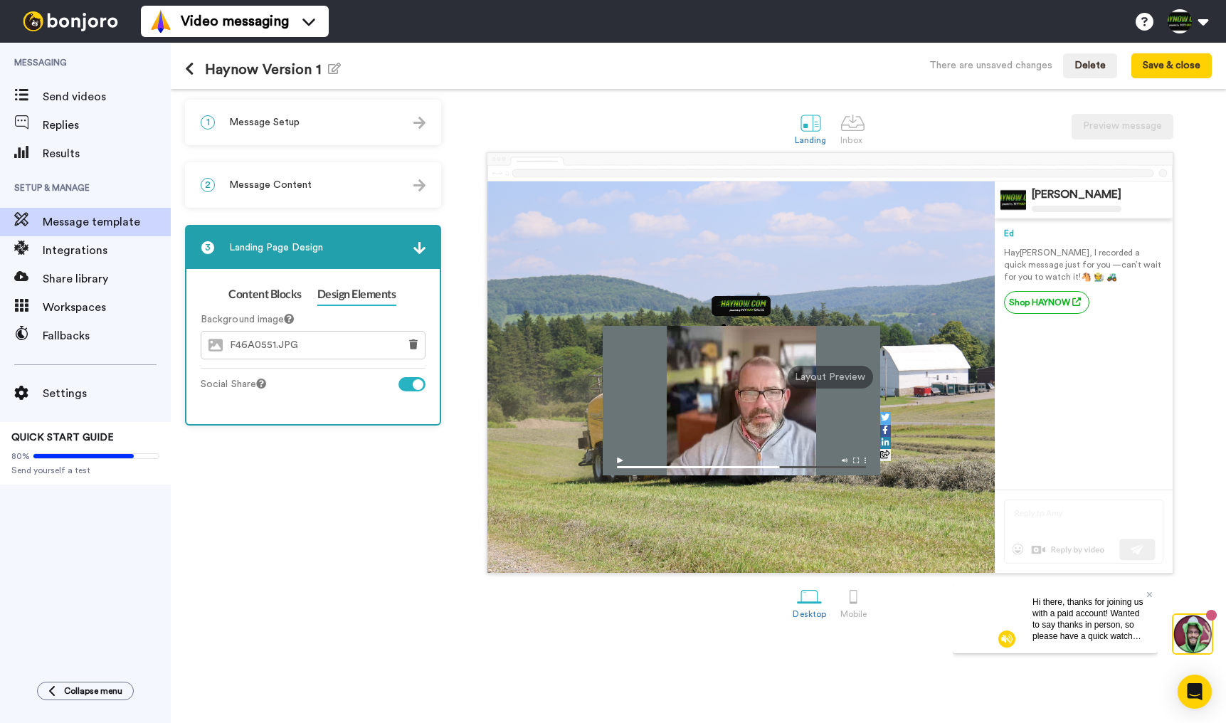
click at [1001, 599] on video at bounding box center [987, 618] width 68 height 68
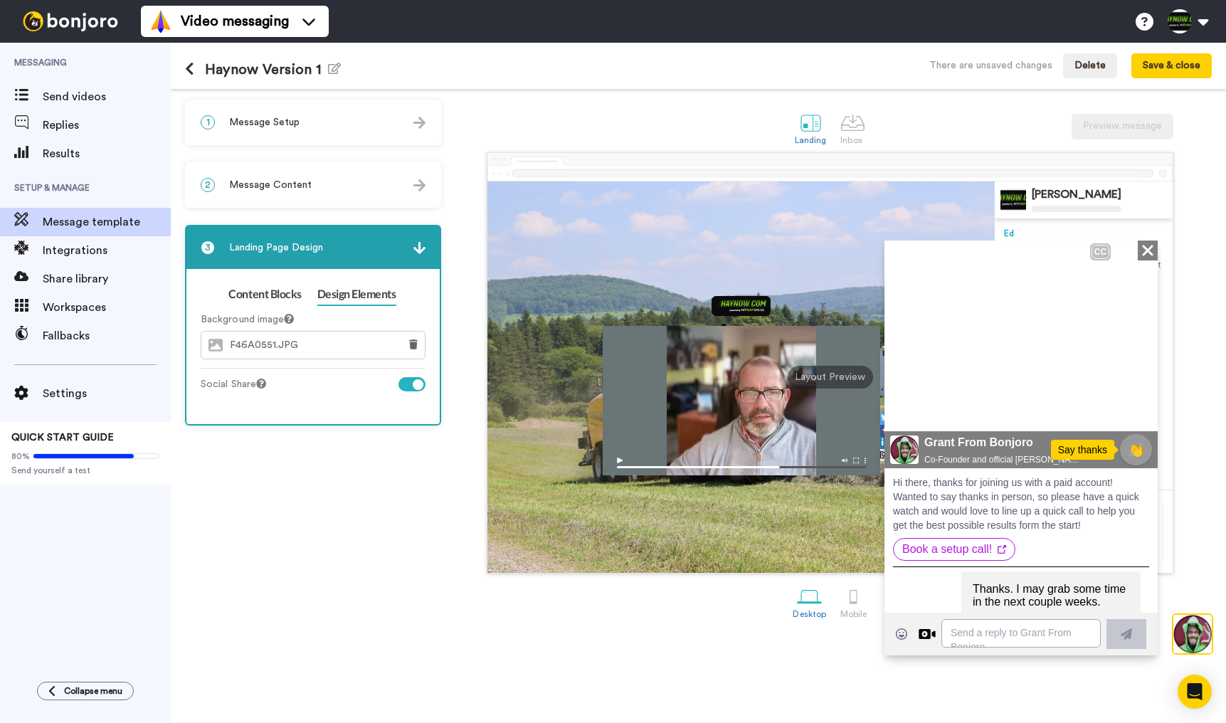
click at [1153, 252] on icon "Close" at bounding box center [1148, 249] width 14 height 17
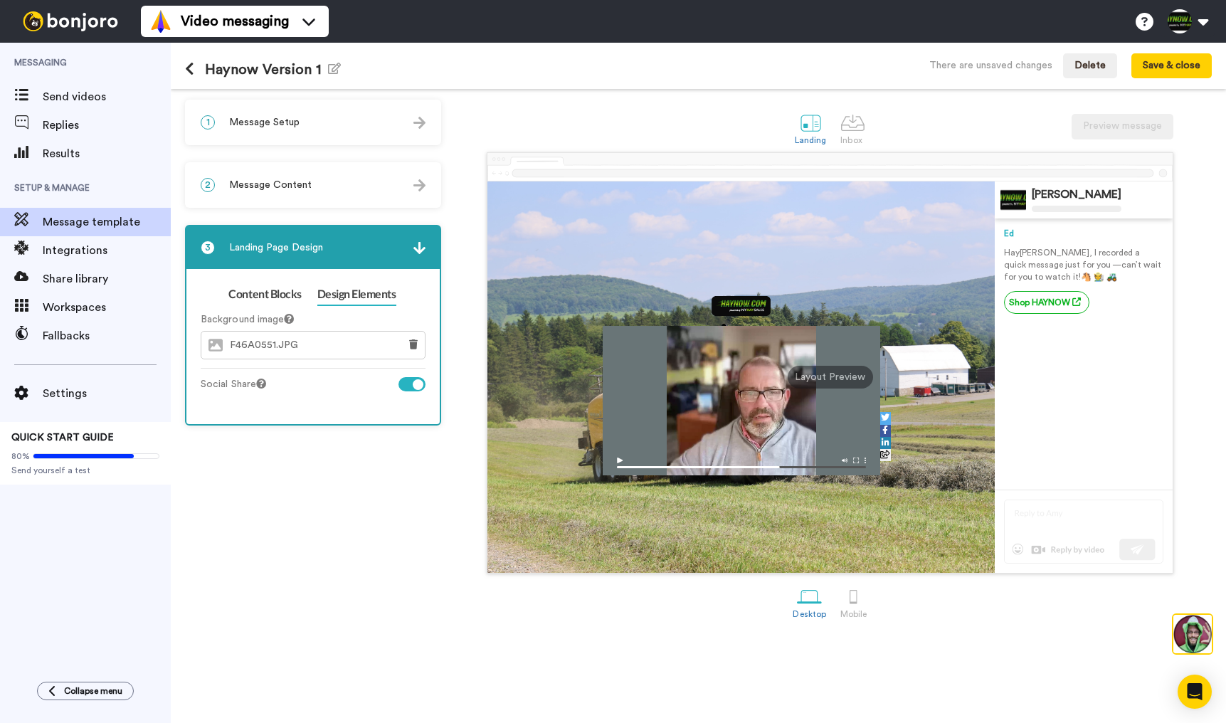
click at [1188, 625] on img at bounding box center [1193, 634] width 38 height 38
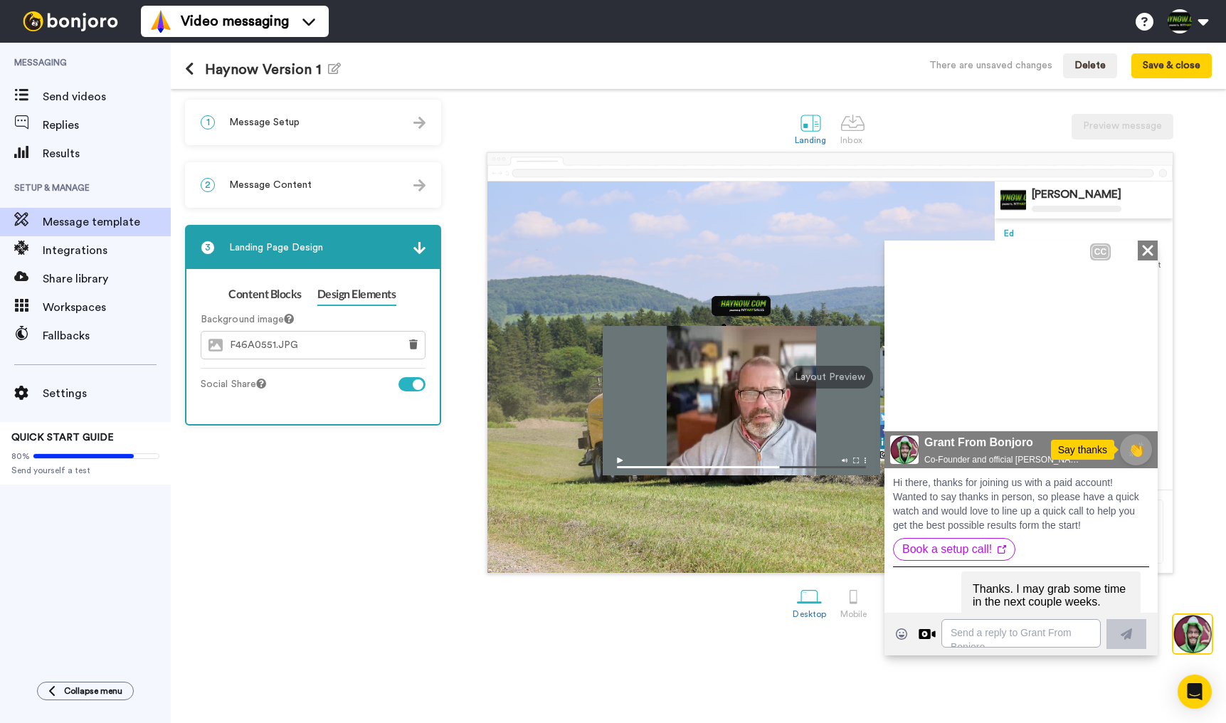
click at [1188, 625] on img at bounding box center [1193, 634] width 38 height 38
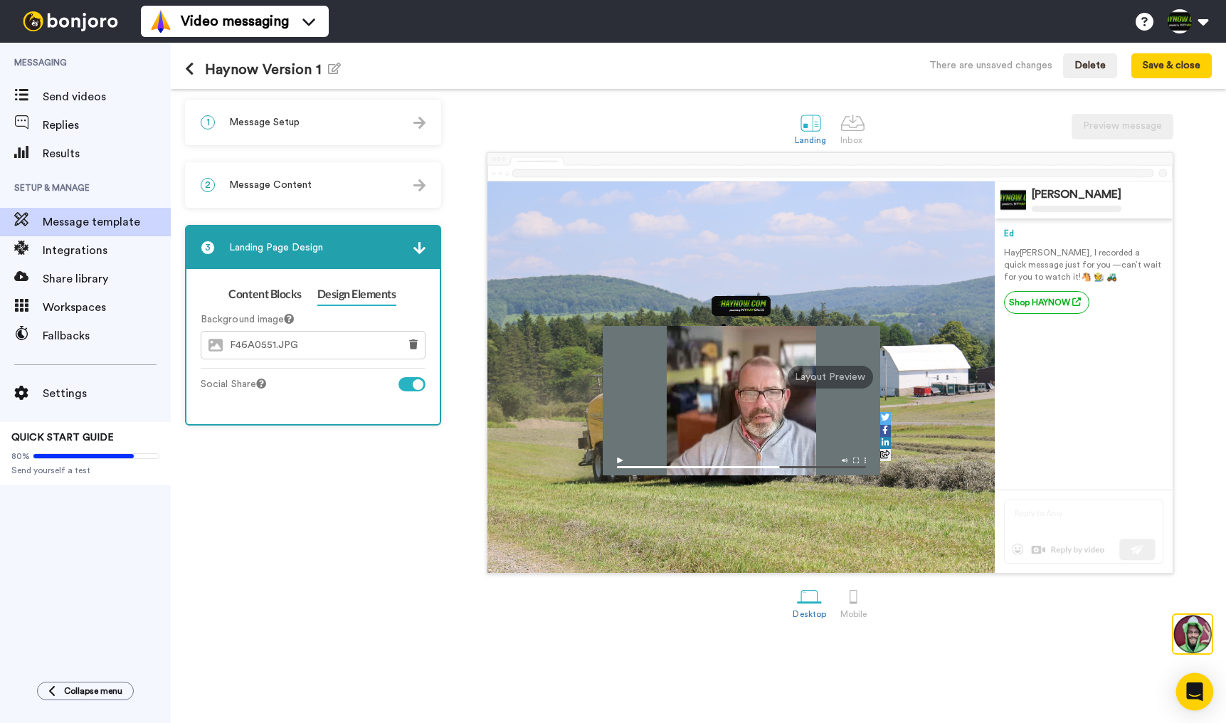
click at [1203, 681] on div "Open Intercom Messenger" at bounding box center [1196, 692] width 38 height 38
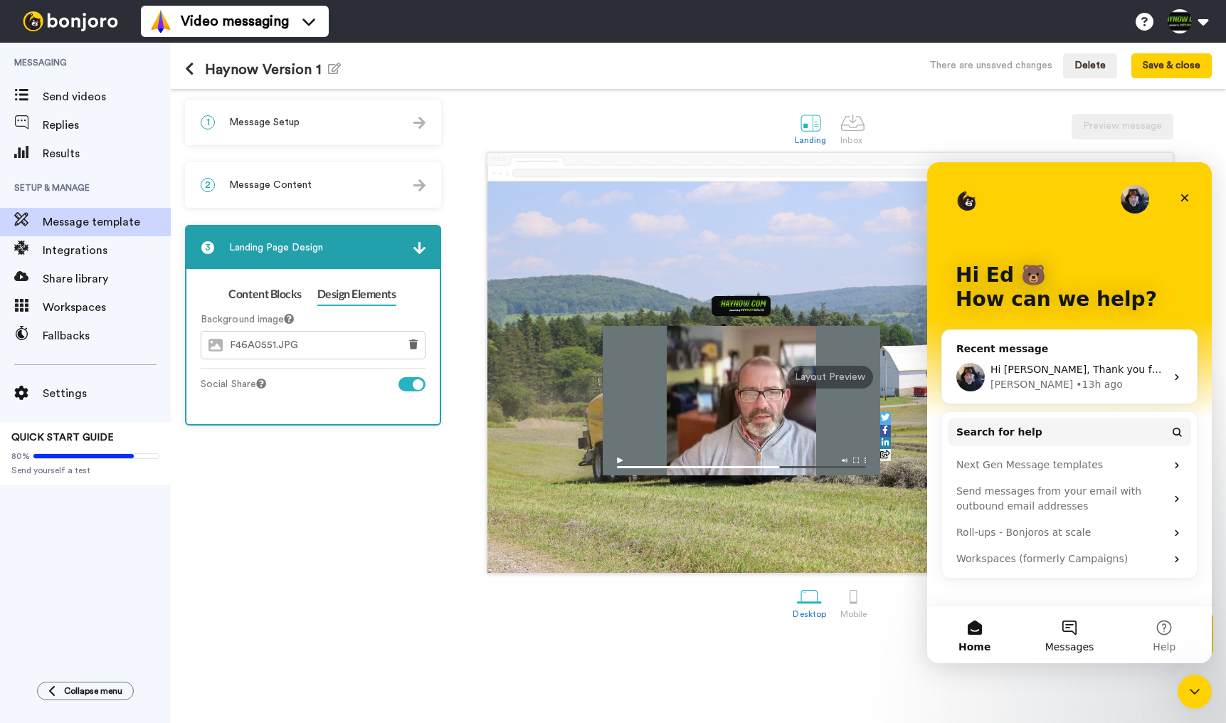
click at [1087, 638] on button "Messages" at bounding box center [1069, 634] width 95 height 57
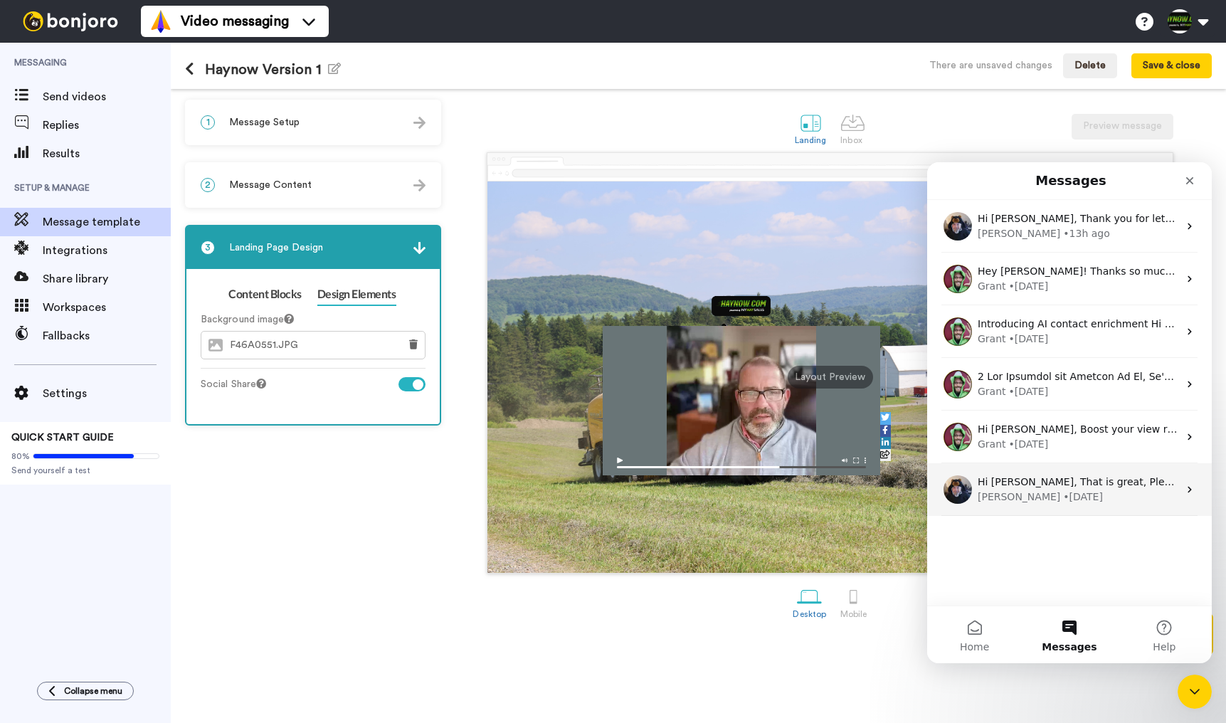
click at [1043, 481] on span "Hi Ed, That is great, Please let us know if you need any help." at bounding box center [1164, 481] width 373 height 11
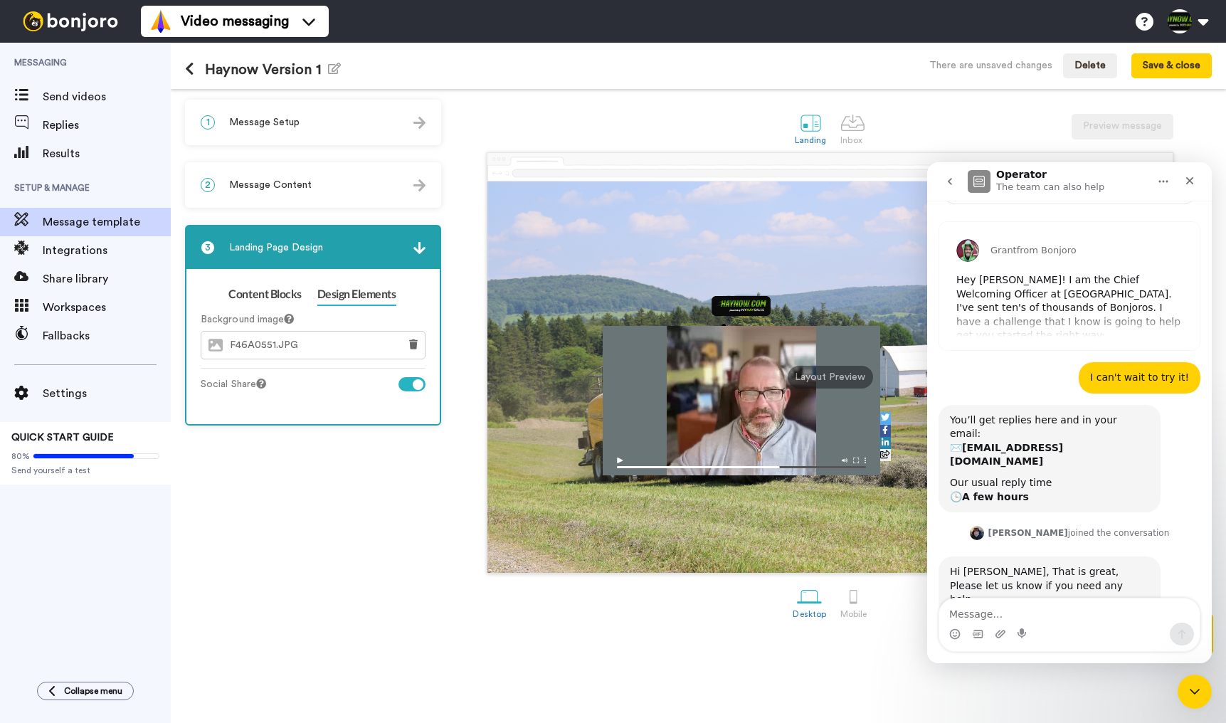
scroll to position [97, 0]
click at [950, 180] on icon "go back" at bounding box center [950, 181] width 4 height 7
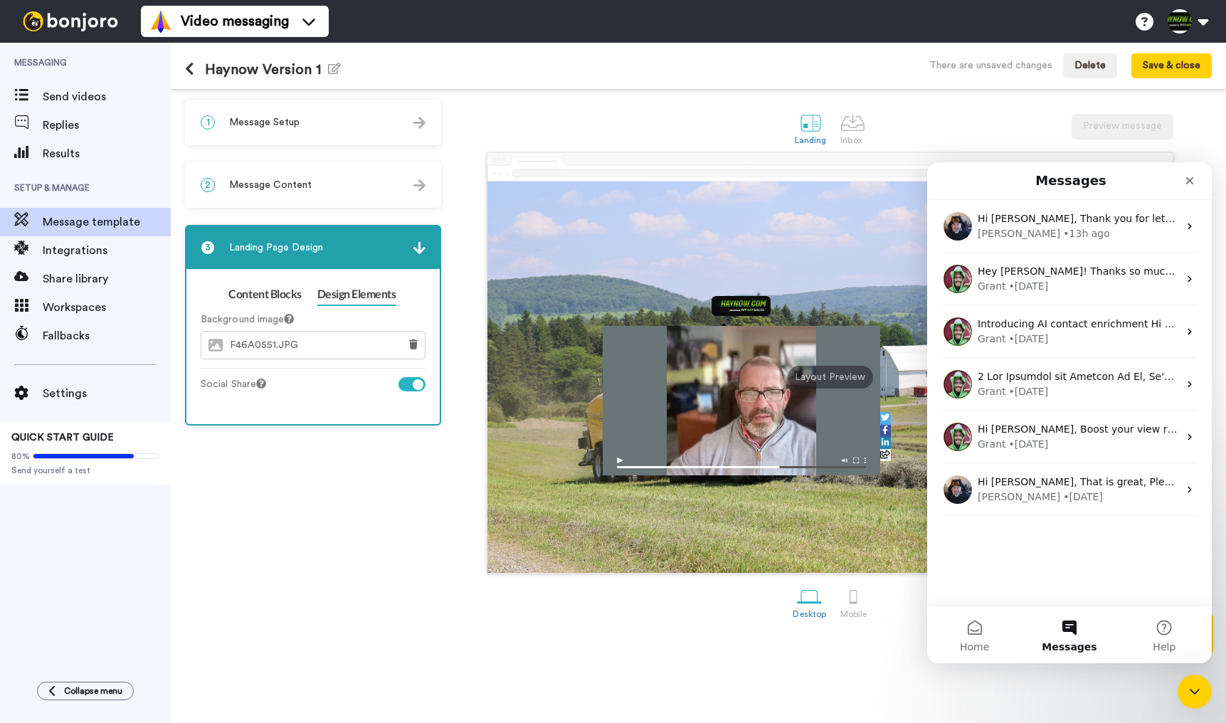
scroll to position [0, 0]
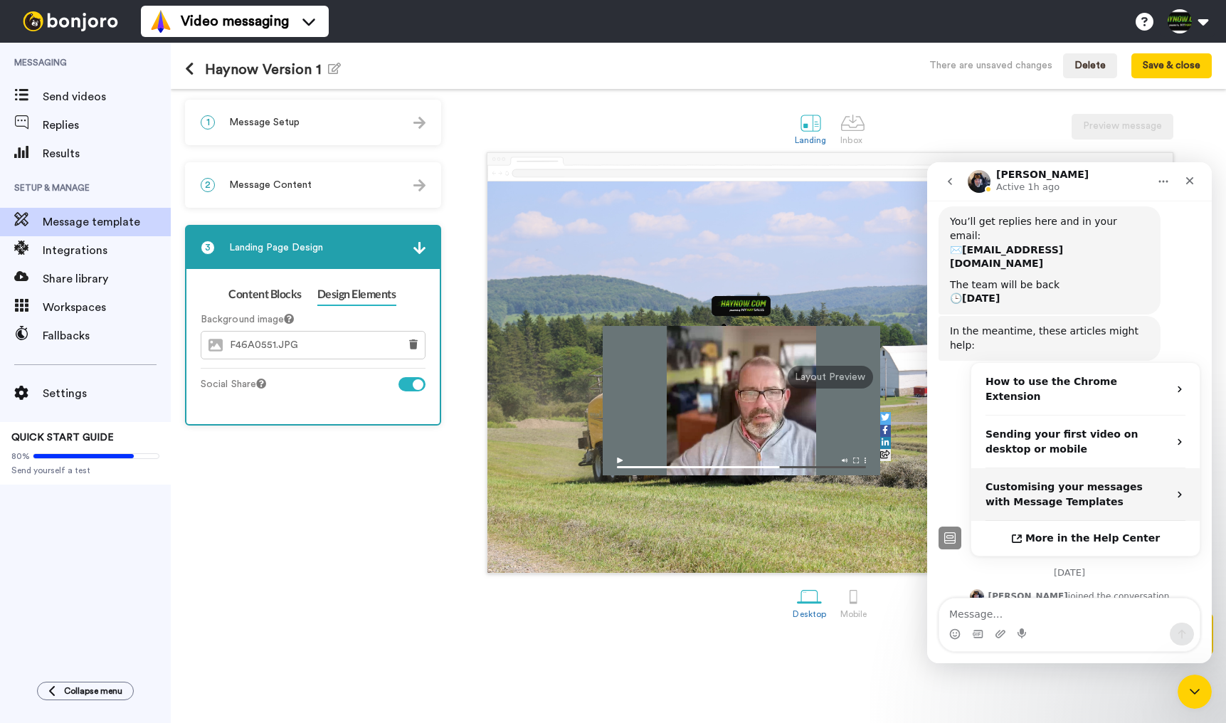
scroll to position [247, 0]
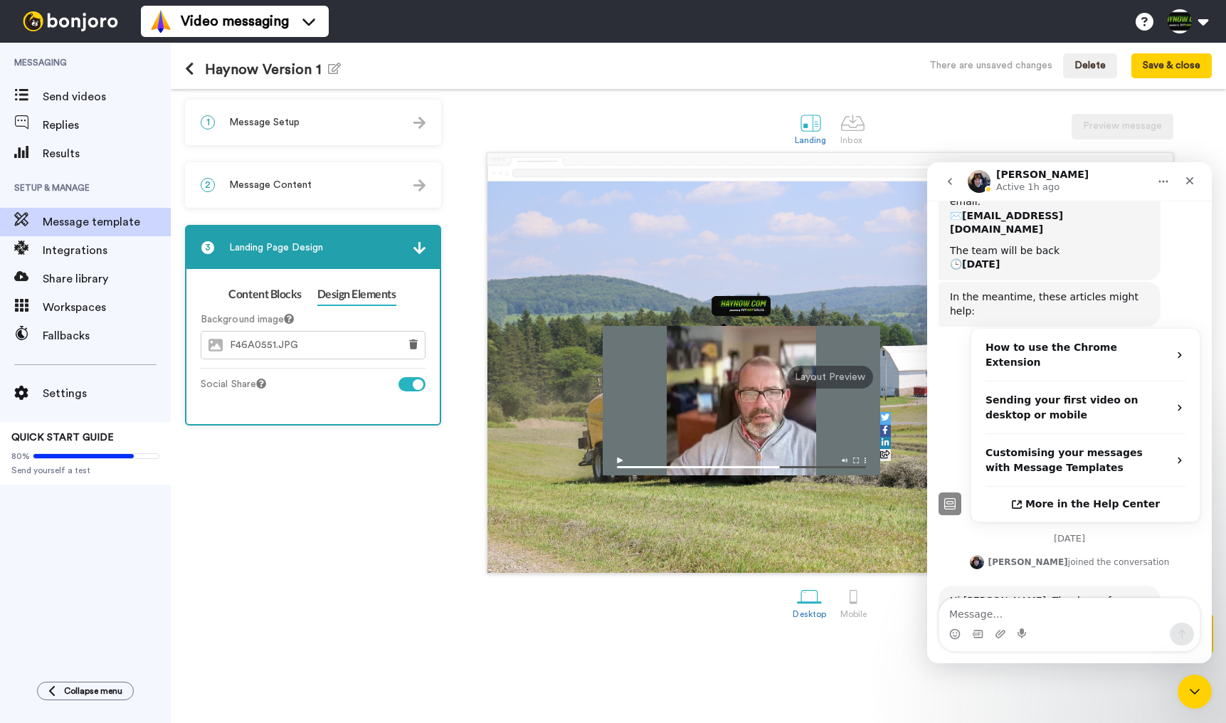
click at [1063, 607] on textarea "Message…" at bounding box center [1070, 611] width 261 height 24
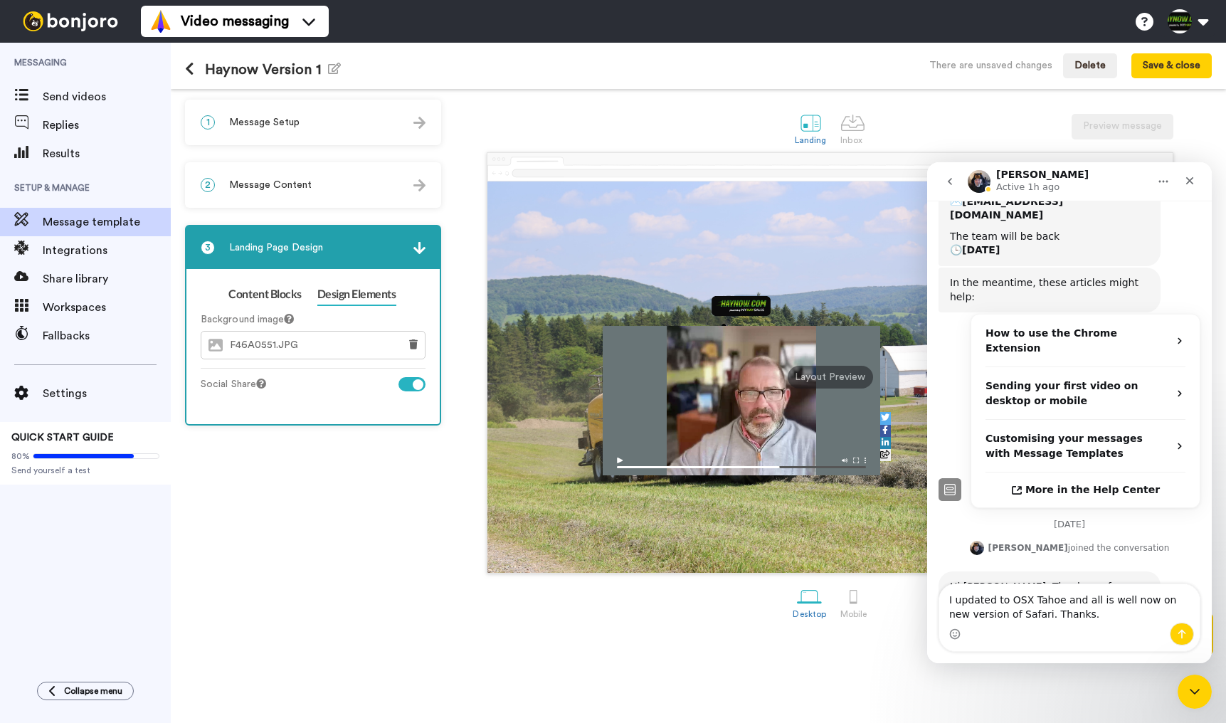
type textarea "I updated to OSX Tahoe and all is well now on new version of Safari. Thanks."
click at [1187, 634] on icon "Send a message…" at bounding box center [1182, 634] width 11 height 11
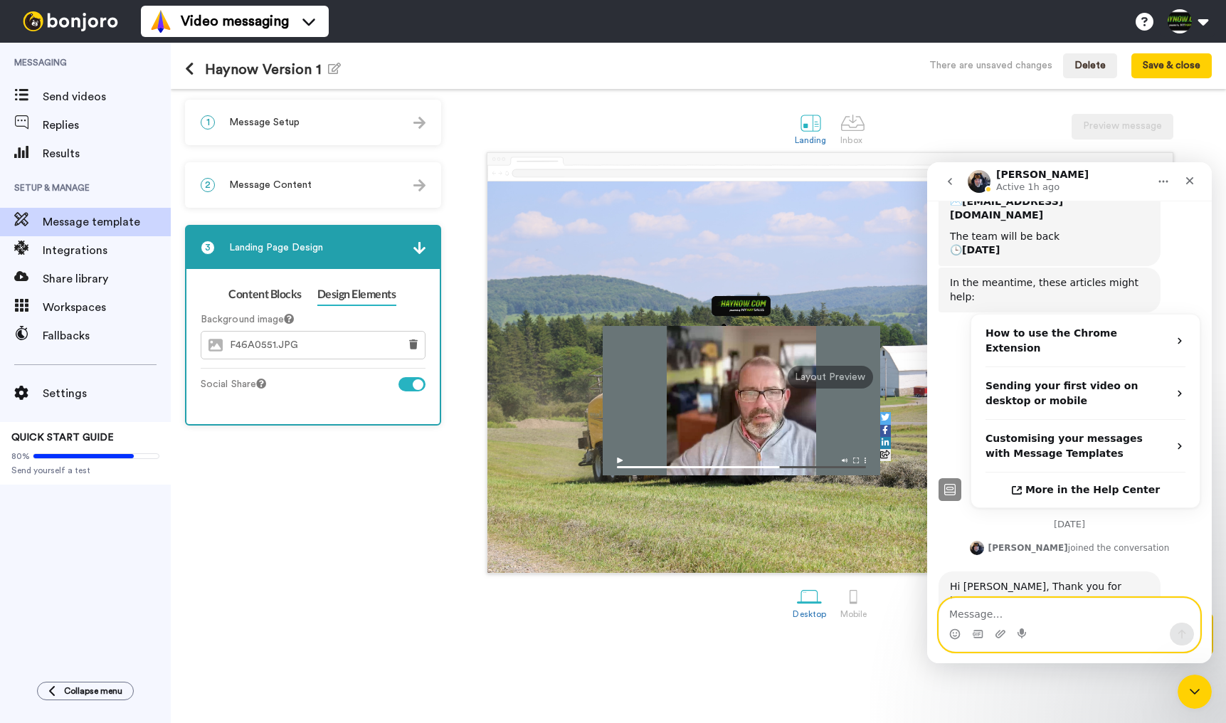
scroll to position [303, 0]
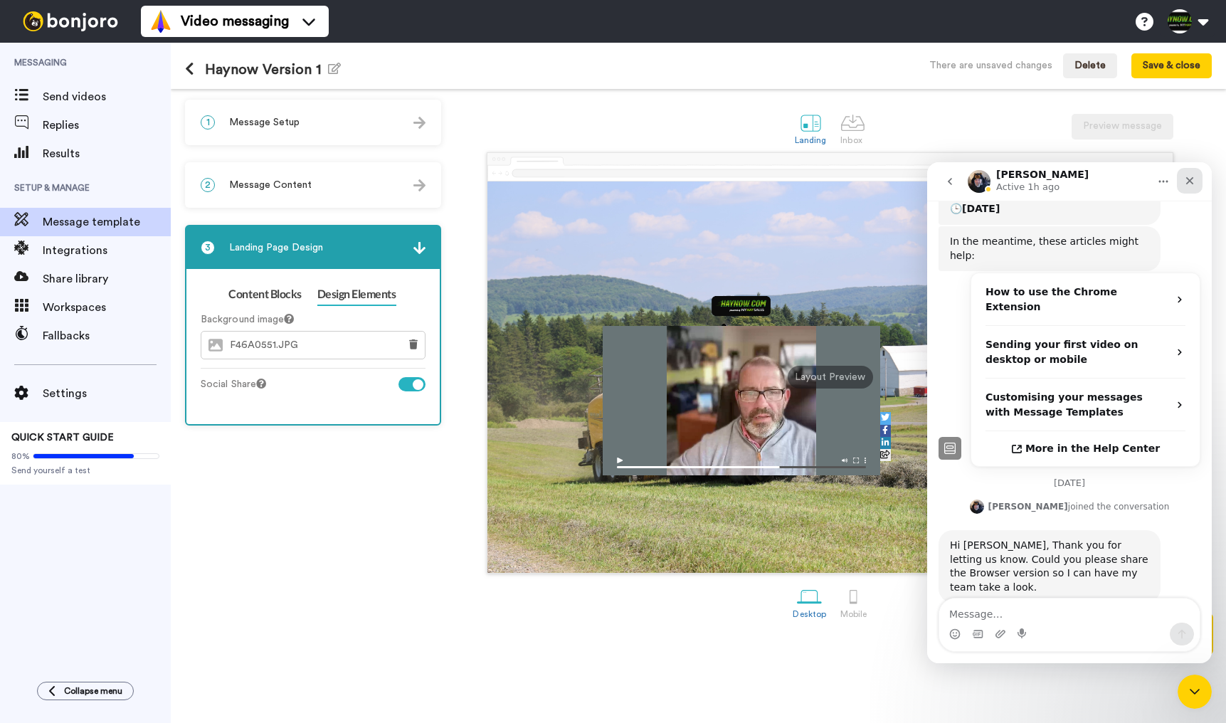
click at [1189, 177] on icon "Close" at bounding box center [1189, 180] width 11 height 11
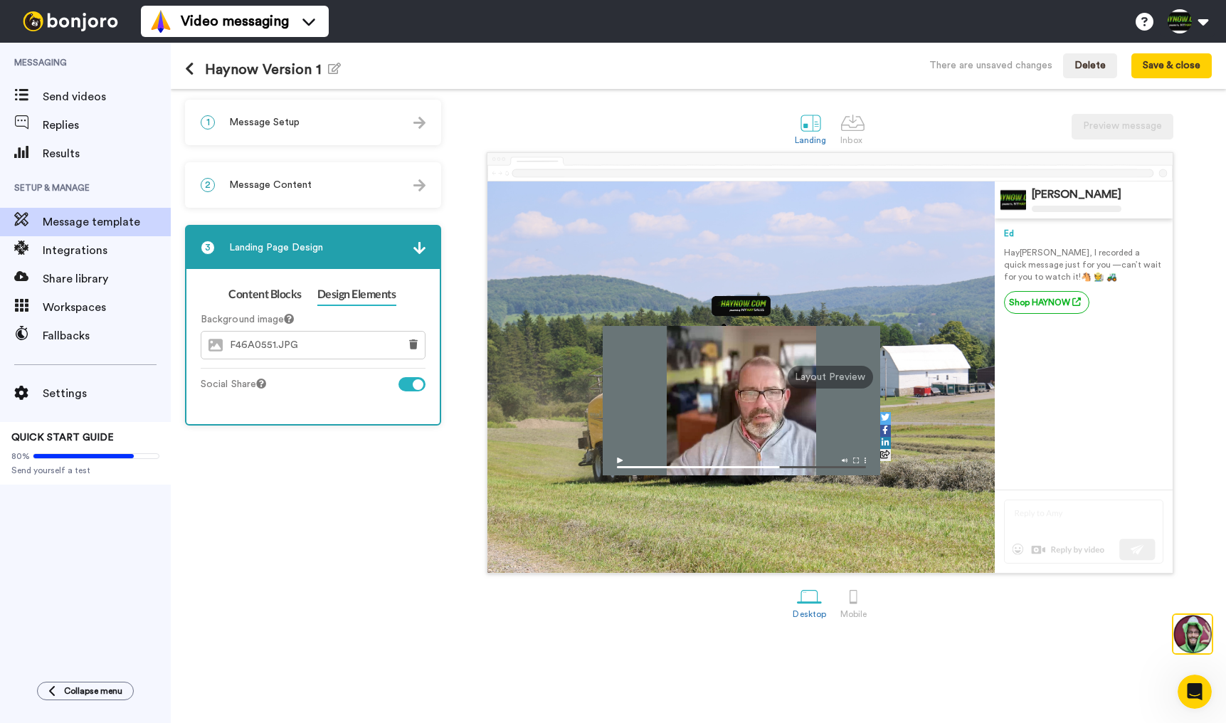
scroll to position [0, 0]
click at [268, 298] on link "Content Blocks" at bounding box center [264, 294] width 73 height 23
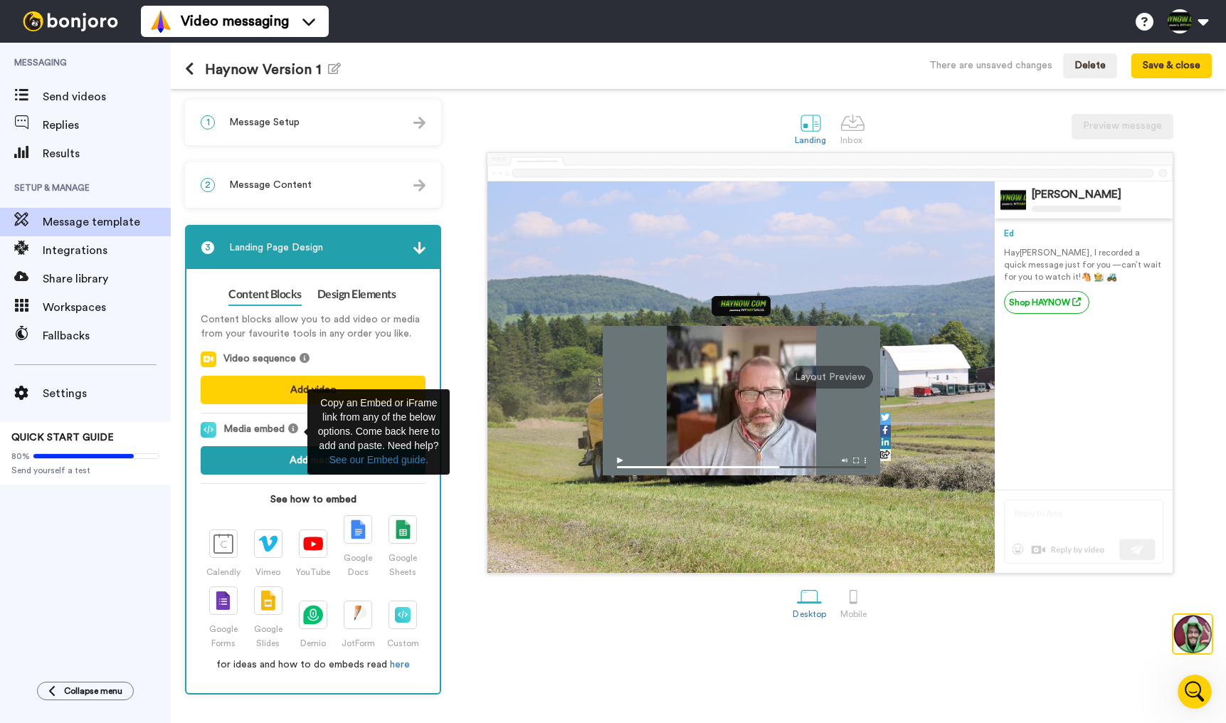
click at [288, 461] on button "Add media" at bounding box center [313, 460] width 225 height 28
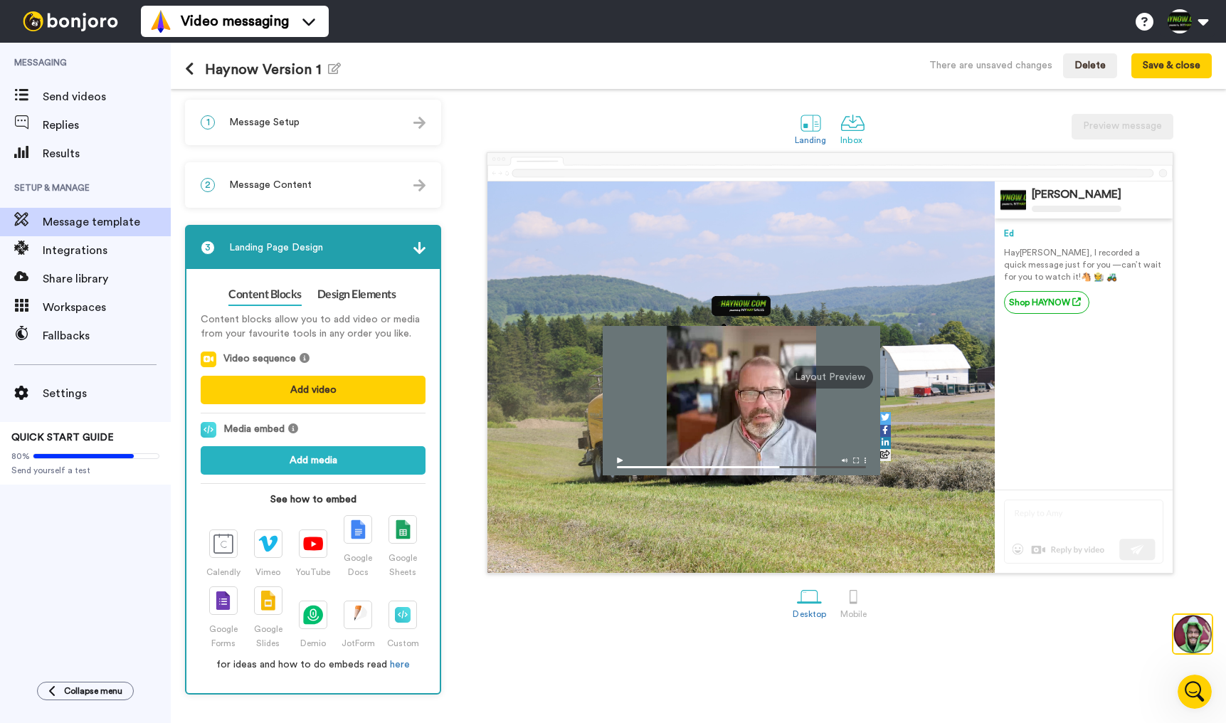
click at [861, 131] on div at bounding box center [853, 122] width 25 height 25
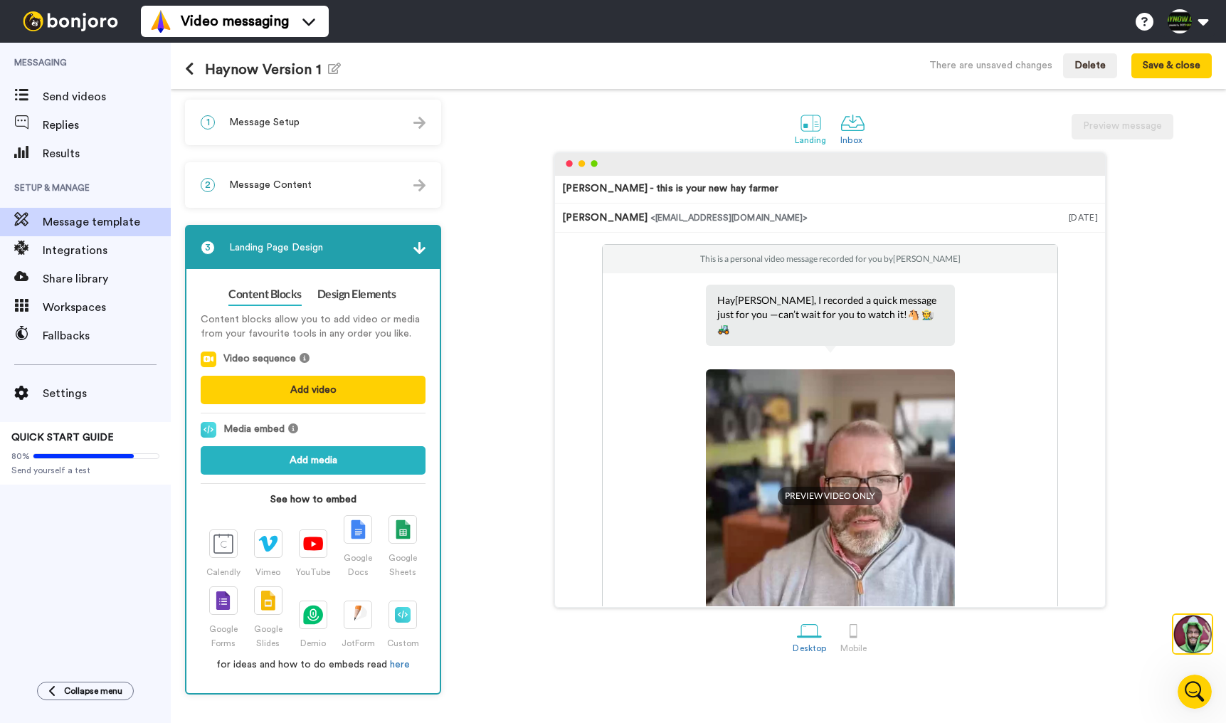
click at [809, 125] on div at bounding box center [811, 122] width 25 height 25
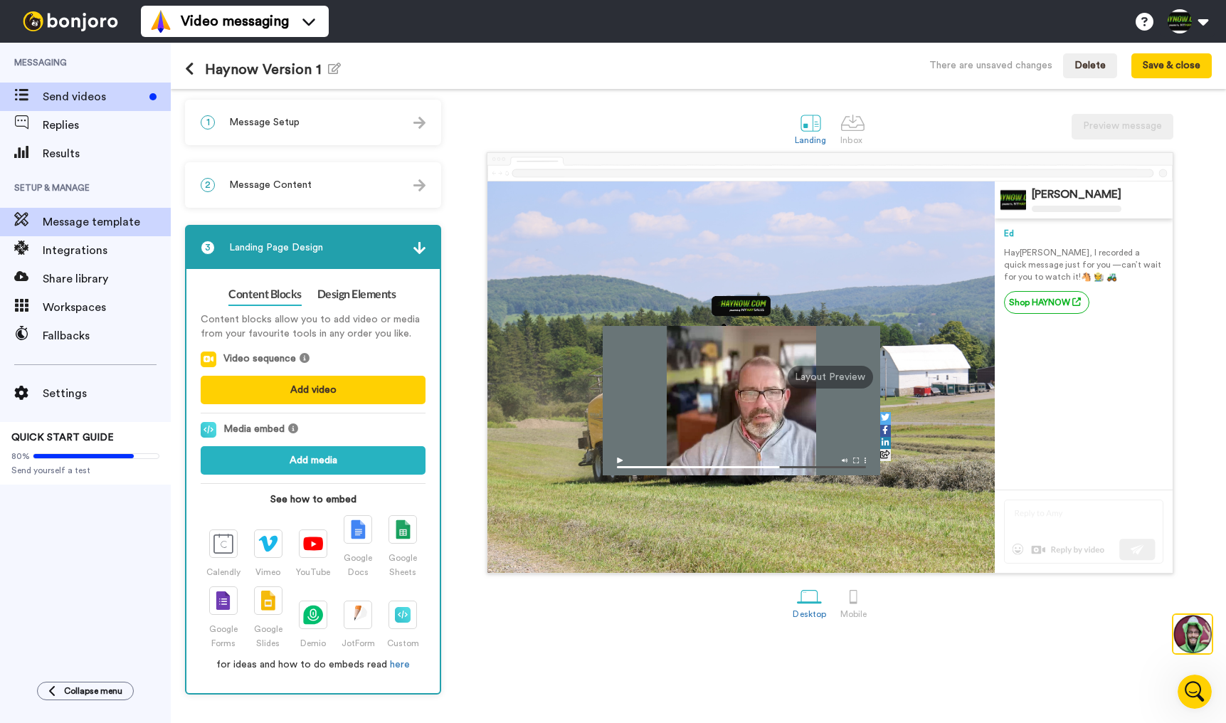
click at [93, 100] on span "Send videos" at bounding box center [93, 96] width 101 height 17
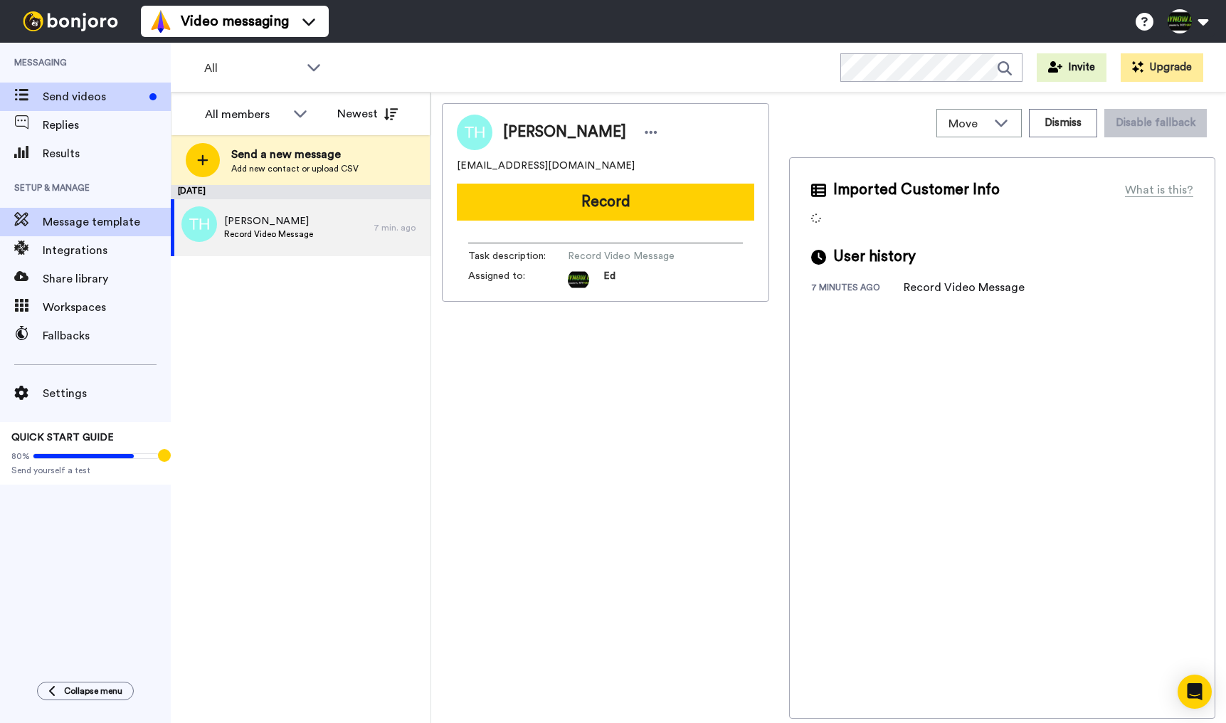
click at [95, 226] on span "Message template" at bounding box center [107, 222] width 128 height 17
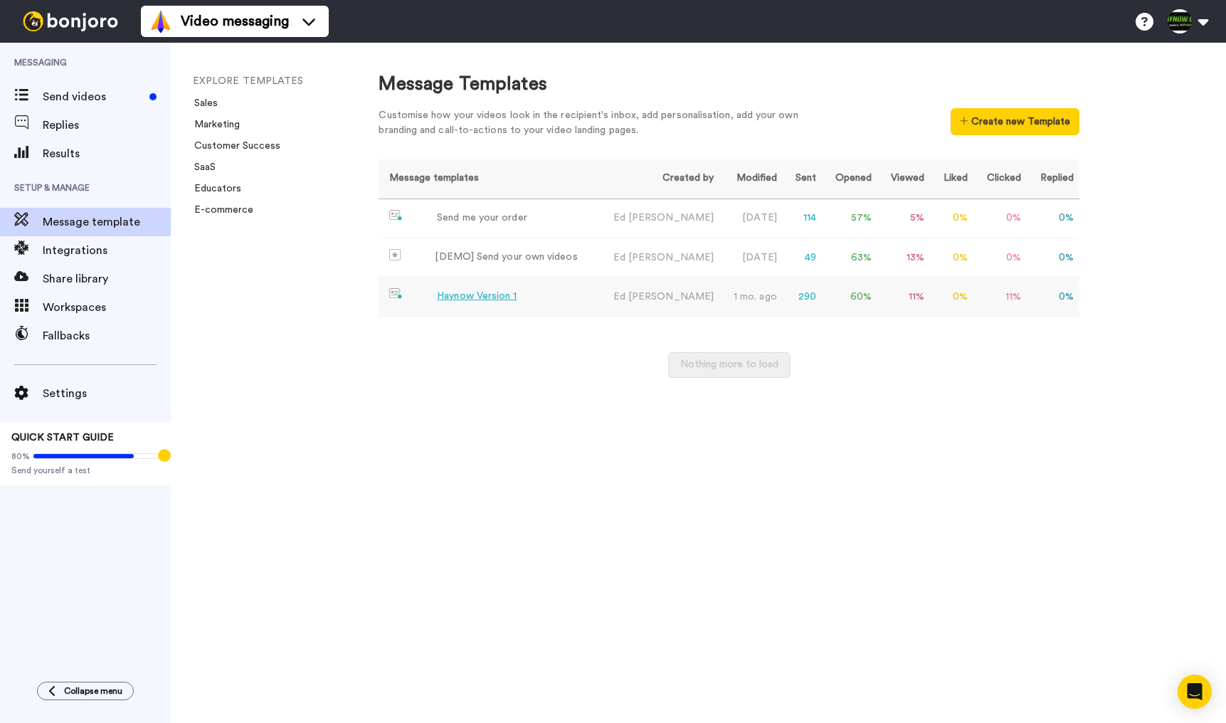
click at [487, 297] on div "Haynow Version 1" at bounding box center [477, 296] width 80 height 15
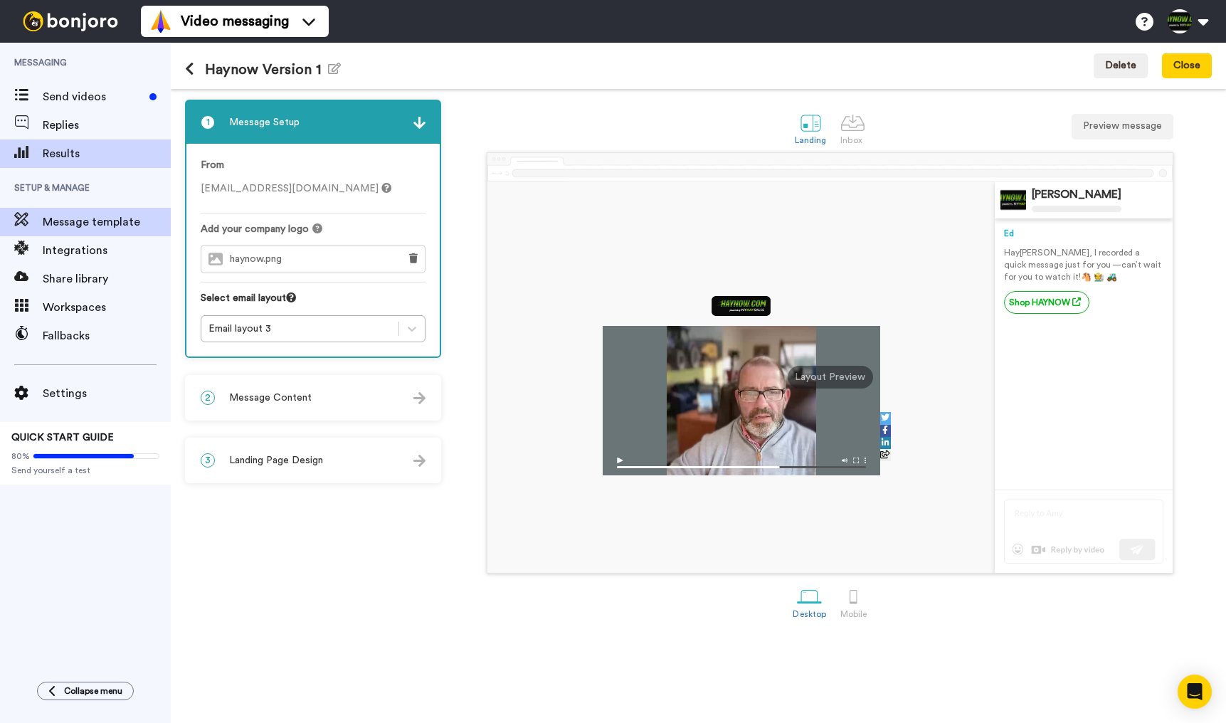
click at [75, 162] on span "Results" at bounding box center [107, 153] width 128 height 17
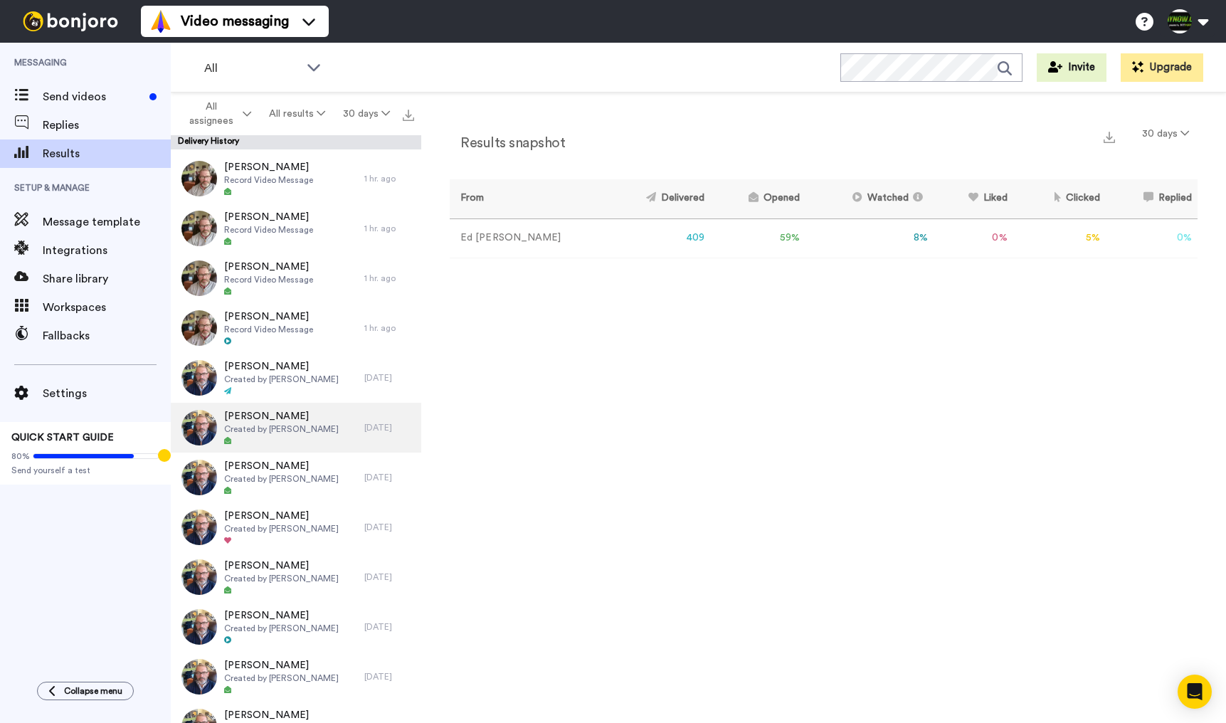
scroll to position [945, 0]
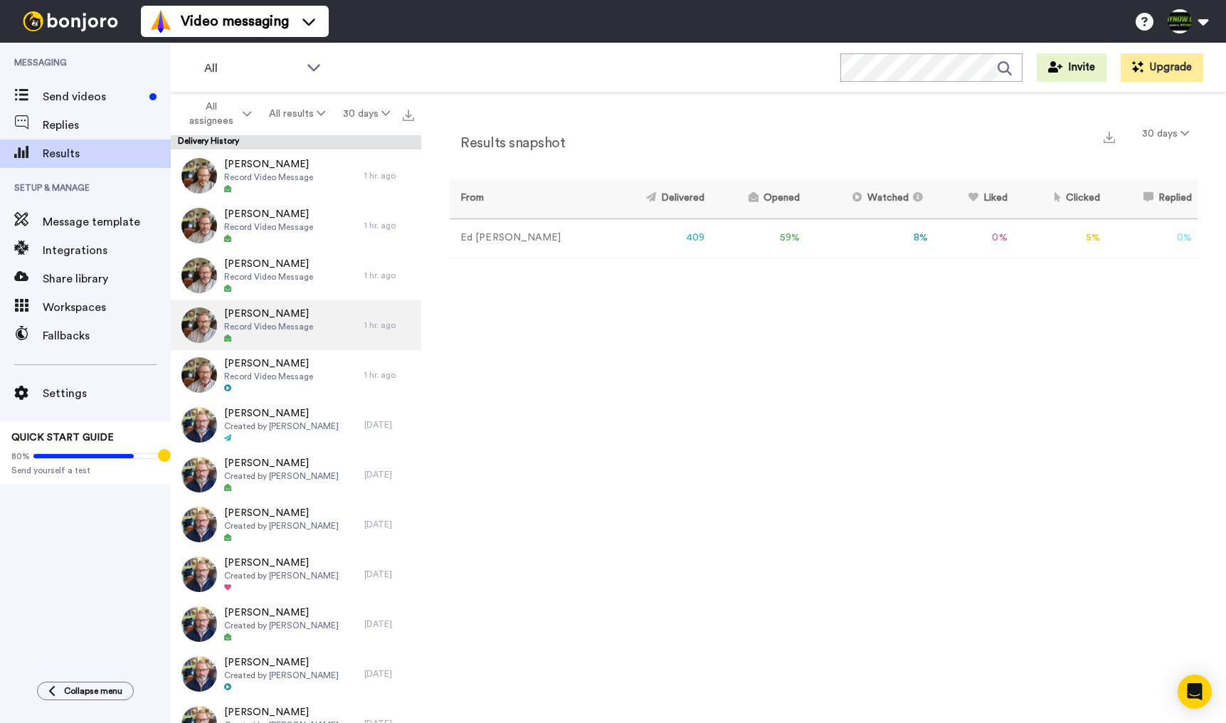
click at [295, 326] on span "Record Video Message" at bounding box center [268, 326] width 89 height 11
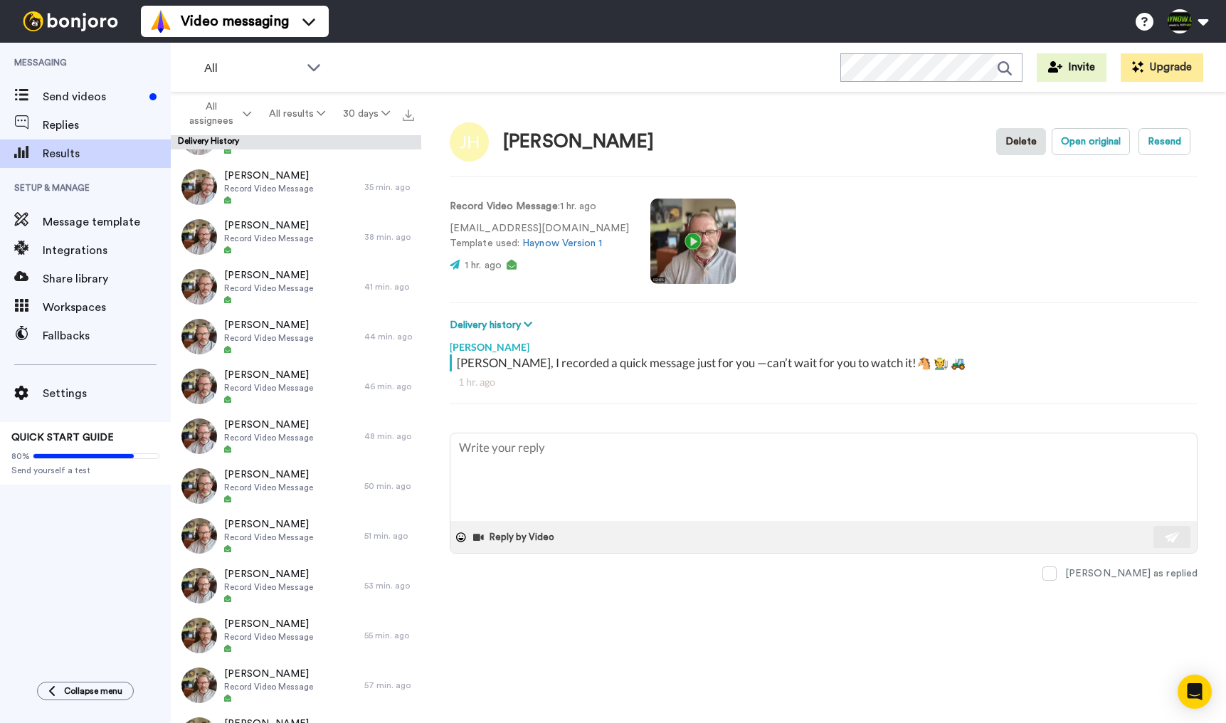
scroll to position [225, 0]
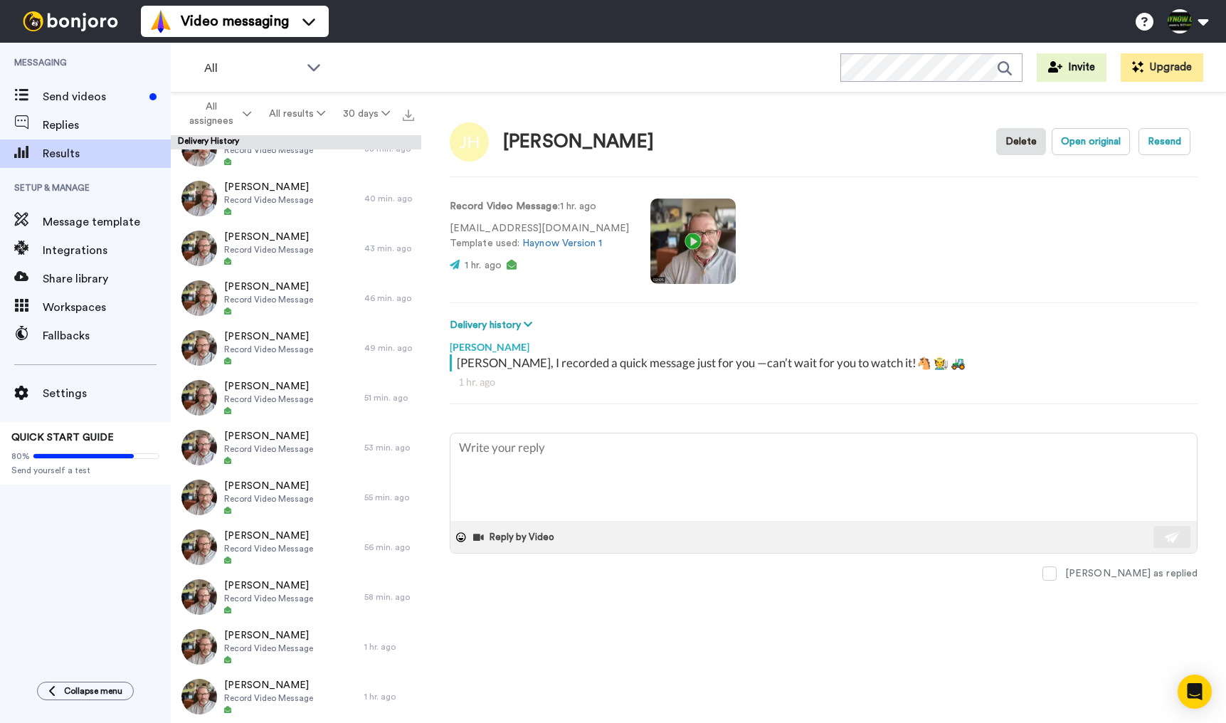
type textarea "x"
